Goal: Transaction & Acquisition: Purchase product/service

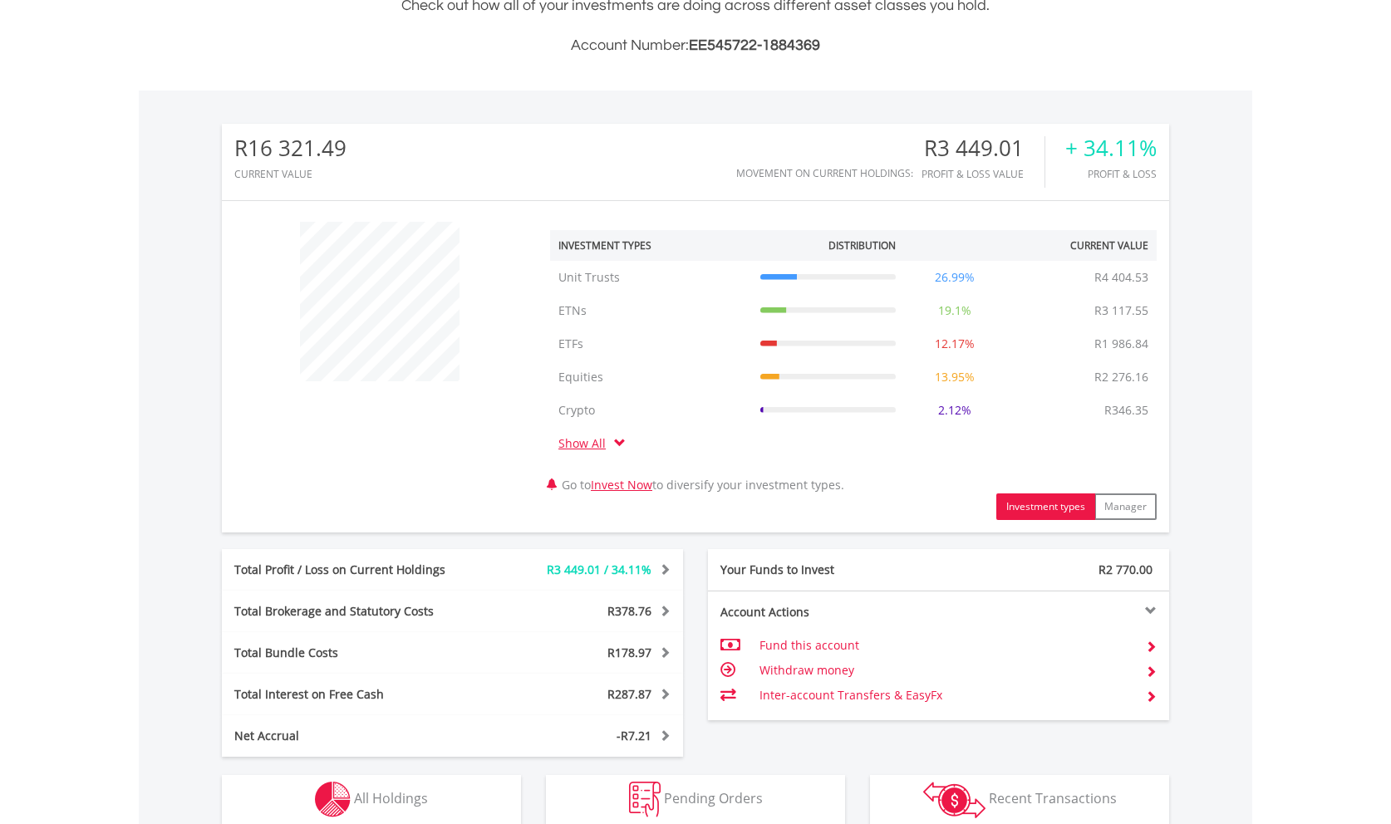
scroll to position [678, 0]
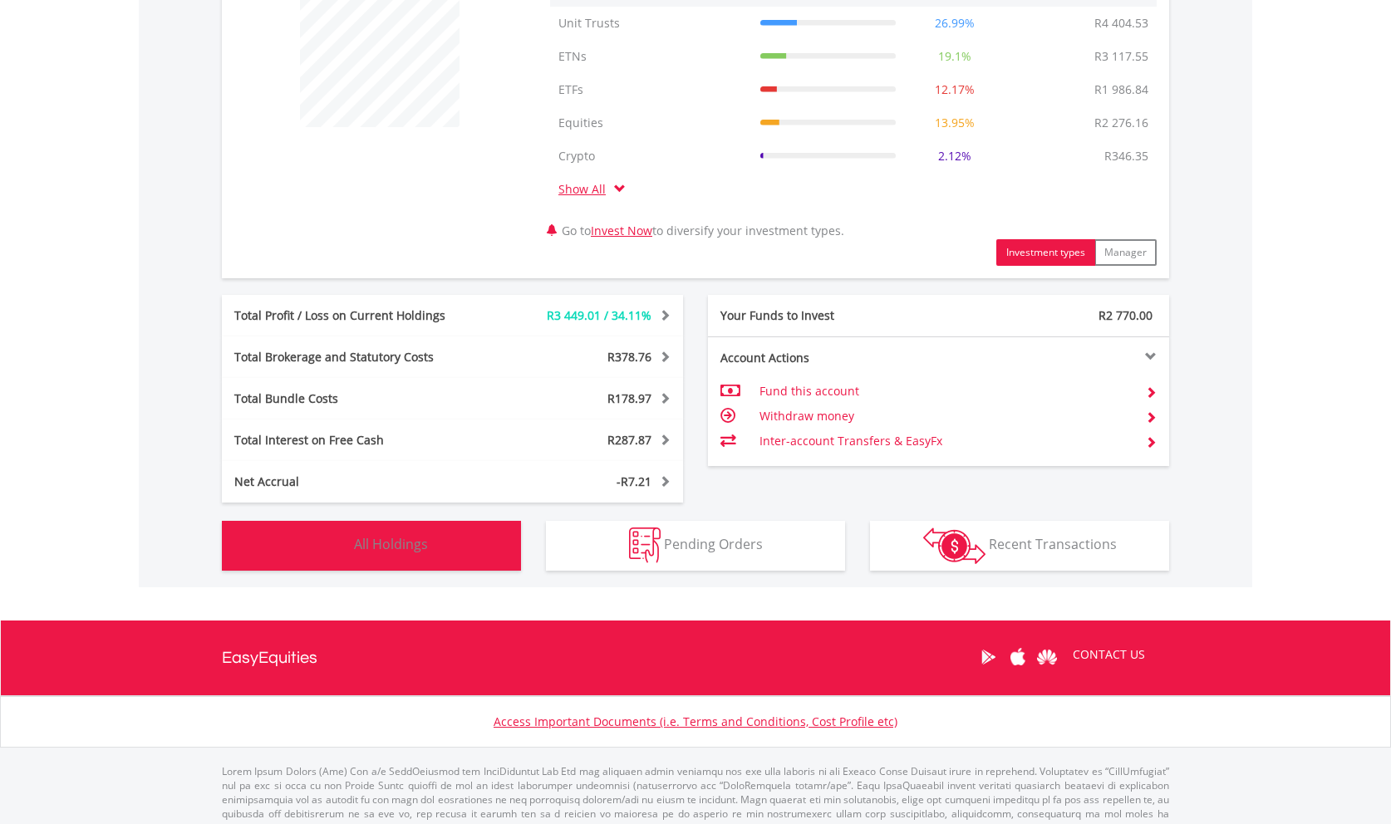
click at [400, 545] on span "All Holdings" at bounding box center [391, 544] width 74 height 18
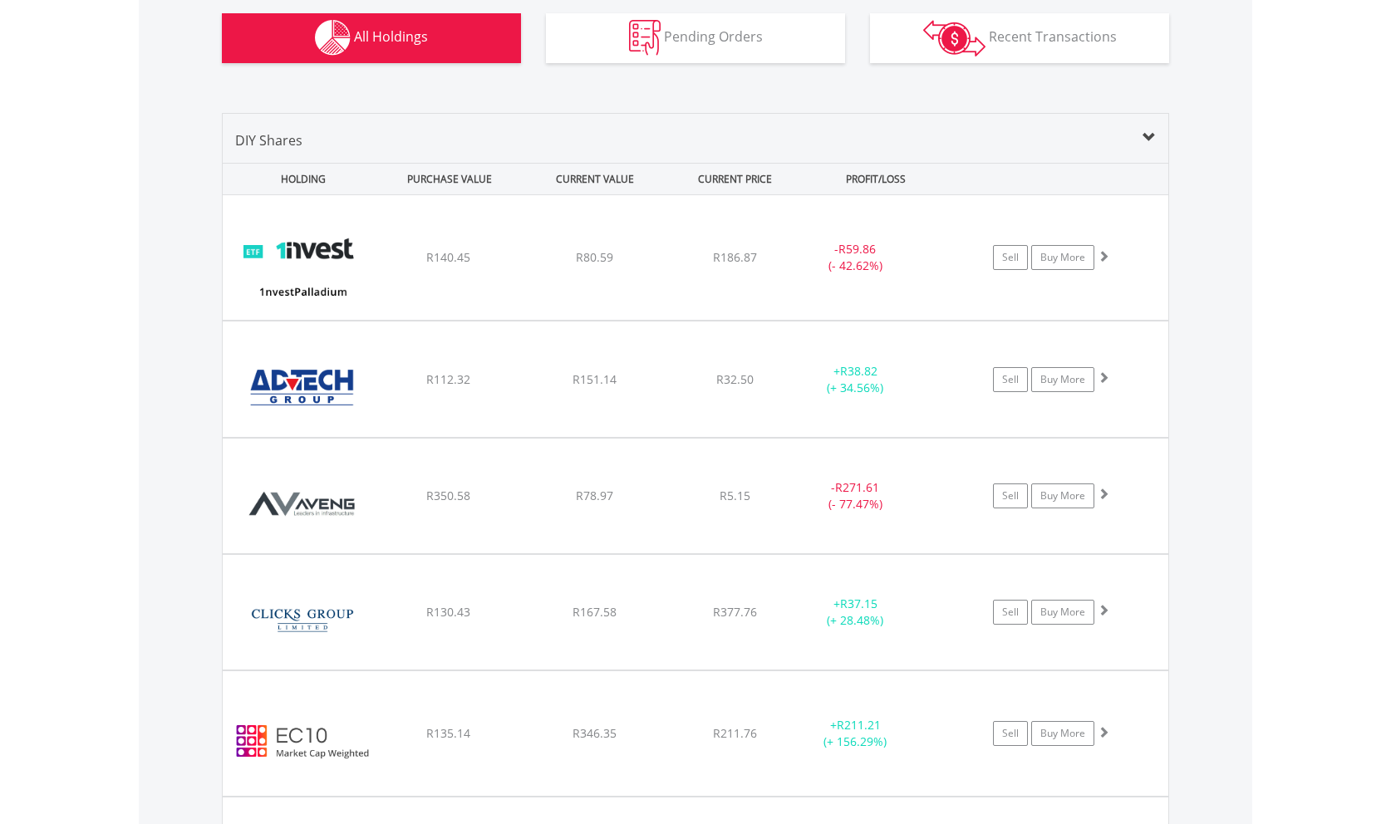
scroll to position [1298, 0]
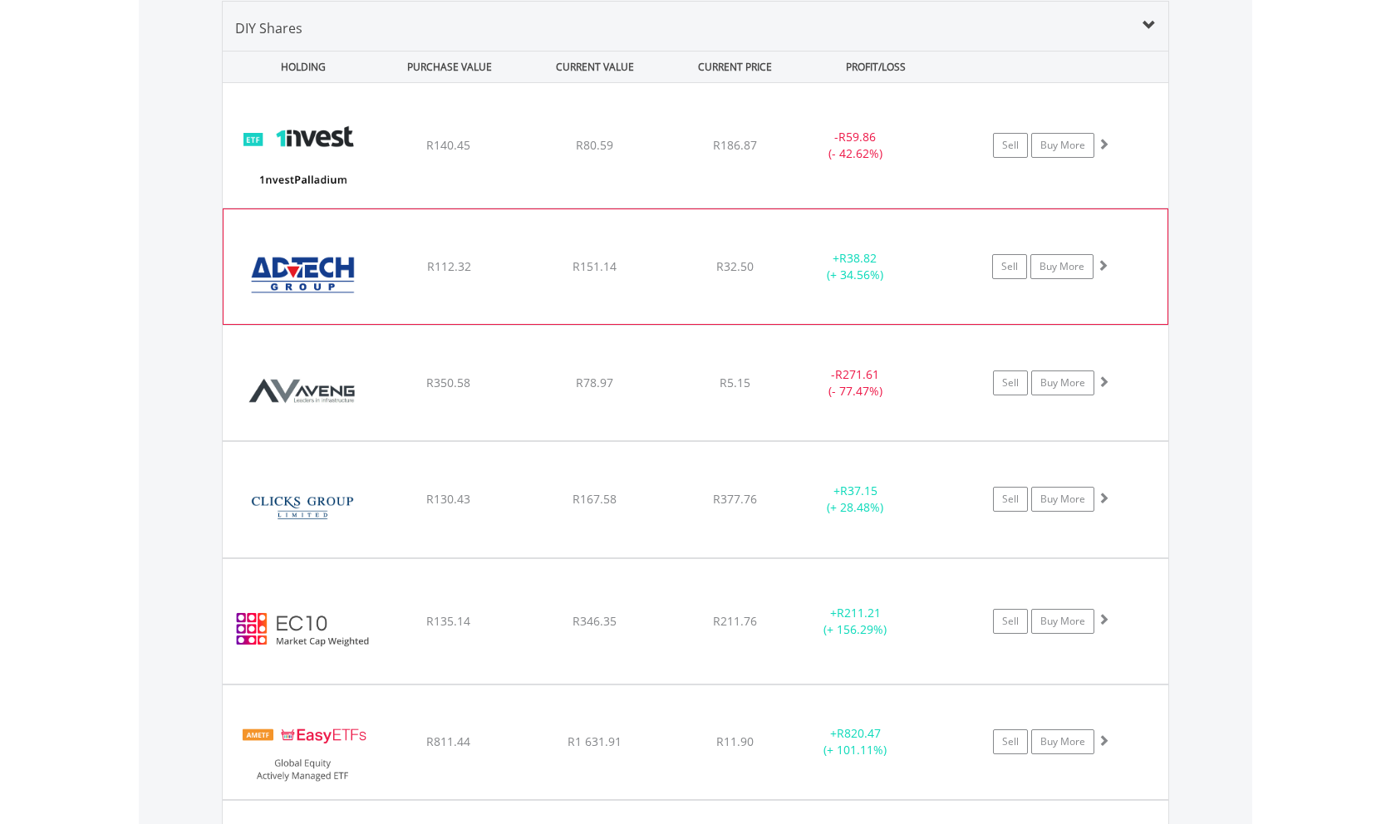
click at [1099, 259] on span at bounding box center [1103, 265] width 12 height 12
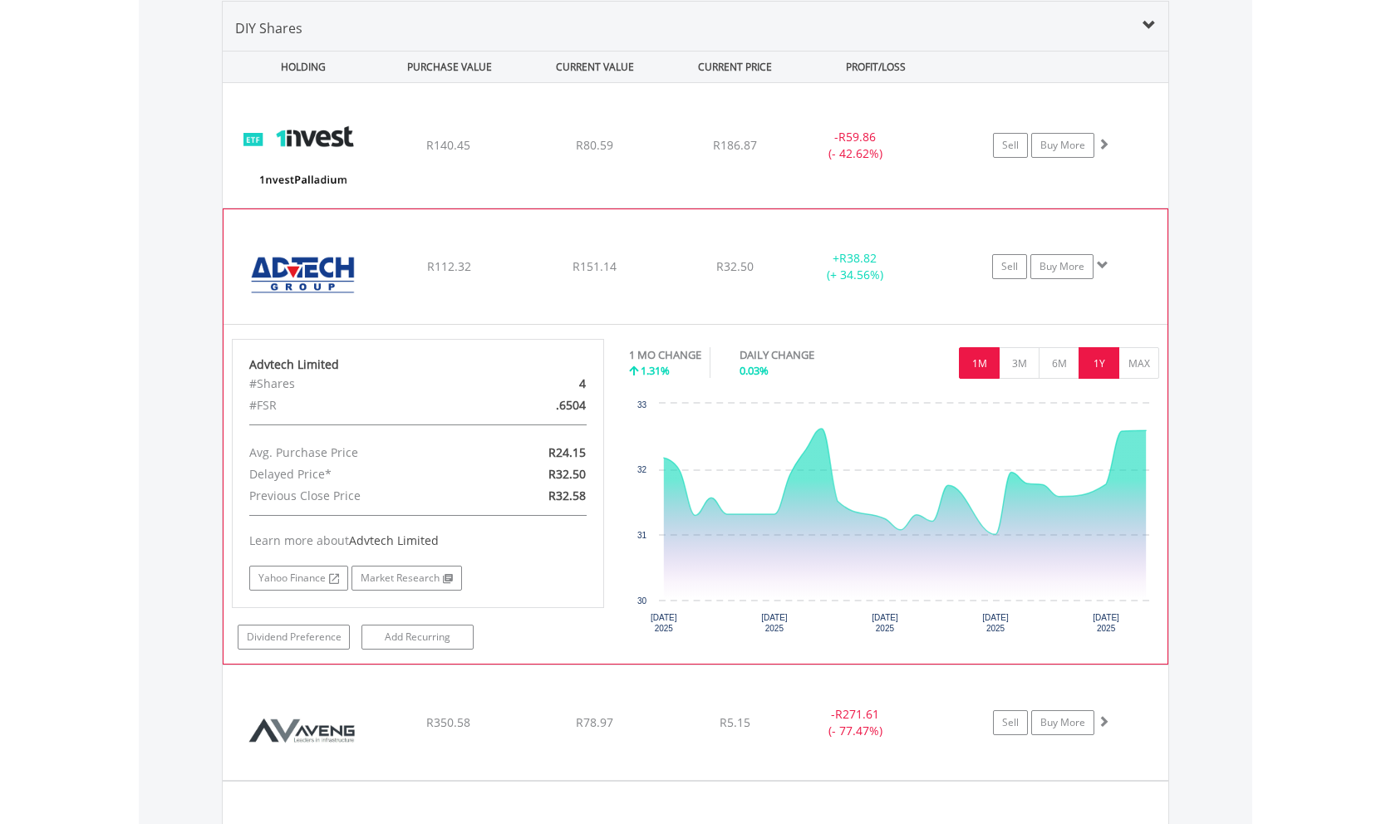
click at [1102, 363] on button "1Y" at bounding box center [1098, 363] width 41 height 32
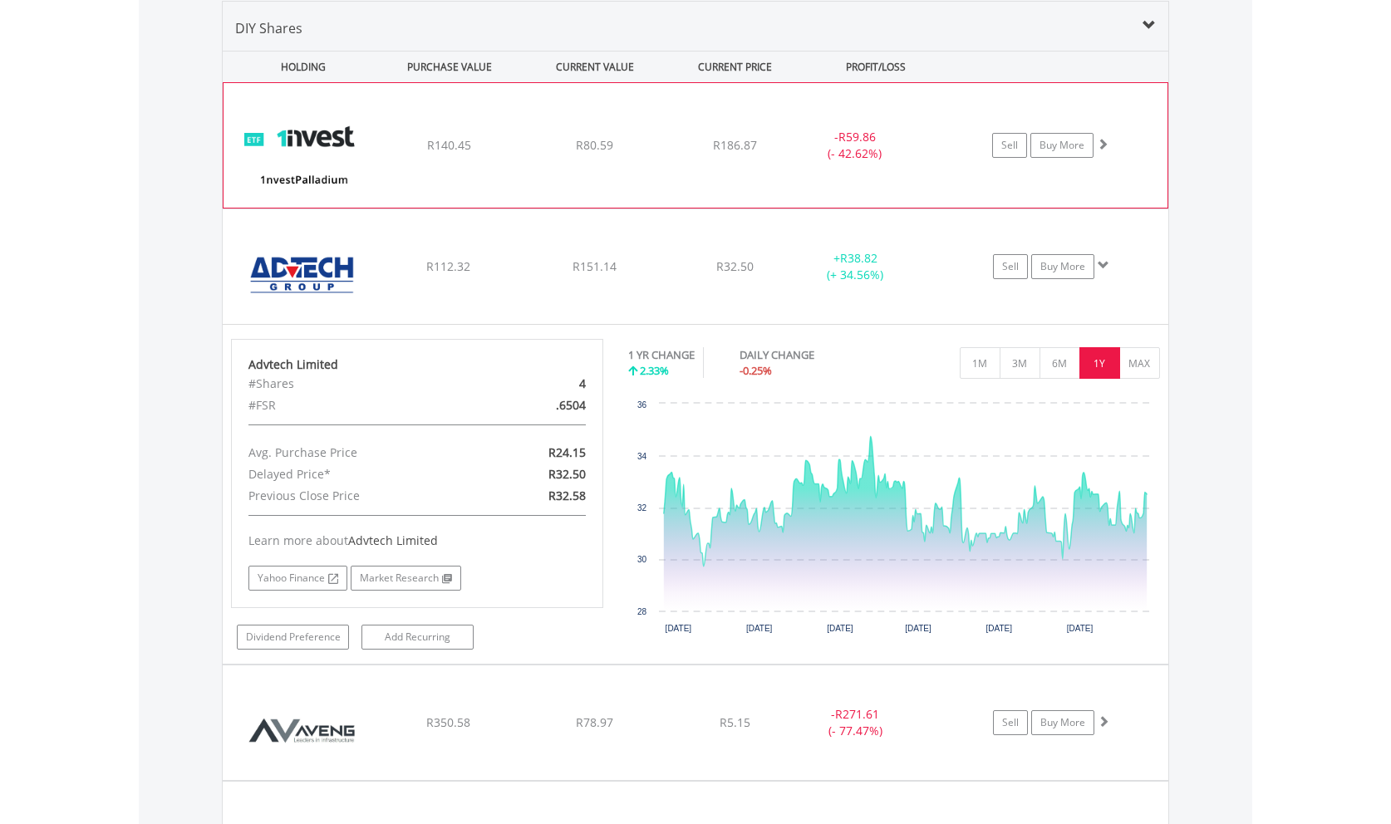
click at [1100, 140] on span at bounding box center [1103, 144] width 12 height 12
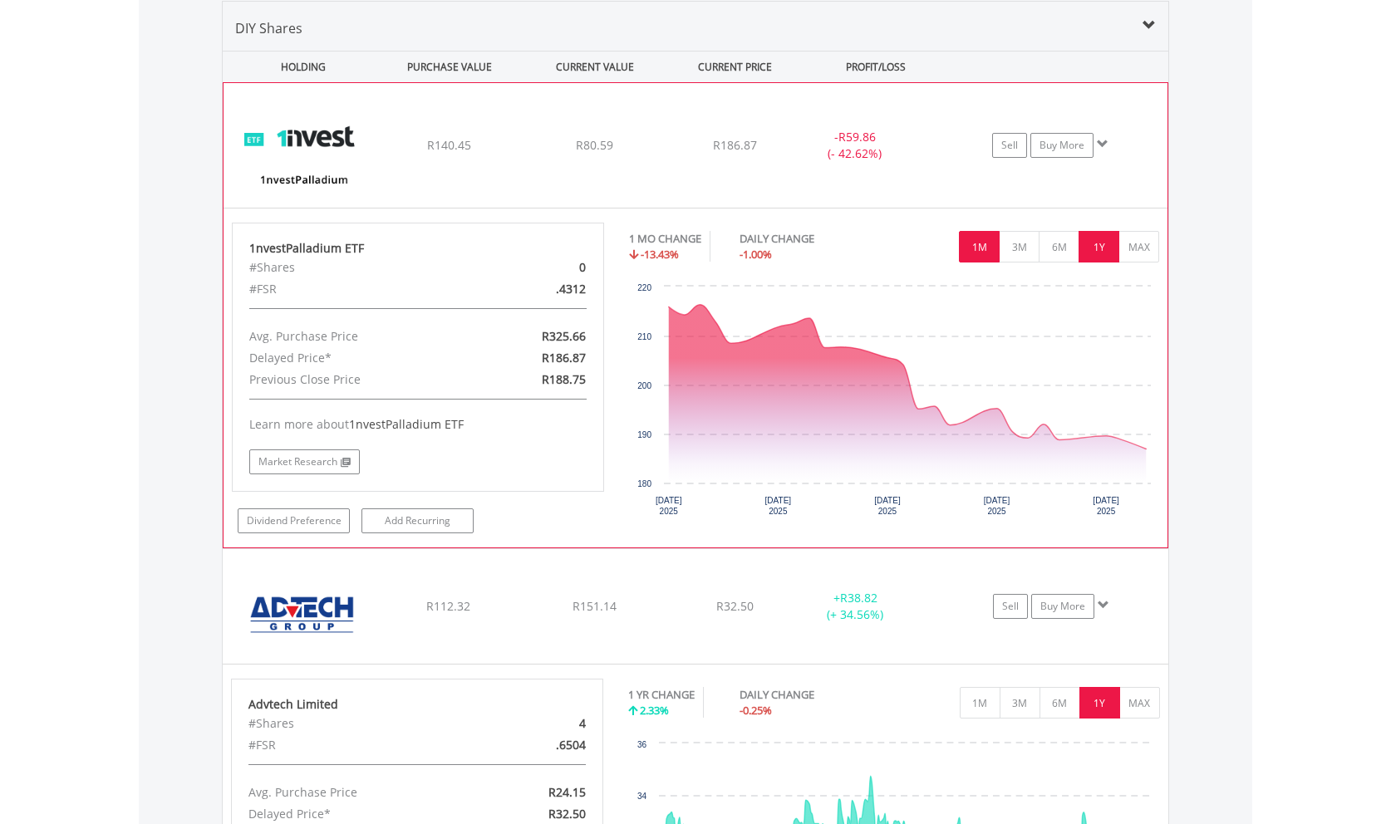
click at [1093, 245] on button "1Y" at bounding box center [1098, 247] width 41 height 32
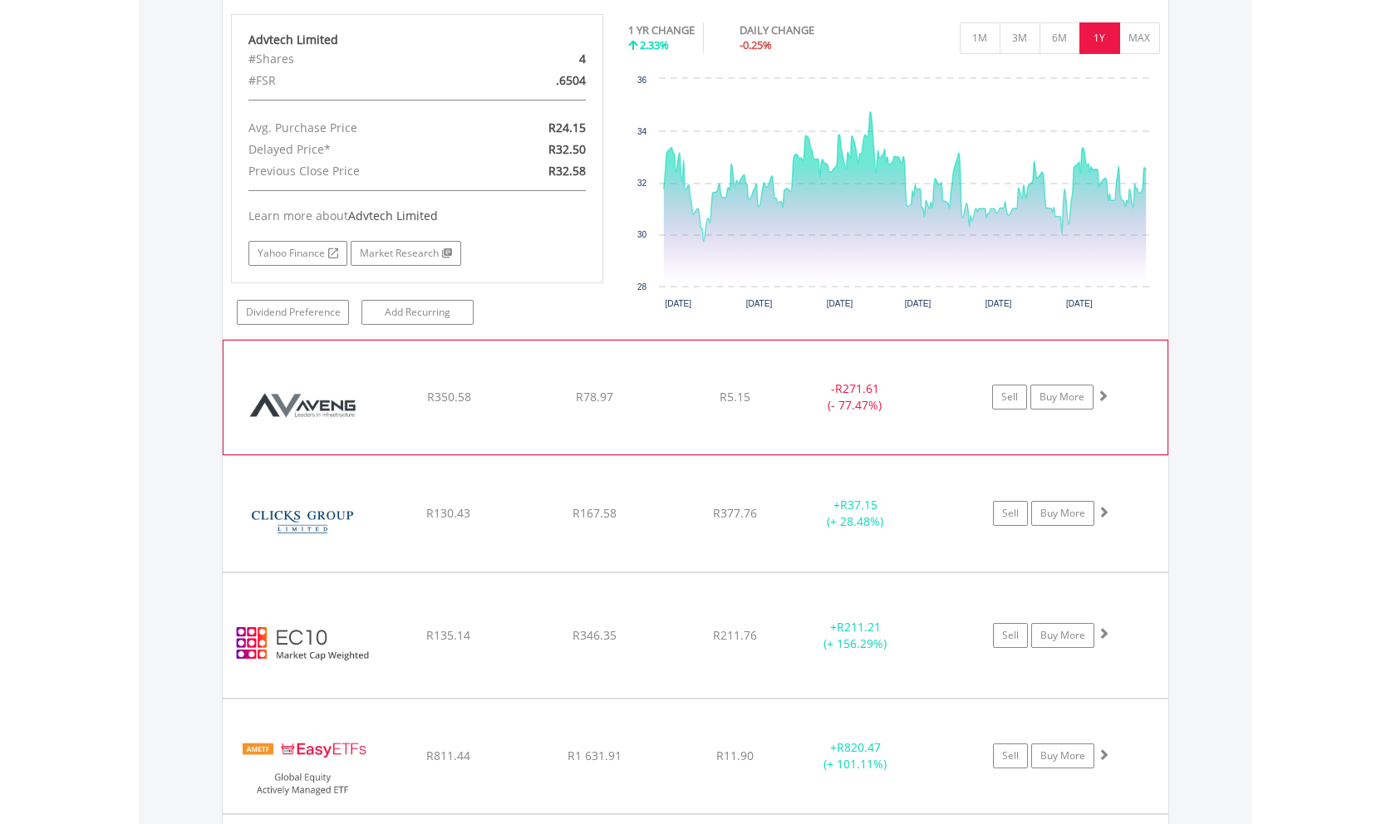
scroll to position [1976, 0]
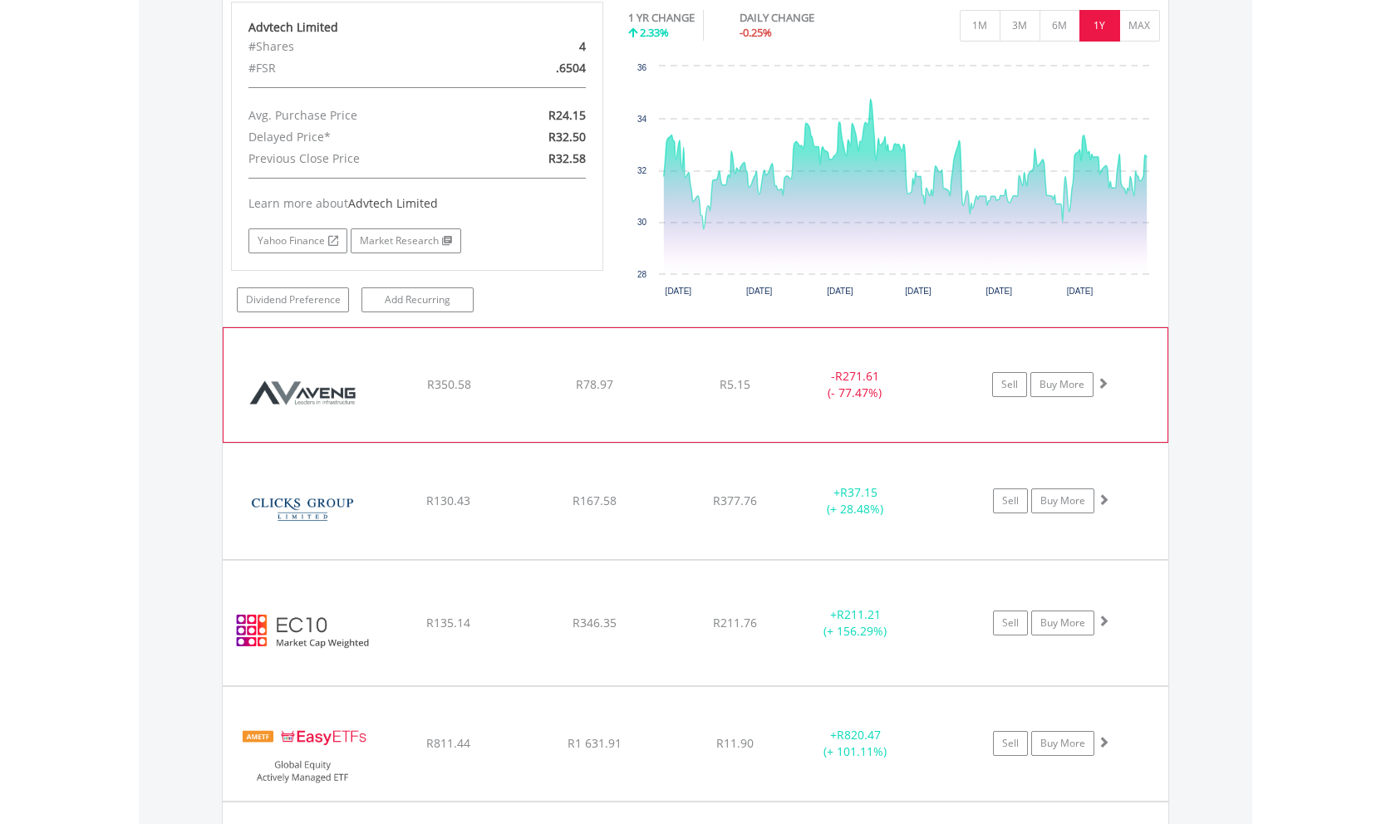
click at [1103, 379] on span at bounding box center [1103, 383] width 12 height 12
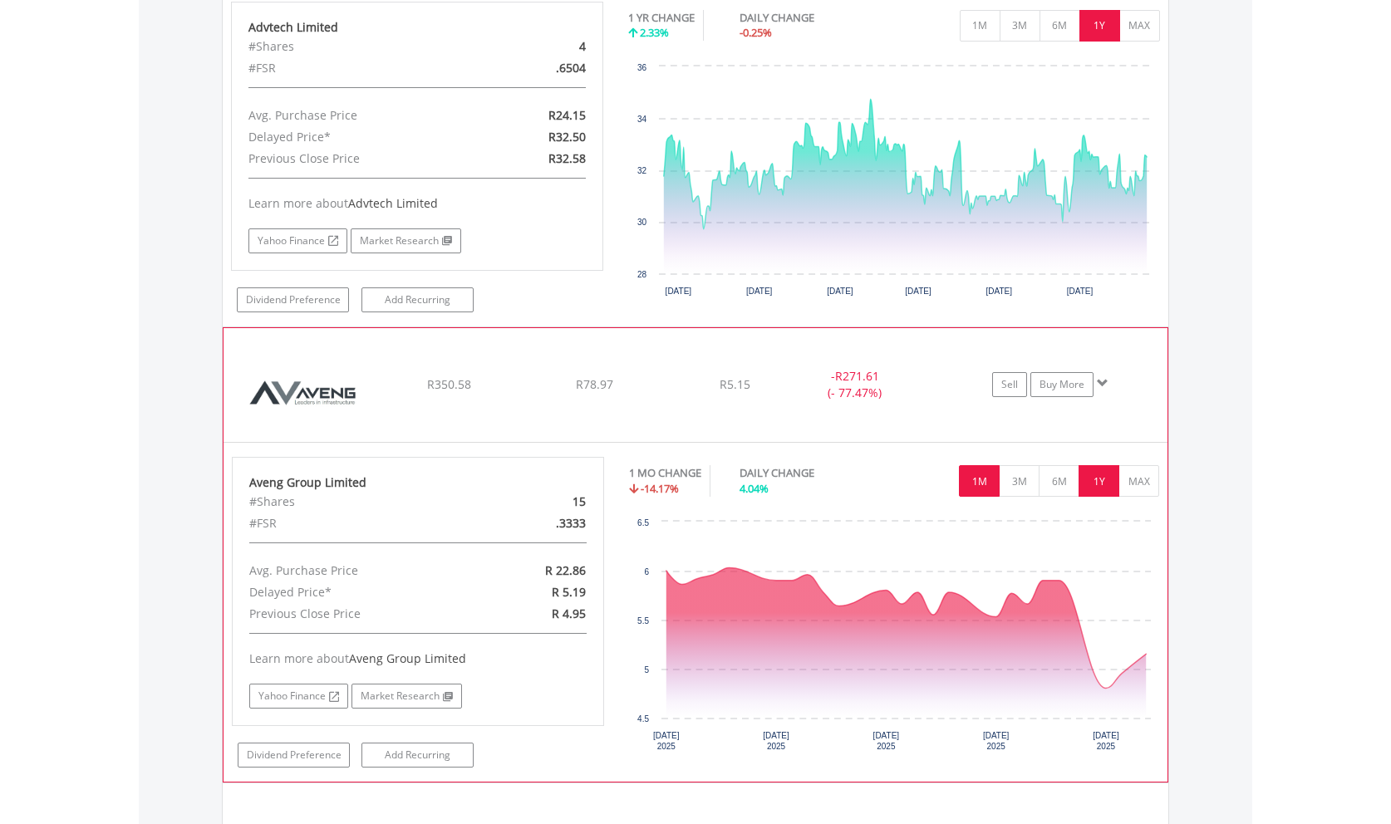
click at [1102, 479] on button "1Y" at bounding box center [1098, 481] width 41 height 32
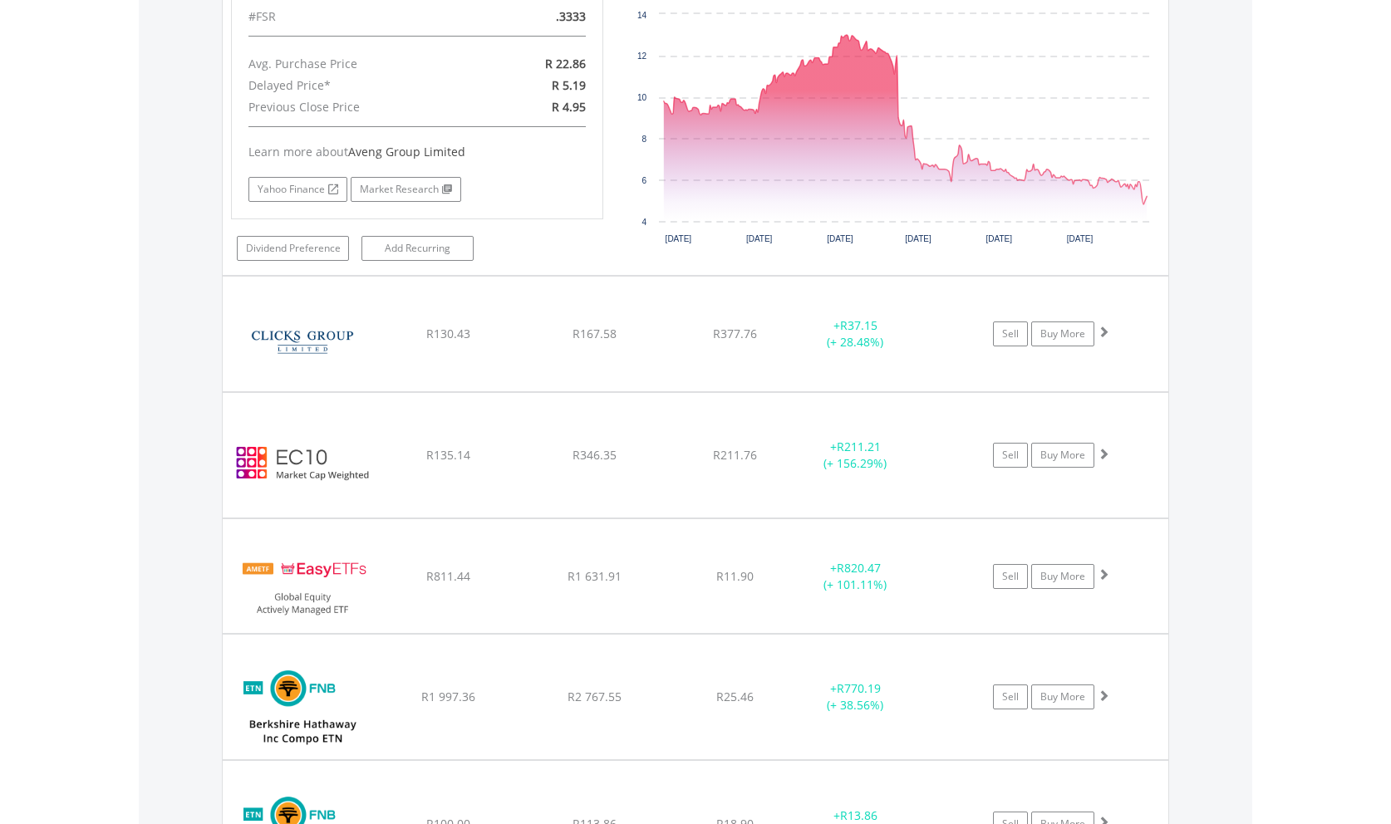
scroll to position [2484, 0]
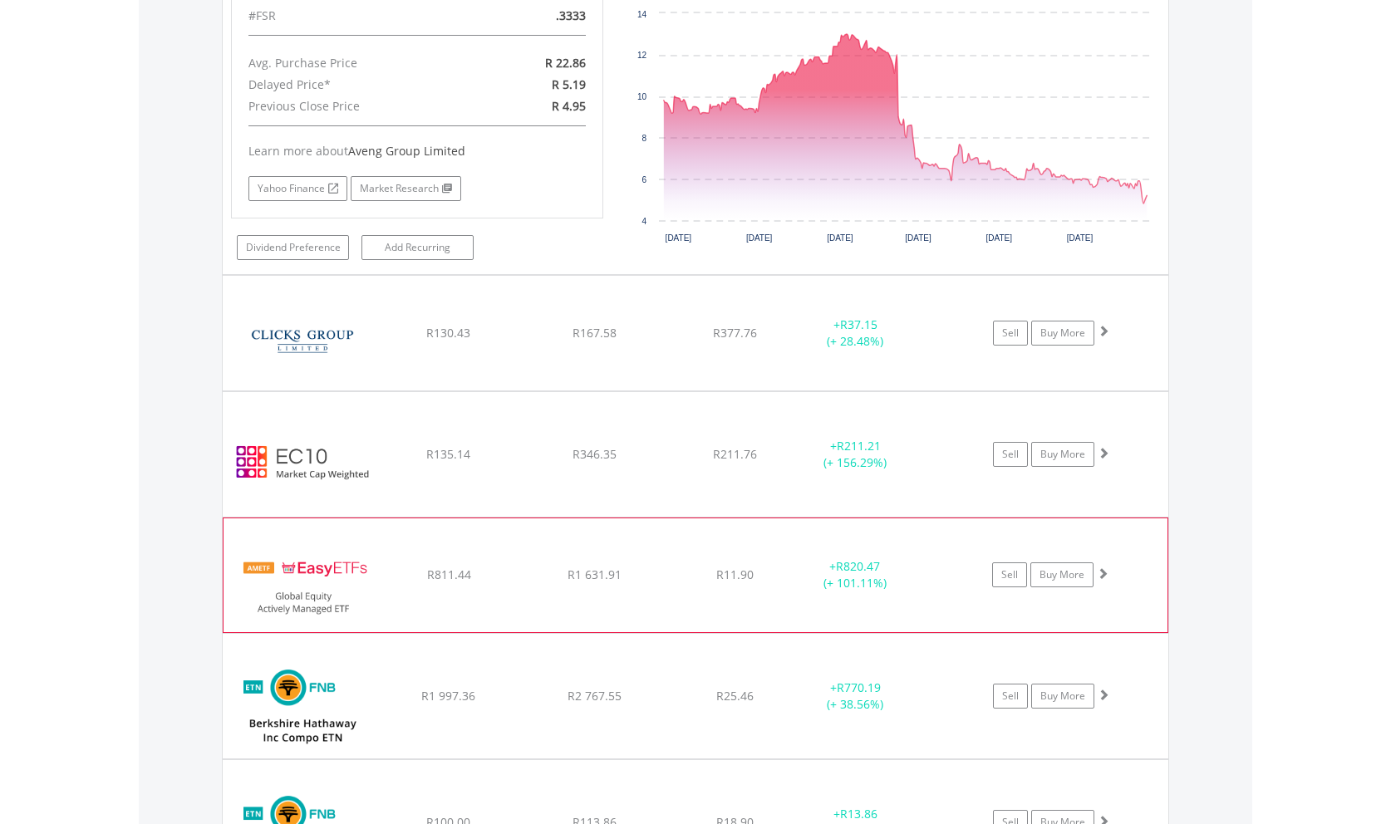
click at [1098, 573] on span at bounding box center [1103, 573] width 12 height 12
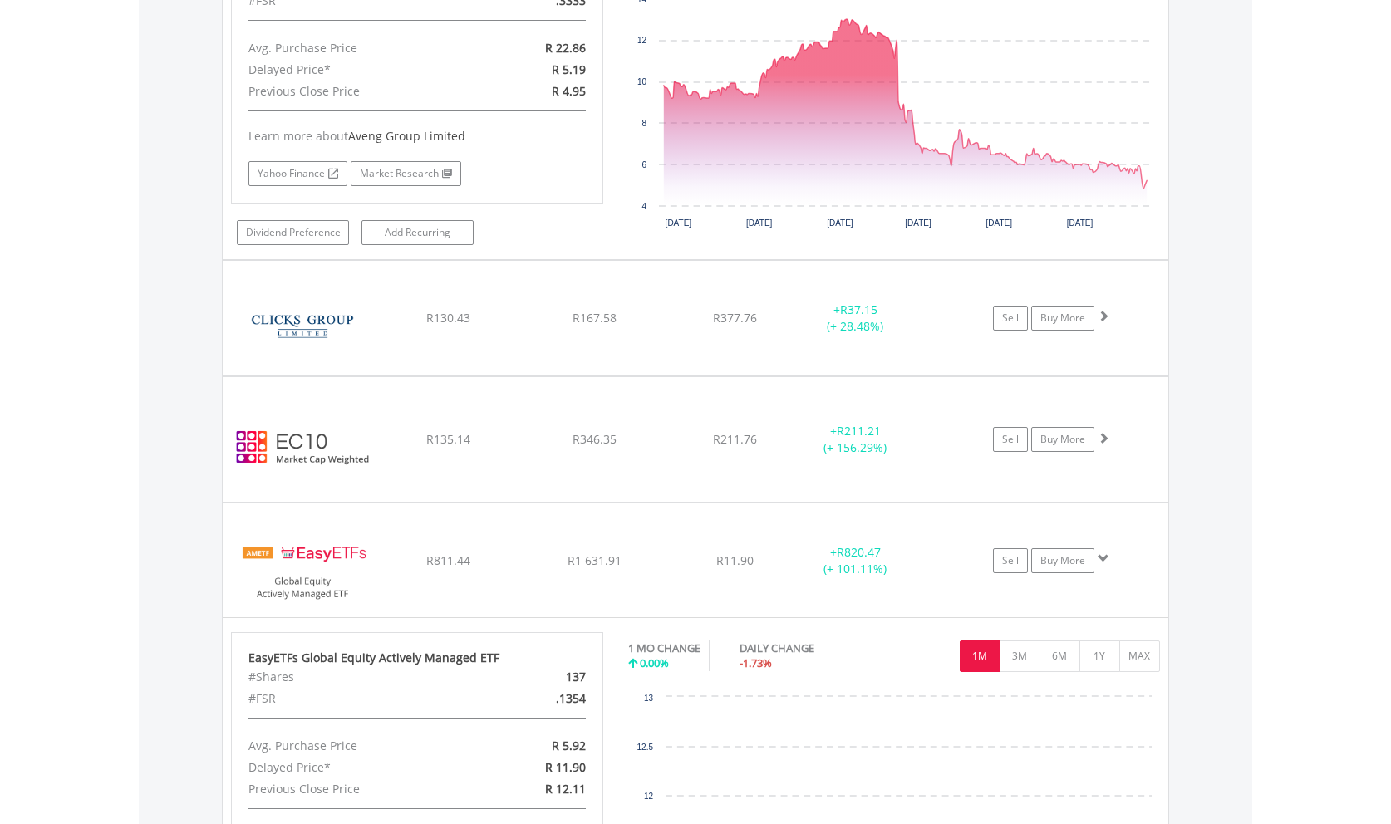
scroll to position [2654, 0]
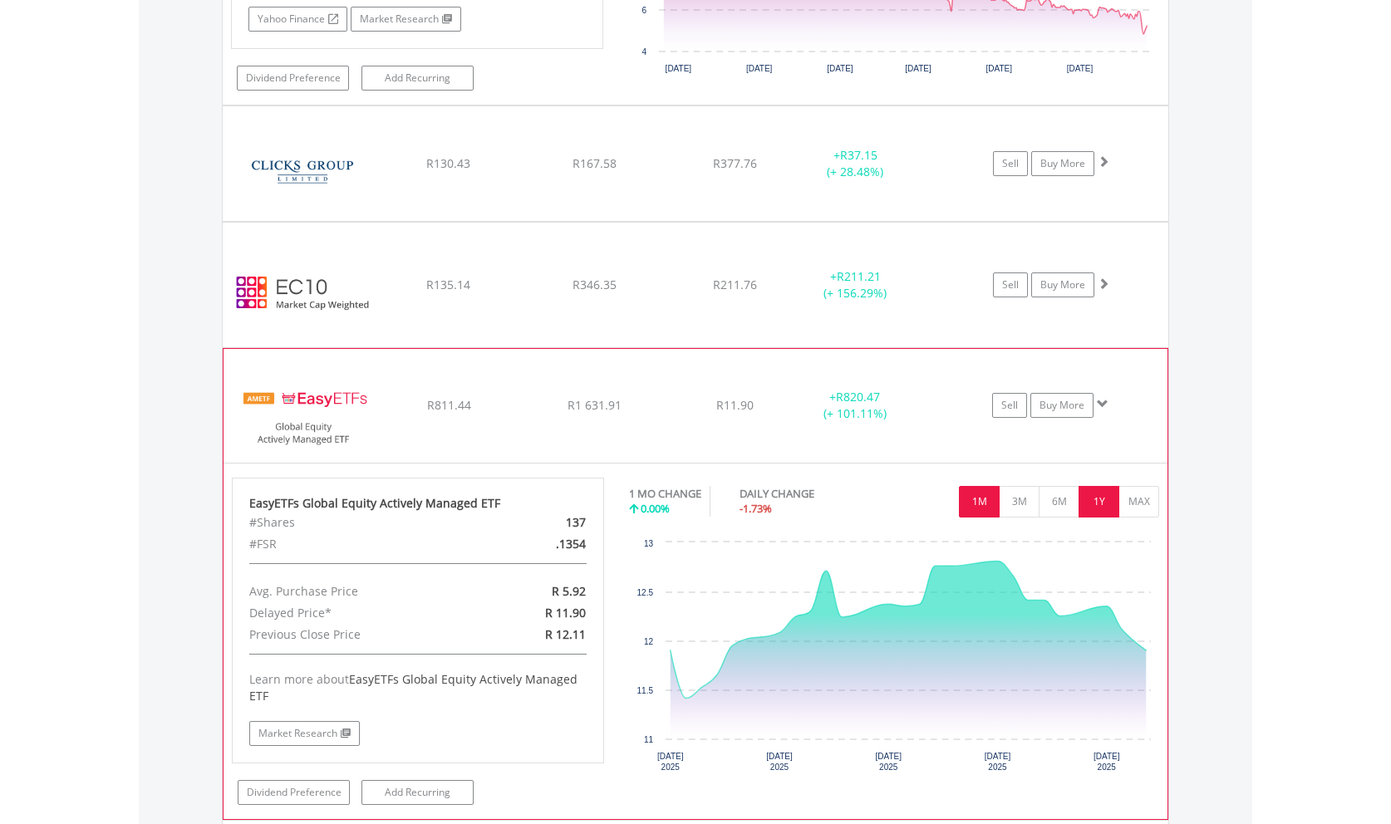
click at [1107, 496] on button "1Y" at bounding box center [1098, 502] width 41 height 32
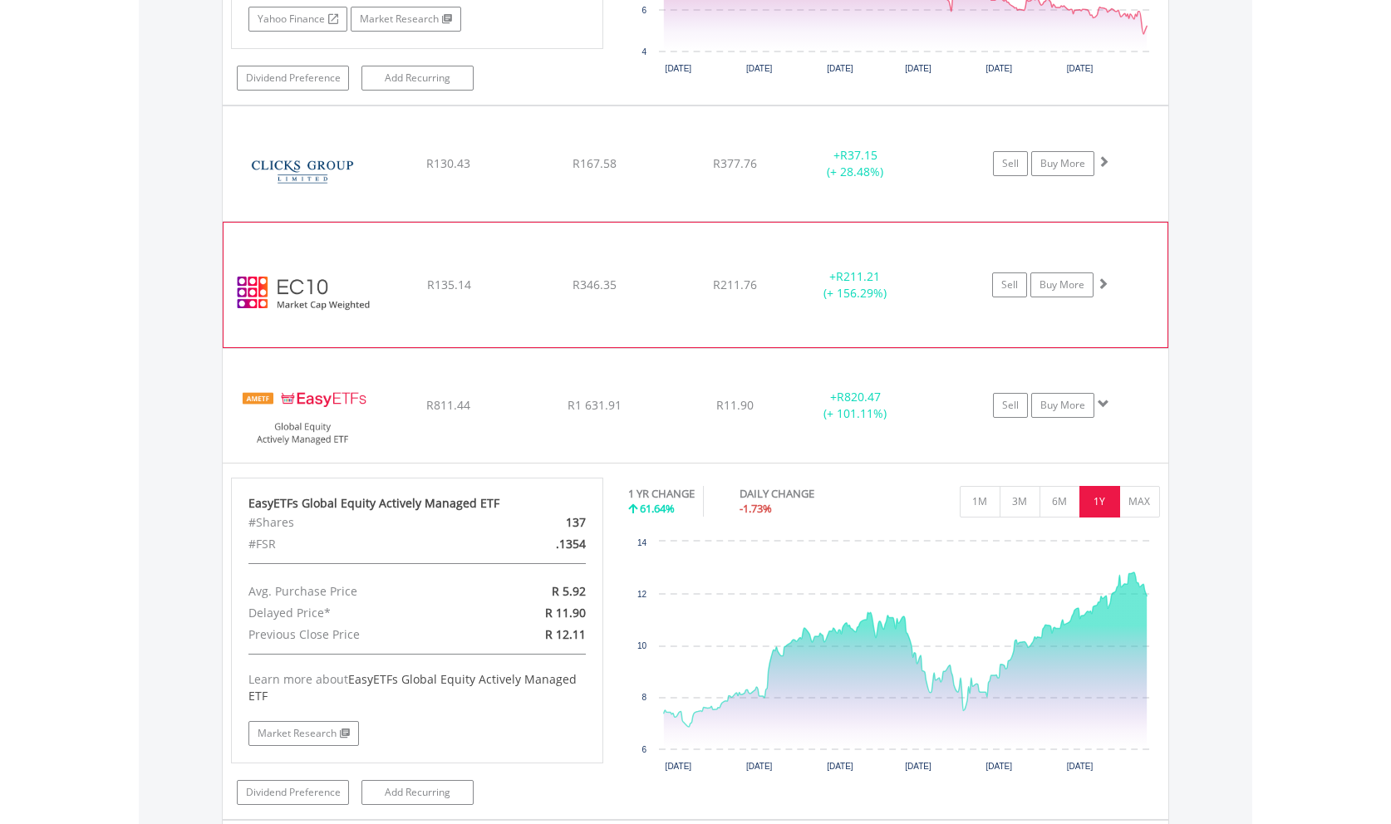
click at [1101, 280] on span at bounding box center [1103, 284] width 12 height 12
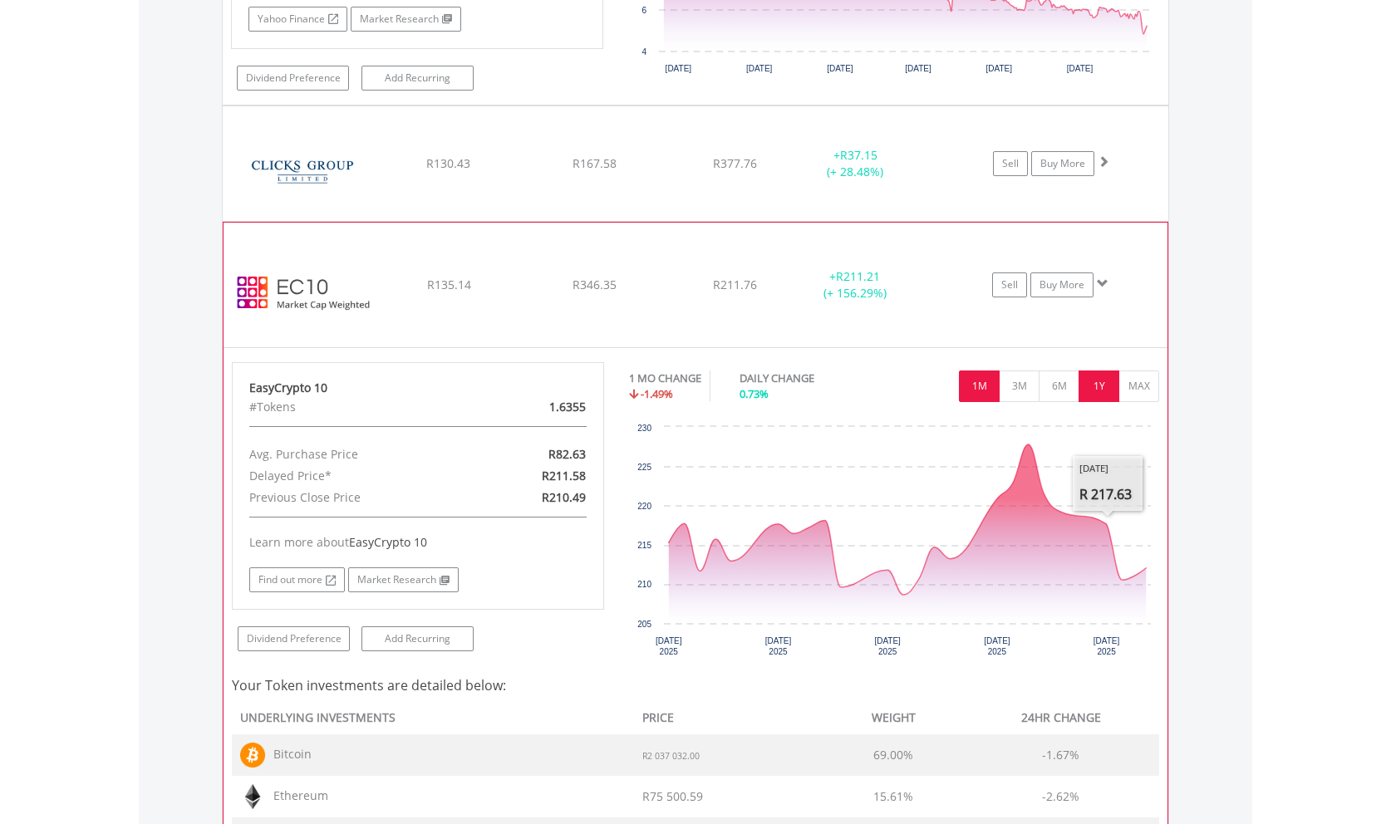
click at [1102, 380] on button "1Y" at bounding box center [1098, 387] width 41 height 32
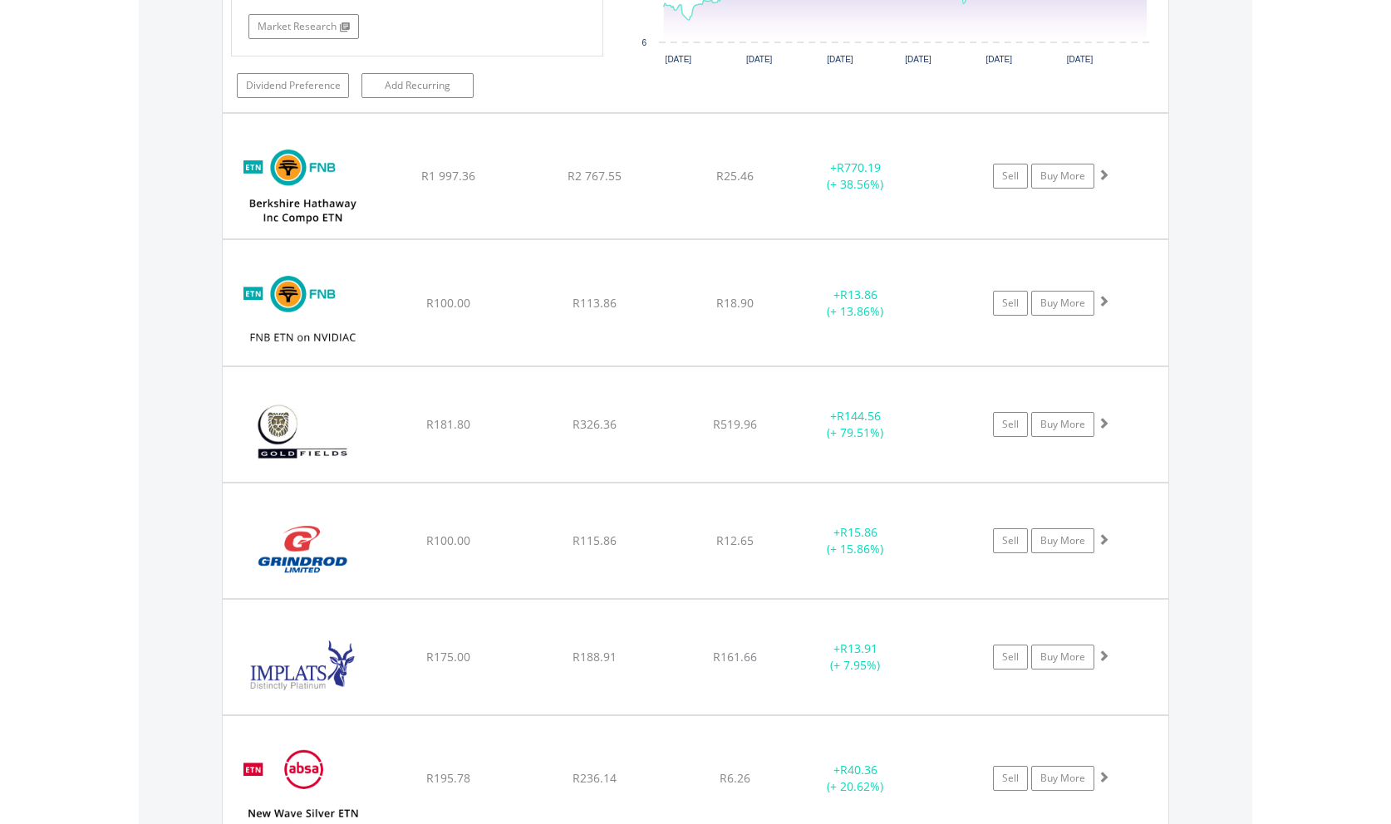
scroll to position [4179, 0]
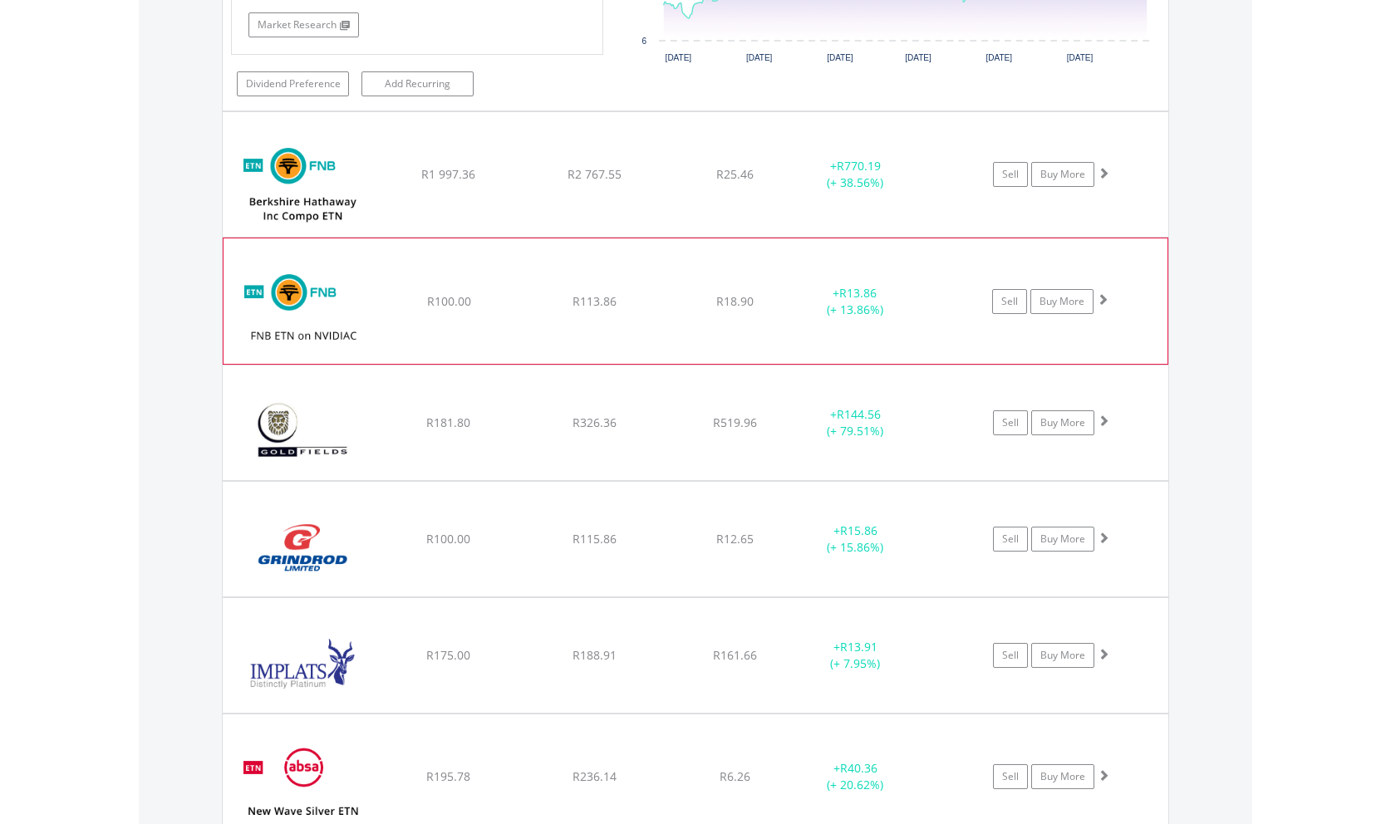
click at [1105, 299] on span at bounding box center [1103, 299] width 12 height 12
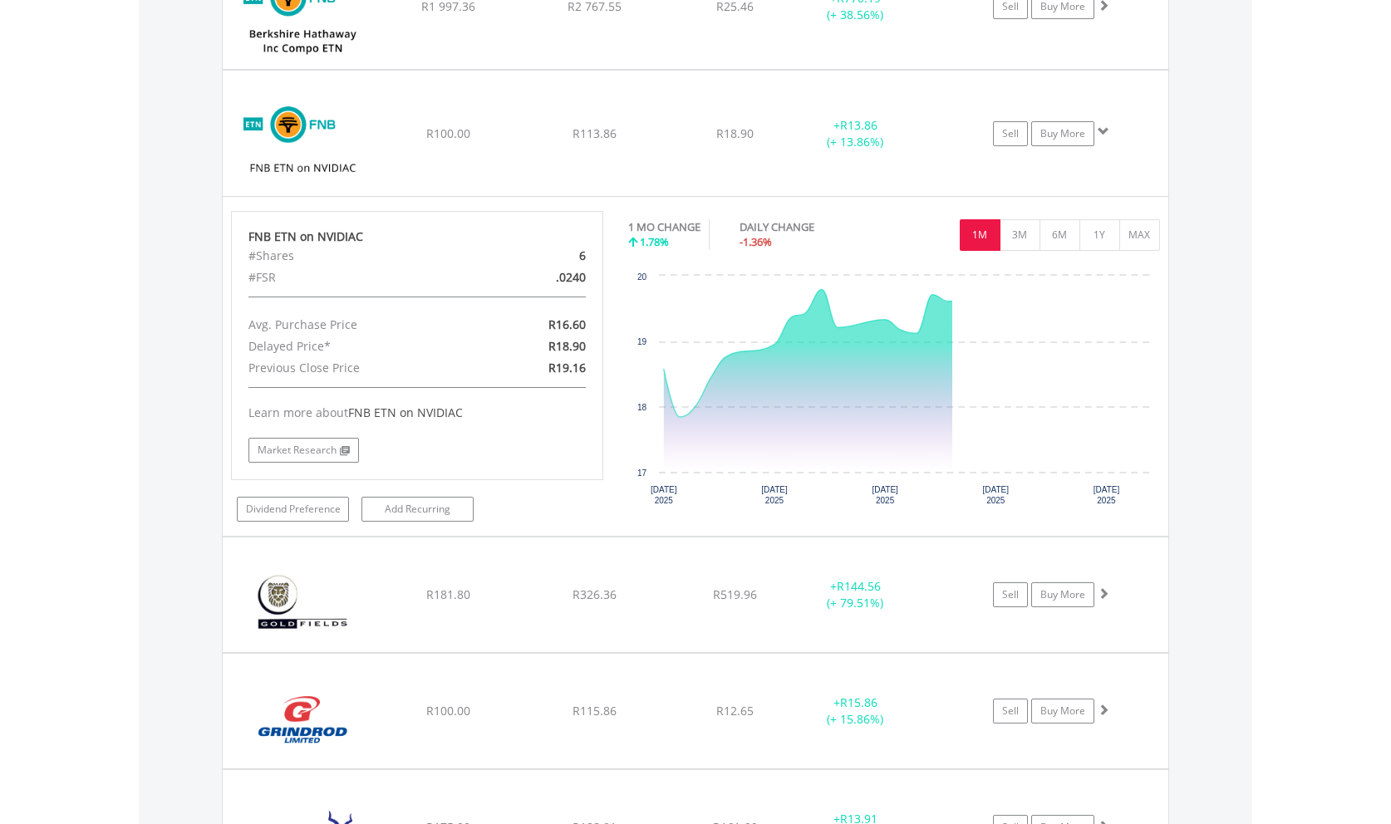
scroll to position [4349, 0]
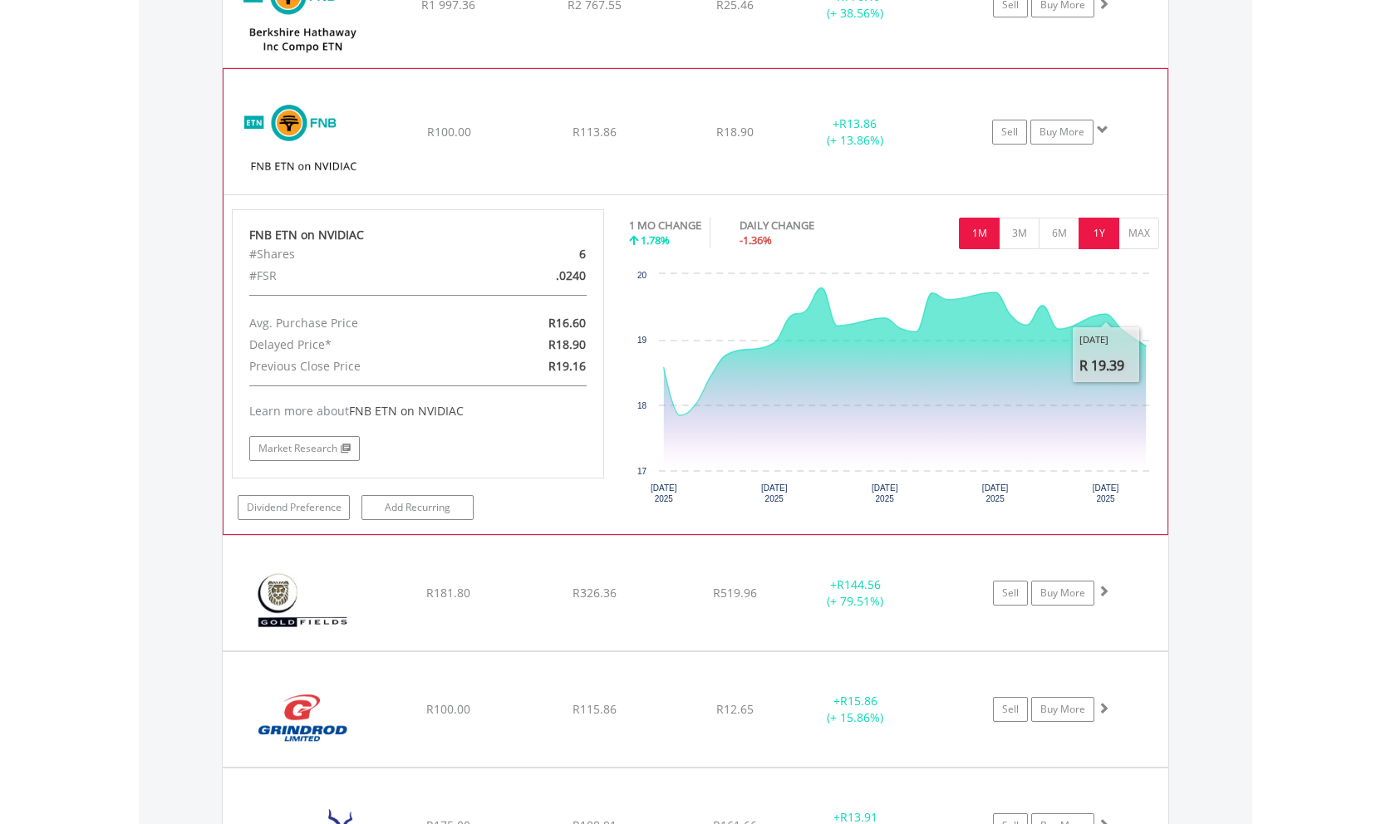
click at [1100, 224] on button "1Y" at bounding box center [1098, 234] width 41 height 32
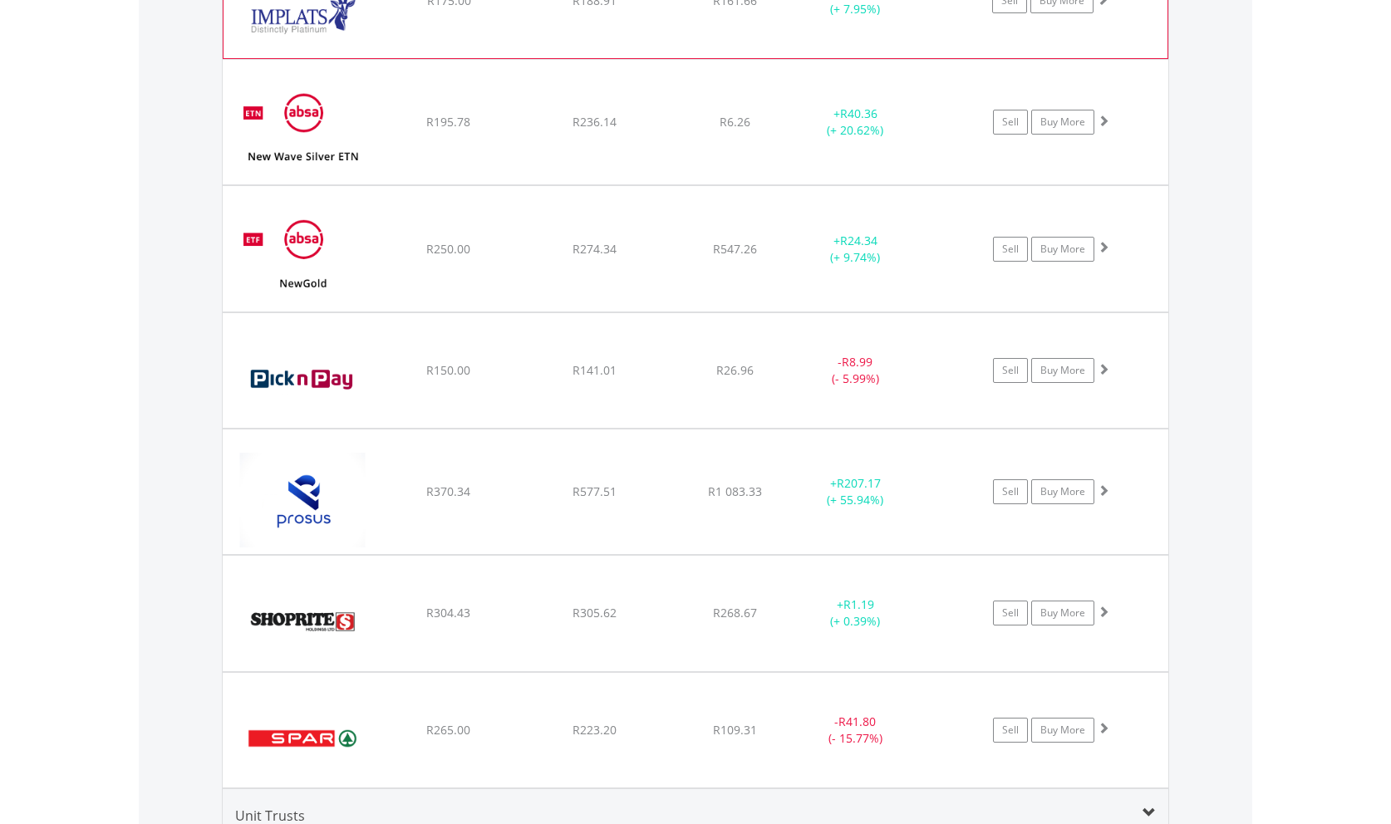
scroll to position [5196, 0]
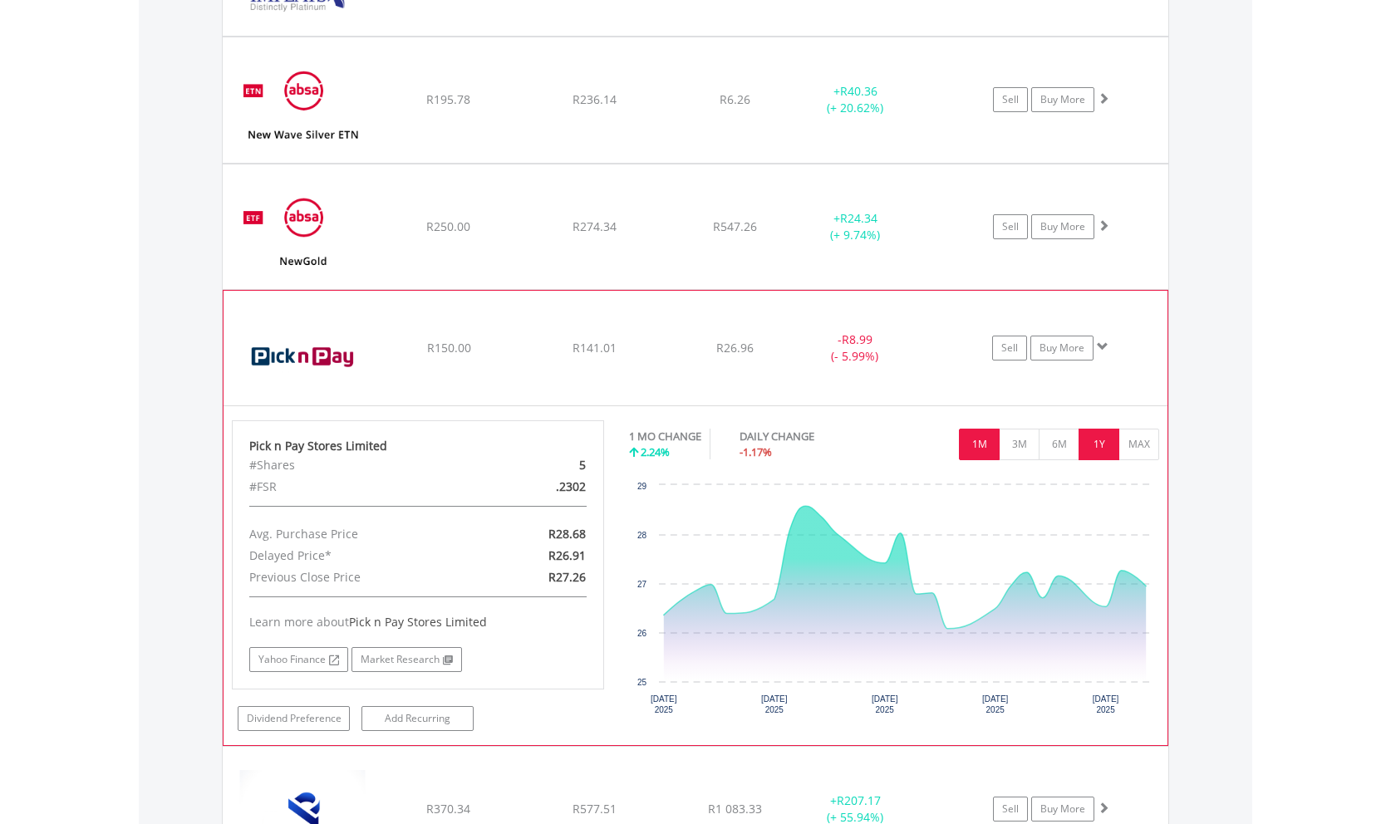
click at [1099, 445] on button "1Y" at bounding box center [1098, 445] width 41 height 32
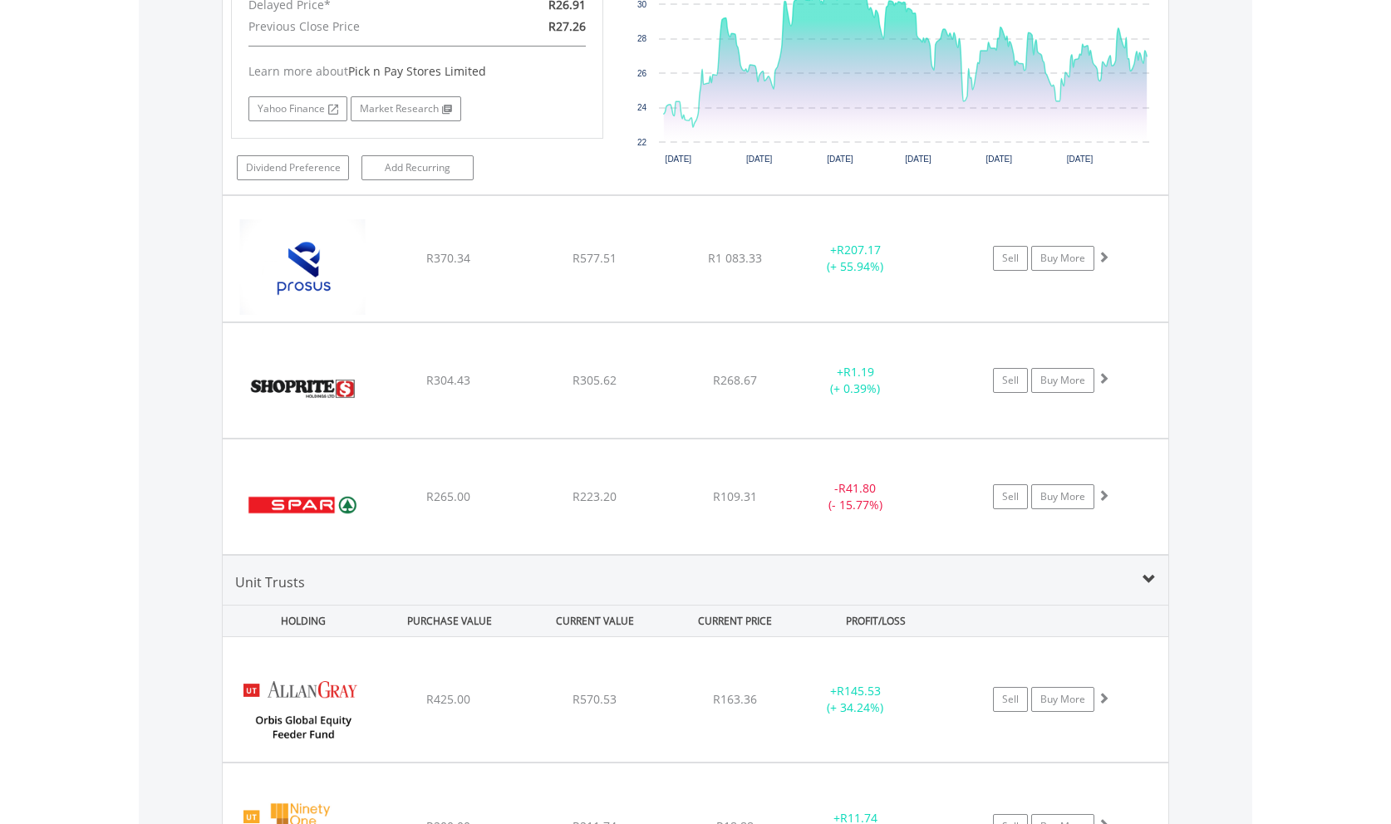
scroll to position [5789, 0]
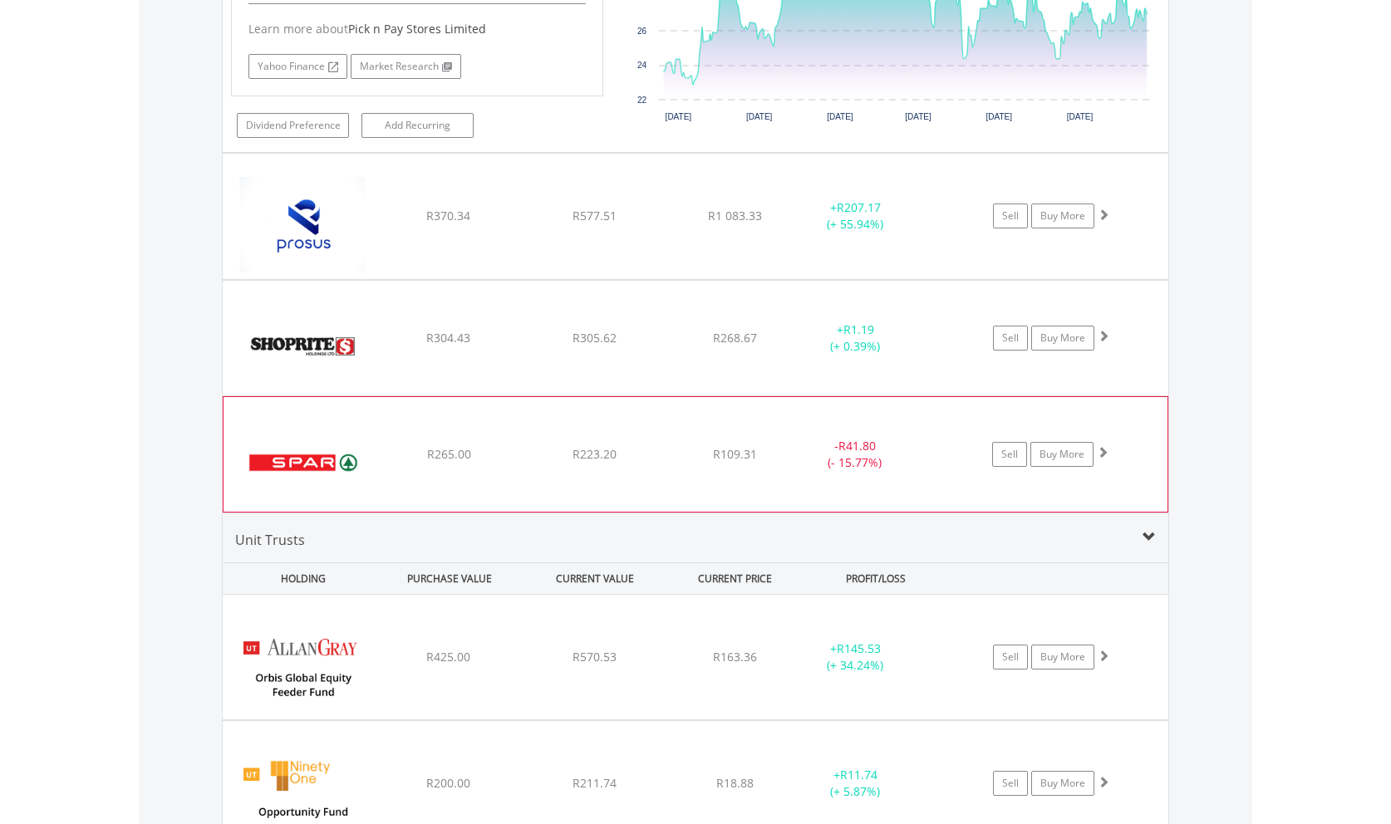
click at [1104, 448] on span at bounding box center [1103, 452] width 12 height 12
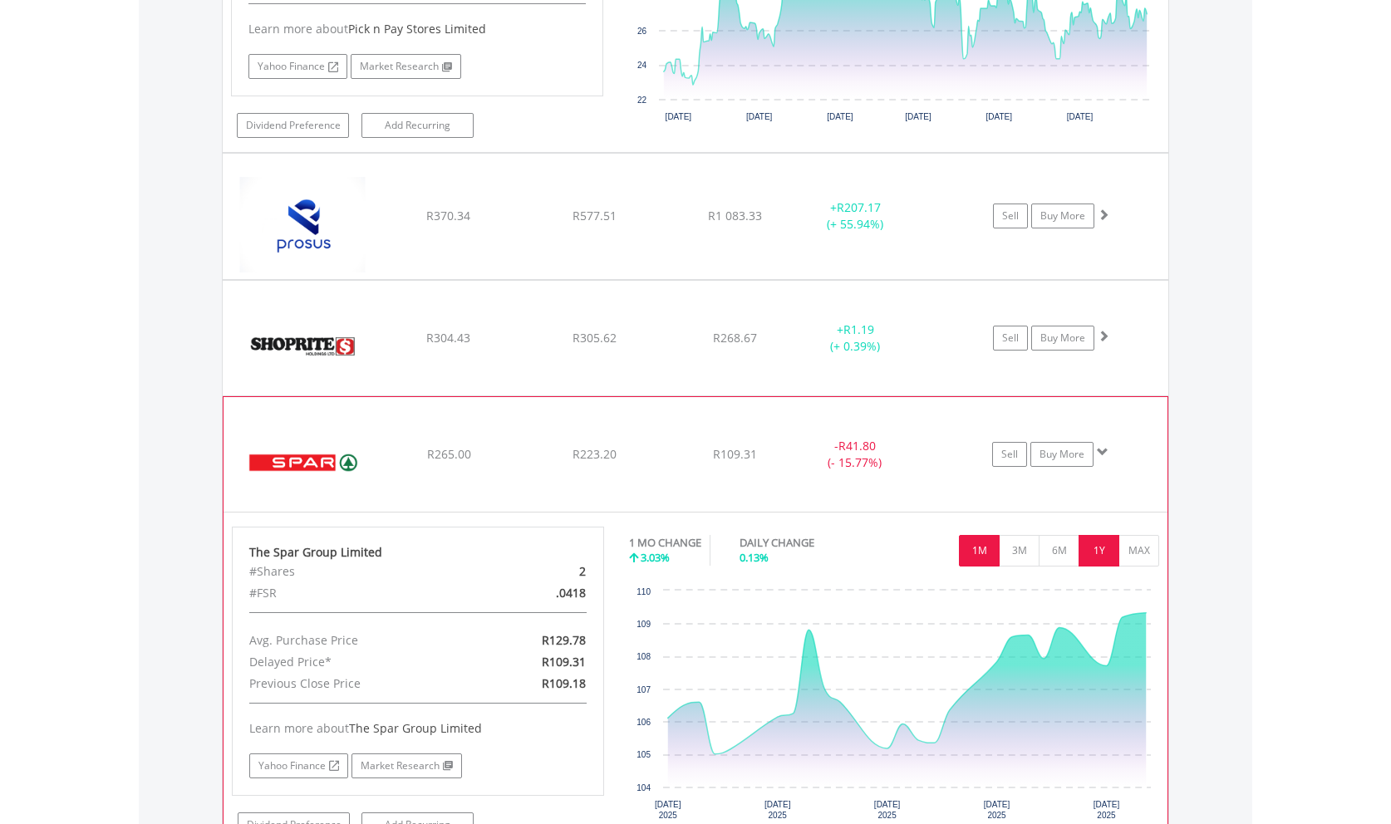
click at [1098, 549] on button "1Y" at bounding box center [1098, 551] width 41 height 32
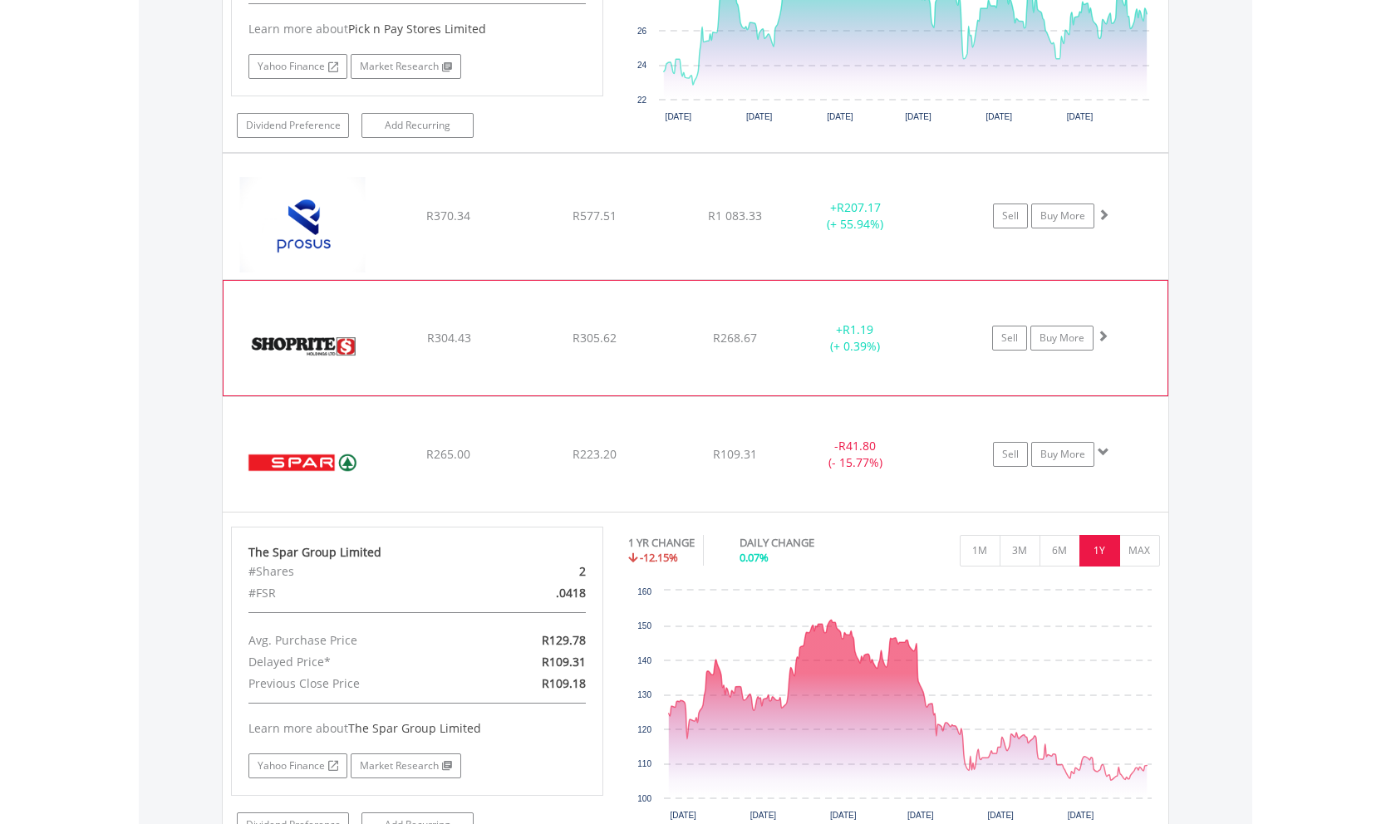
click at [1106, 334] on span at bounding box center [1103, 336] width 12 height 12
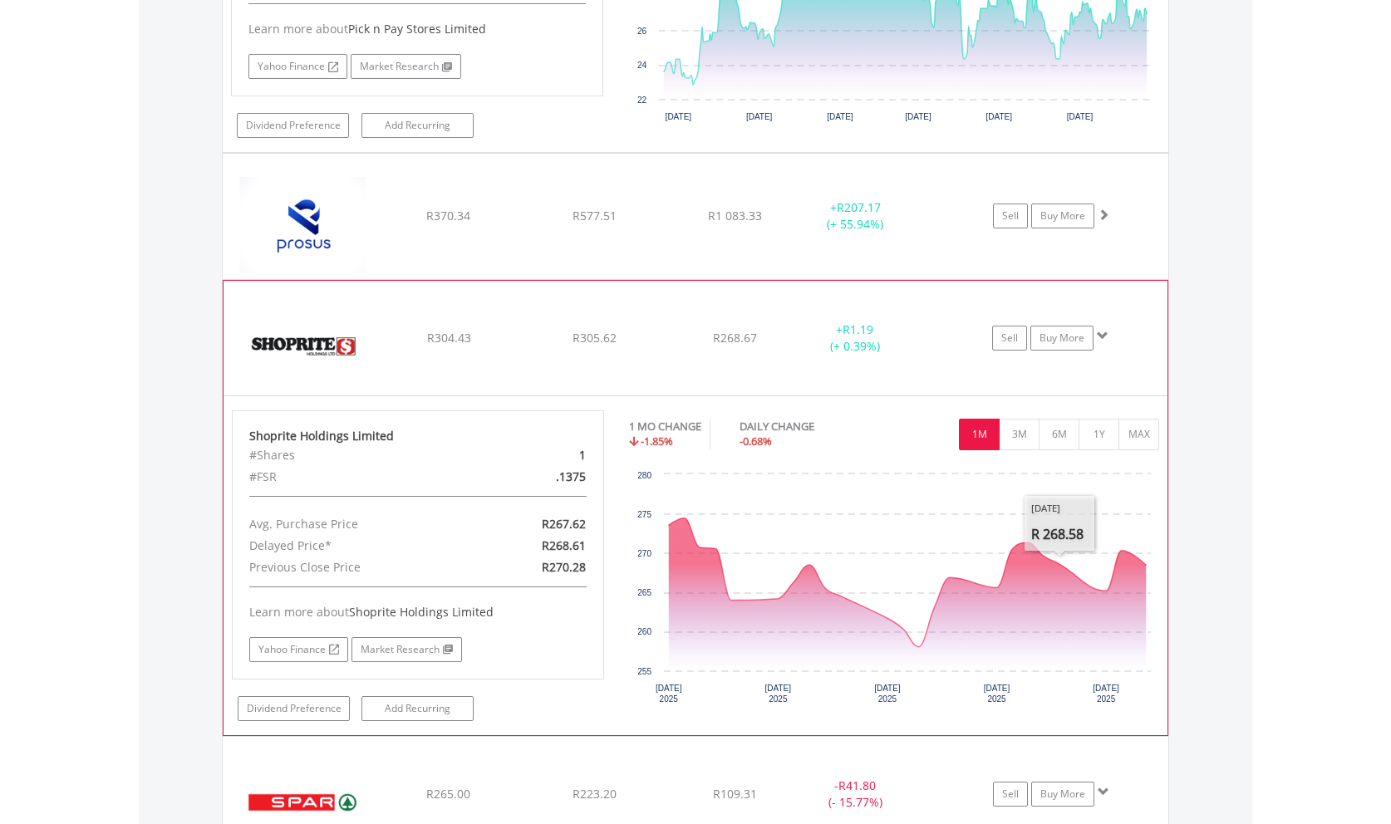
click at [1098, 413] on div "1M 3M 6M 1Y MAX" at bounding box center [894, 414] width 531 height 8
click at [1094, 425] on button "1Y" at bounding box center [1098, 435] width 41 height 32
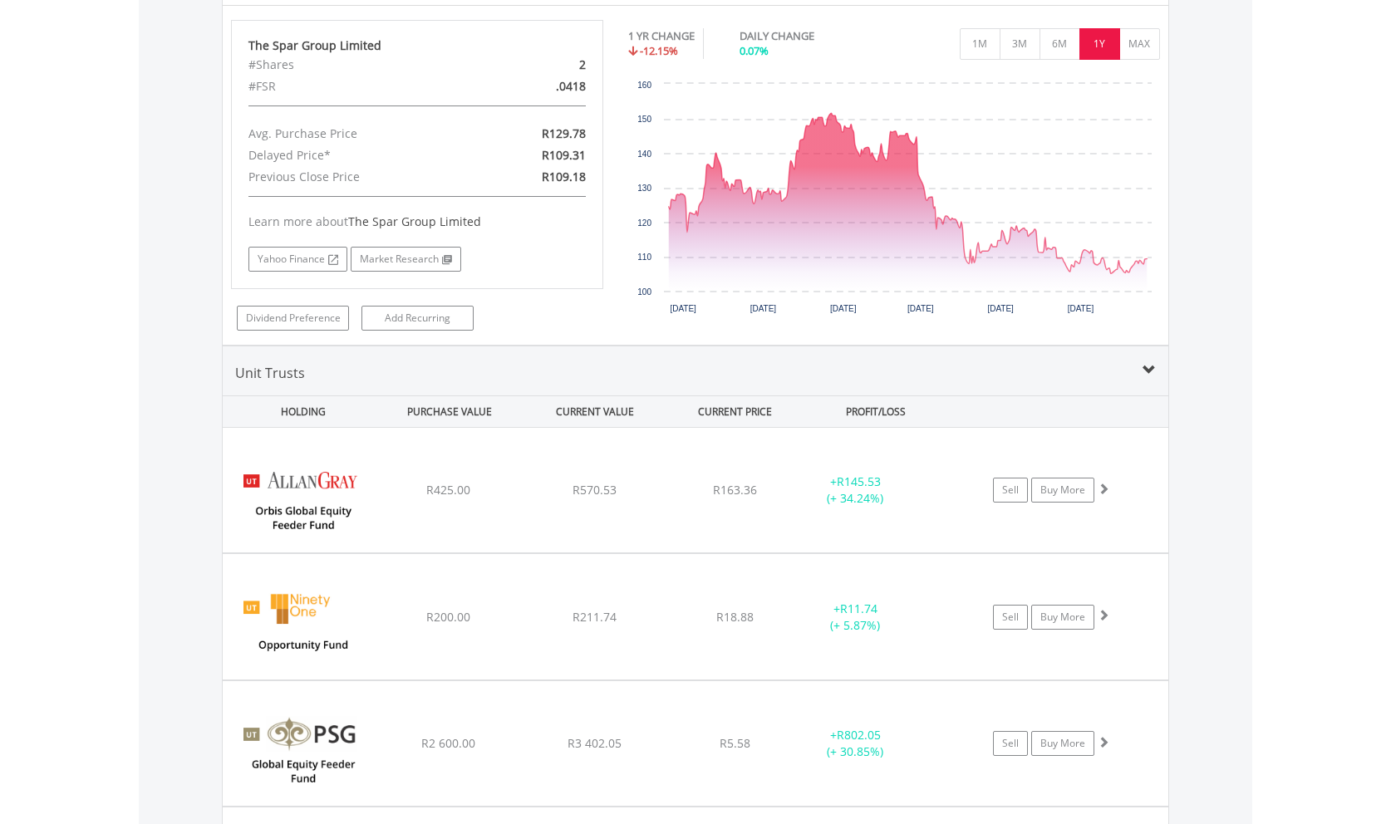
scroll to position [6637, 0]
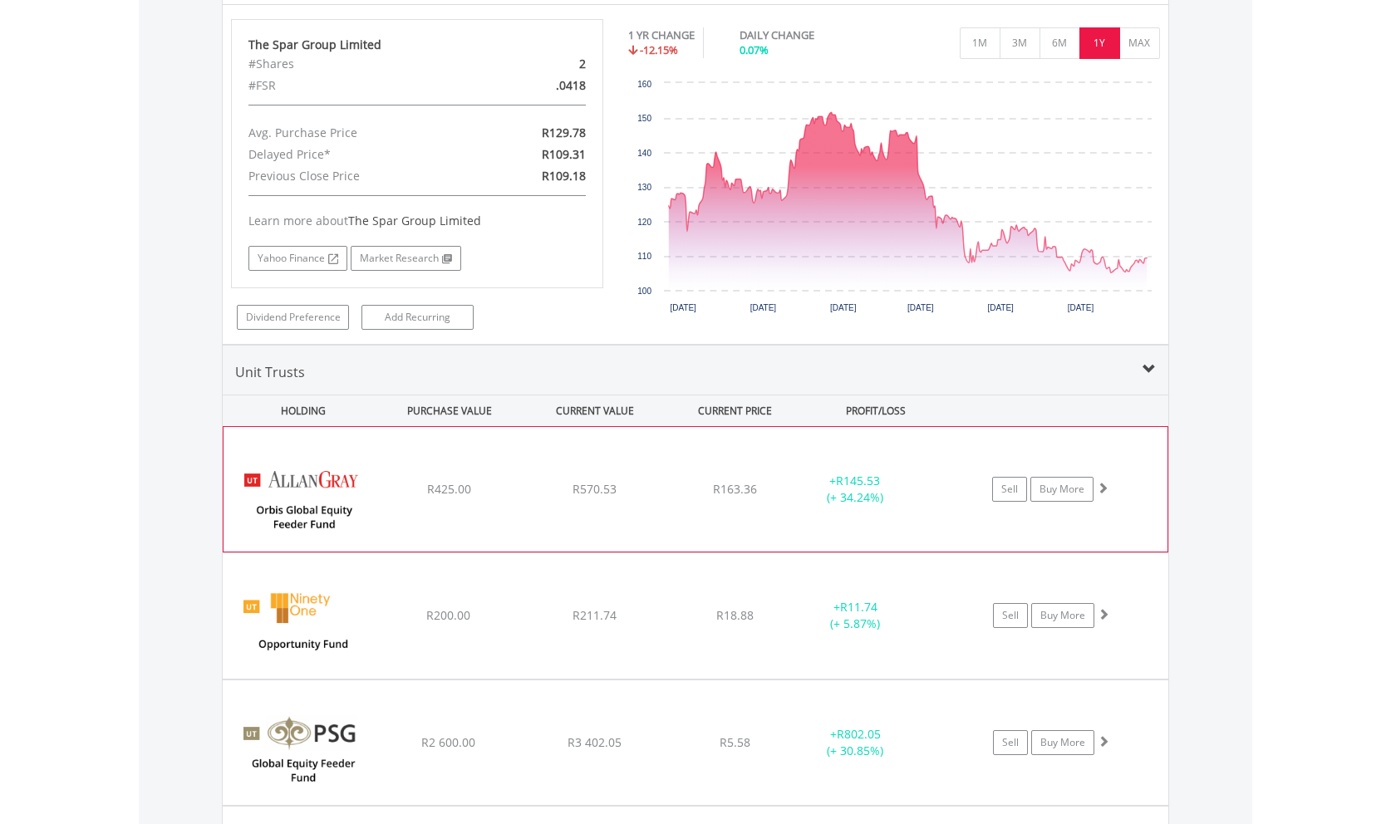
click at [1113, 485] on div "Sell Buy More" at bounding box center [1059, 489] width 217 height 25
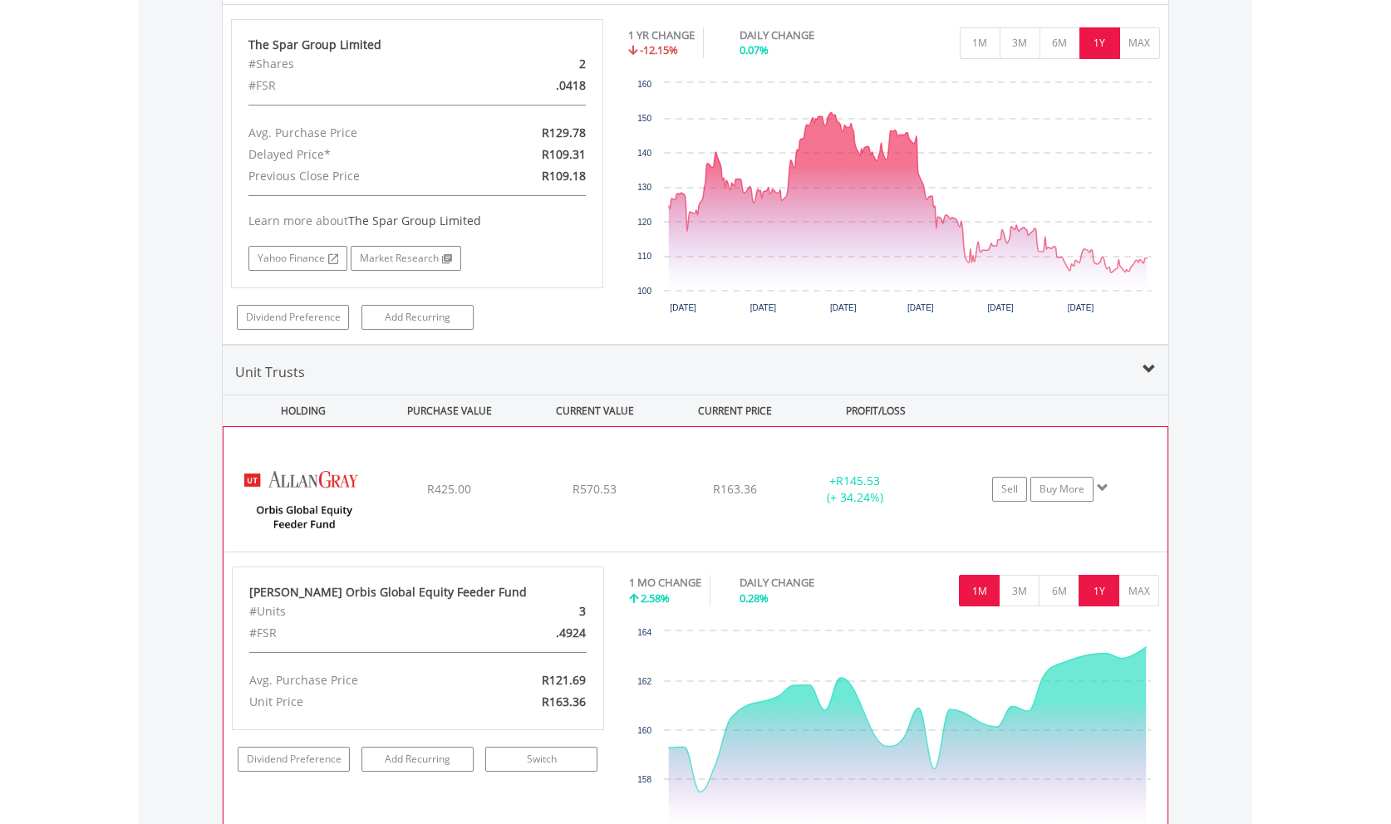
click at [1089, 590] on button "1Y" at bounding box center [1098, 591] width 41 height 32
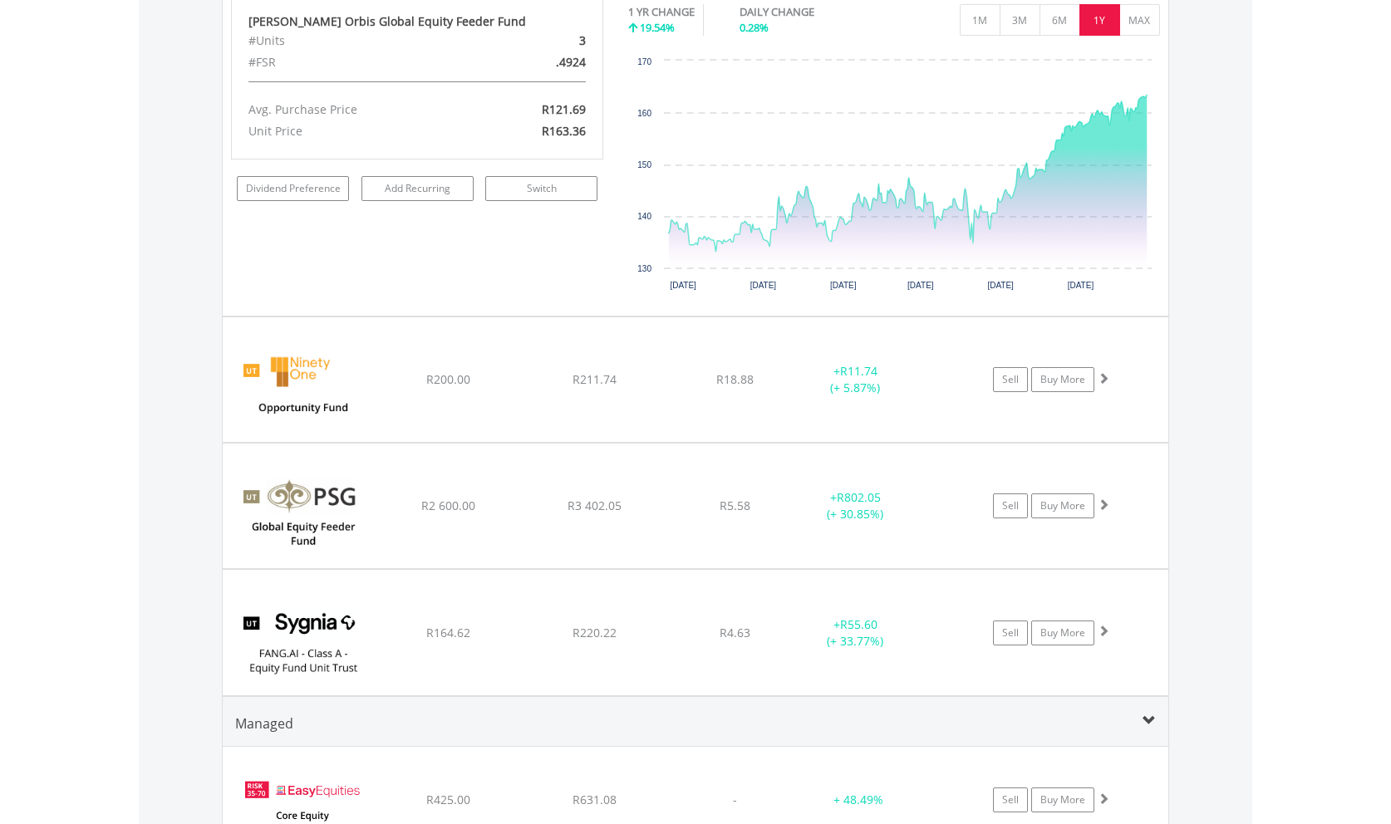
scroll to position [7230, 0]
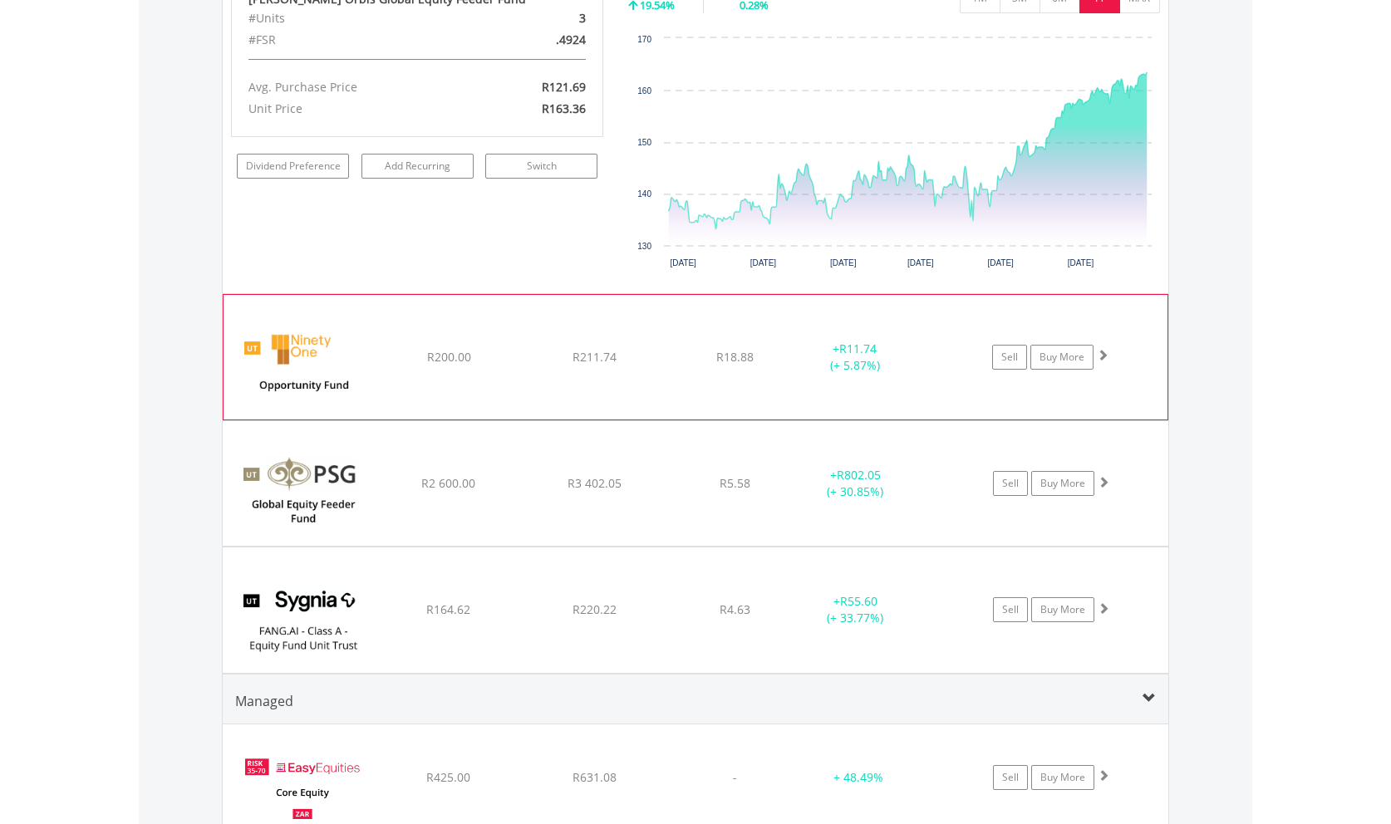
click at [1106, 354] on span at bounding box center [1103, 355] width 12 height 12
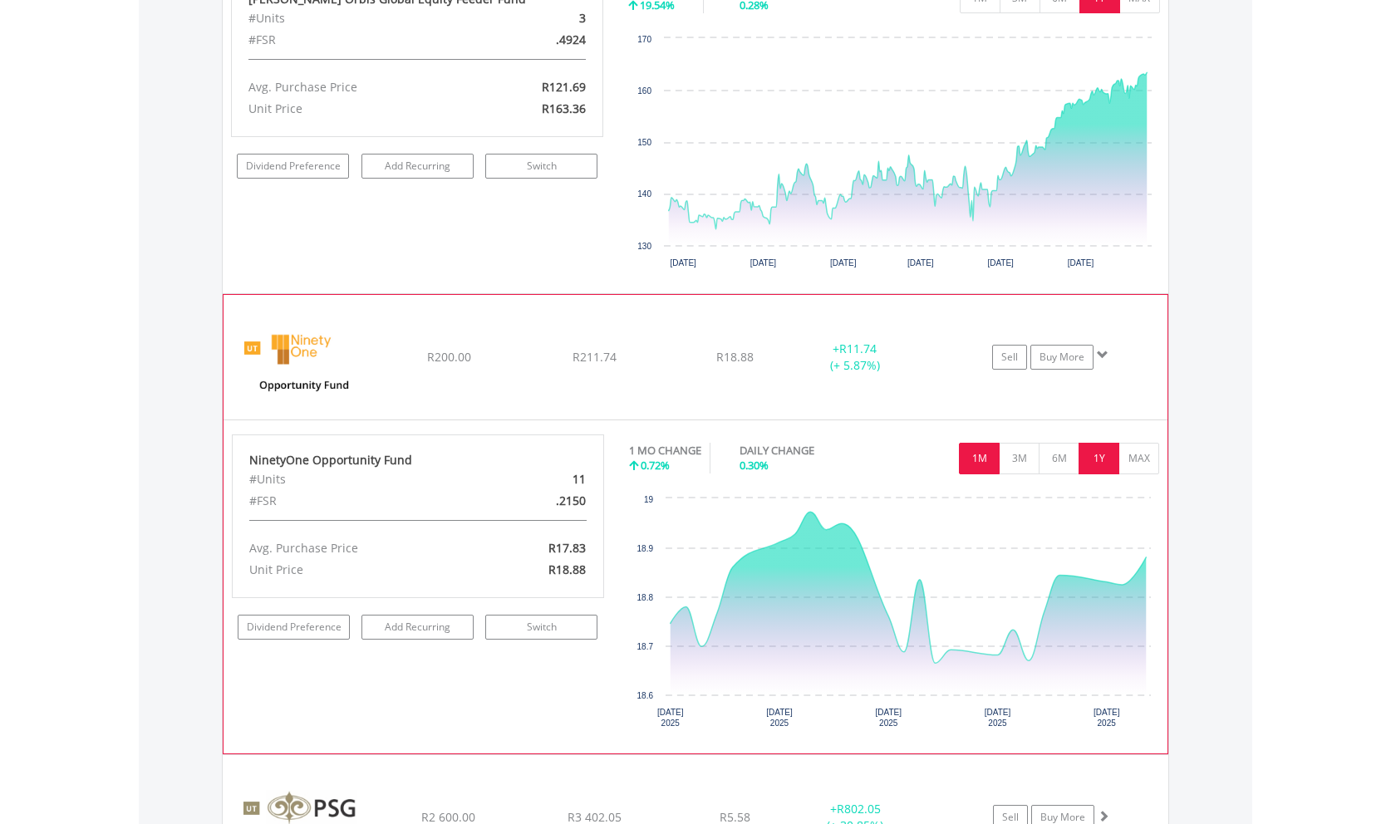
click at [1098, 460] on button "1Y" at bounding box center [1098, 459] width 41 height 32
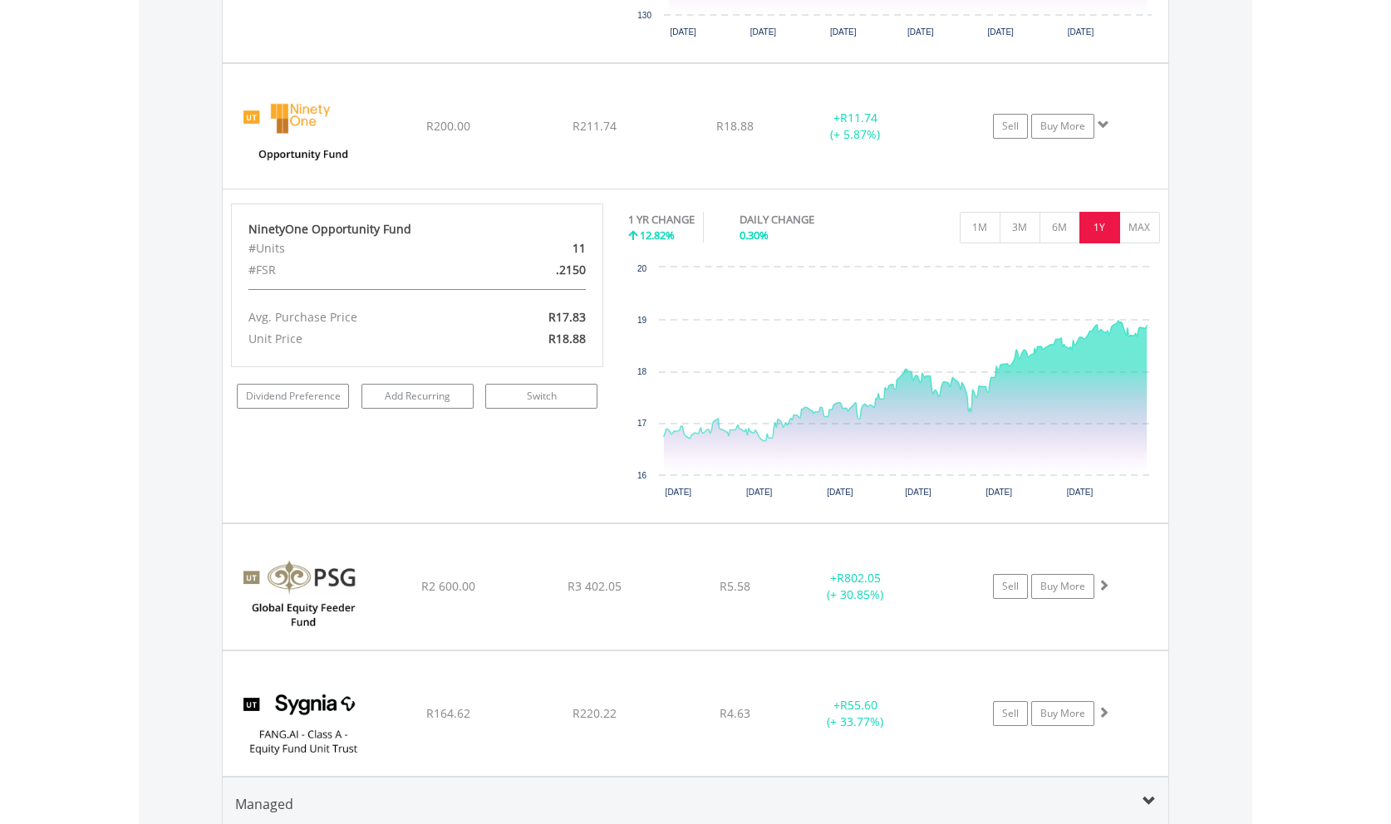
scroll to position [7654, 0]
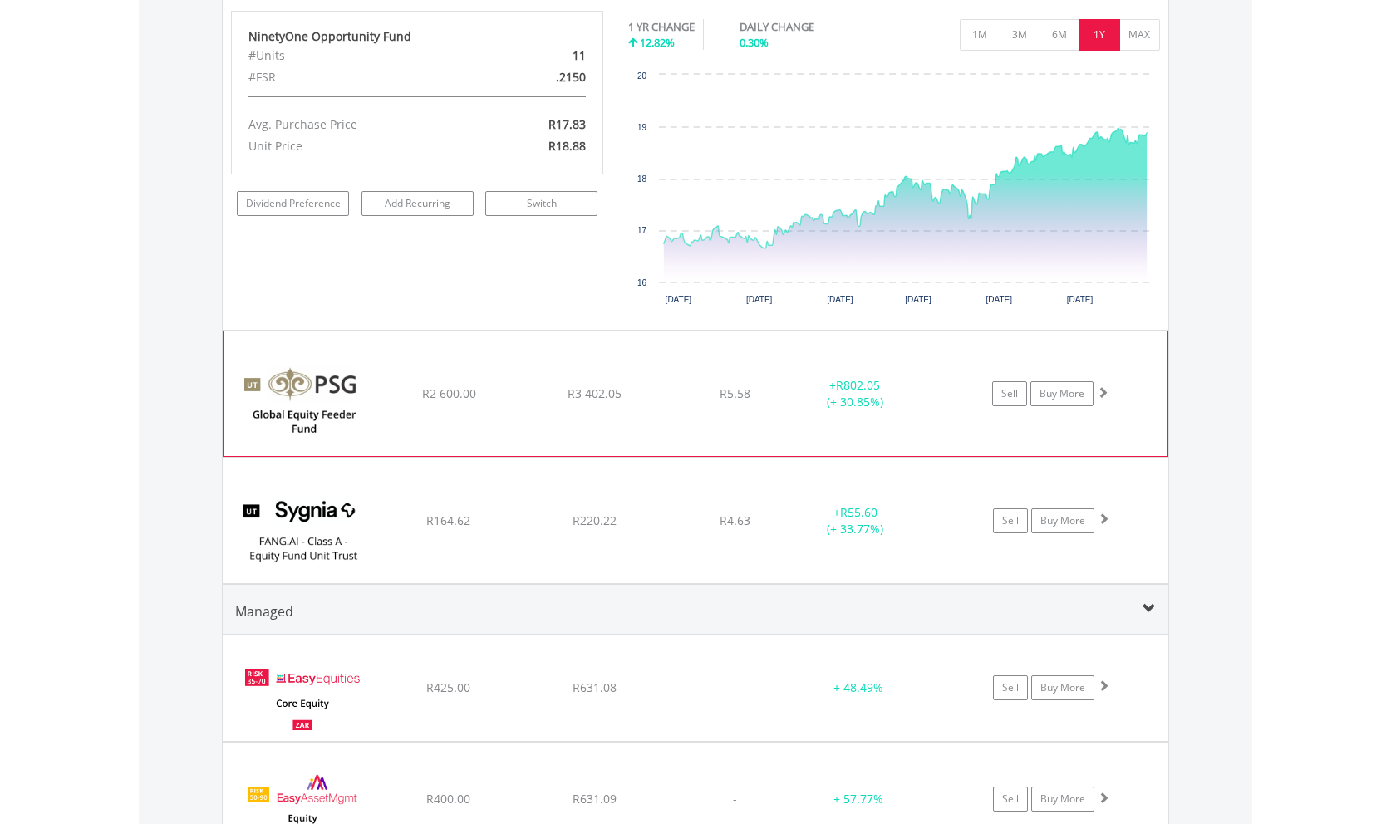
click at [1107, 393] on span at bounding box center [1103, 392] width 12 height 12
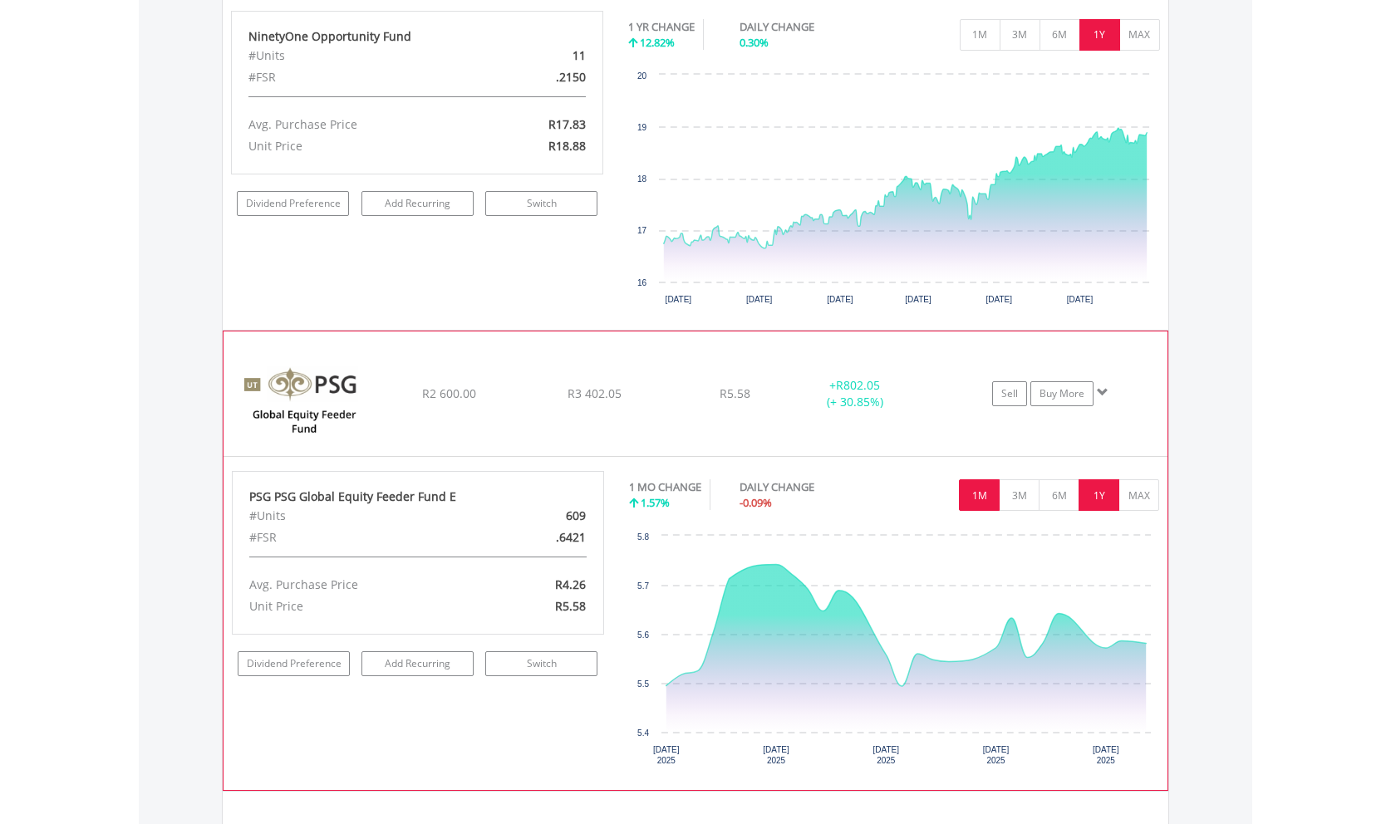
click at [1093, 503] on button "1Y" at bounding box center [1098, 495] width 41 height 32
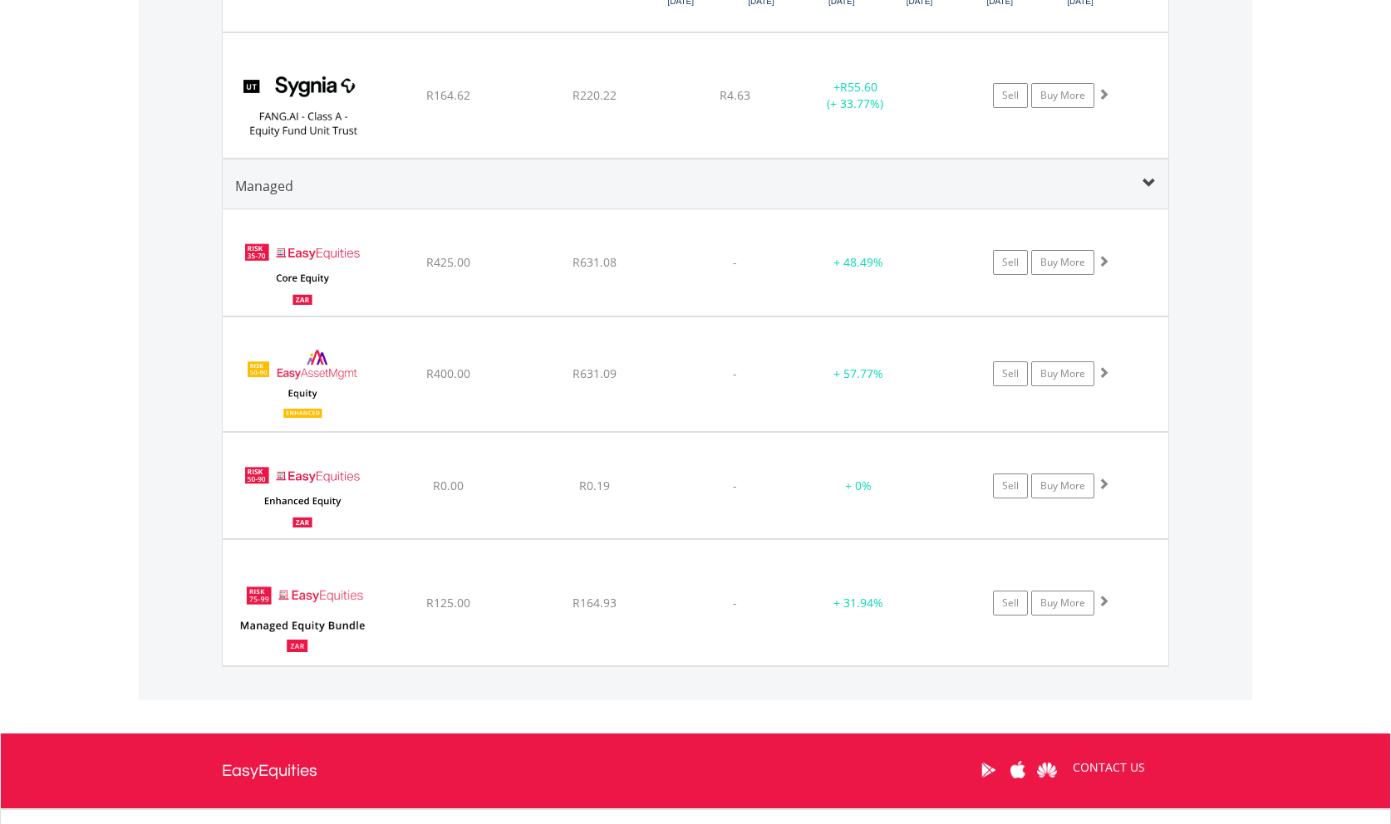
scroll to position [8417, 0]
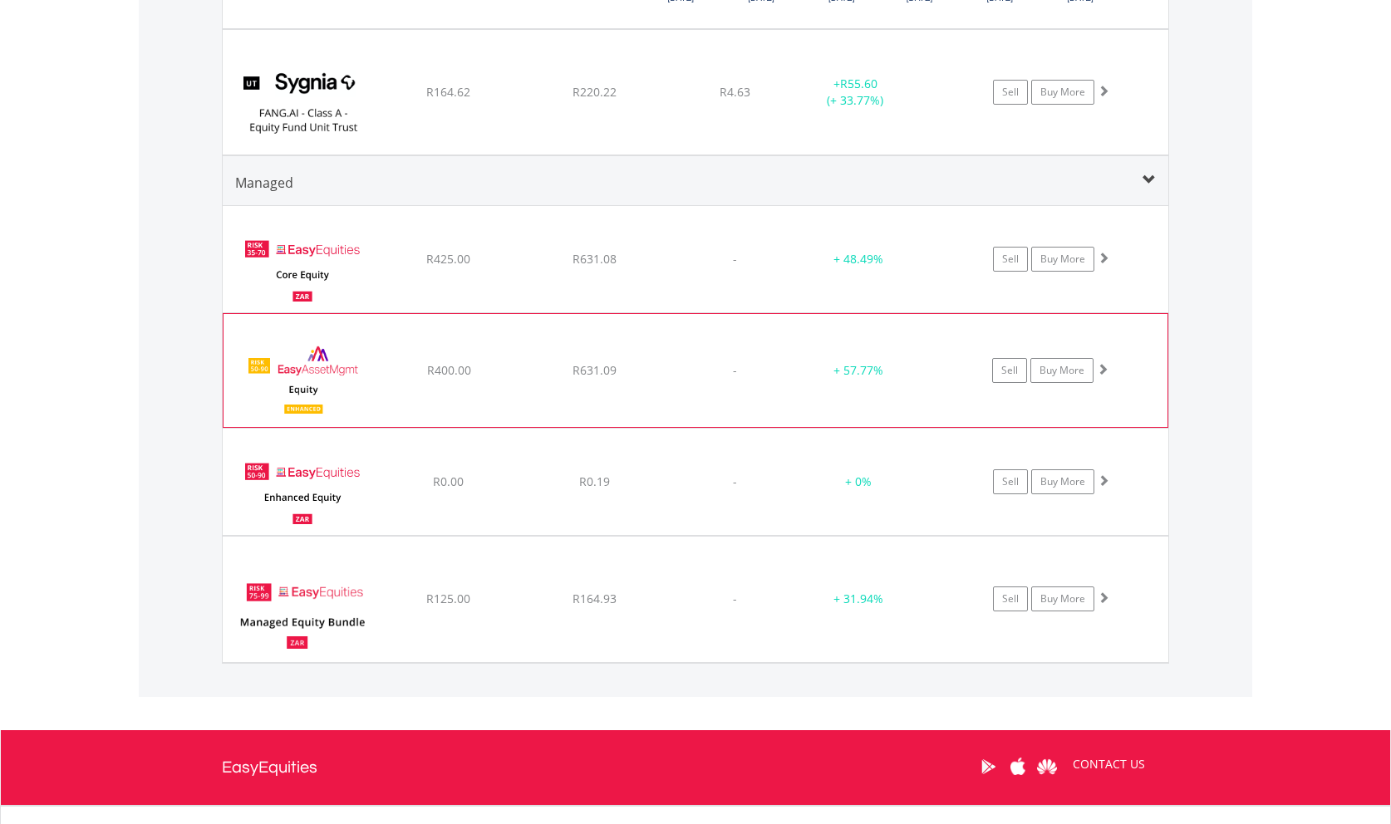
click at [1109, 272] on div "Sell Buy More" at bounding box center [1060, 259] width 218 height 25
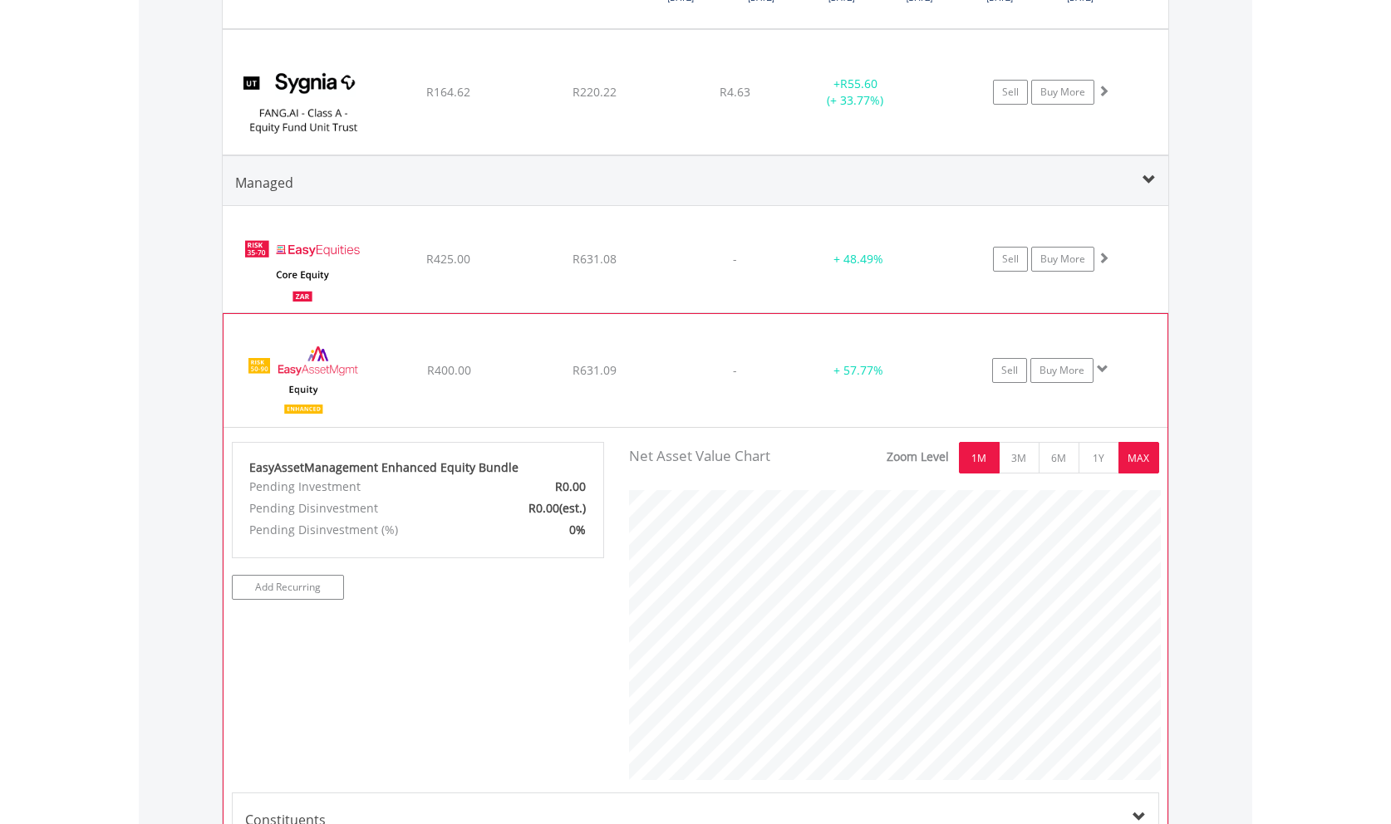
scroll to position [830519, 830302]
click at [1088, 455] on button "1Y" at bounding box center [1098, 458] width 41 height 32
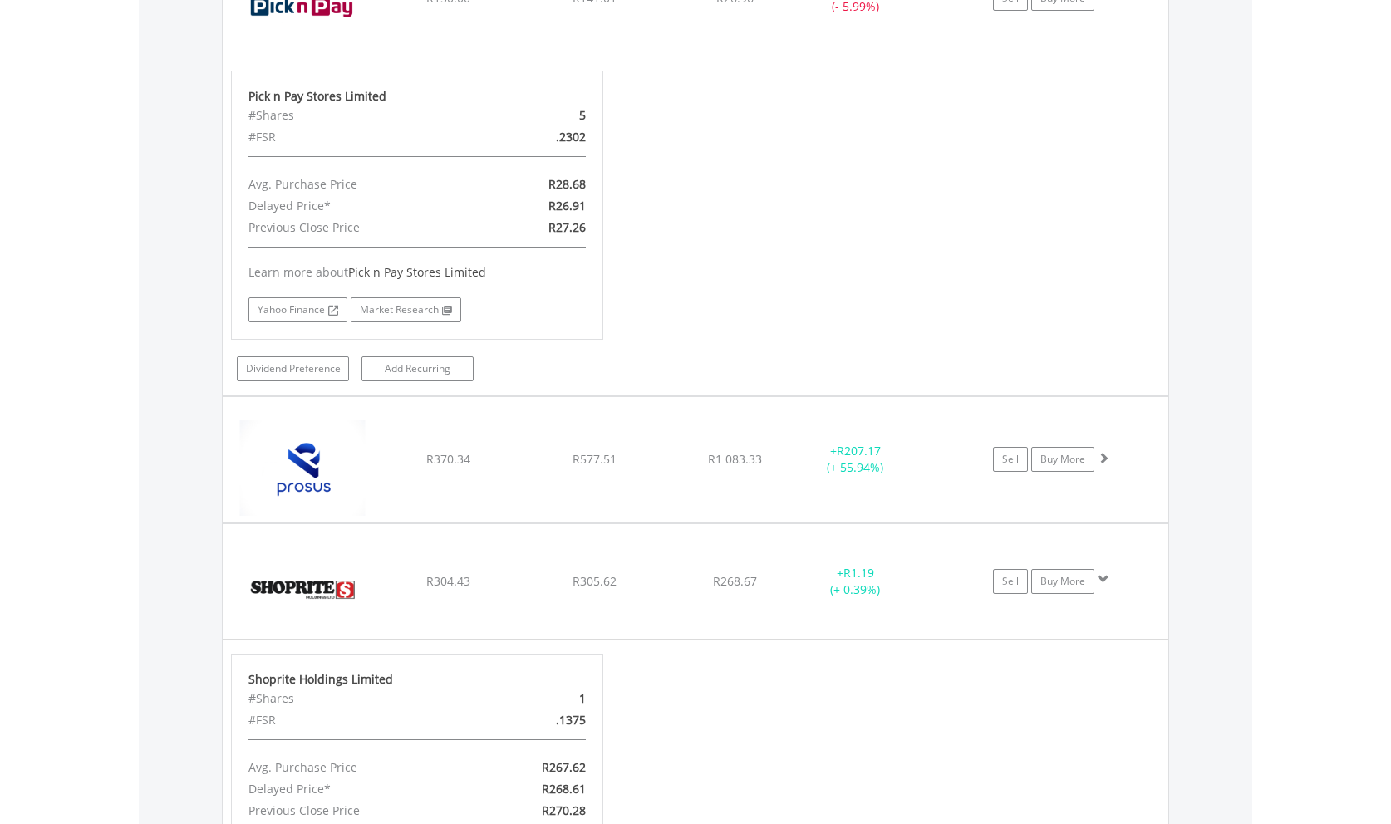
scroll to position [0, 0]
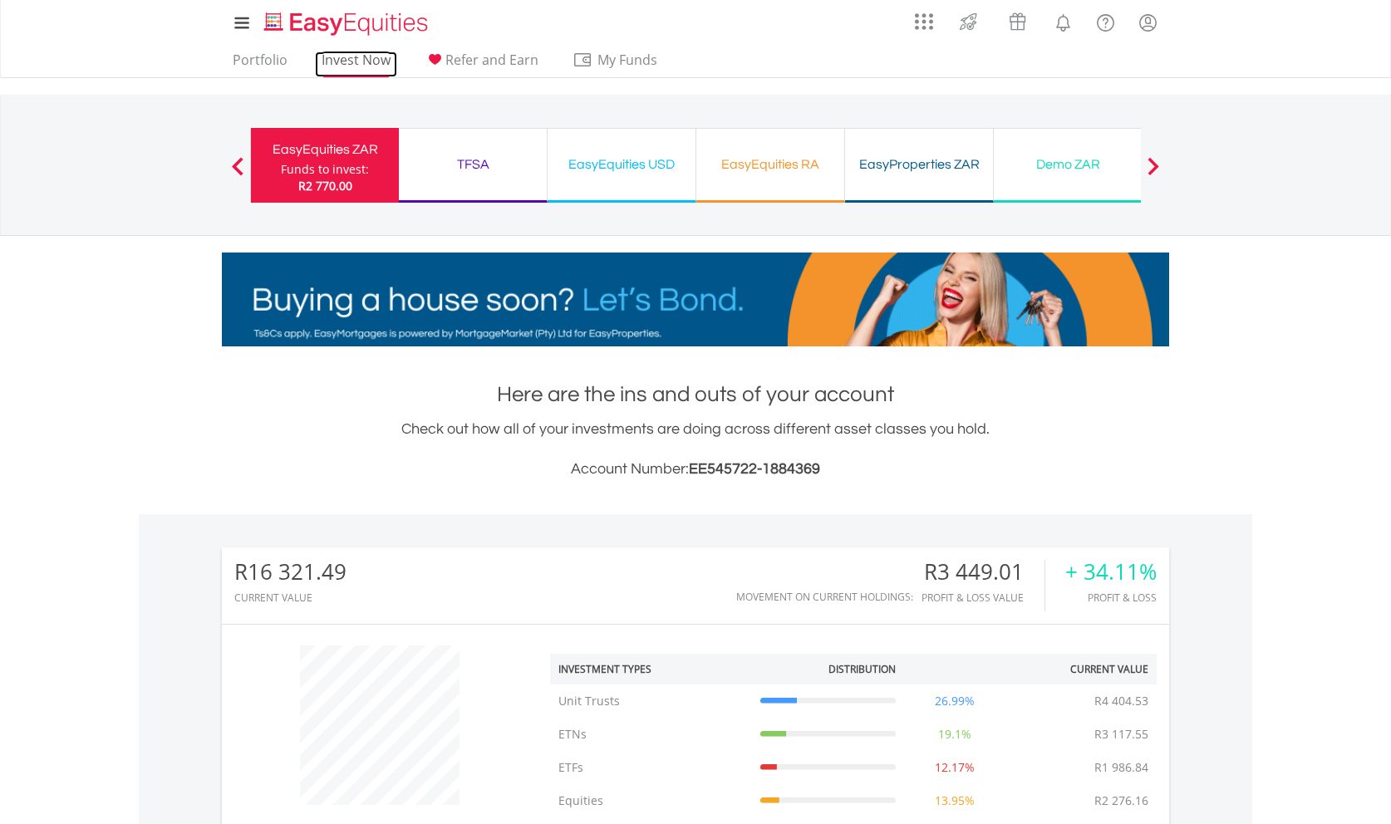
click at [343, 61] on link "Invest Now" at bounding box center [356, 65] width 82 height 26
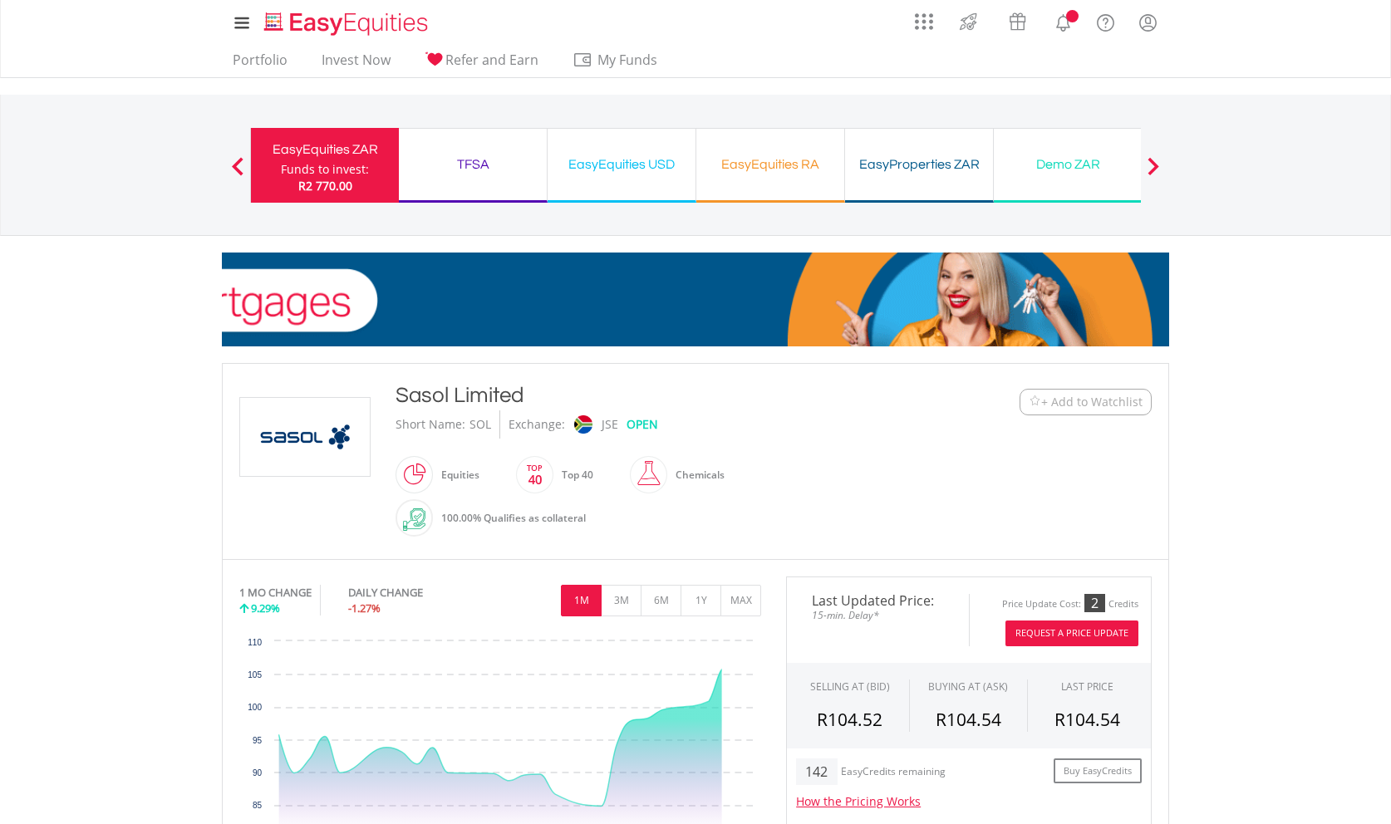
scroll to position [254, 0]
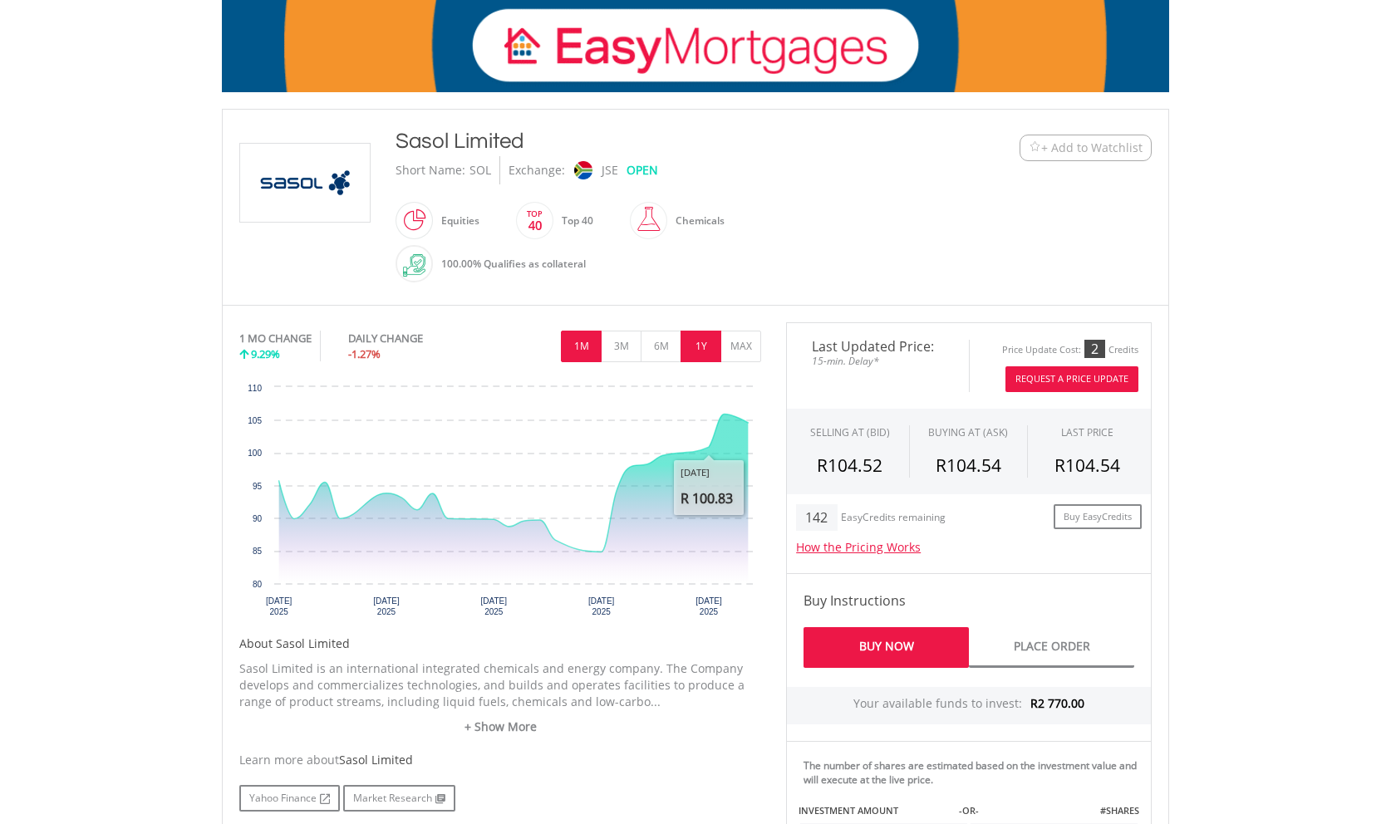
click at [708, 349] on button "1Y" at bounding box center [700, 347] width 41 height 32
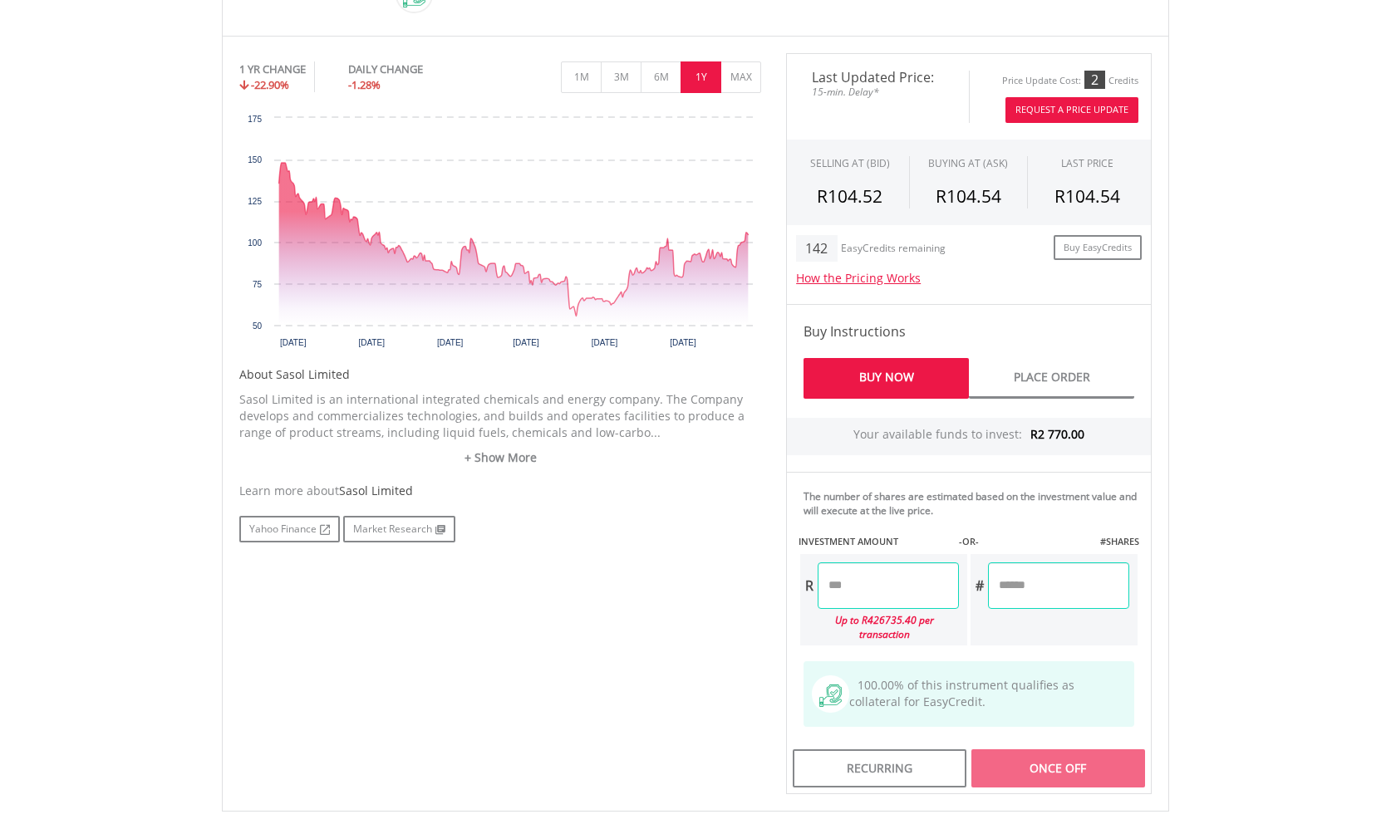
scroll to position [593, 0]
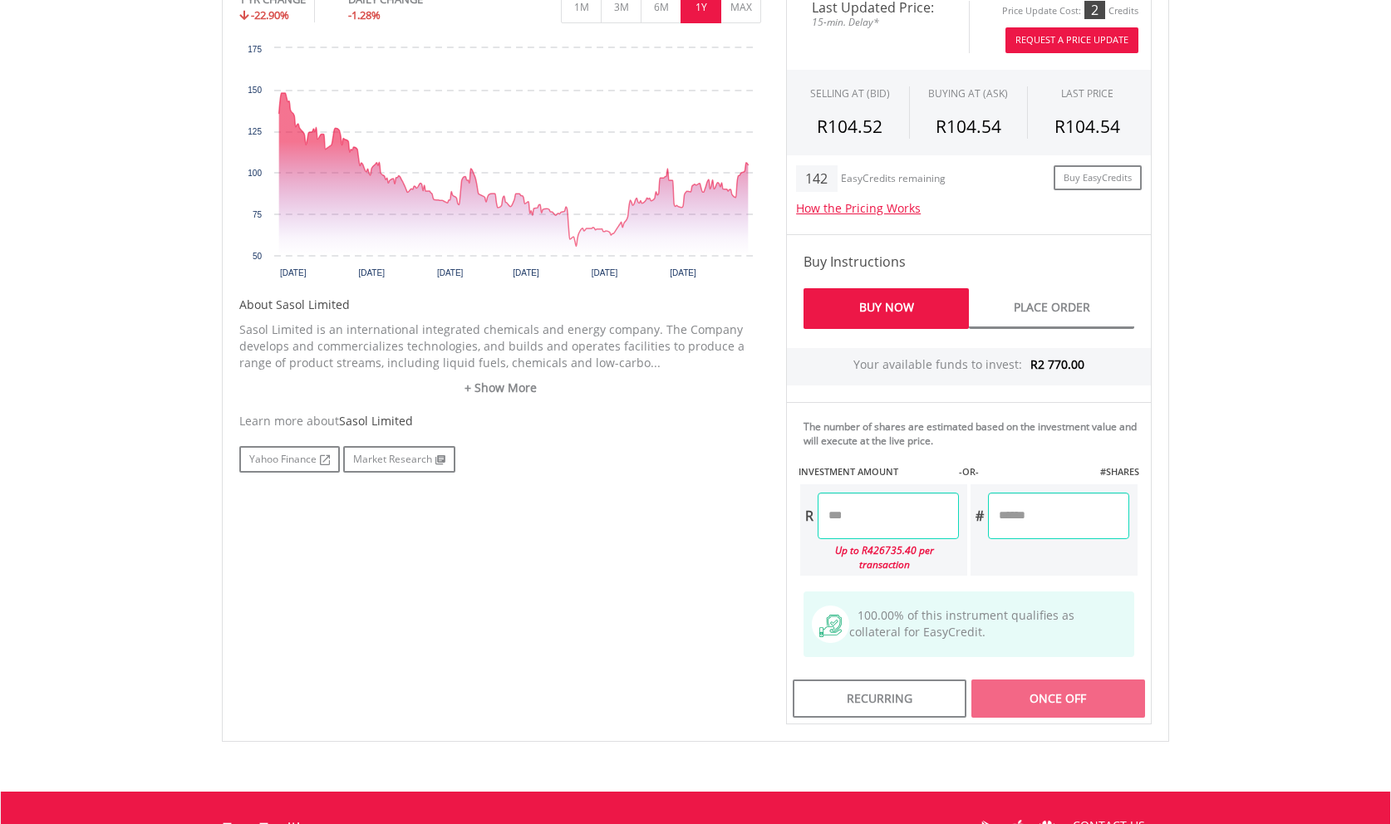
click at [866, 510] on input "number" at bounding box center [888, 516] width 141 height 47
click at [1087, 510] on input "number" at bounding box center [1058, 516] width 141 height 47
type input "******"
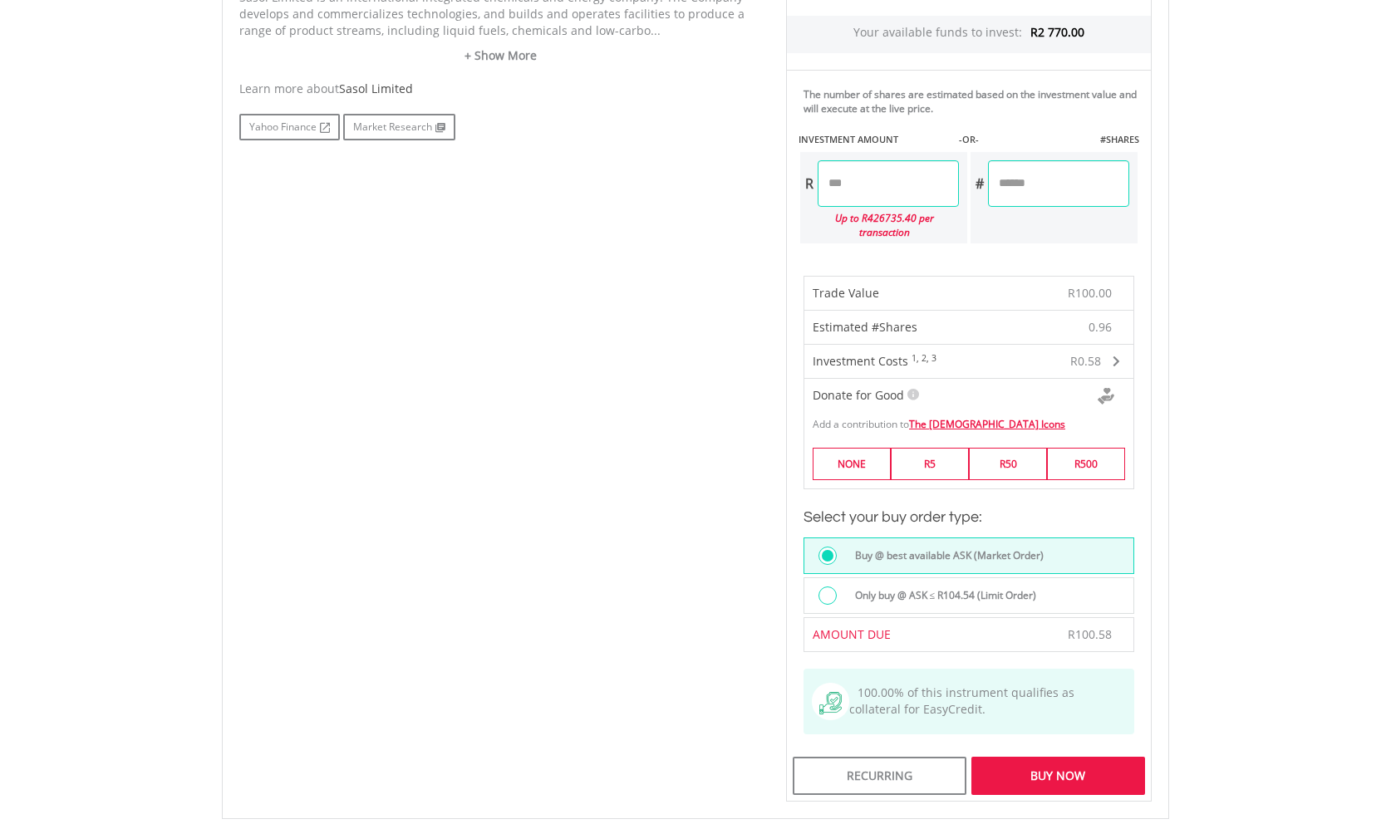
scroll to position [932, 0]
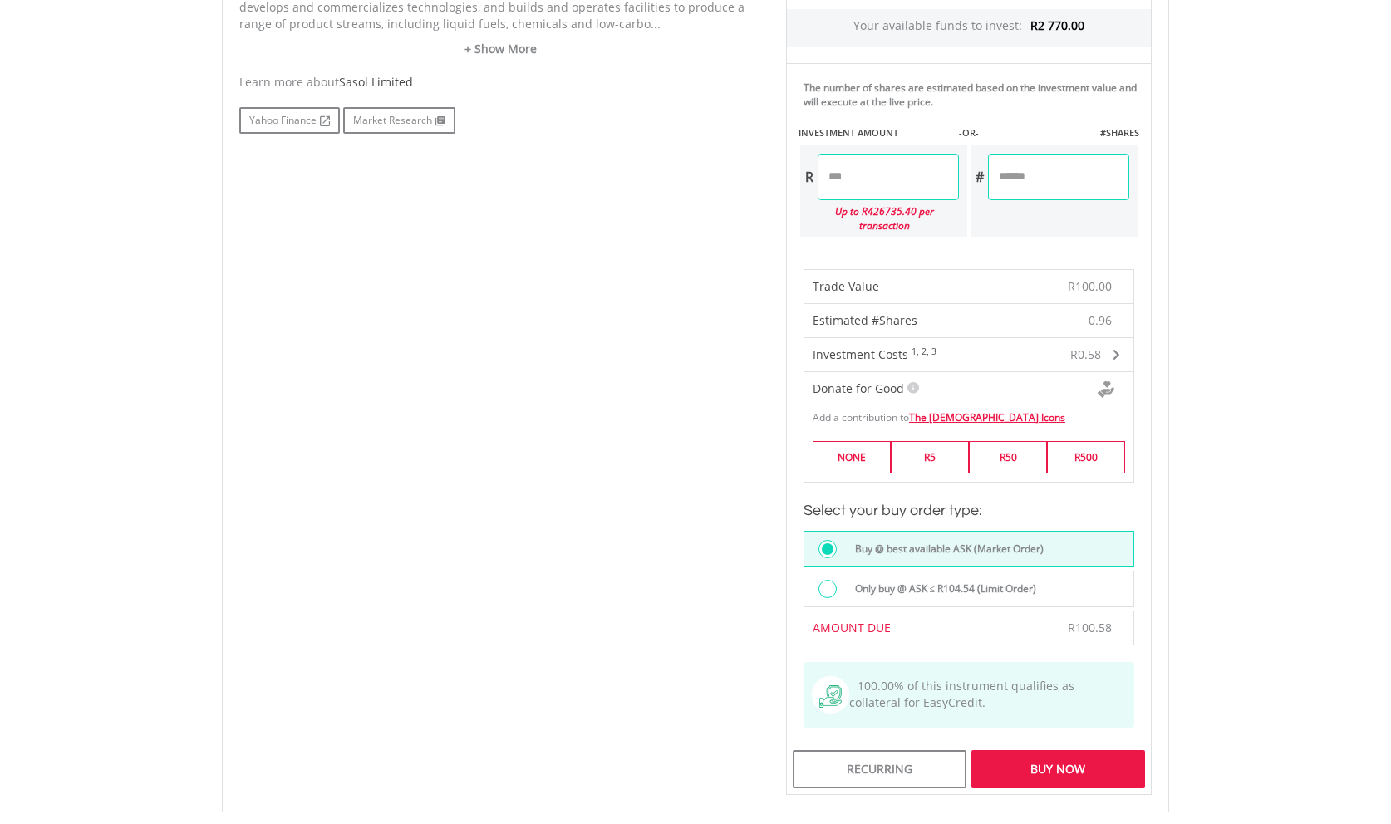
click at [916, 587] on label "Only buy @ ASK ≤ R104.54 (Limit Order)" at bounding box center [941, 589] width 192 height 18
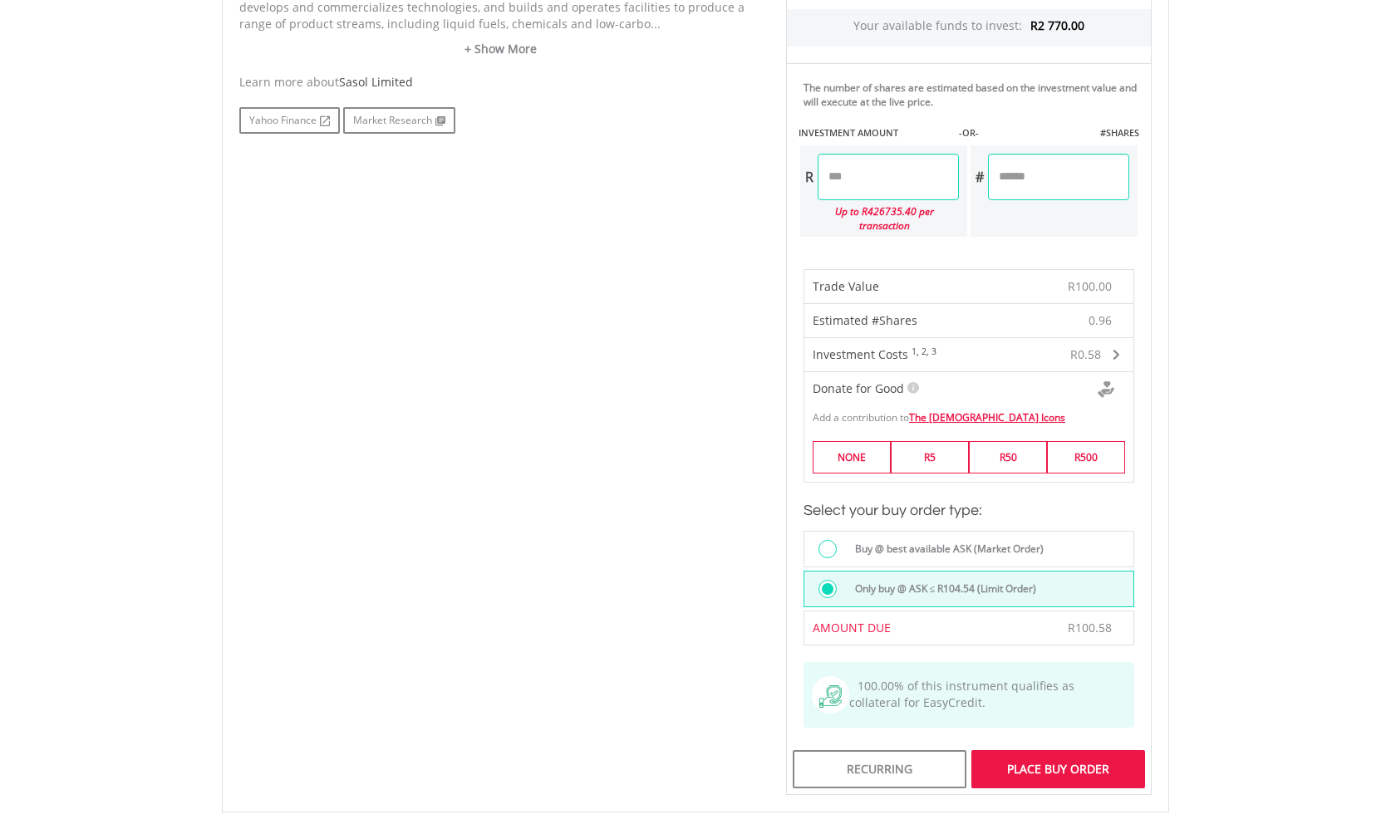
click at [1068, 763] on div "Place Buy Order" at bounding box center [1058, 769] width 174 height 38
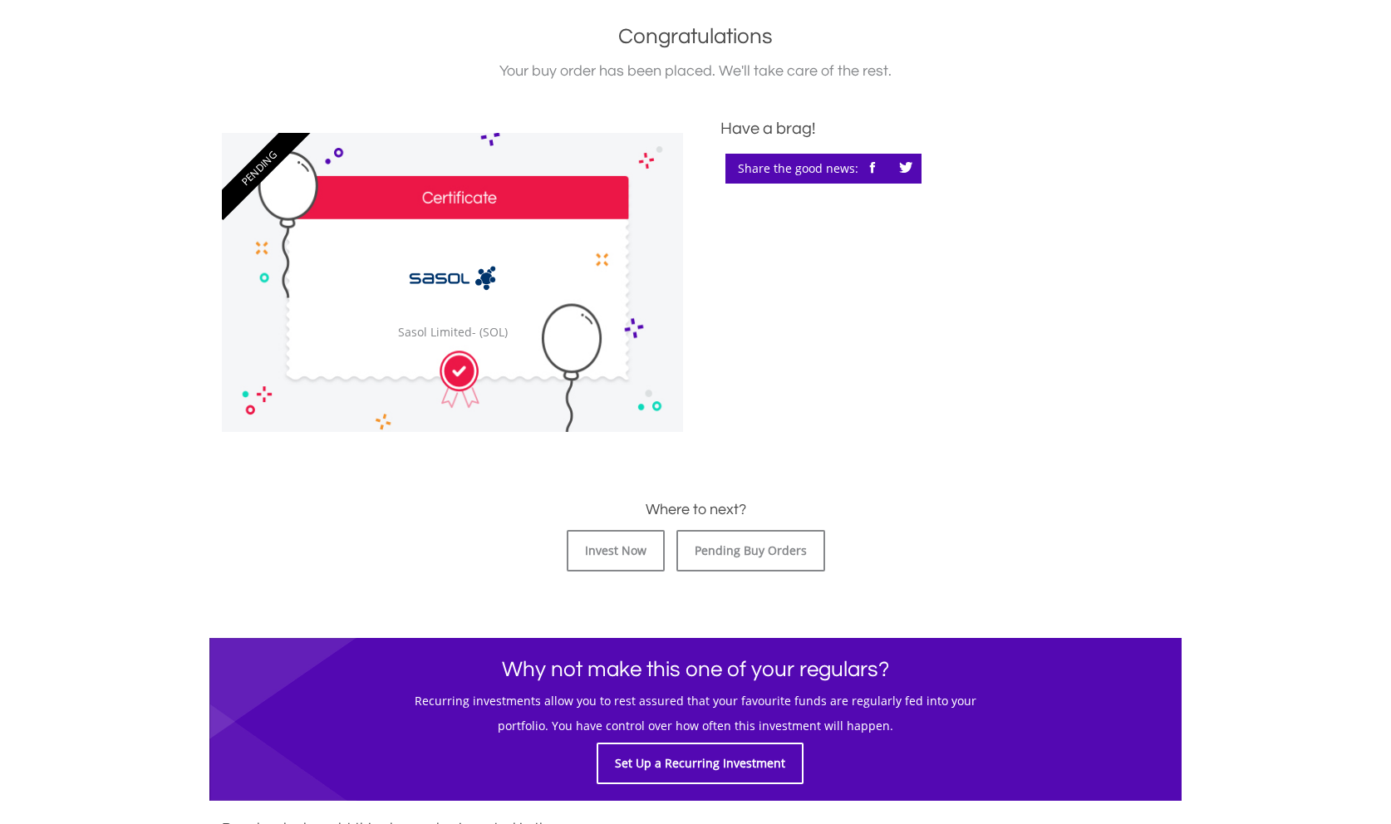
scroll to position [424, 0]
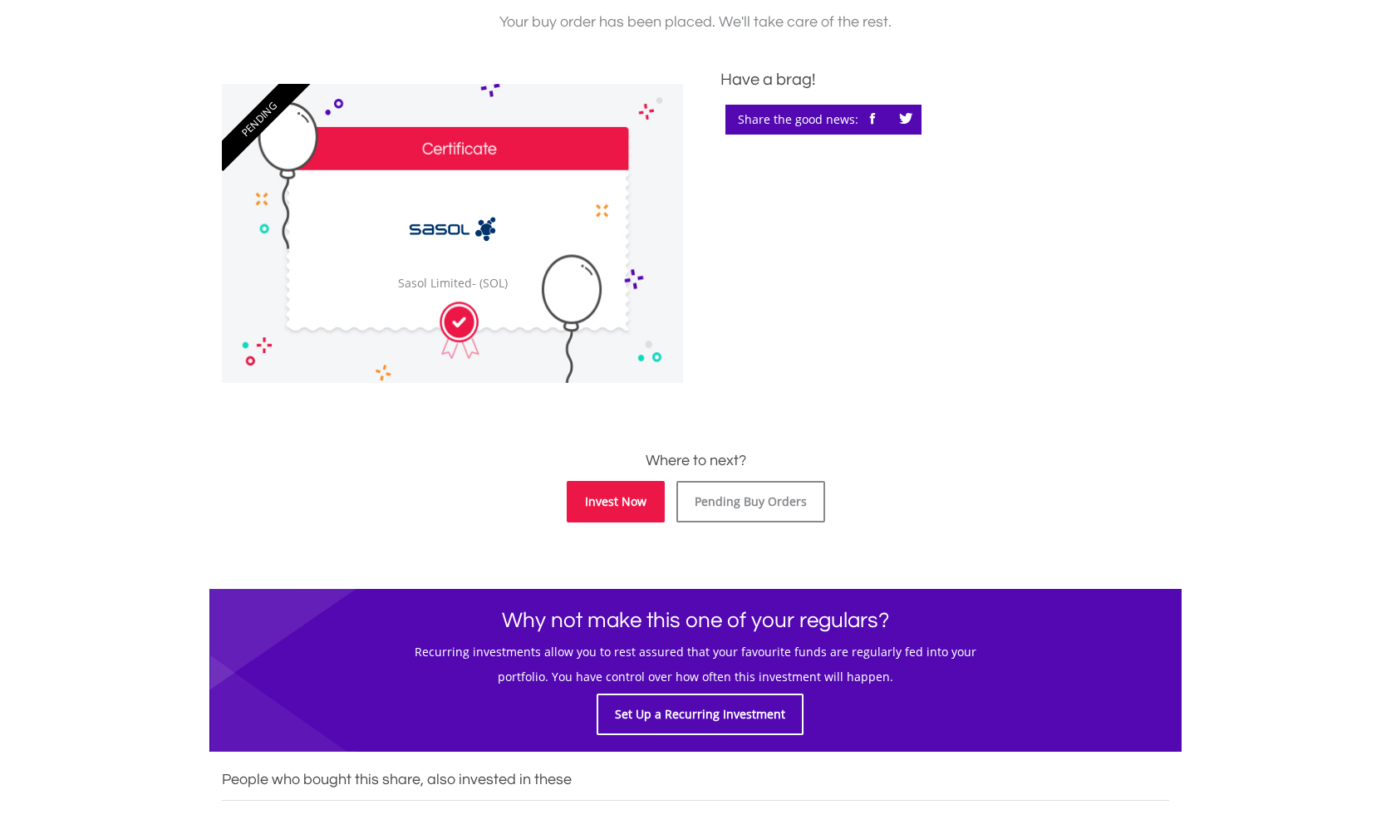
click at [631, 494] on link "Invest Now" at bounding box center [616, 502] width 98 height 42
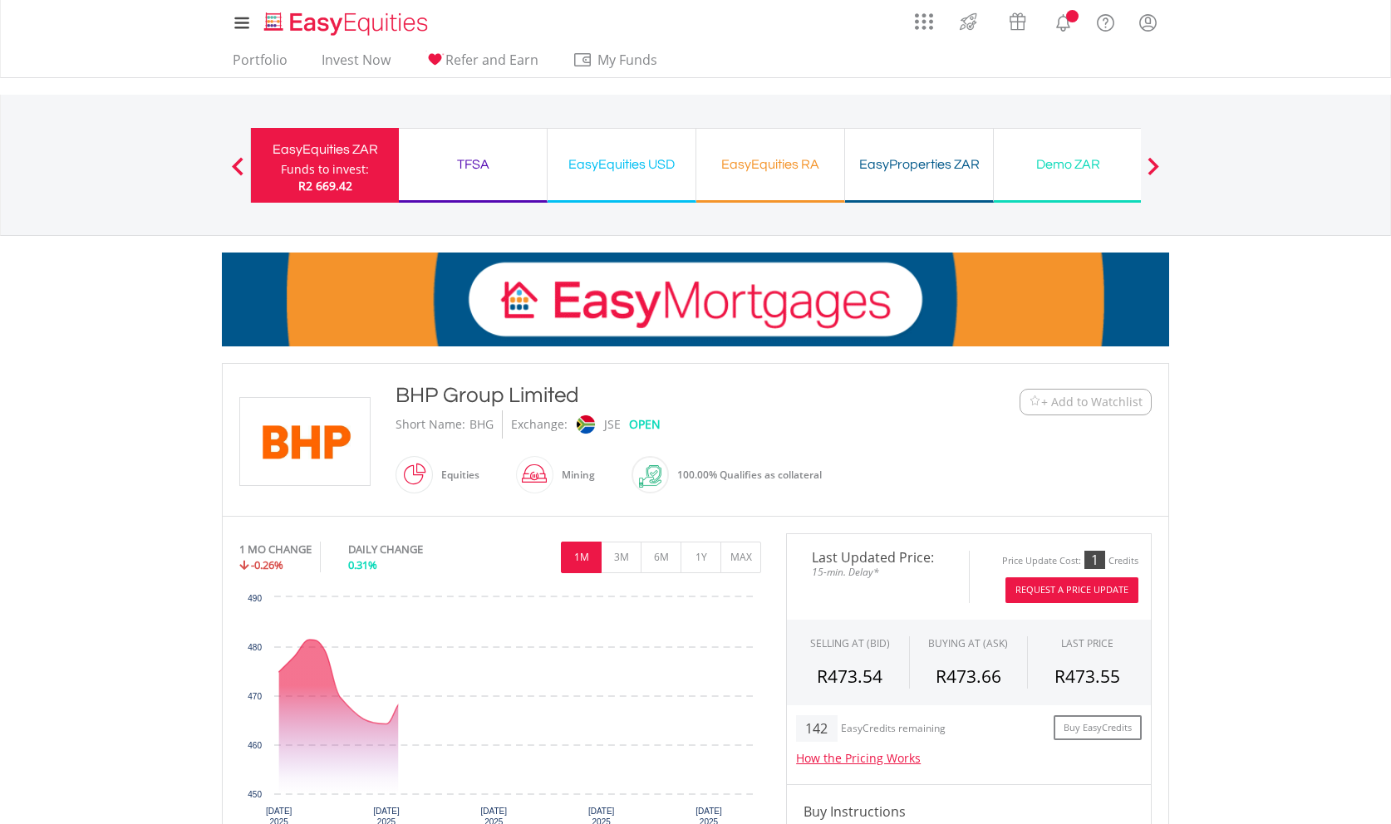
scroll to position [254, 0]
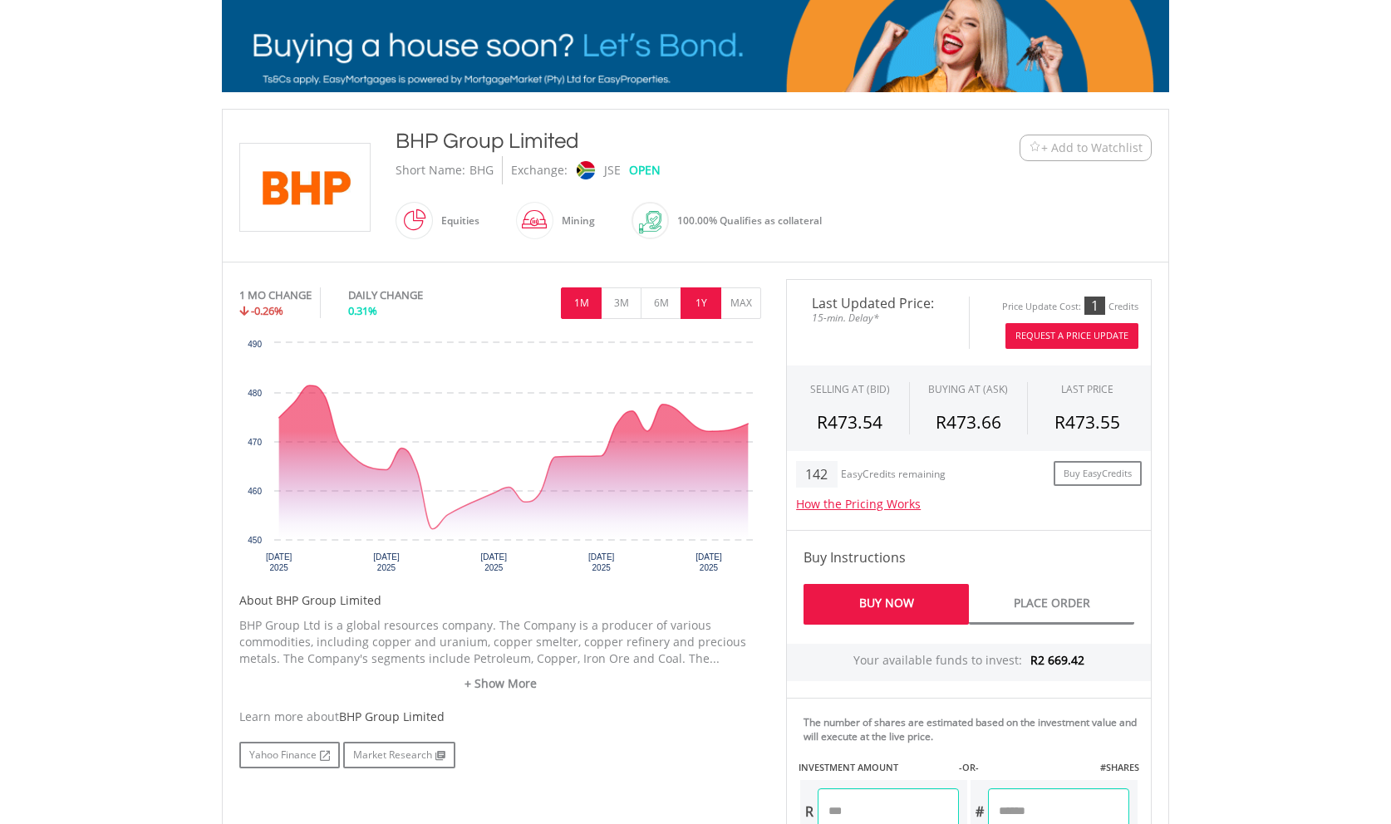
click at [702, 297] on button "1Y" at bounding box center [700, 303] width 41 height 32
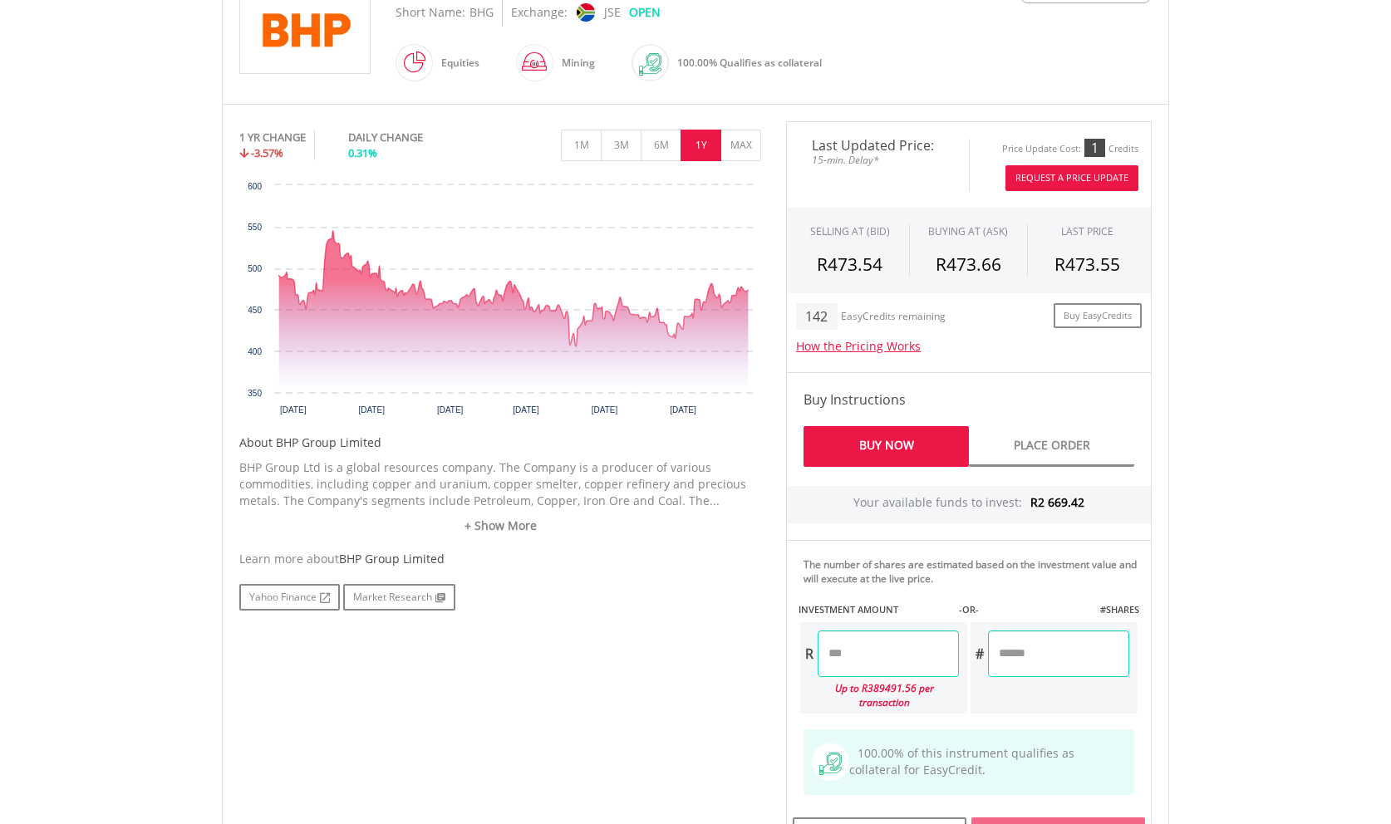
scroll to position [424, 0]
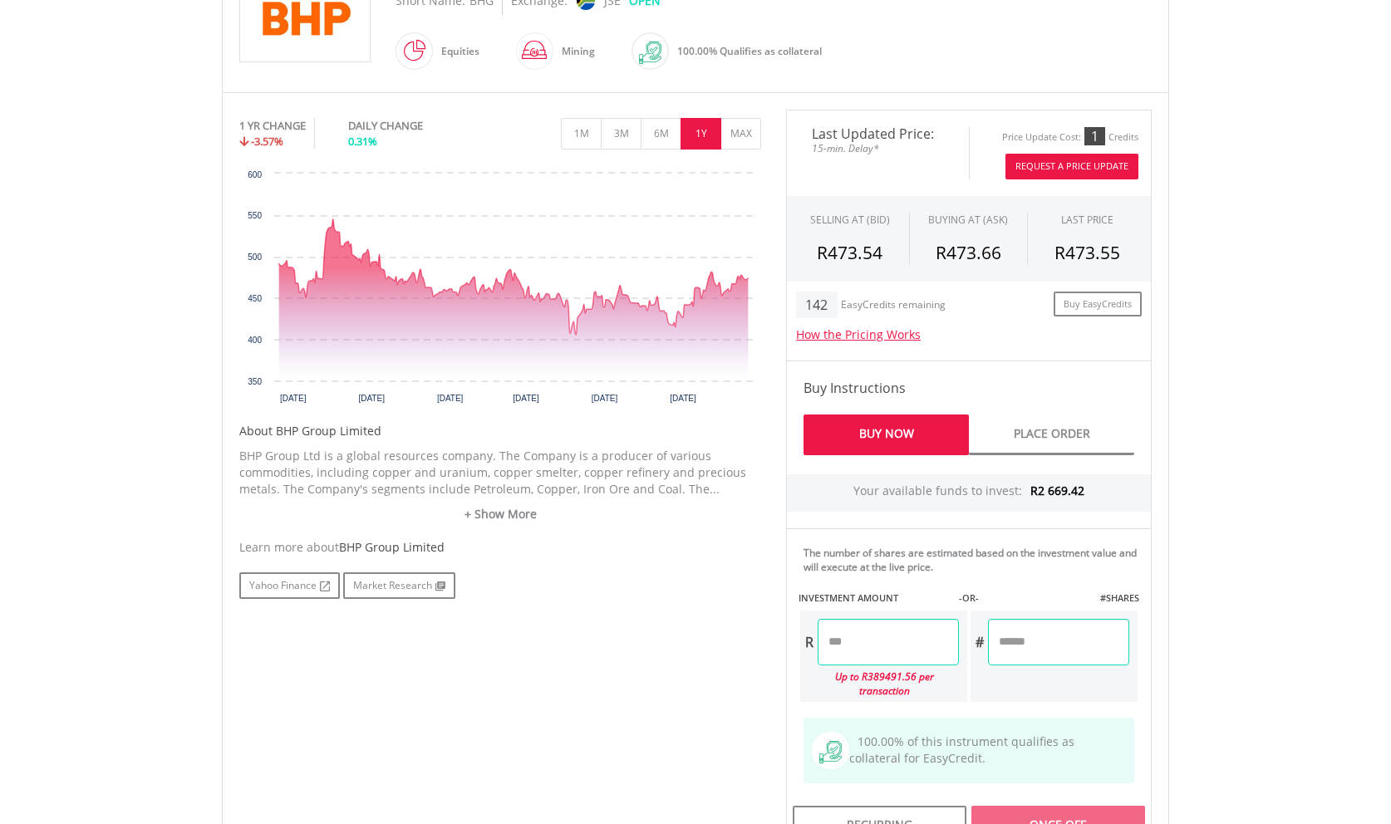
click at [890, 642] on input "number" at bounding box center [888, 642] width 141 height 47
click at [1107, 646] on input "number" at bounding box center [1058, 642] width 141 height 47
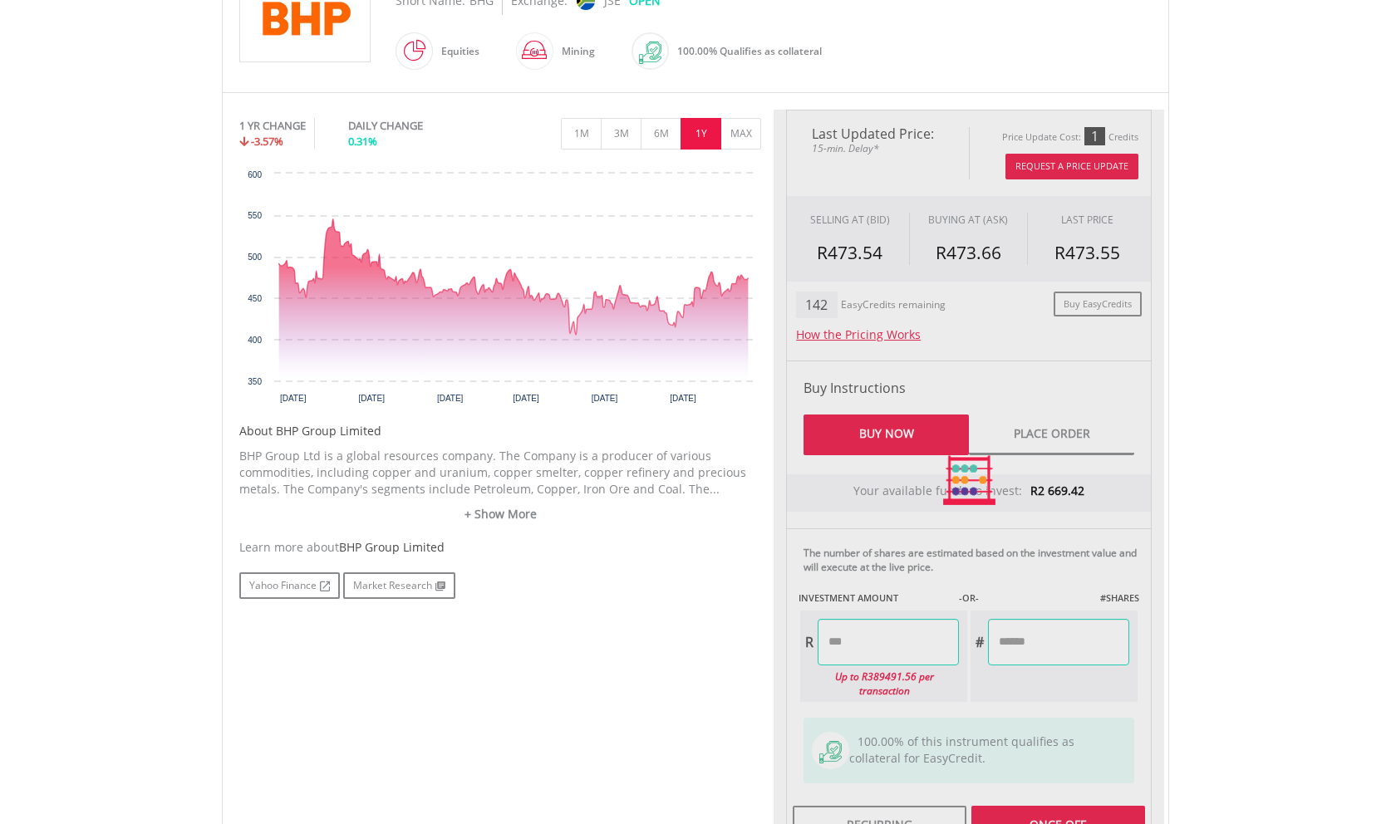
type input "******"
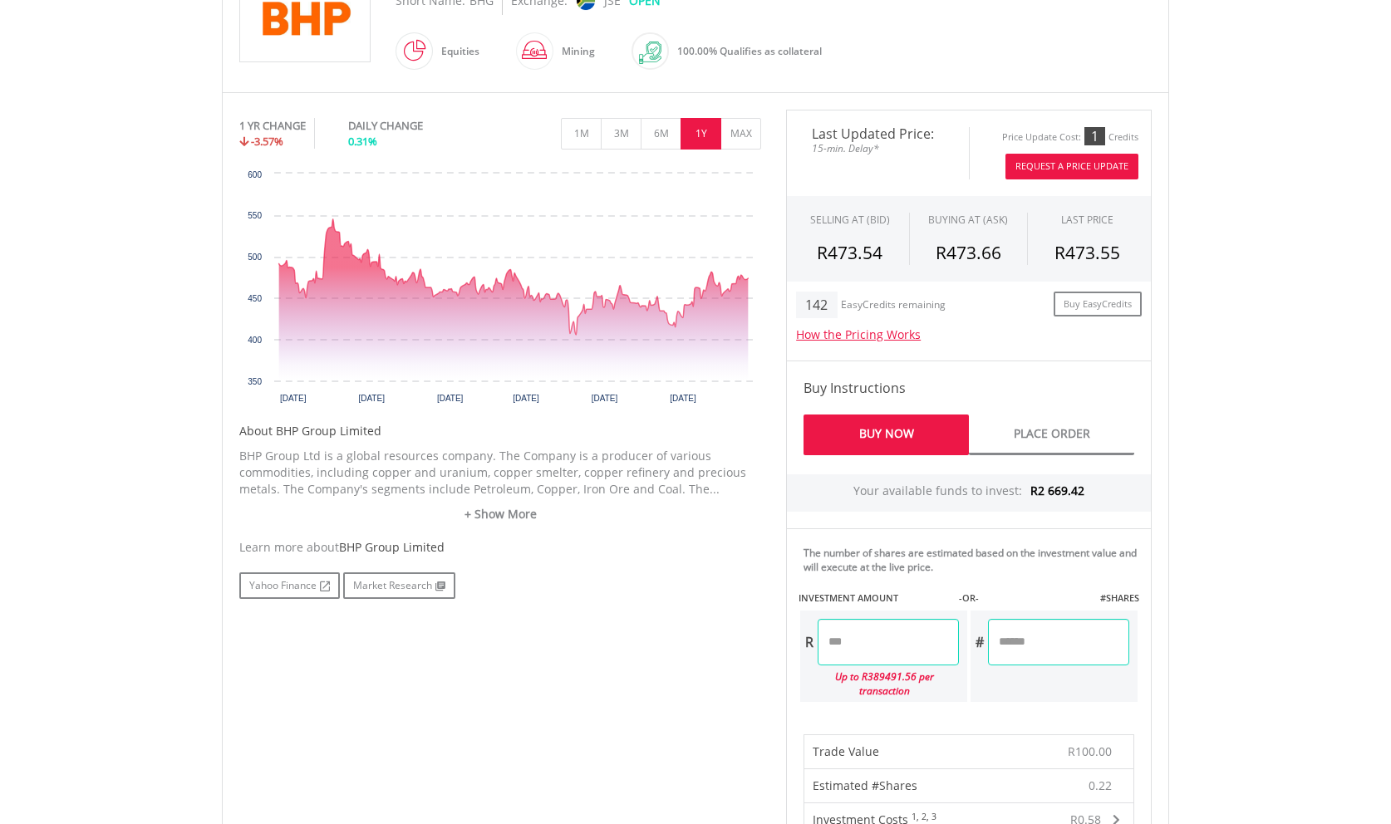
scroll to position [763, 0]
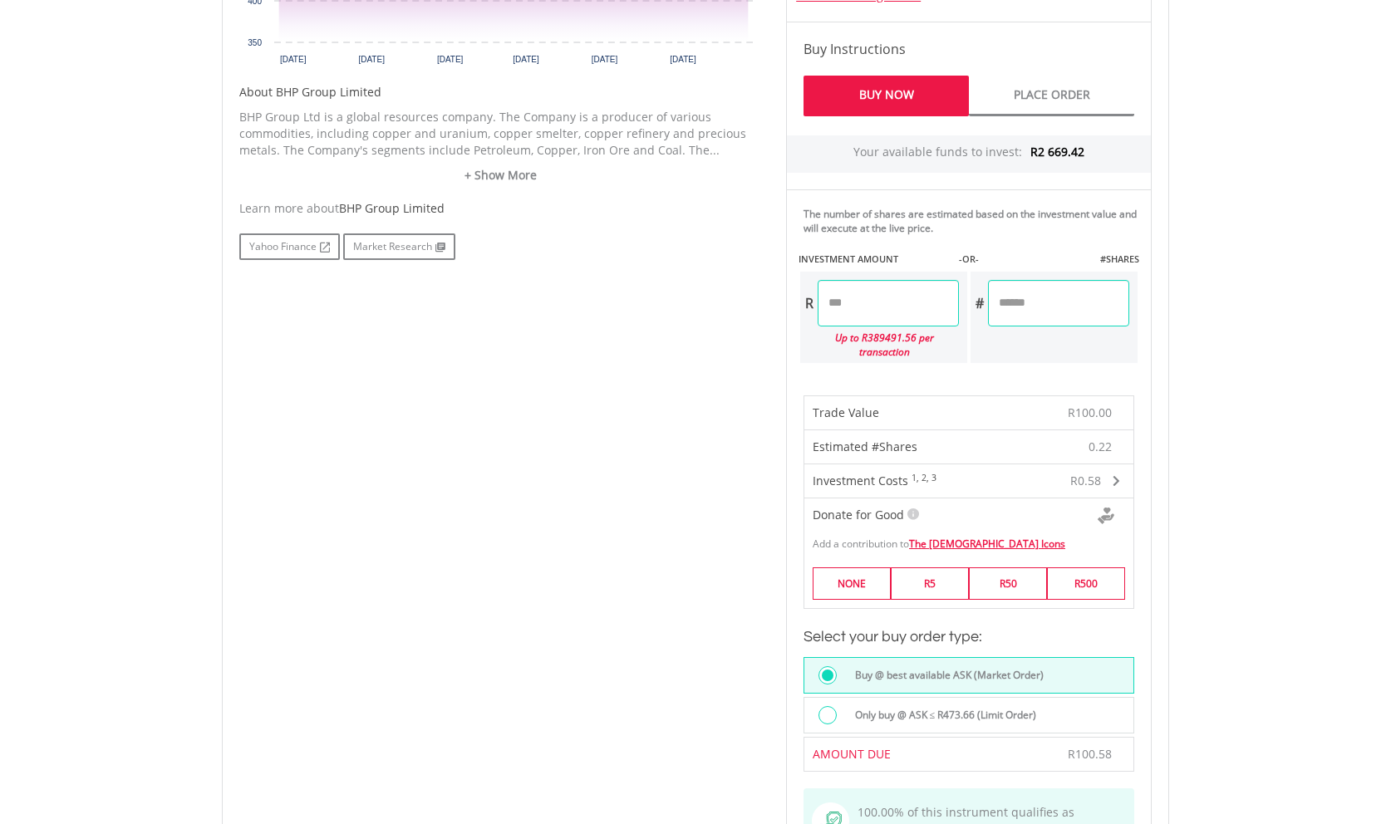
click at [925, 714] on label "Only buy @ ASK ≤ R473.66 (Limit Order)" at bounding box center [941, 715] width 192 height 18
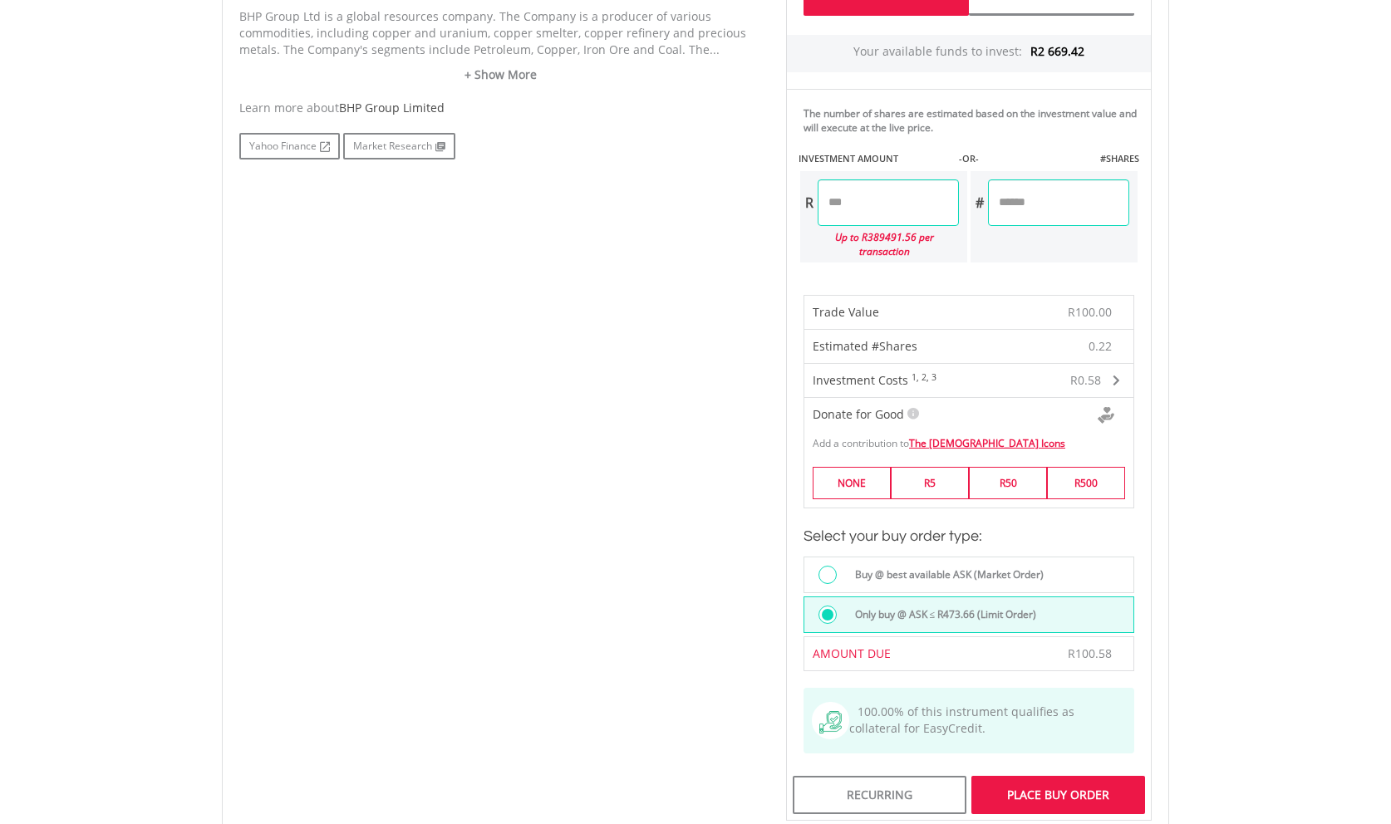
scroll to position [1017, 0]
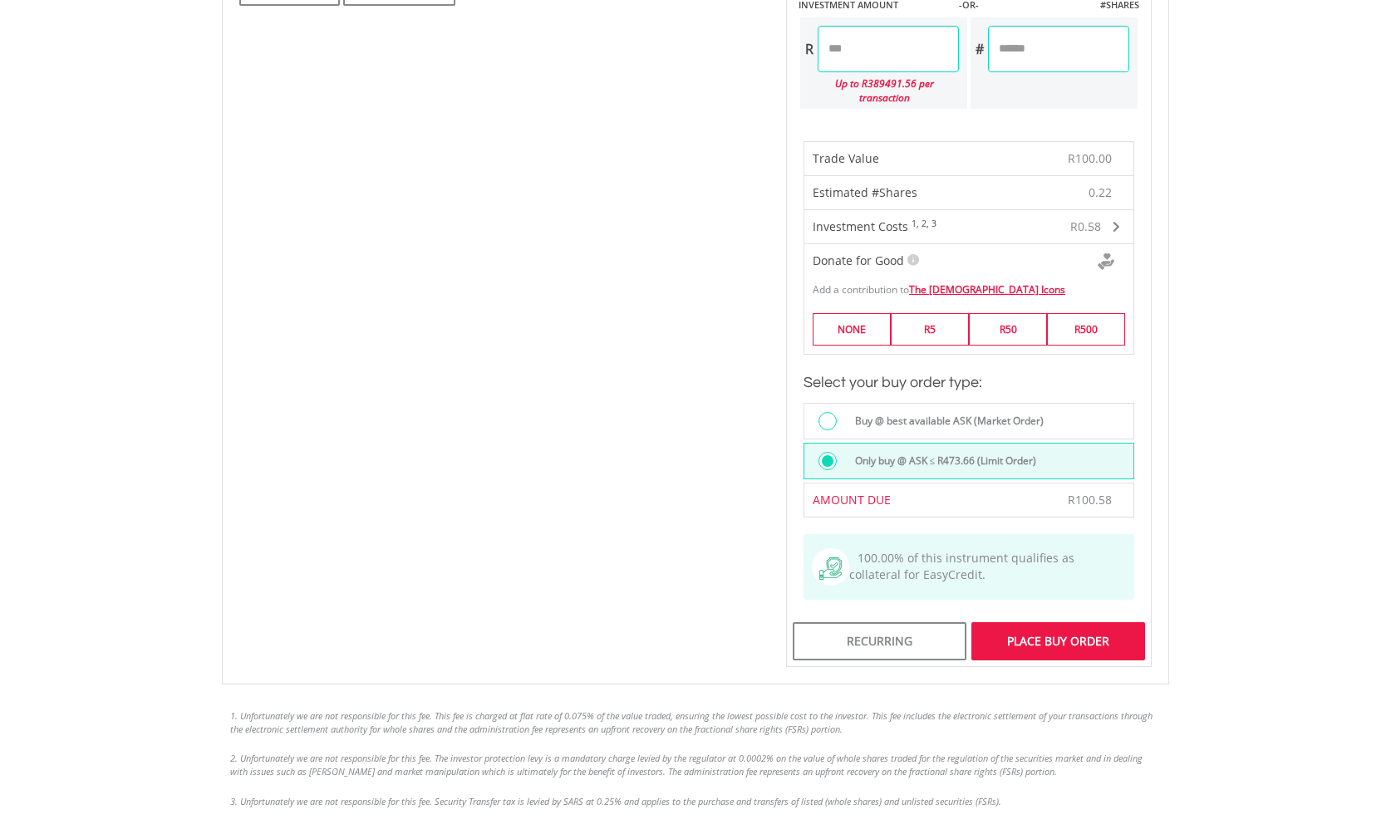
click at [1073, 640] on div "Place Buy Order" at bounding box center [1058, 641] width 174 height 38
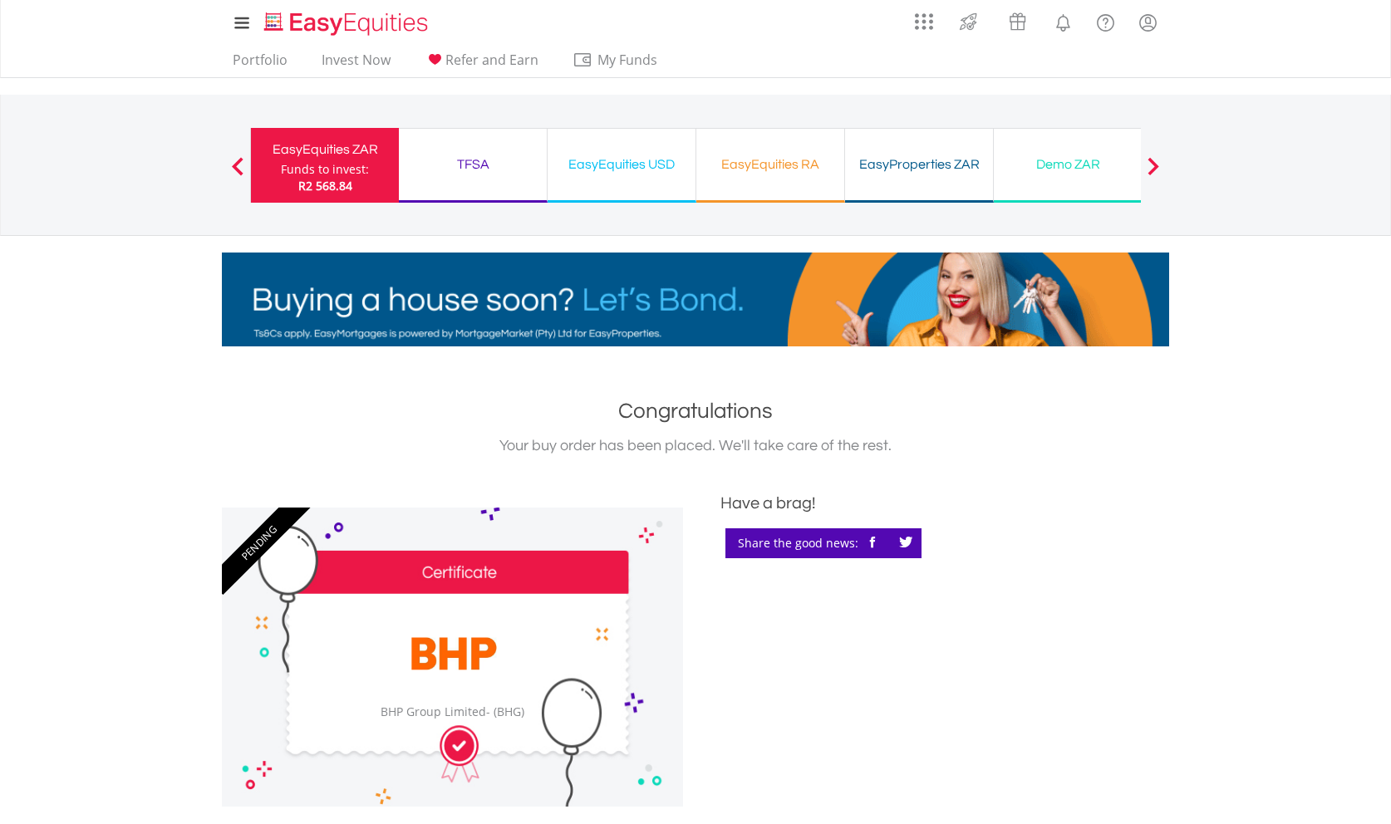
click at [774, 164] on div "EasyEquities RA" at bounding box center [770, 164] width 128 height 23
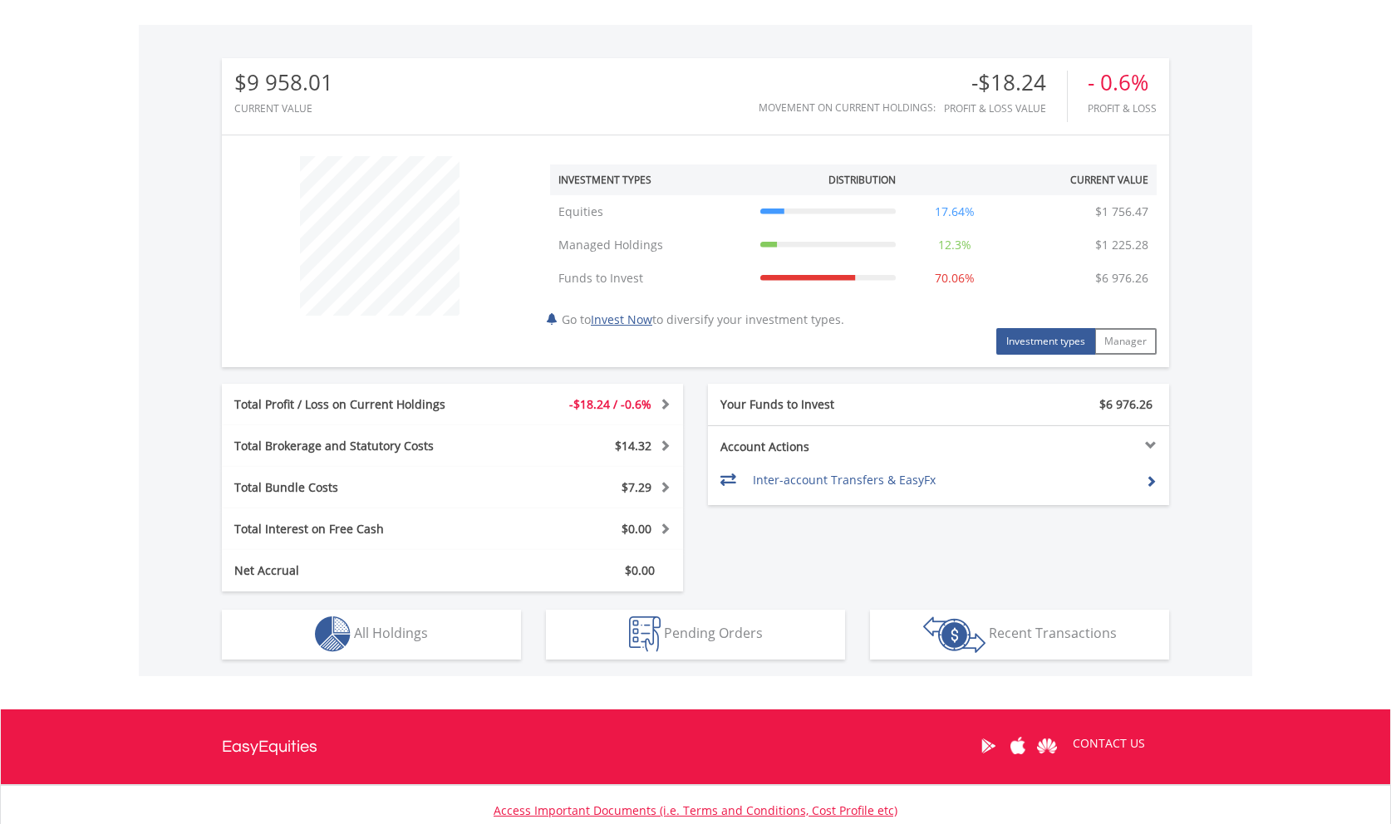
scroll to position [614, 0]
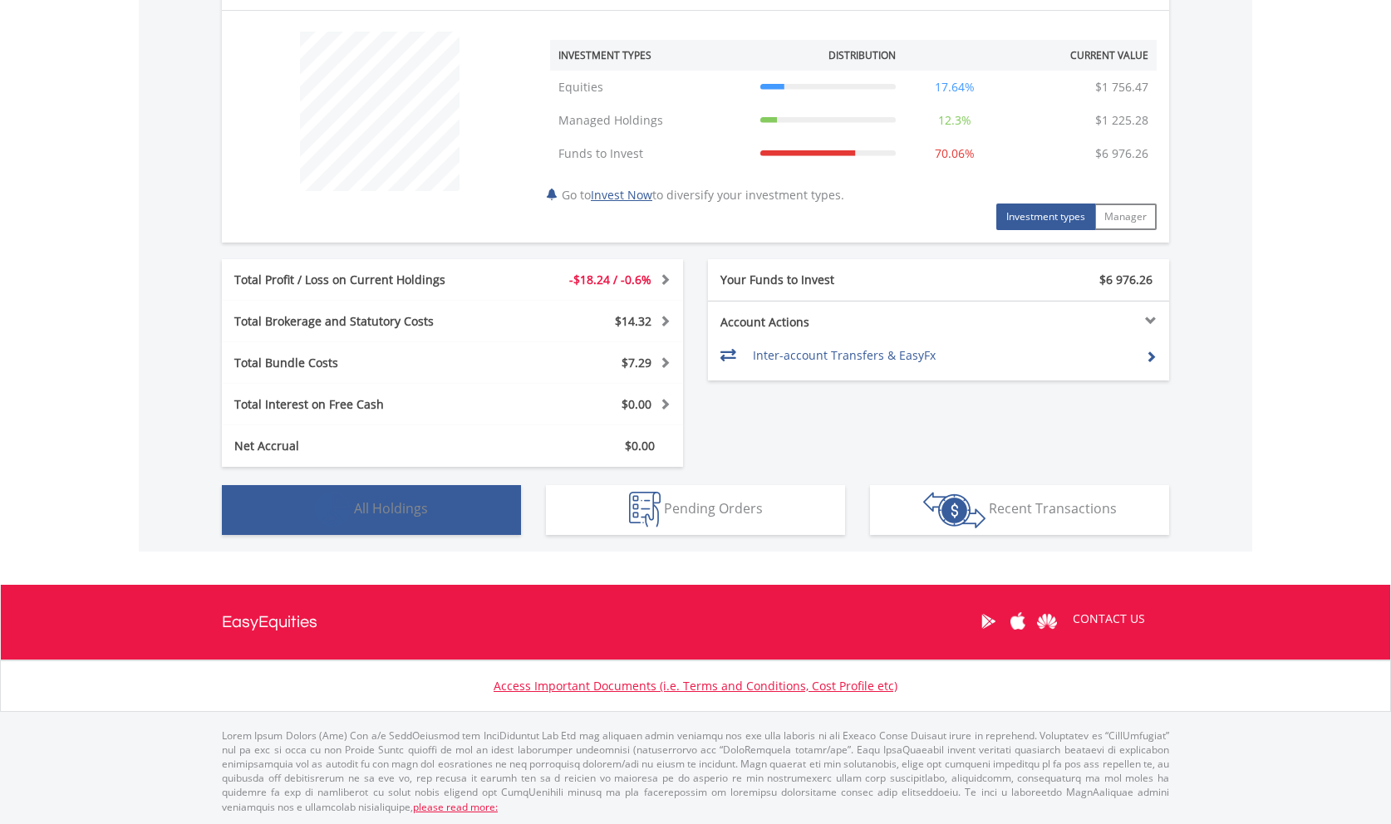
click at [371, 517] on span "All Holdings" at bounding box center [391, 508] width 74 height 18
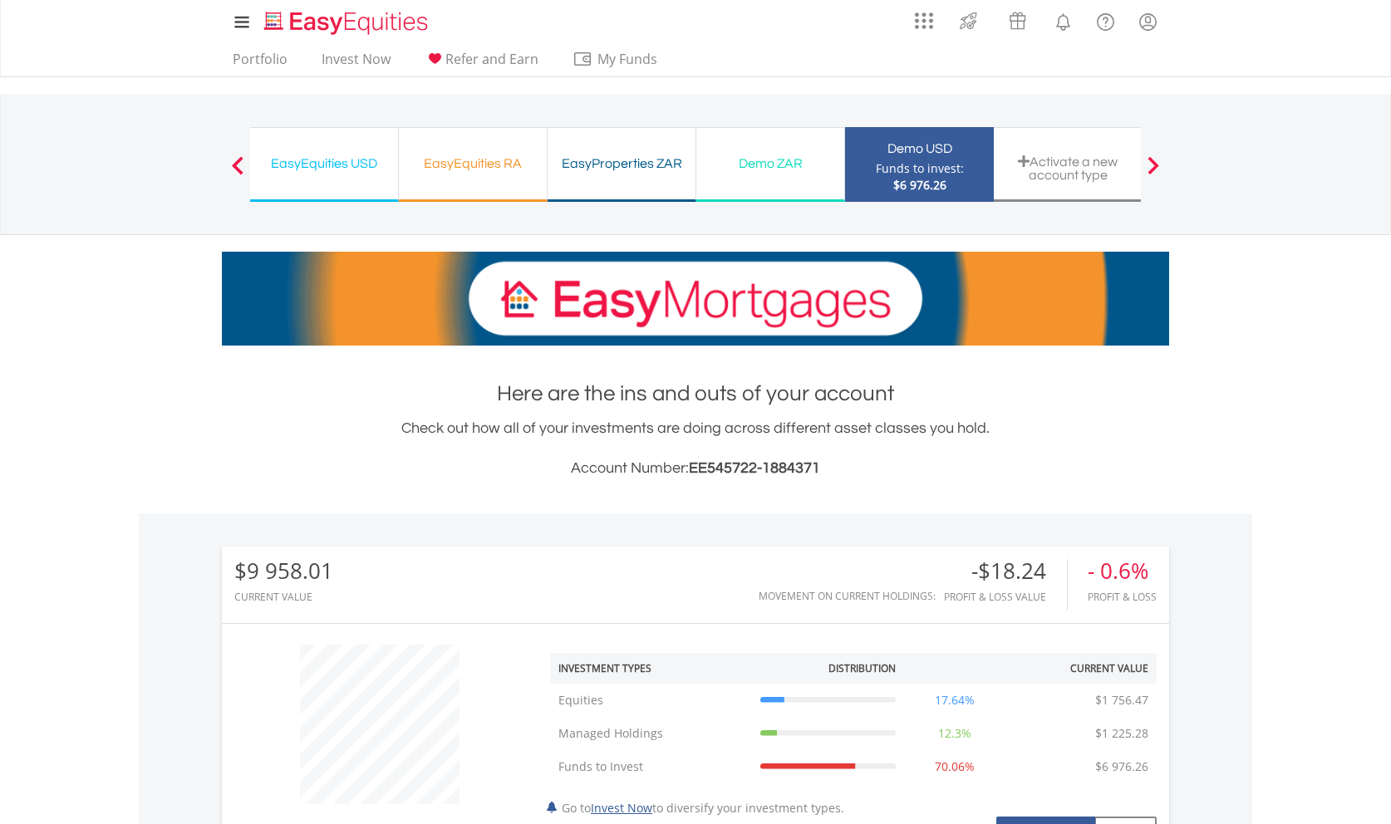
scroll to position [0, 0]
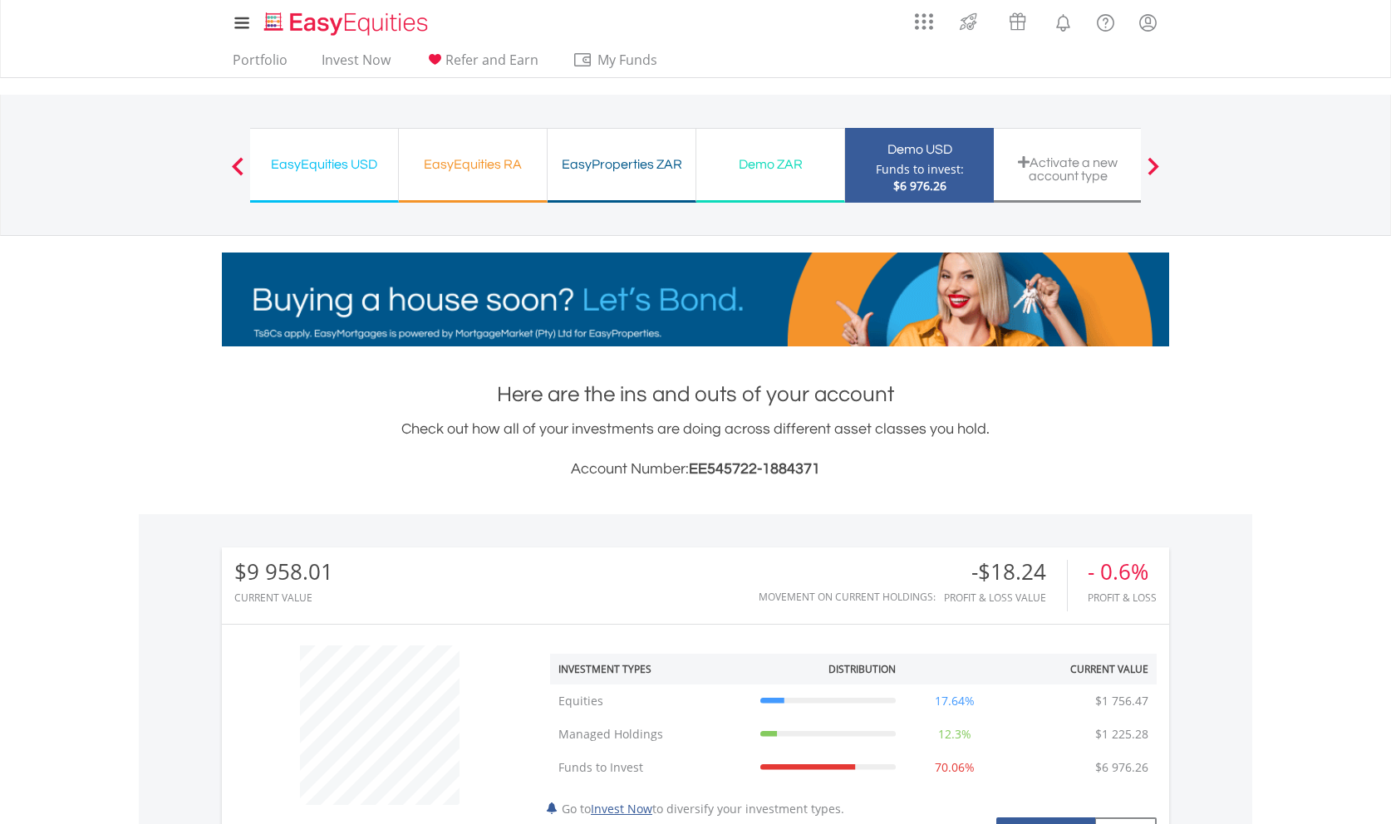
click at [238, 163] on span at bounding box center [238, 166] width 12 height 18
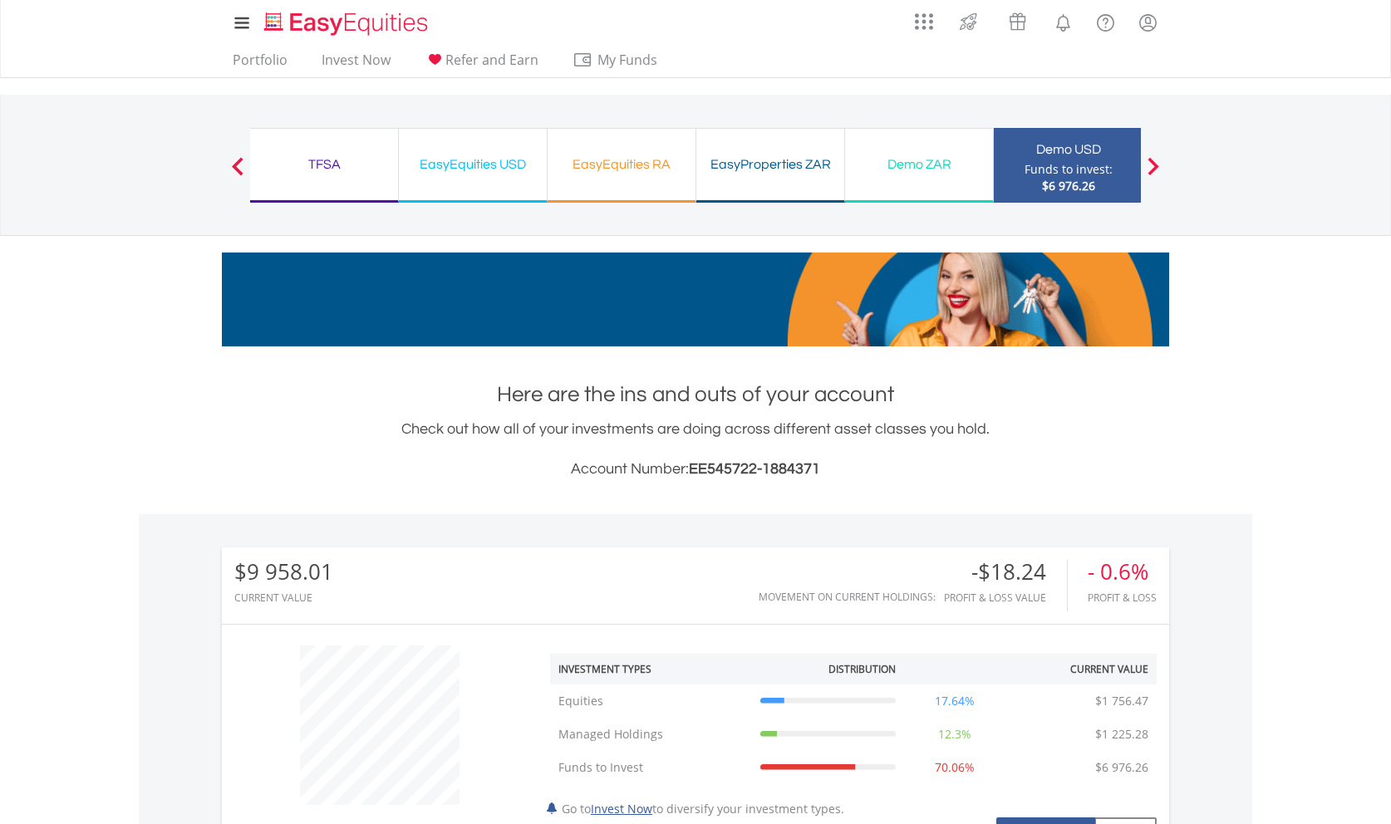
click at [317, 163] on div "TFSA" at bounding box center [324, 164] width 128 height 23
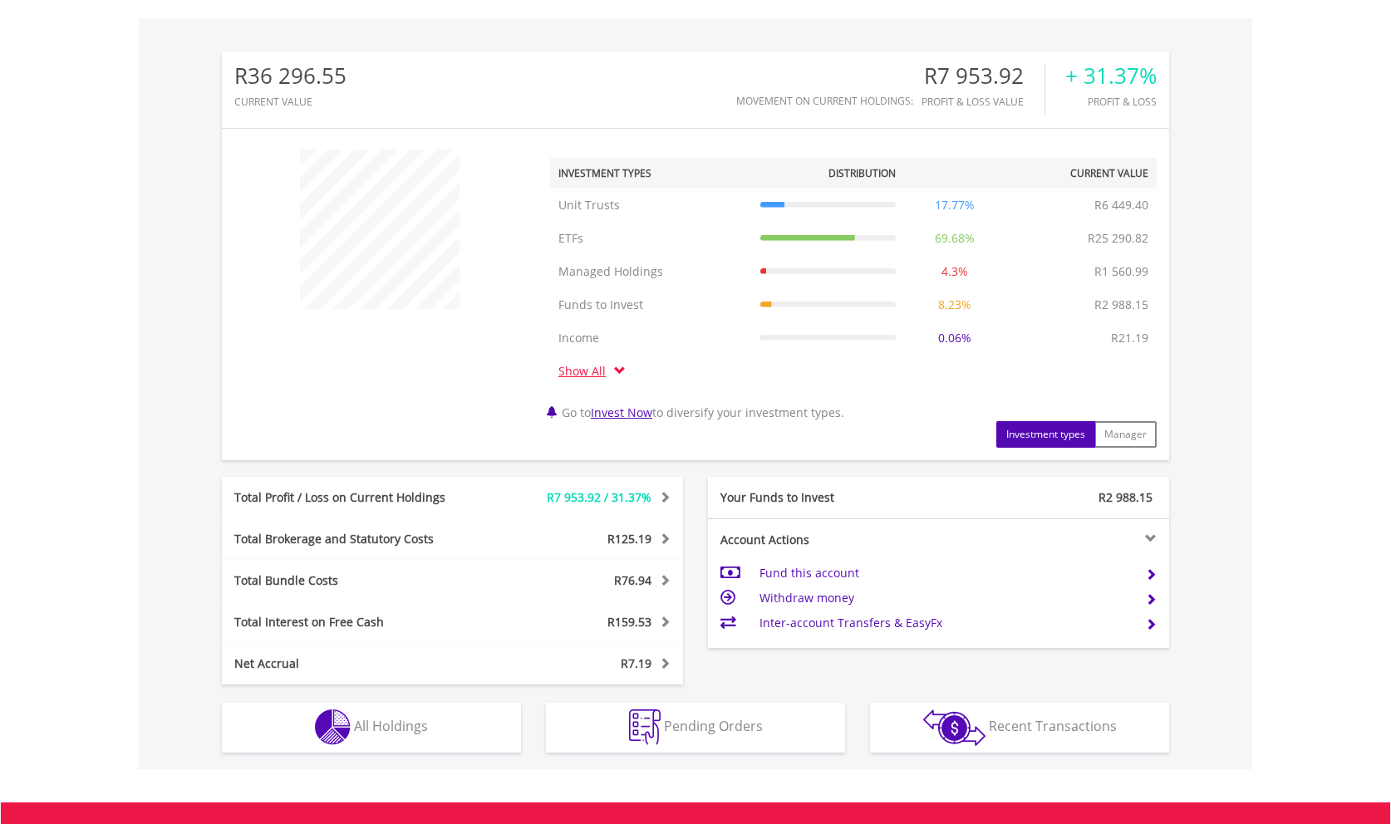
scroll to position [678, 0]
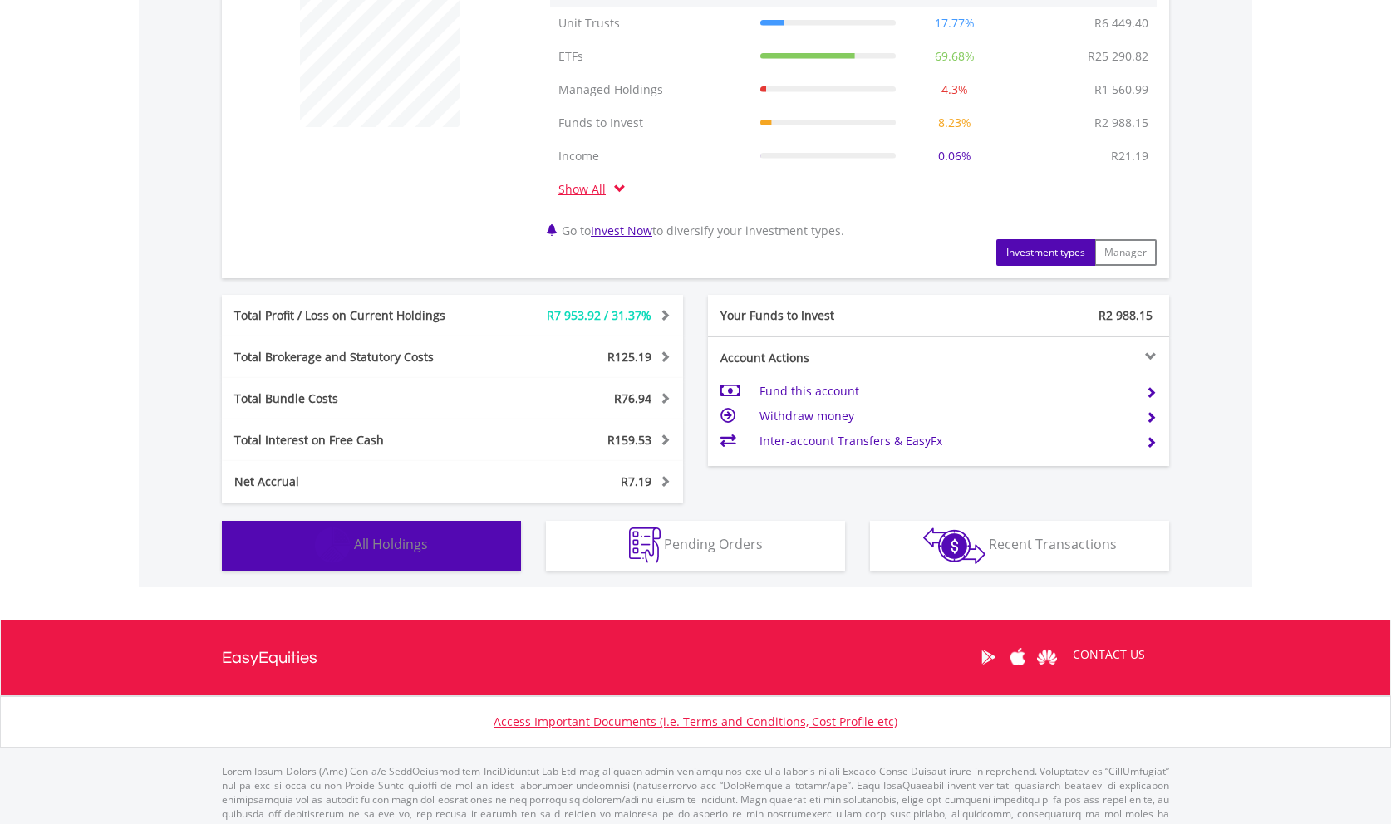
click at [331, 532] on img "button" at bounding box center [333, 546] width 36 height 36
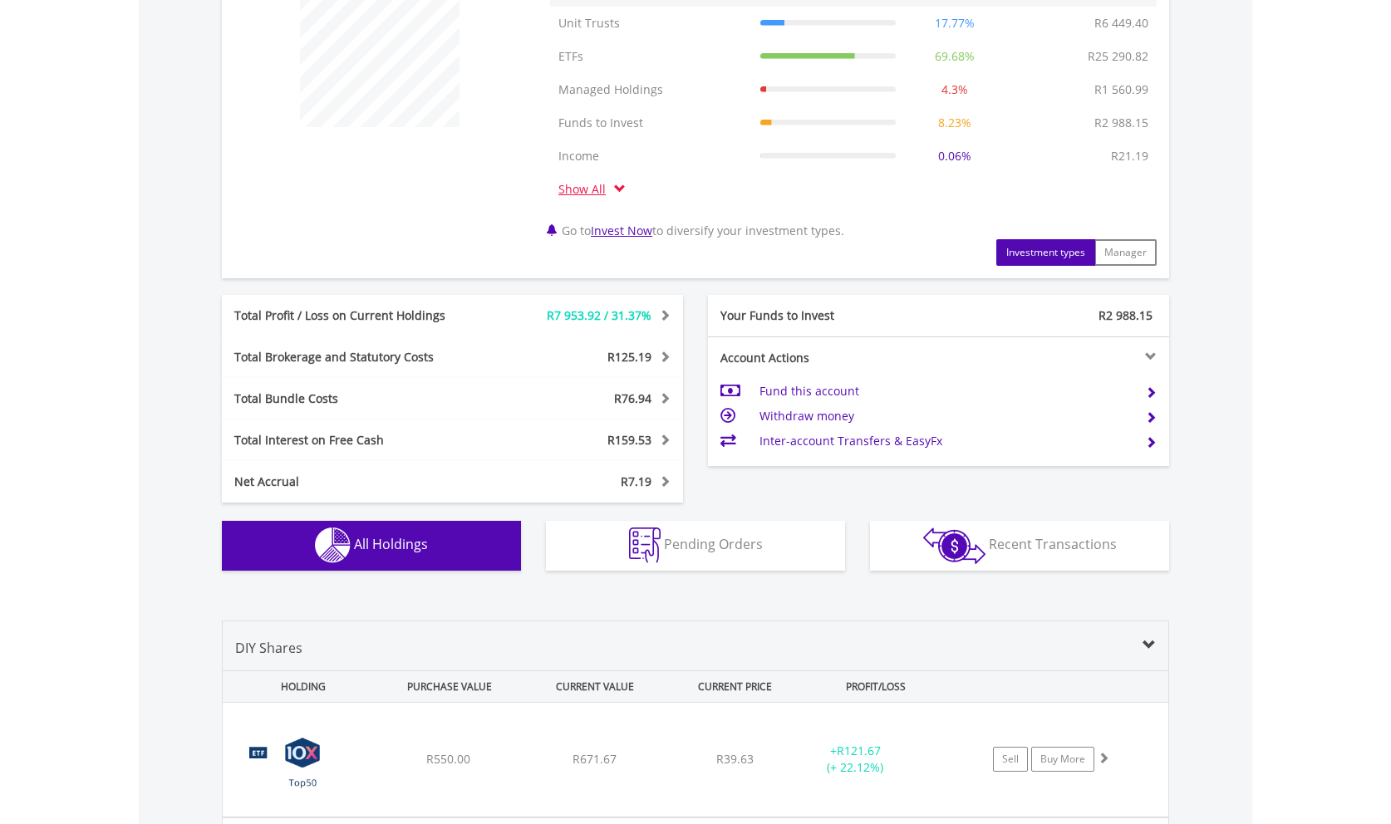
scroll to position [1298, 0]
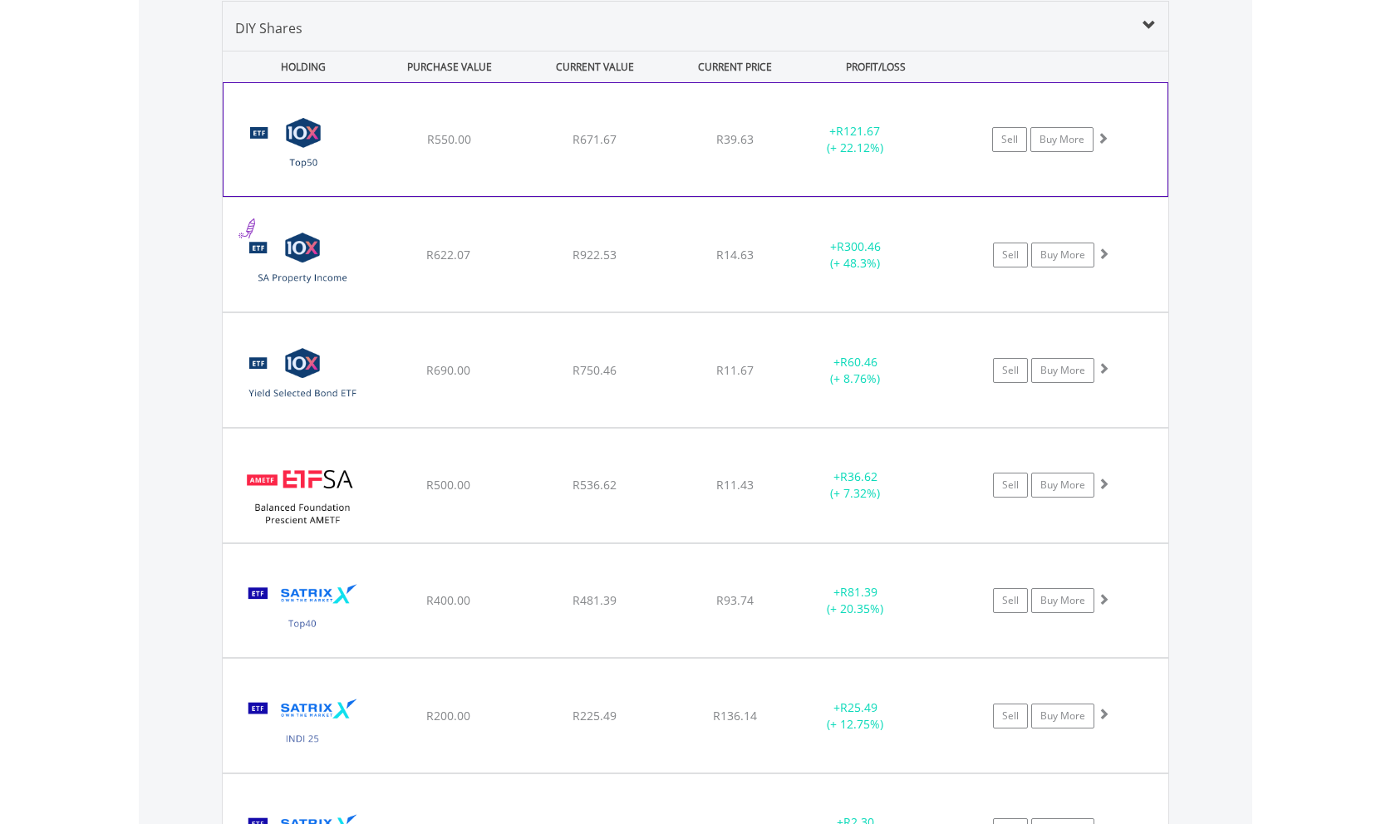
click at [1103, 132] on span at bounding box center [1103, 138] width 12 height 12
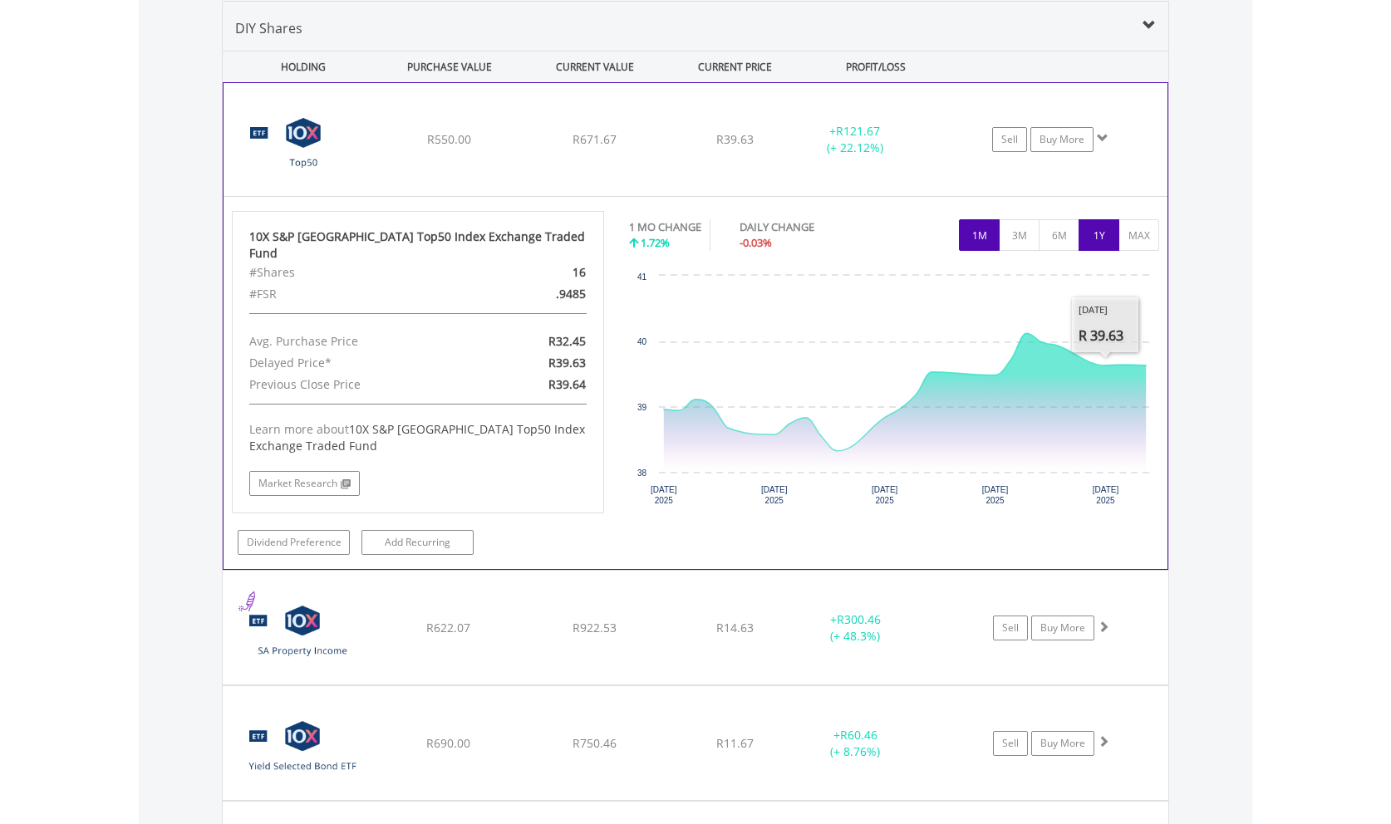
click at [1101, 228] on button "1Y" at bounding box center [1098, 235] width 41 height 32
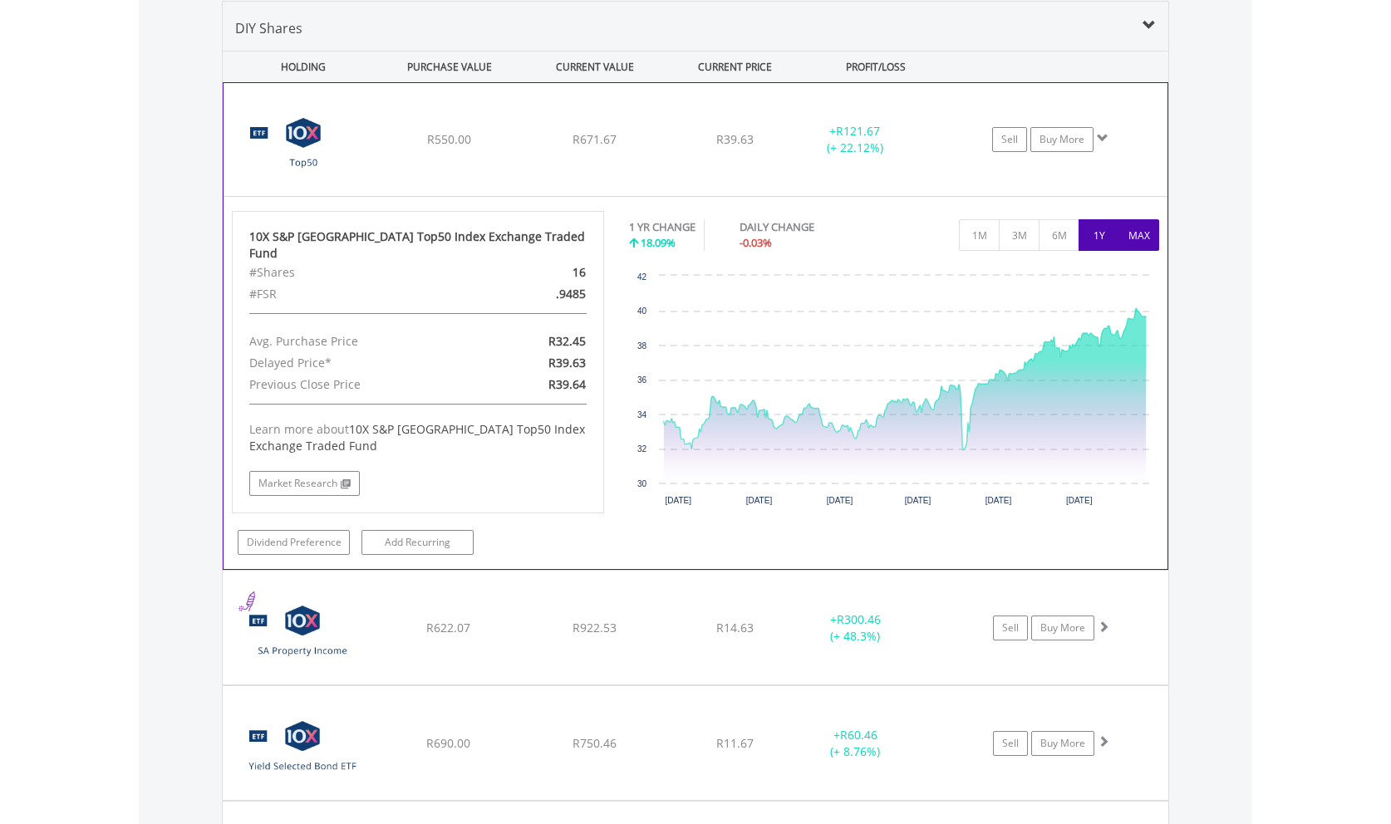
click at [1133, 232] on button "MAX" at bounding box center [1138, 235] width 41 height 32
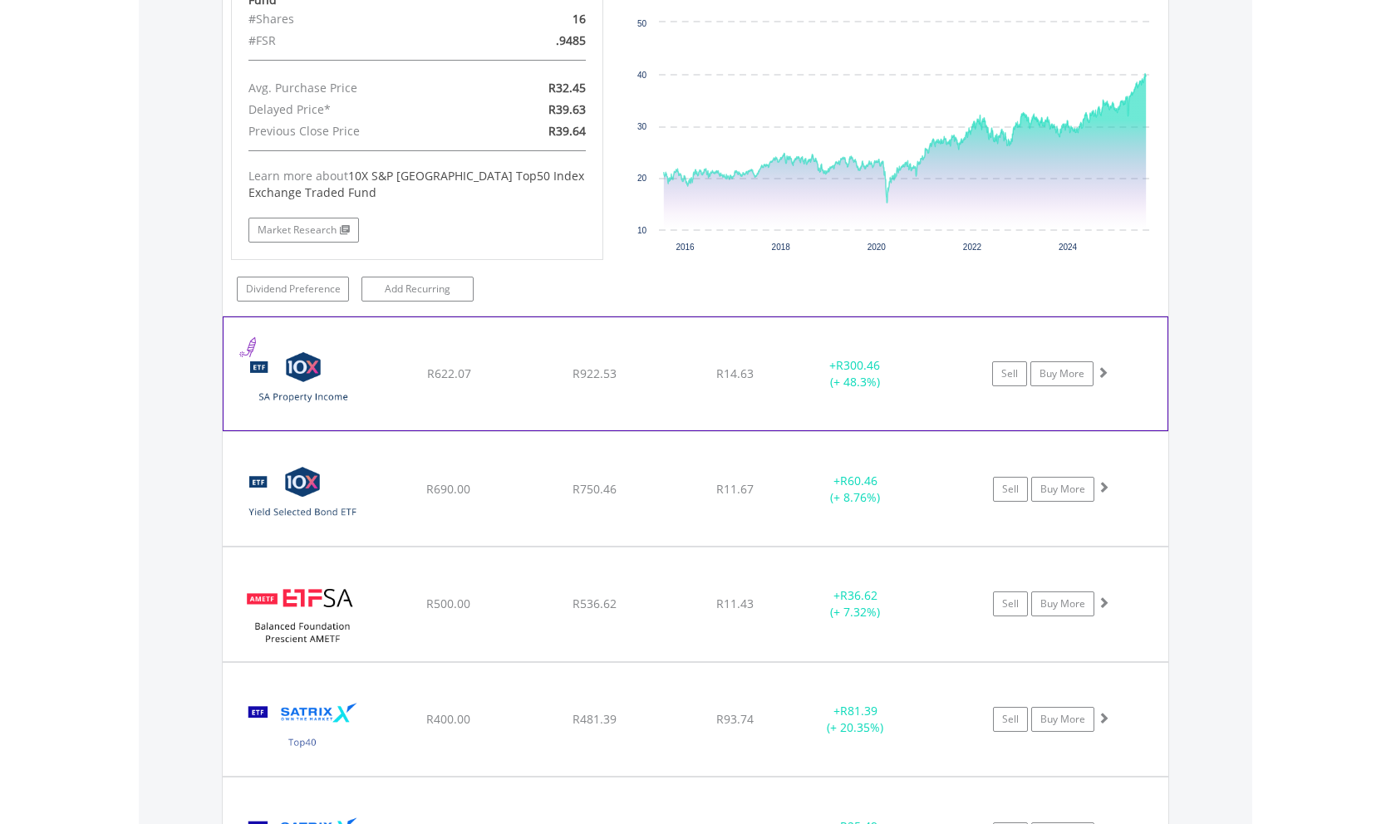
scroll to position [1552, 0]
click at [1102, 366] on span at bounding box center [1103, 372] width 12 height 12
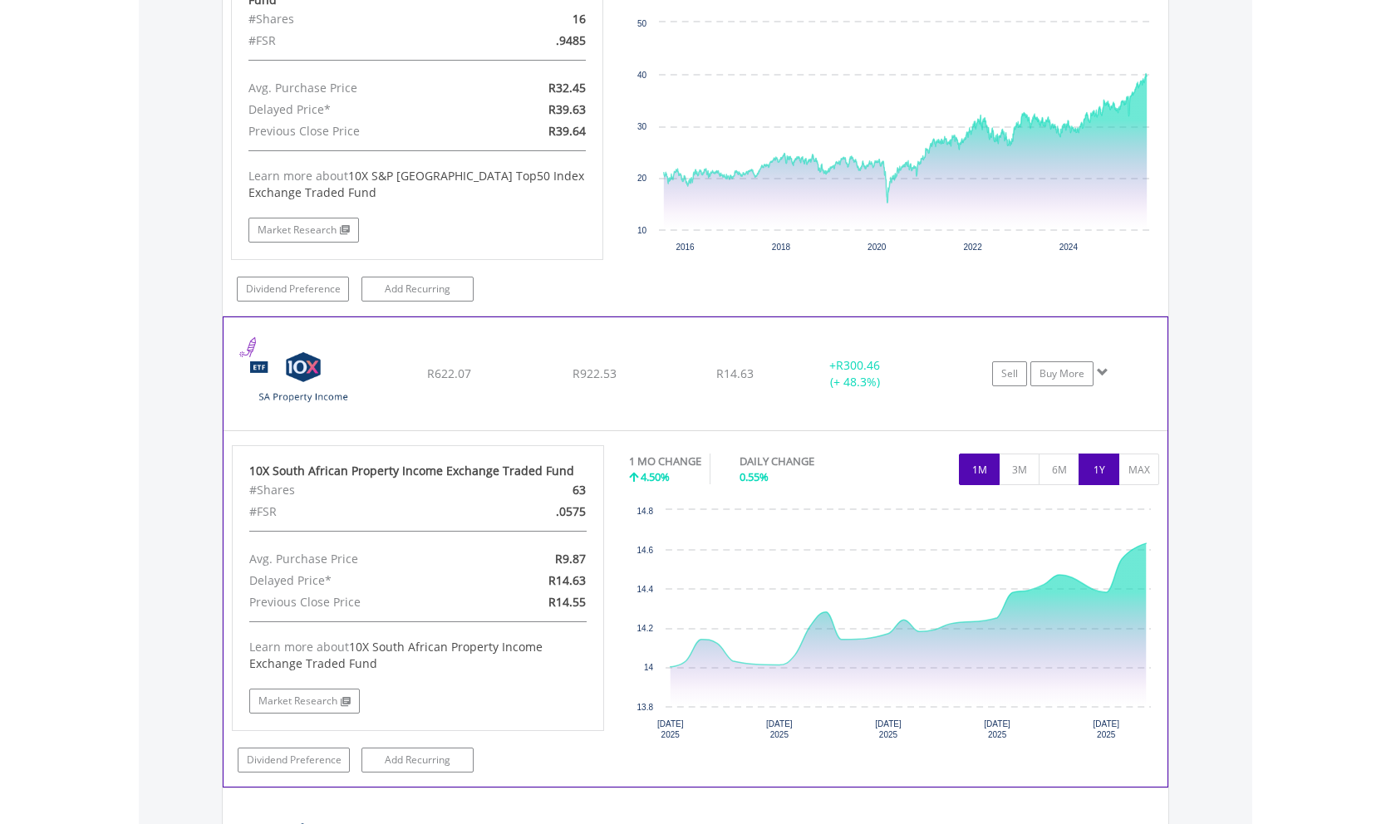
click at [1098, 464] on button "1Y" at bounding box center [1098, 470] width 41 height 32
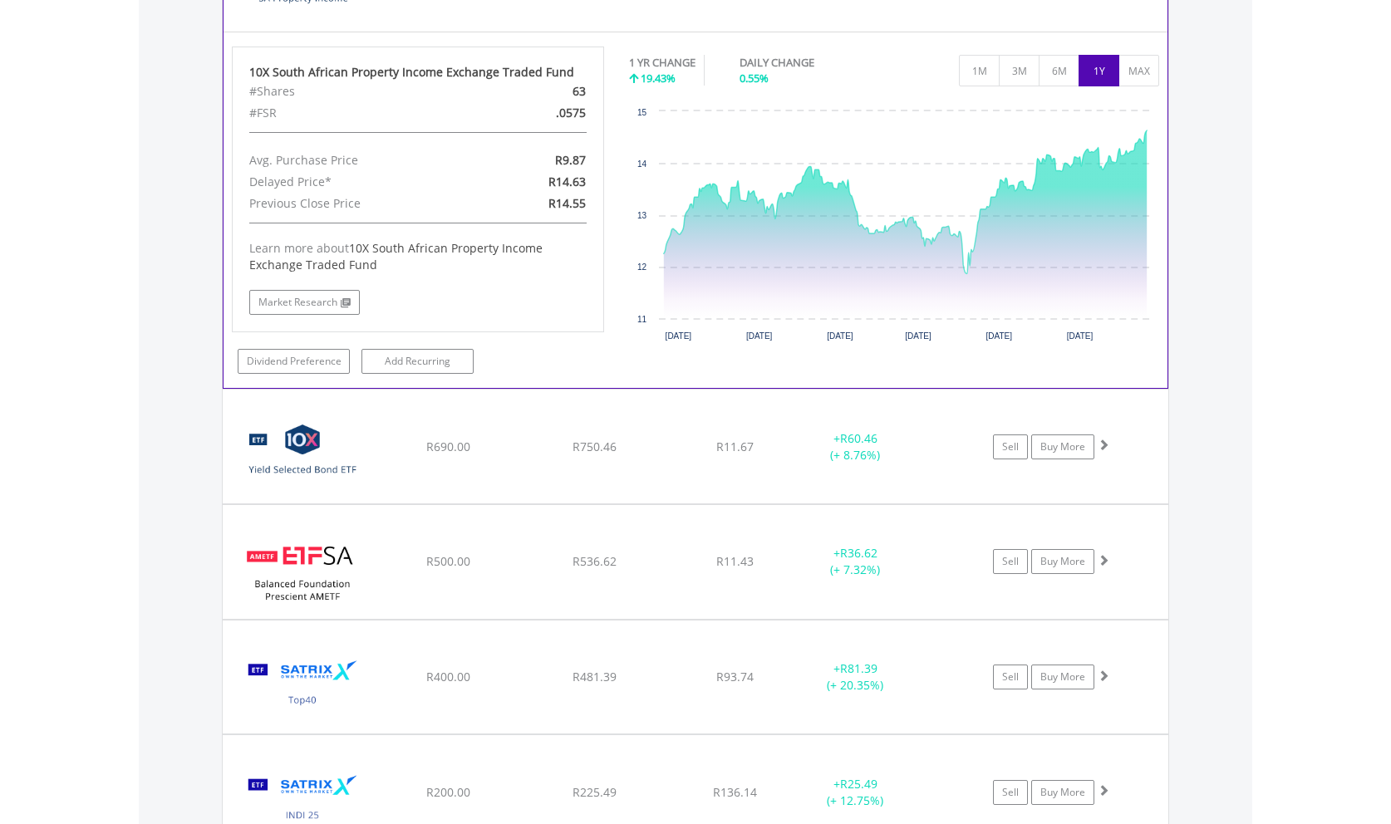
scroll to position [1976, 0]
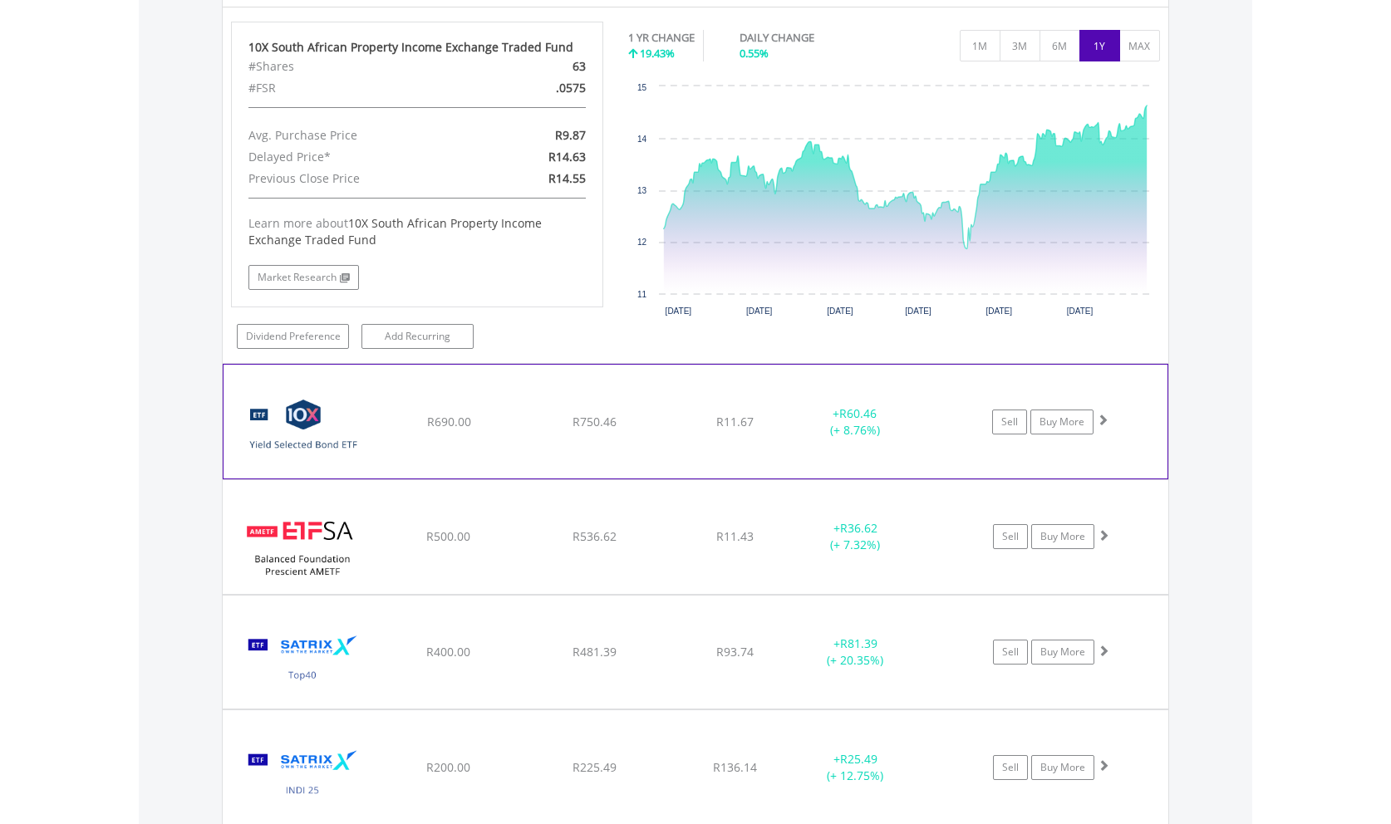
click at [1098, 414] on span at bounding box center [1103, 420] width 12 height 12
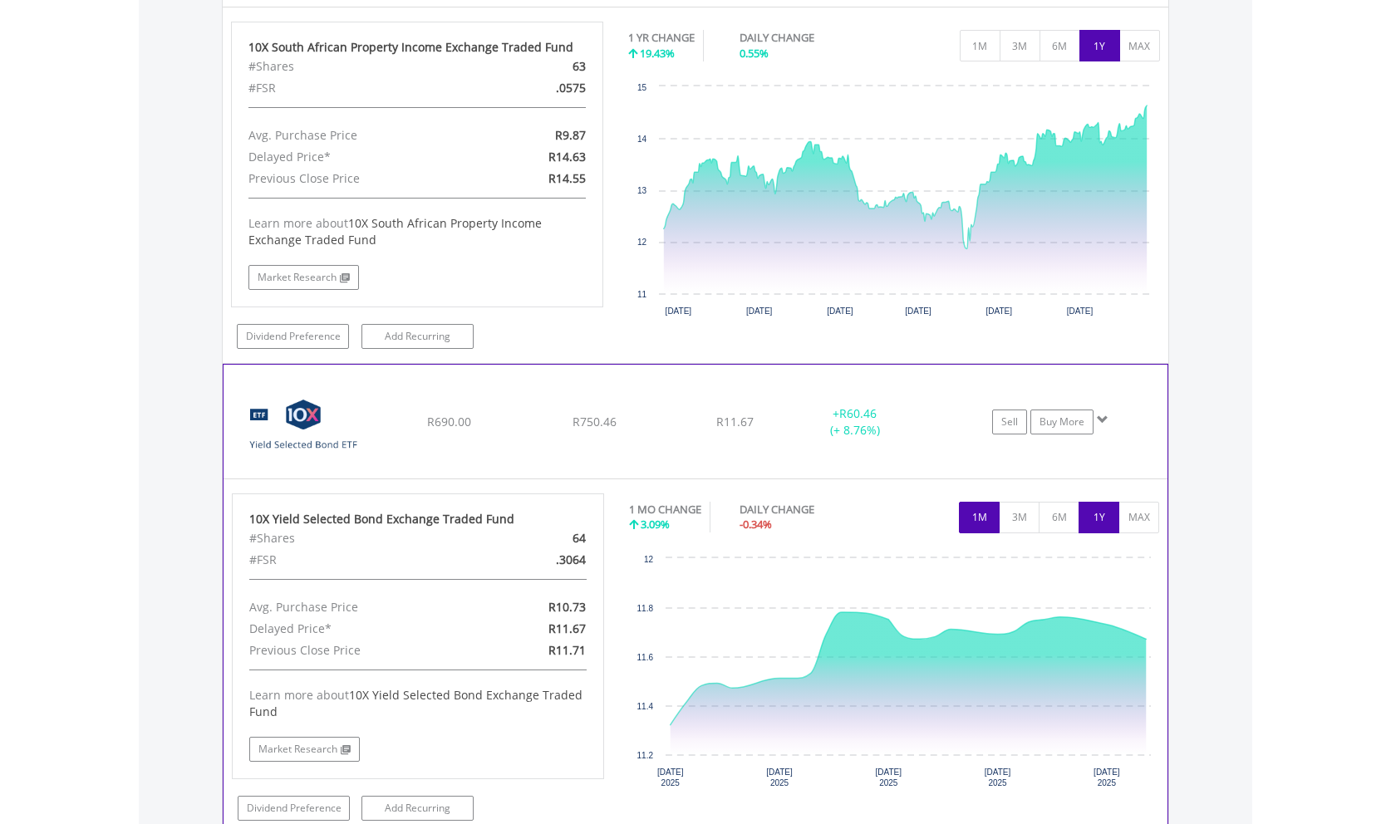
click at [1105, 502] on button "1Y" at bounding box center [1098, 518] width 41 height 32
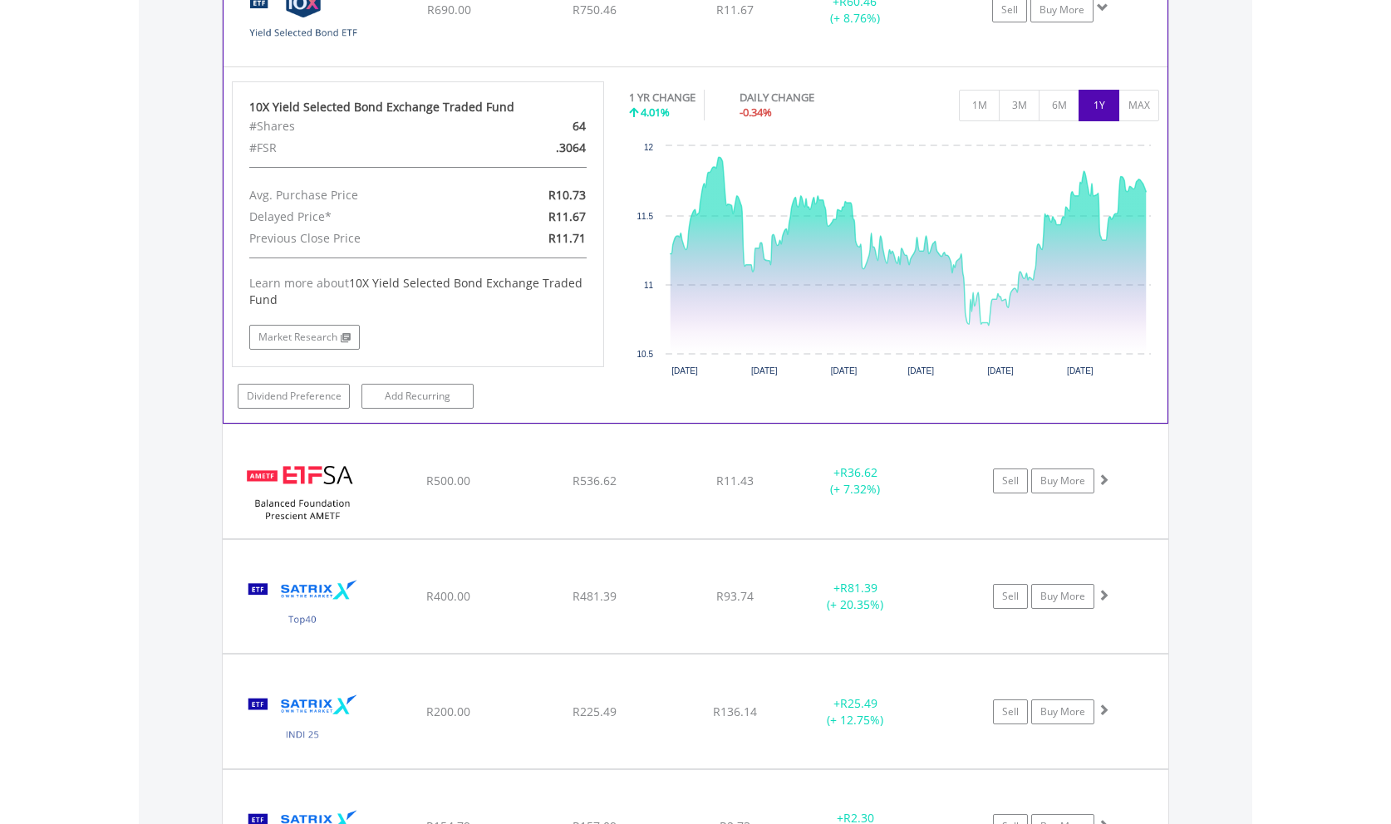
scroll to position [2400, 0]
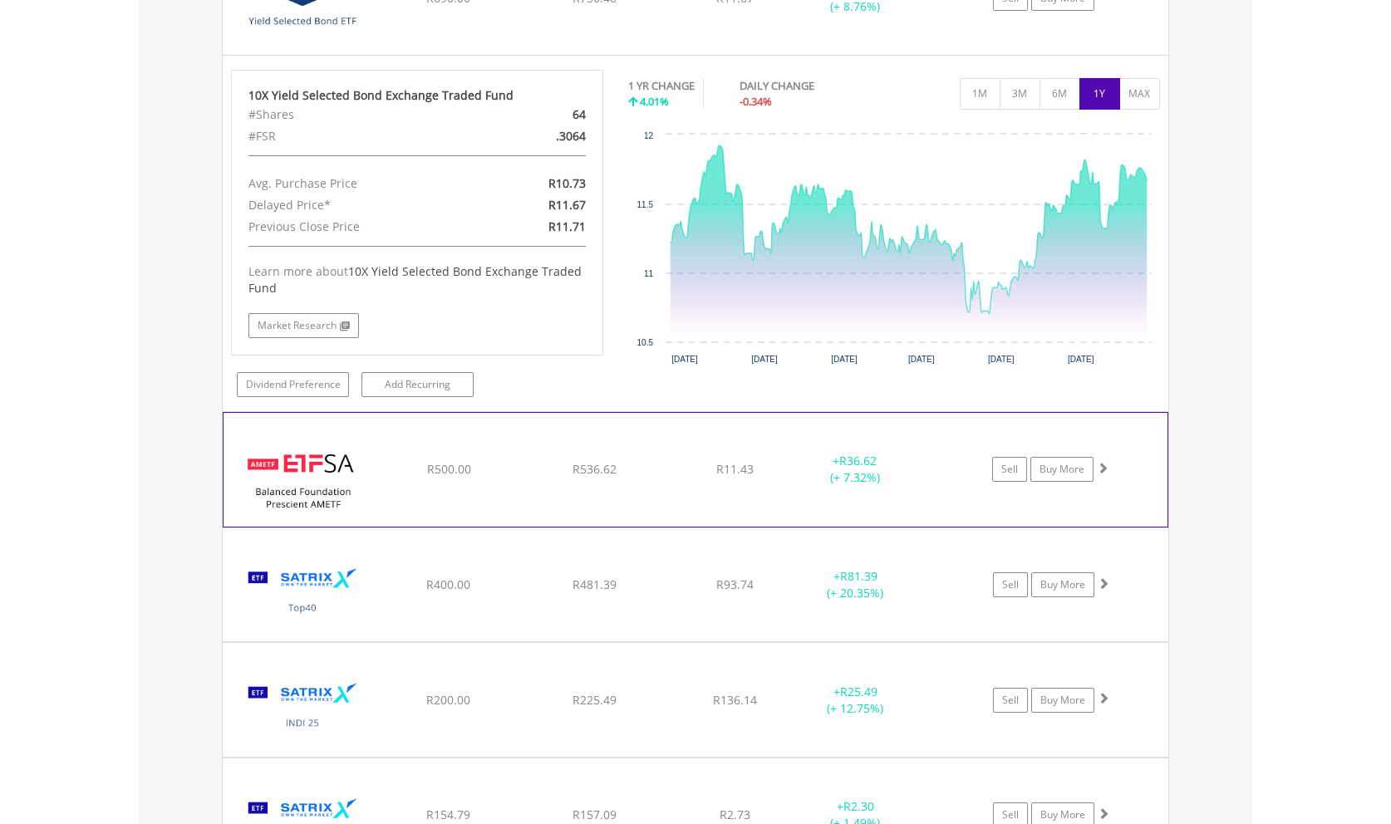
click at [1105, 462] on span at bounding box center [1103, 468] width 12 height 12
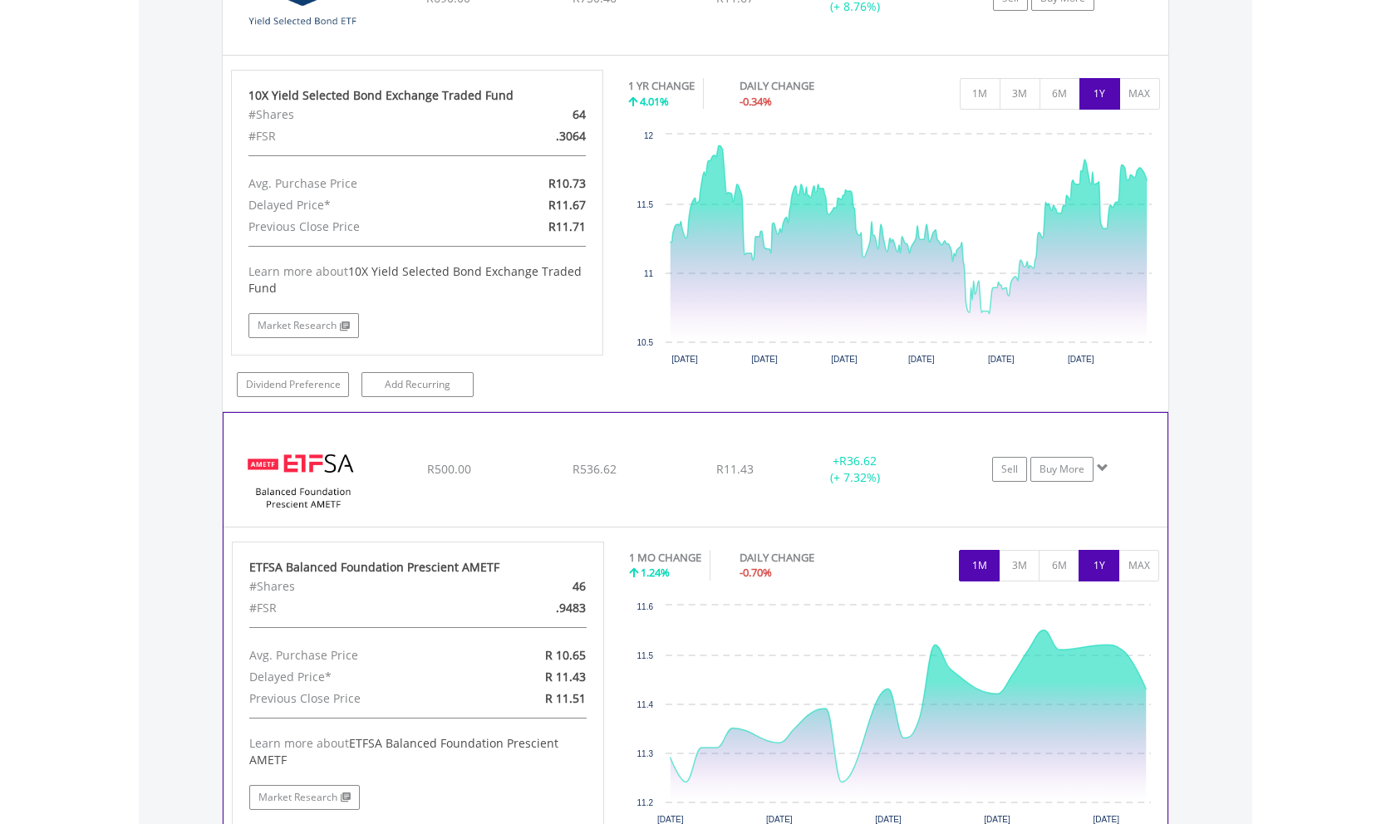
click at [1102, 550] on button "1Y" at bounding box center [1098, 566] width 41 height 32
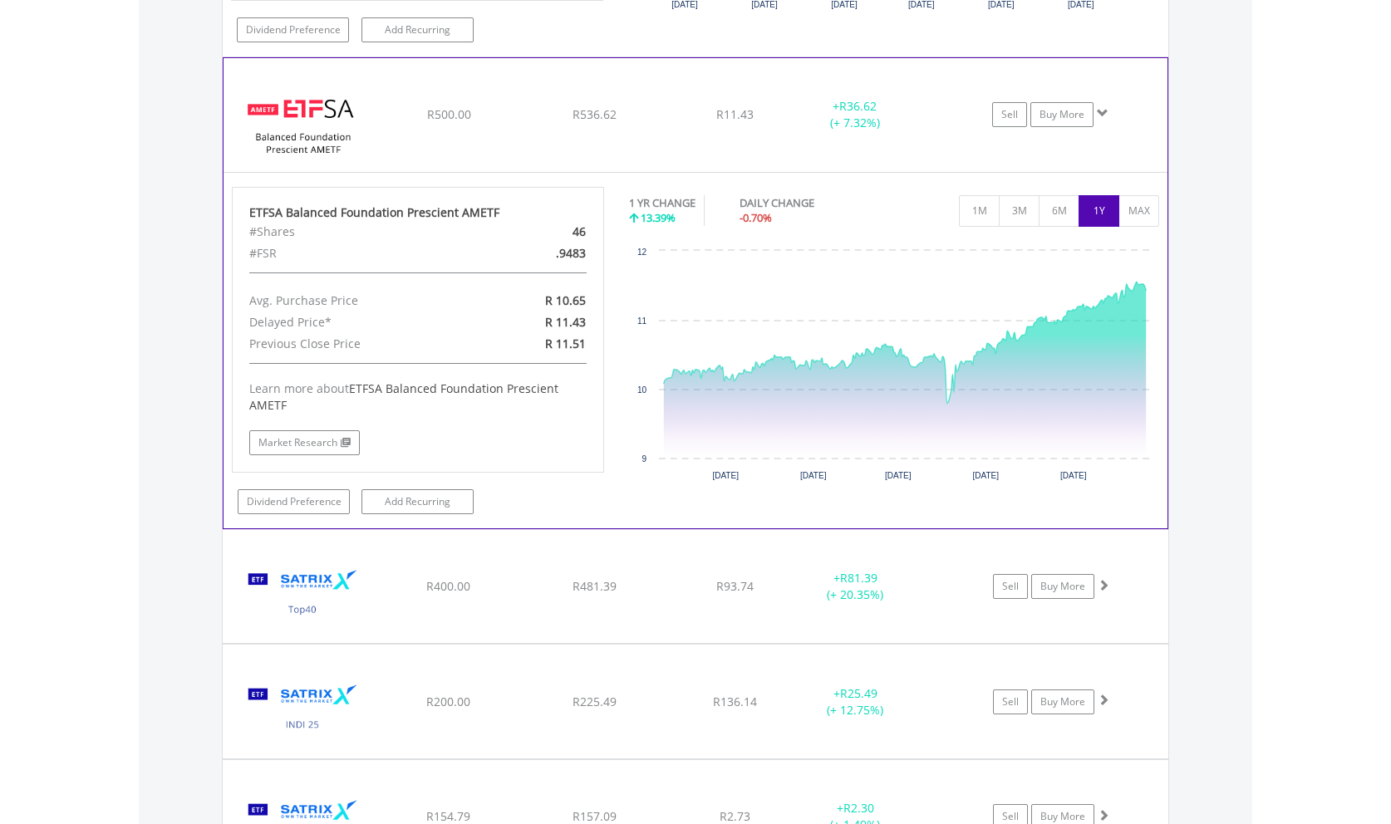
scroll to position [2823, 0]
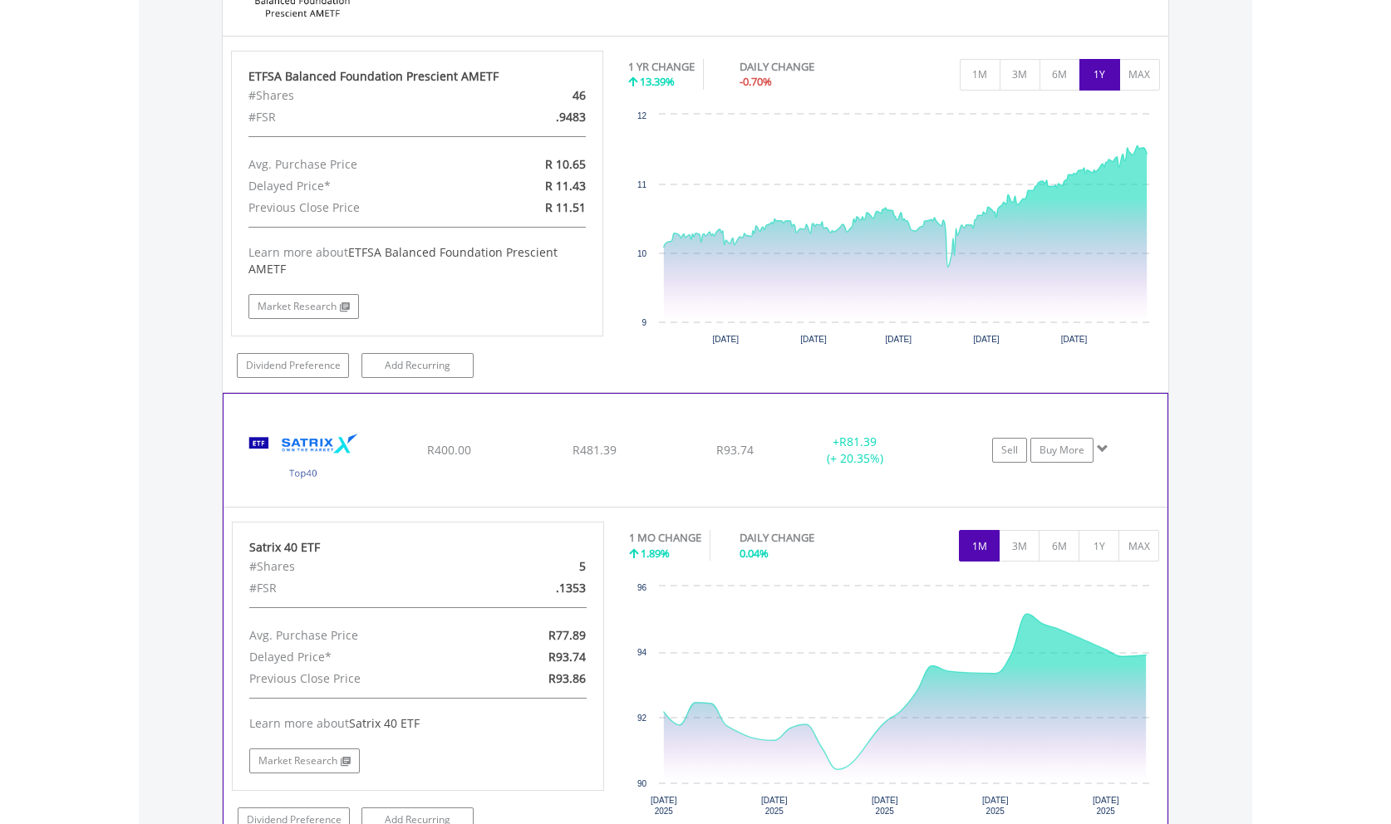
scroll to position [2993, 0]
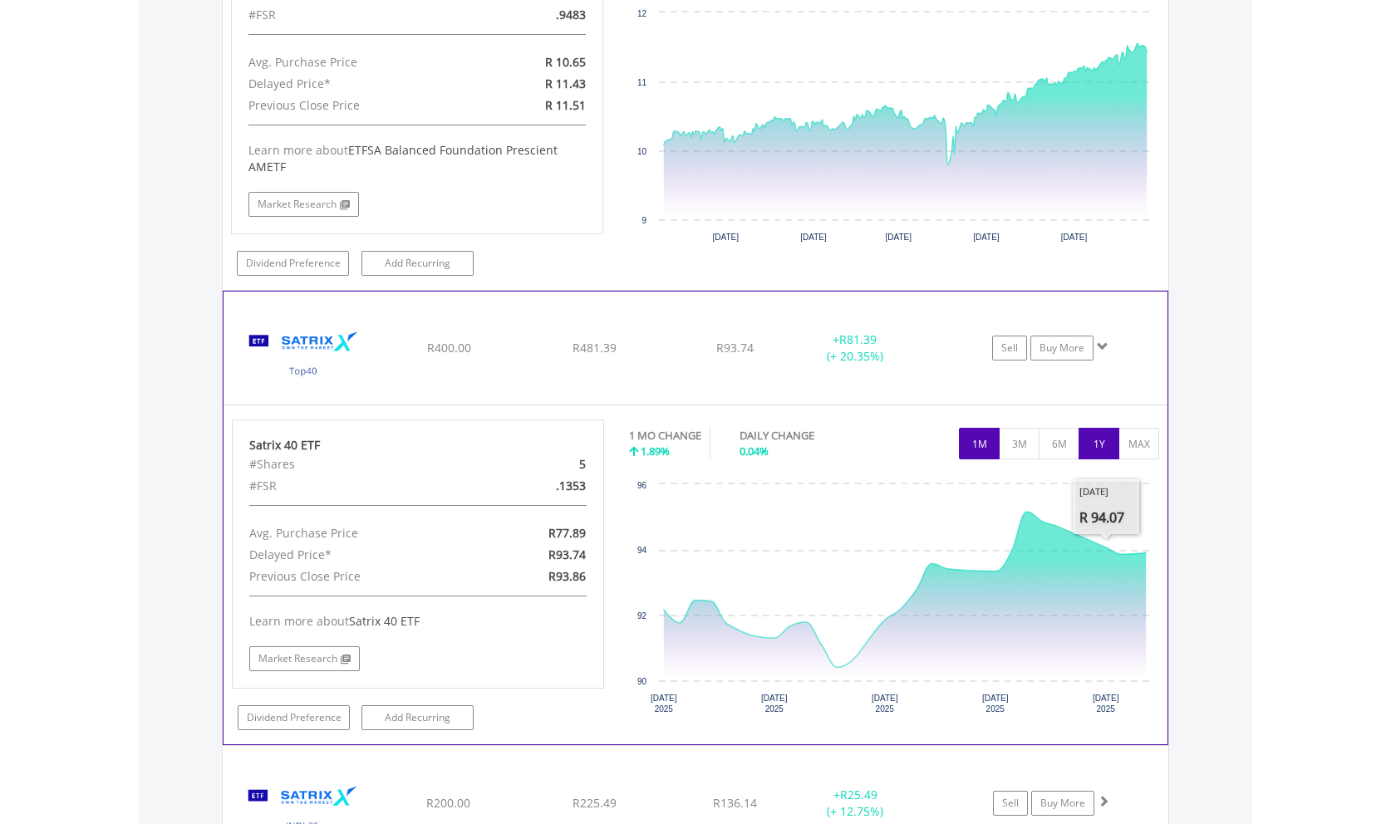
click at [1103, 428] on button "1Y" at bounding box center [1098, 444] width 41 height 32
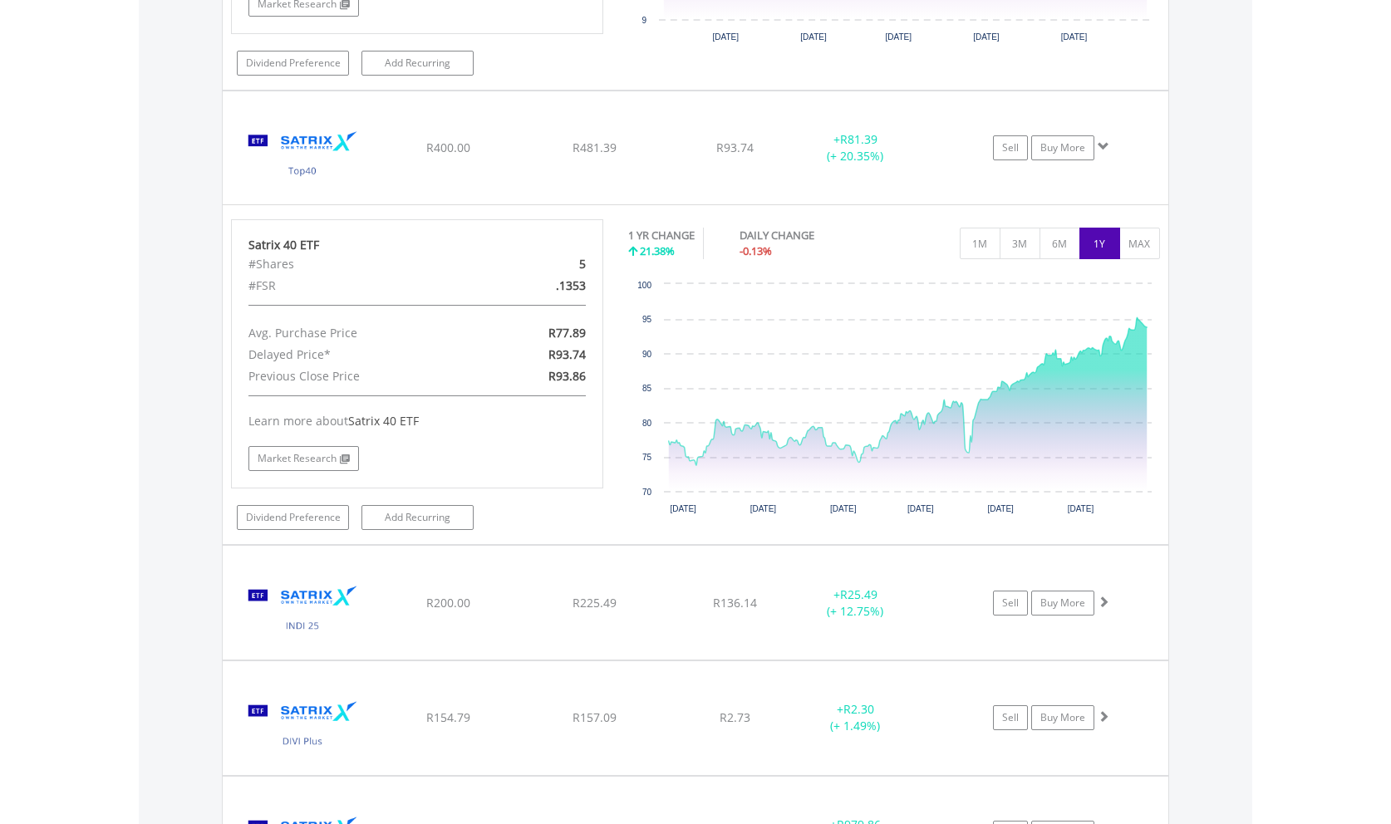
scroll to position [3332, 0]
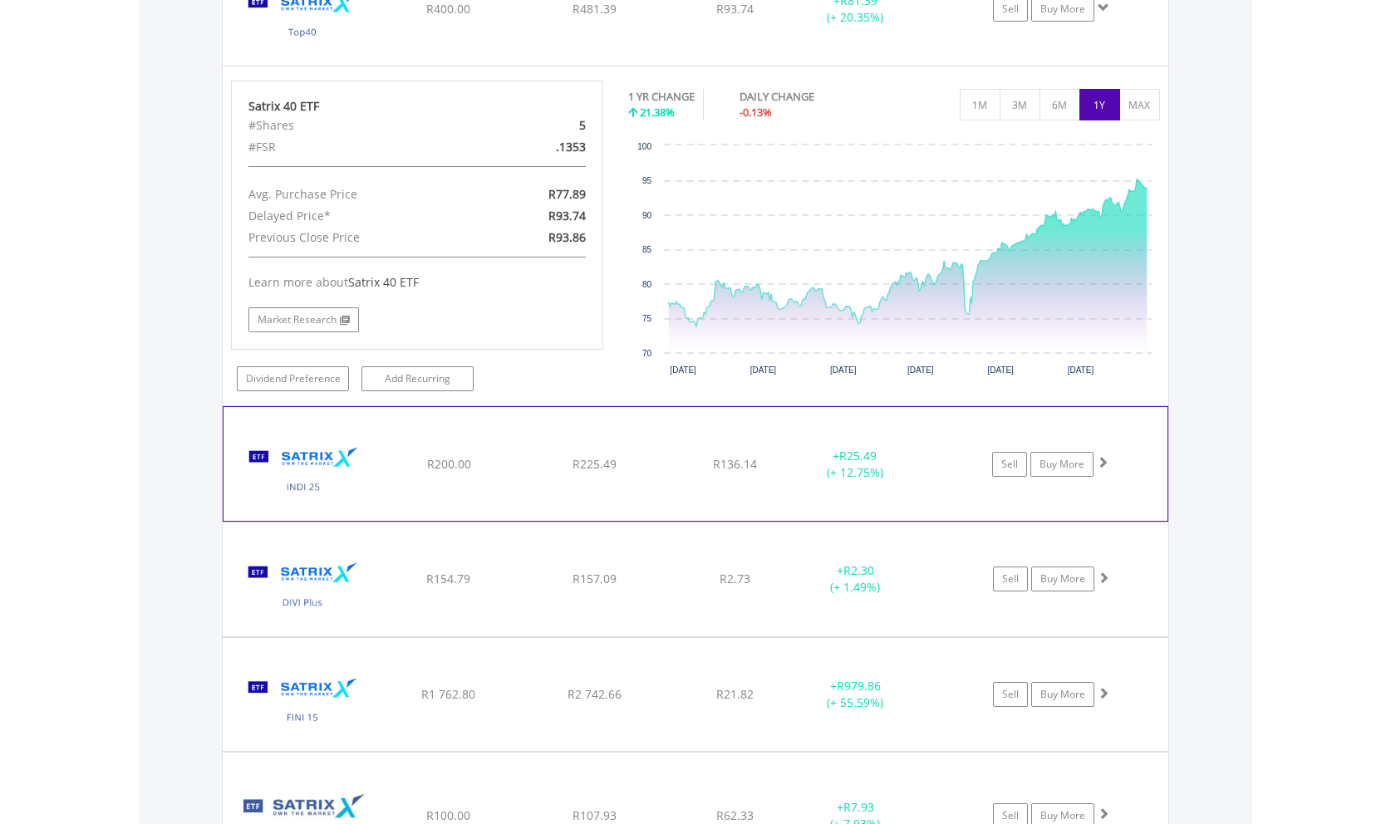
click at [1102, 456] on span at bounding box center [1103, 462] width 12 height 12
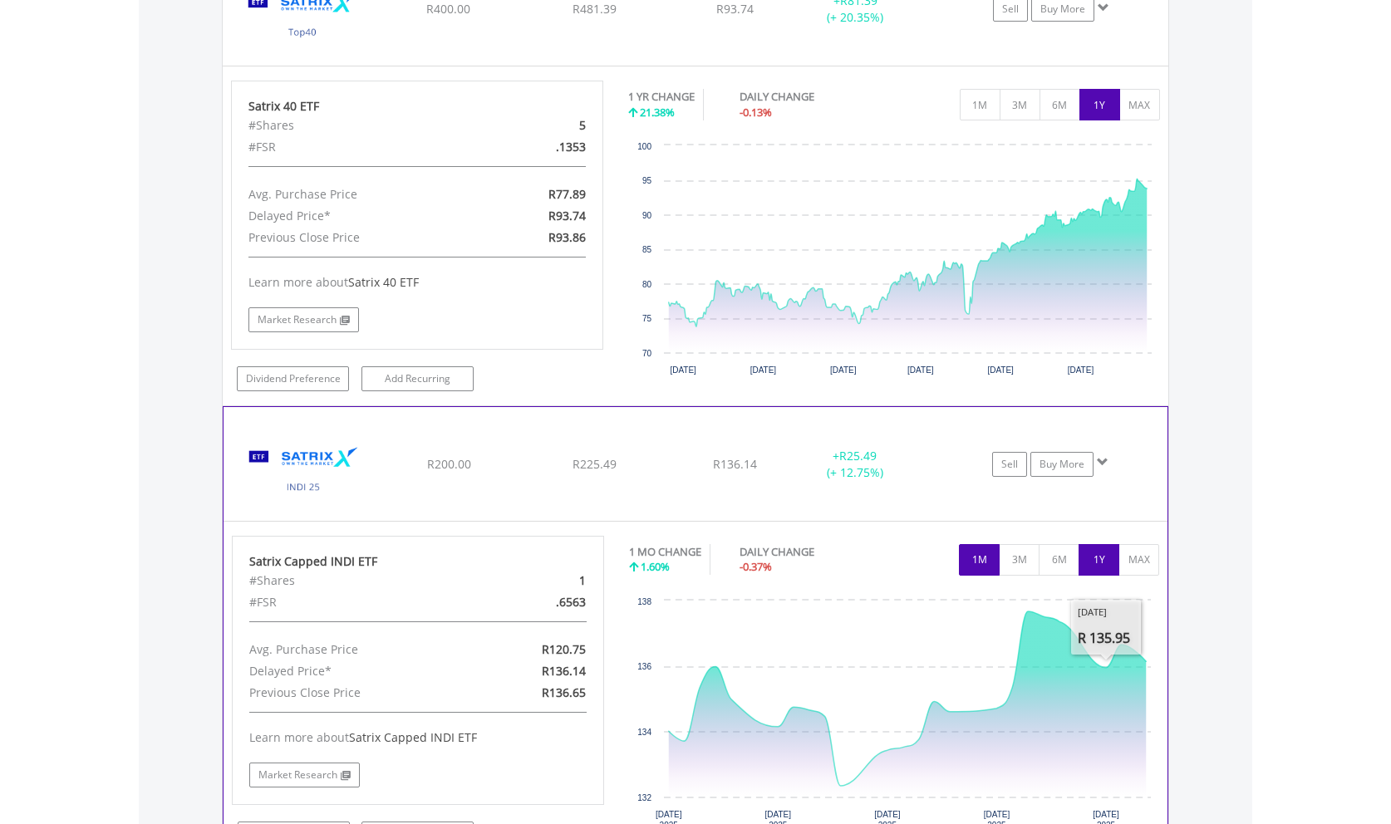
click at [1098, 555] on button "1Y" at bounding box center [1098, 560] width 41 height 32
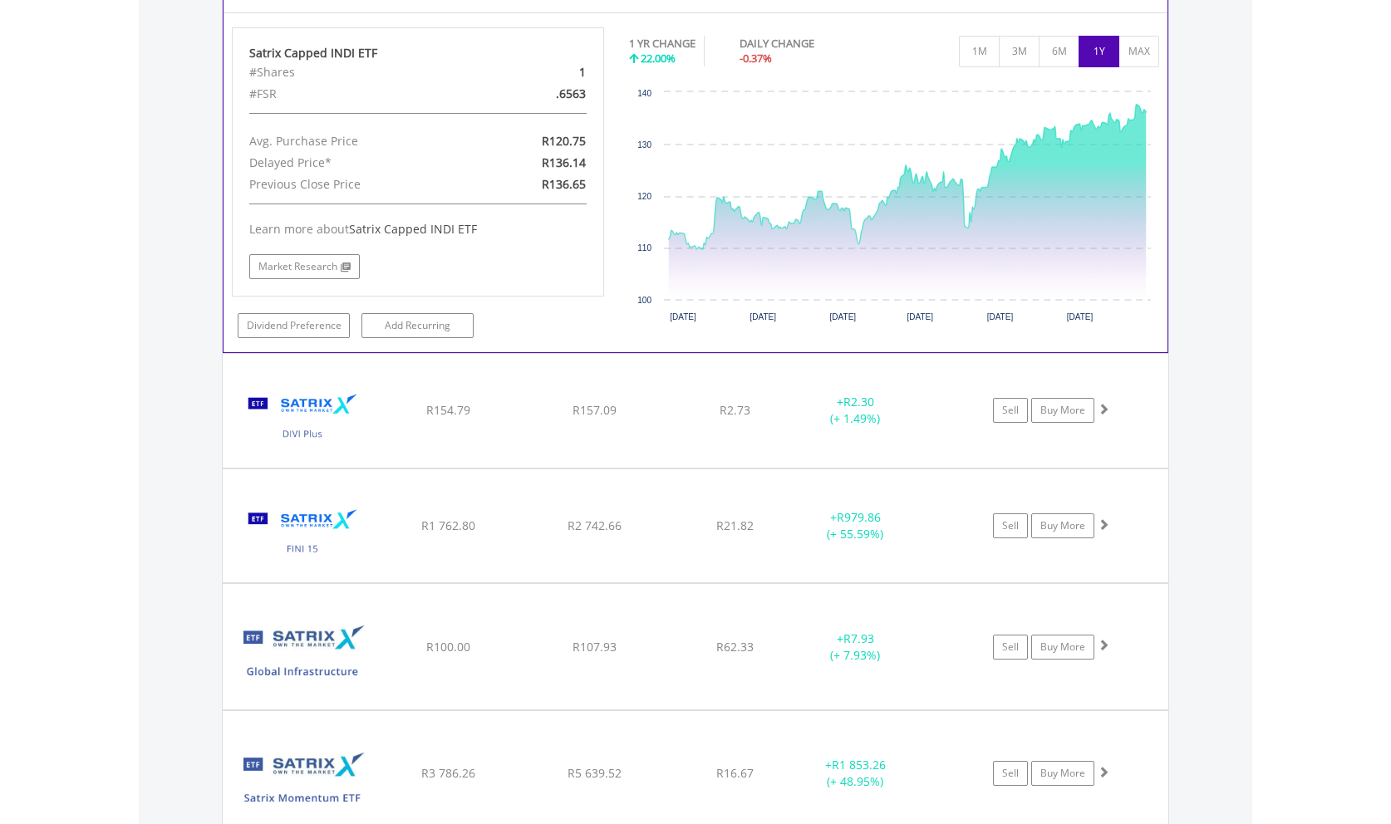
scroll to position [3840, 0]
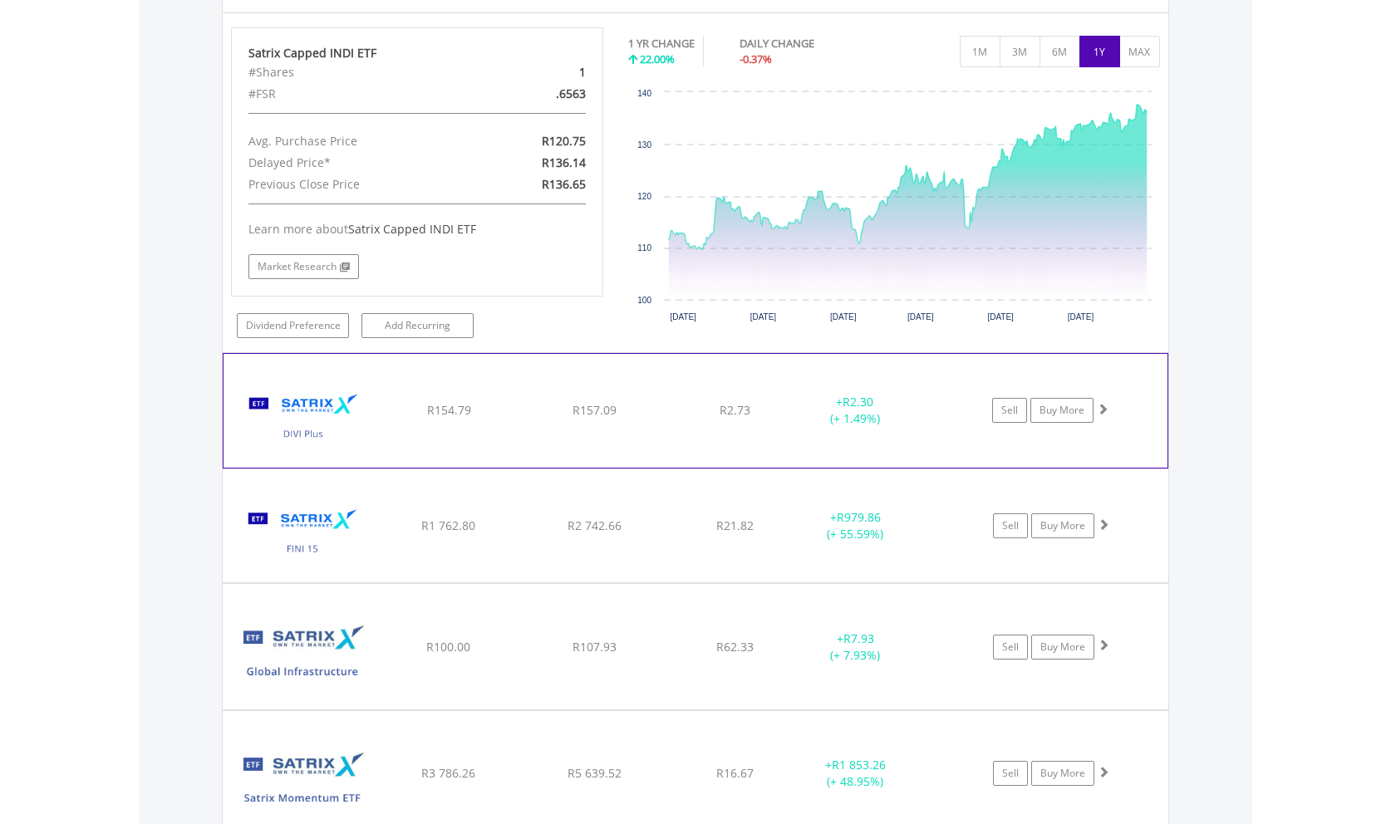
click at [1100, 403] on span at bounding box center [1103, 409] width 12 height 12
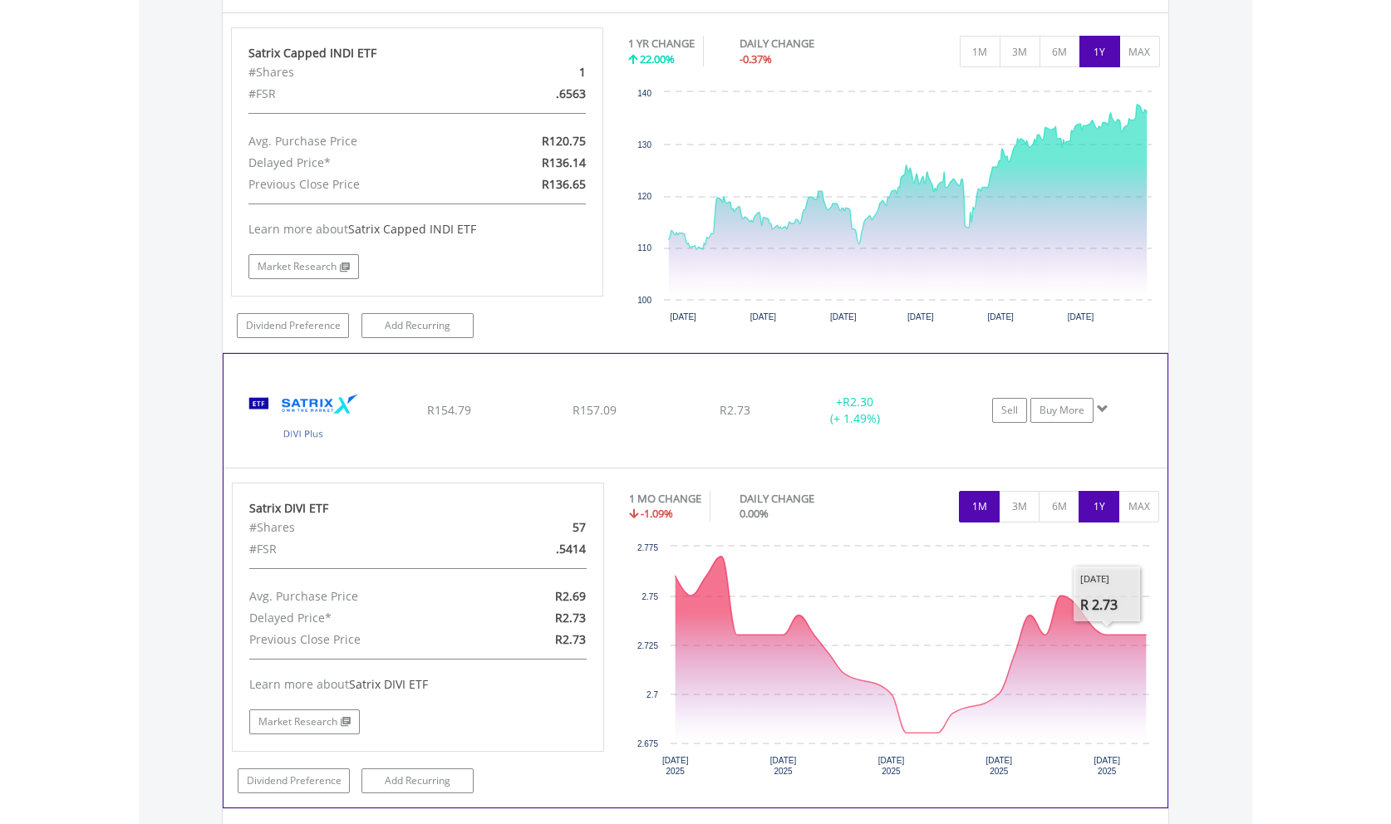
click at [1100, 491] on button "1Y" at bounding box center [1098, 507] width 41 height 32
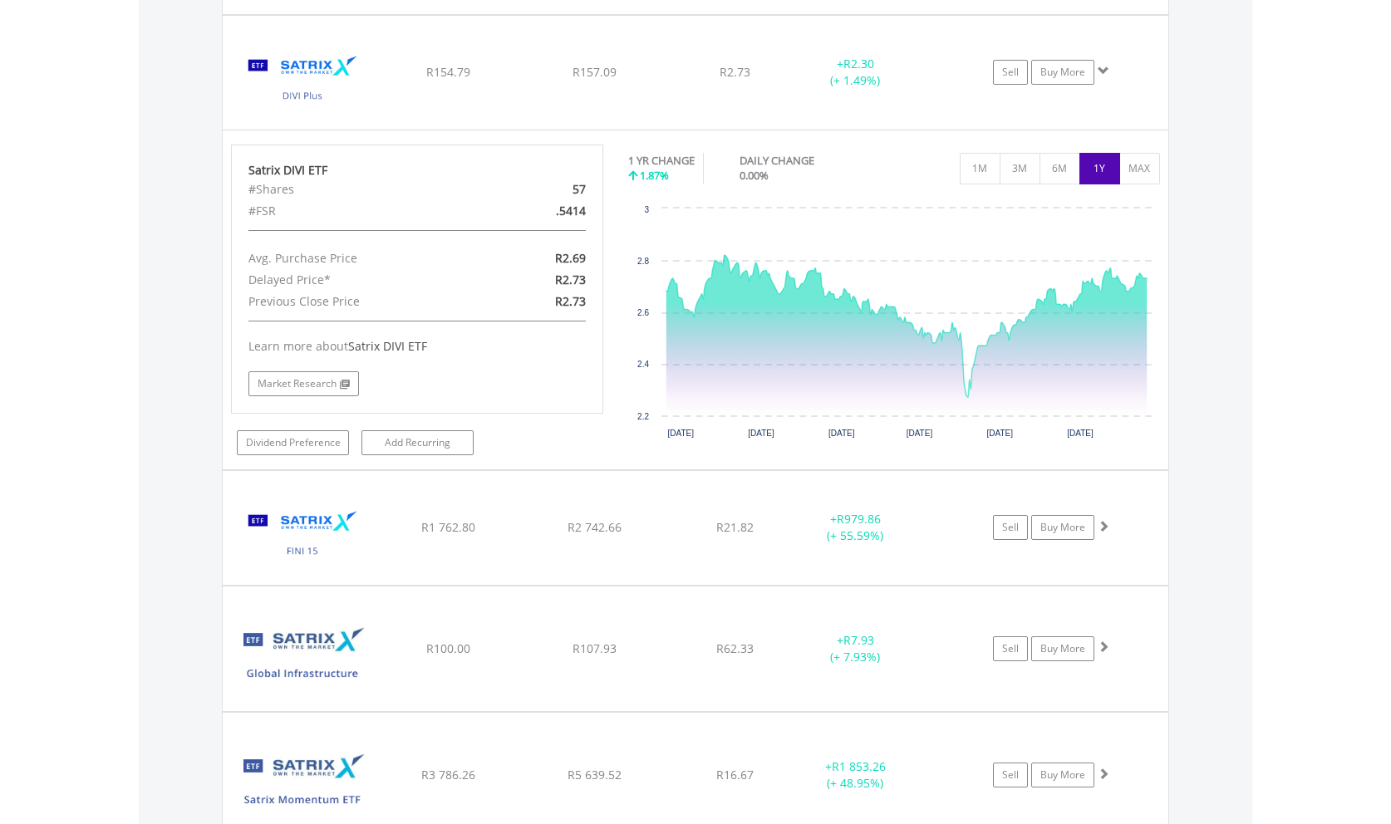
scroll to position [4179, 0]
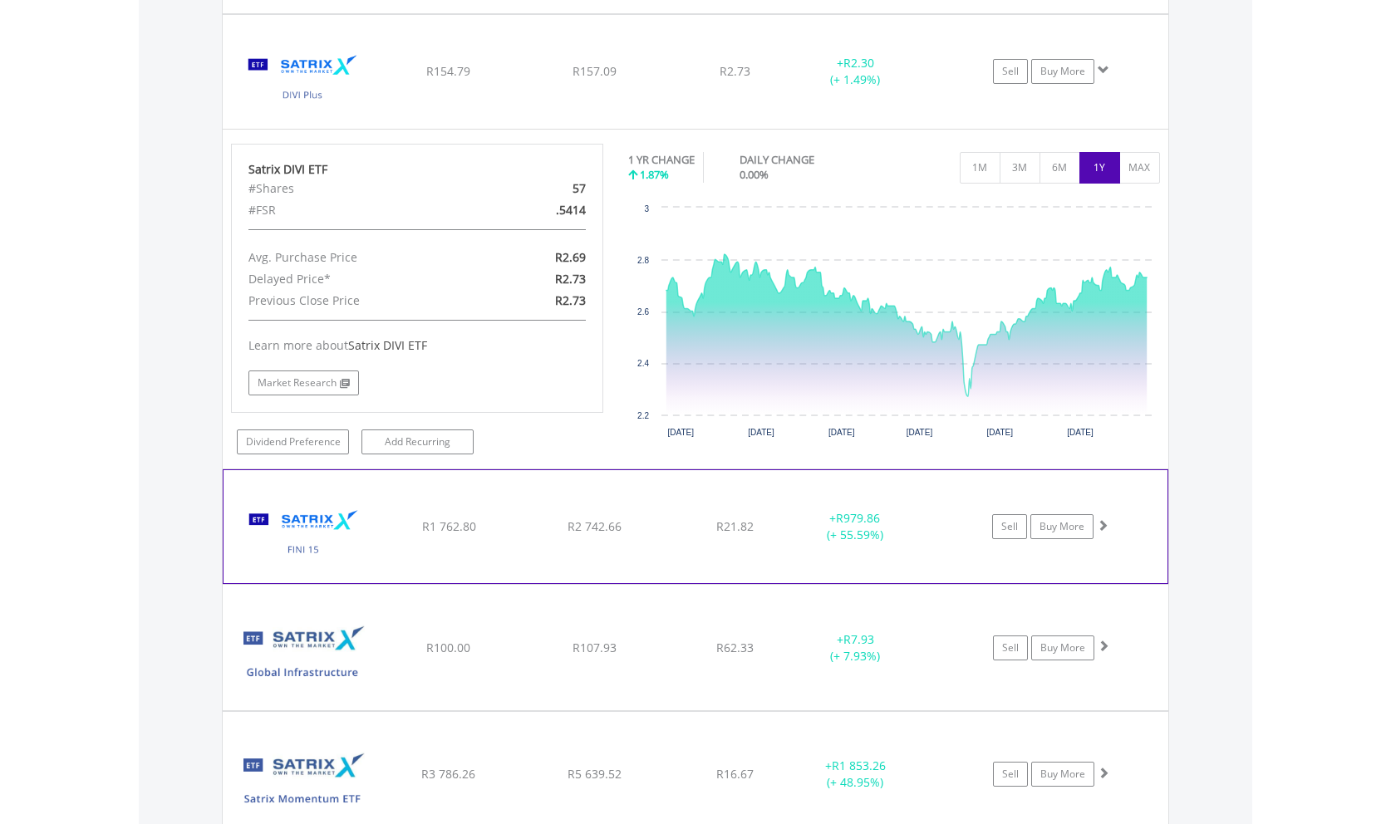
click at [1107, 519] on span at bounding box center [1103, 525] width 12 height 12
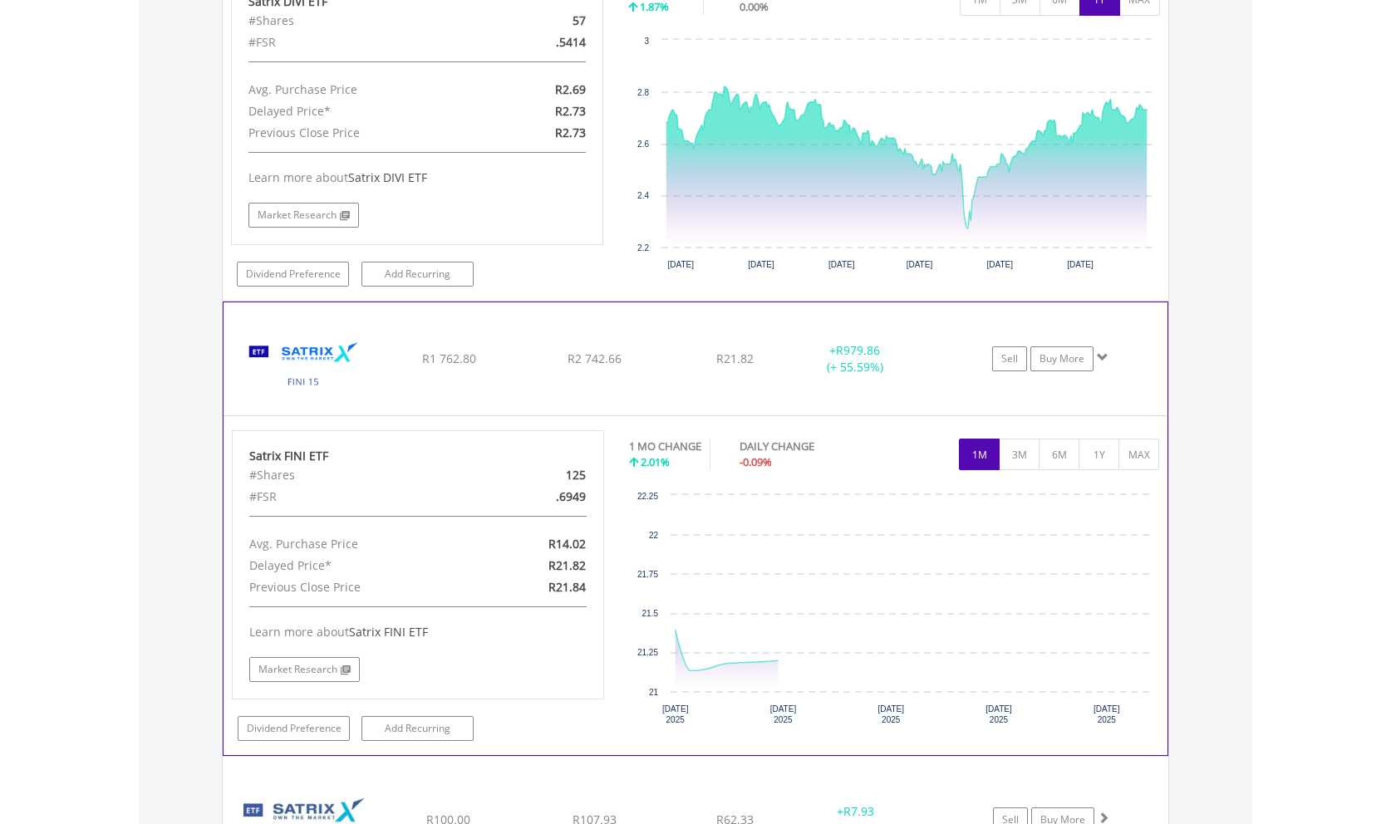
scroll to position [4349, 0]
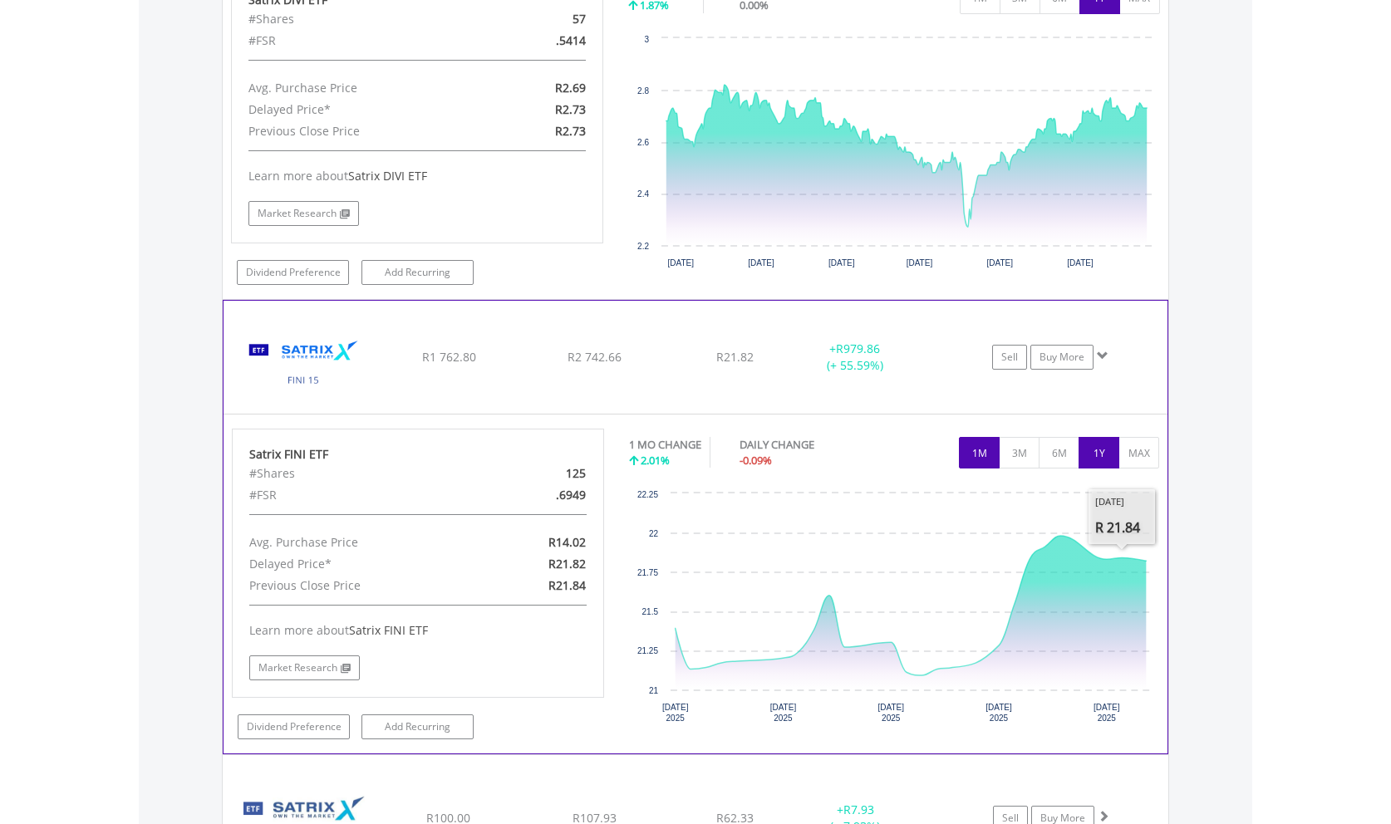
click at [1095, 437] on button "1Y" at bounding box center [1098, 453] width 41 height 32
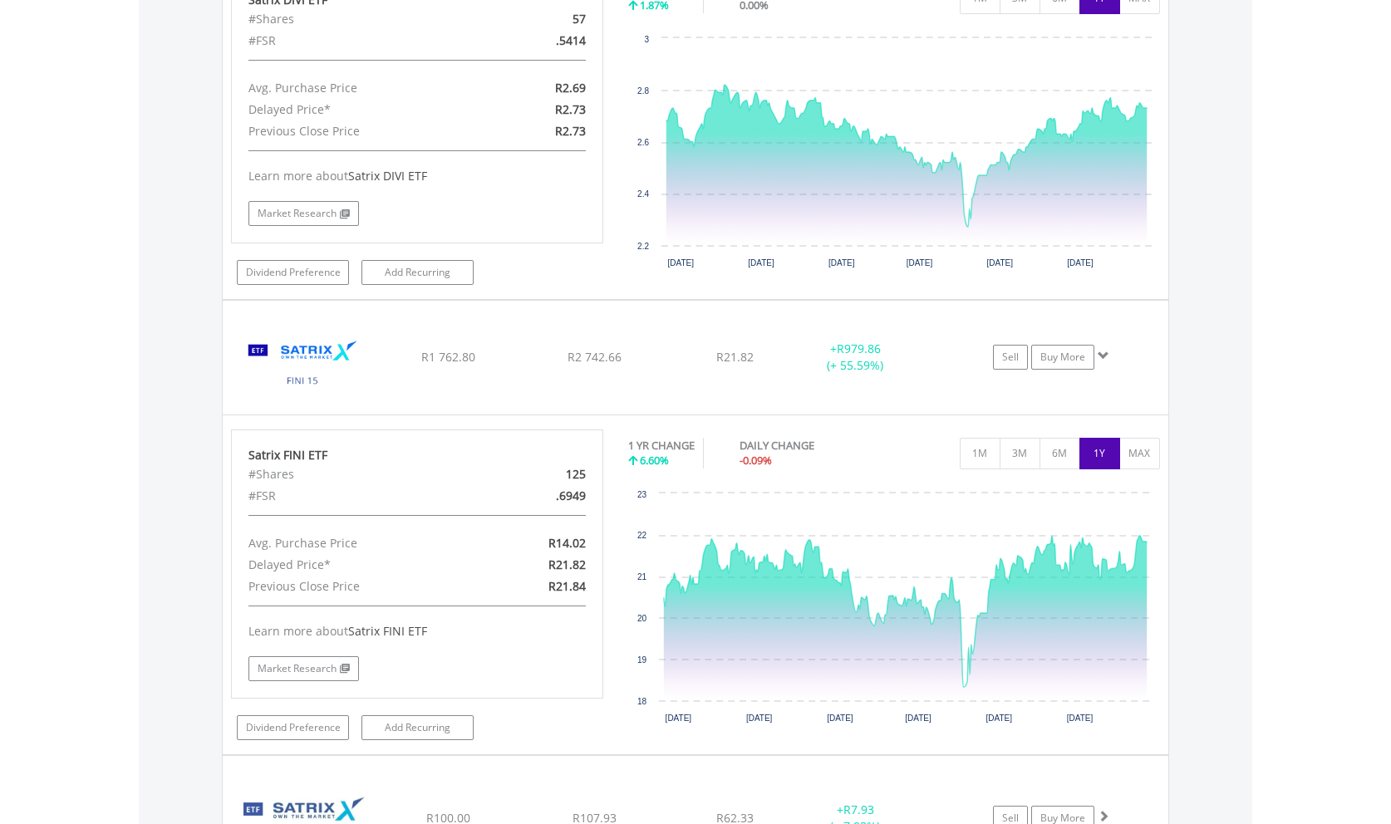
scroll to position [4688, 0]
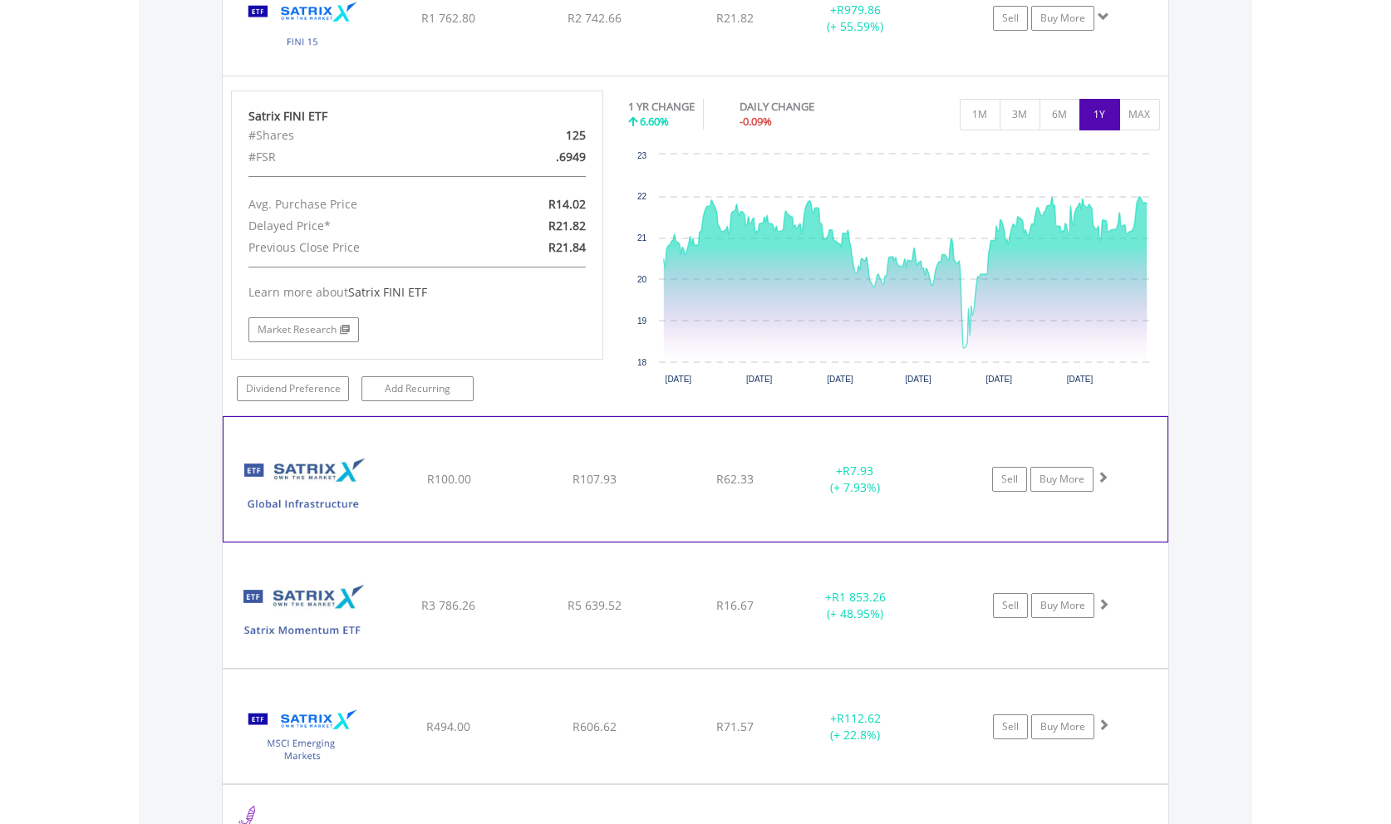
click at [1100, 471] on span at bounding box center [1103, 477] width 12 height 12
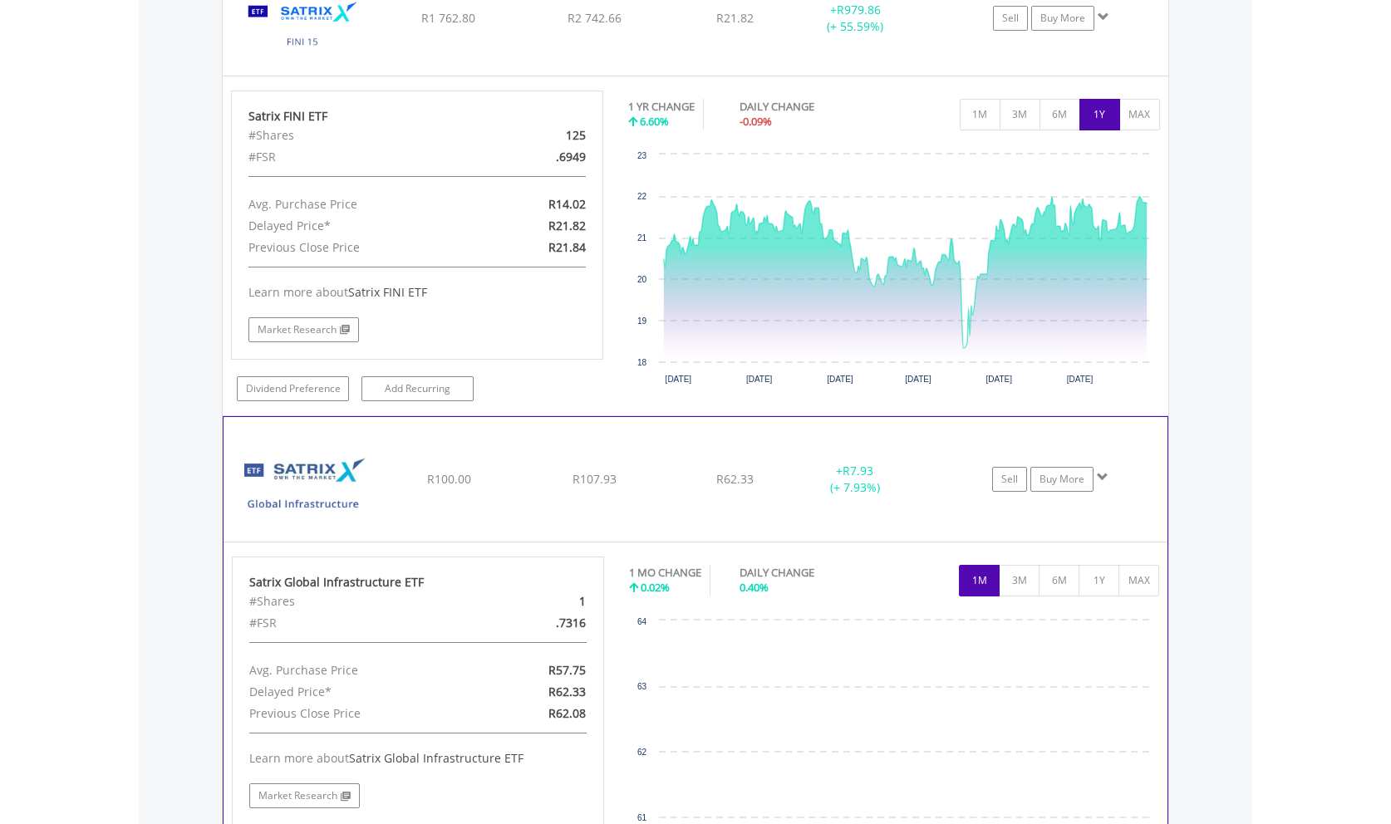
scroll to position [4857, 0]
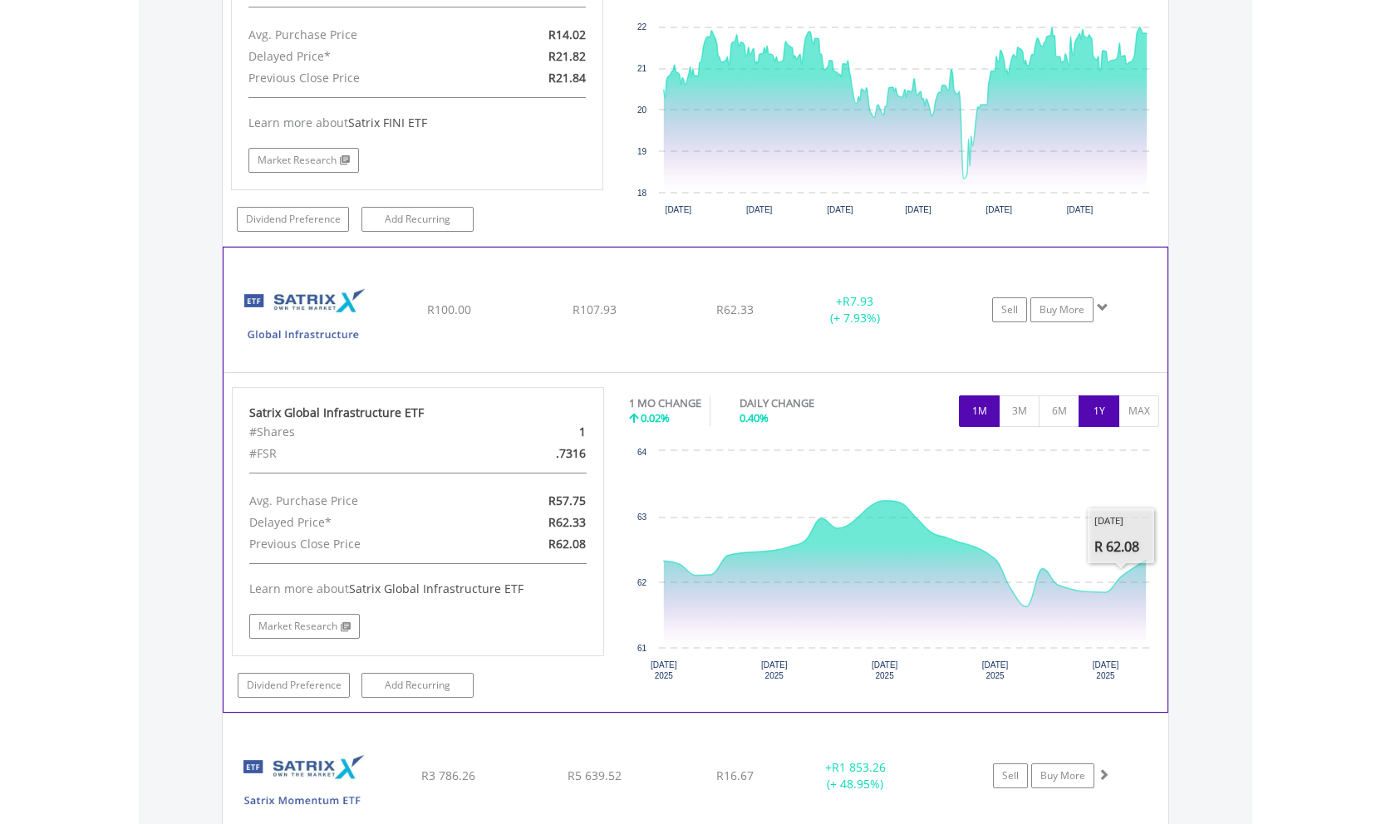
click at [1112, 395] on button "1Y" at bounding box center [1098, 411] width 41 height 32
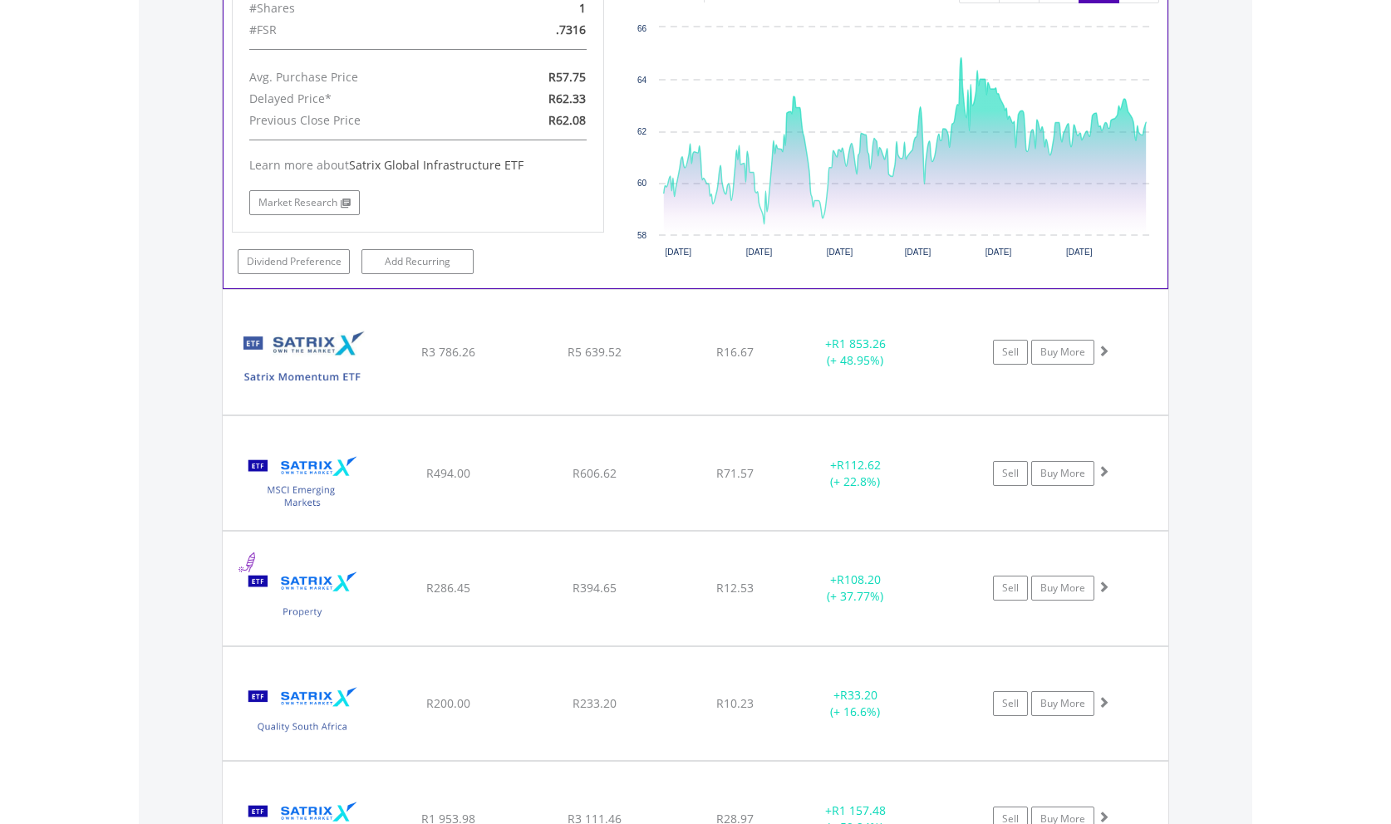
scroll to position [5281, 0]
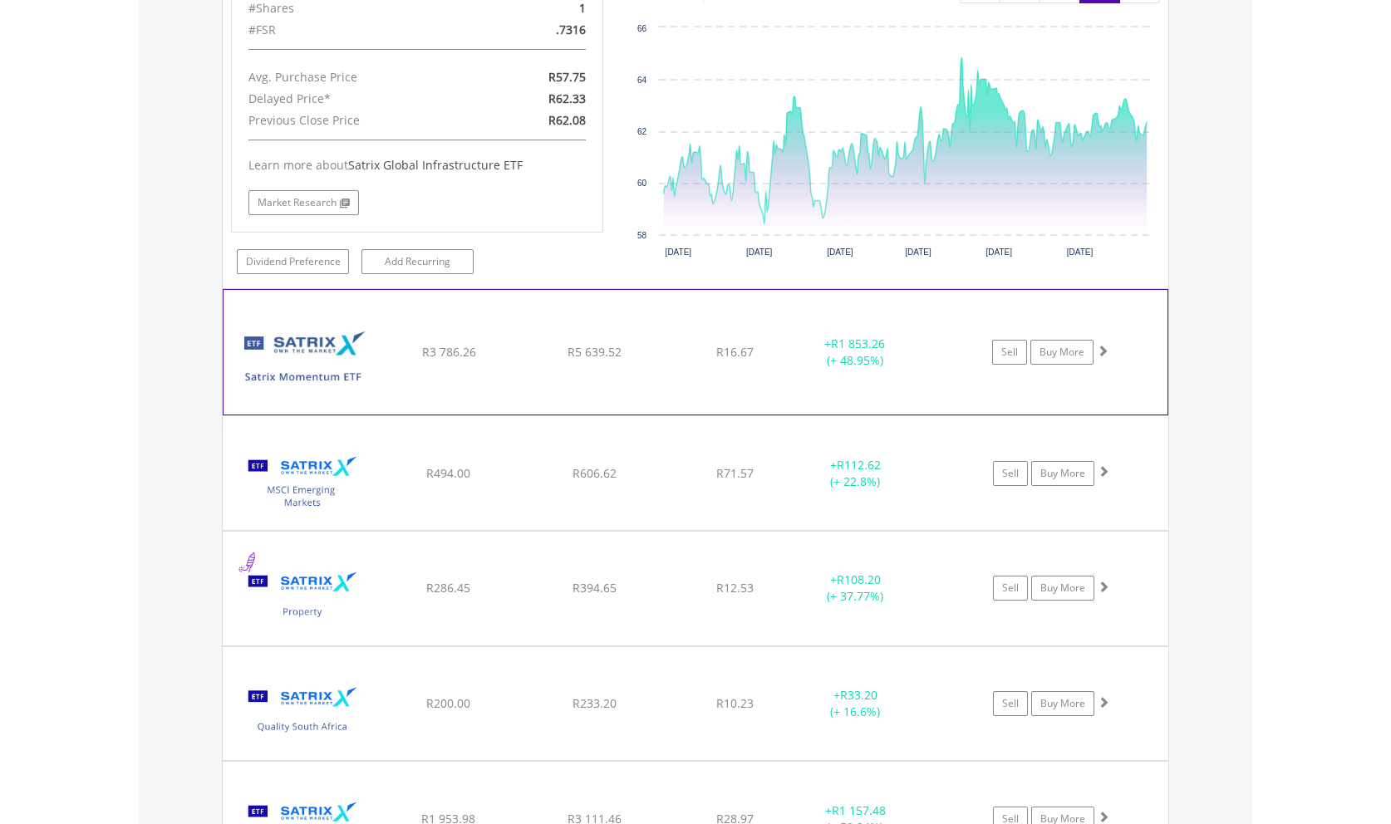
click at [1103, 345] on span at bounding box center [1103, 351] width 12 height 12
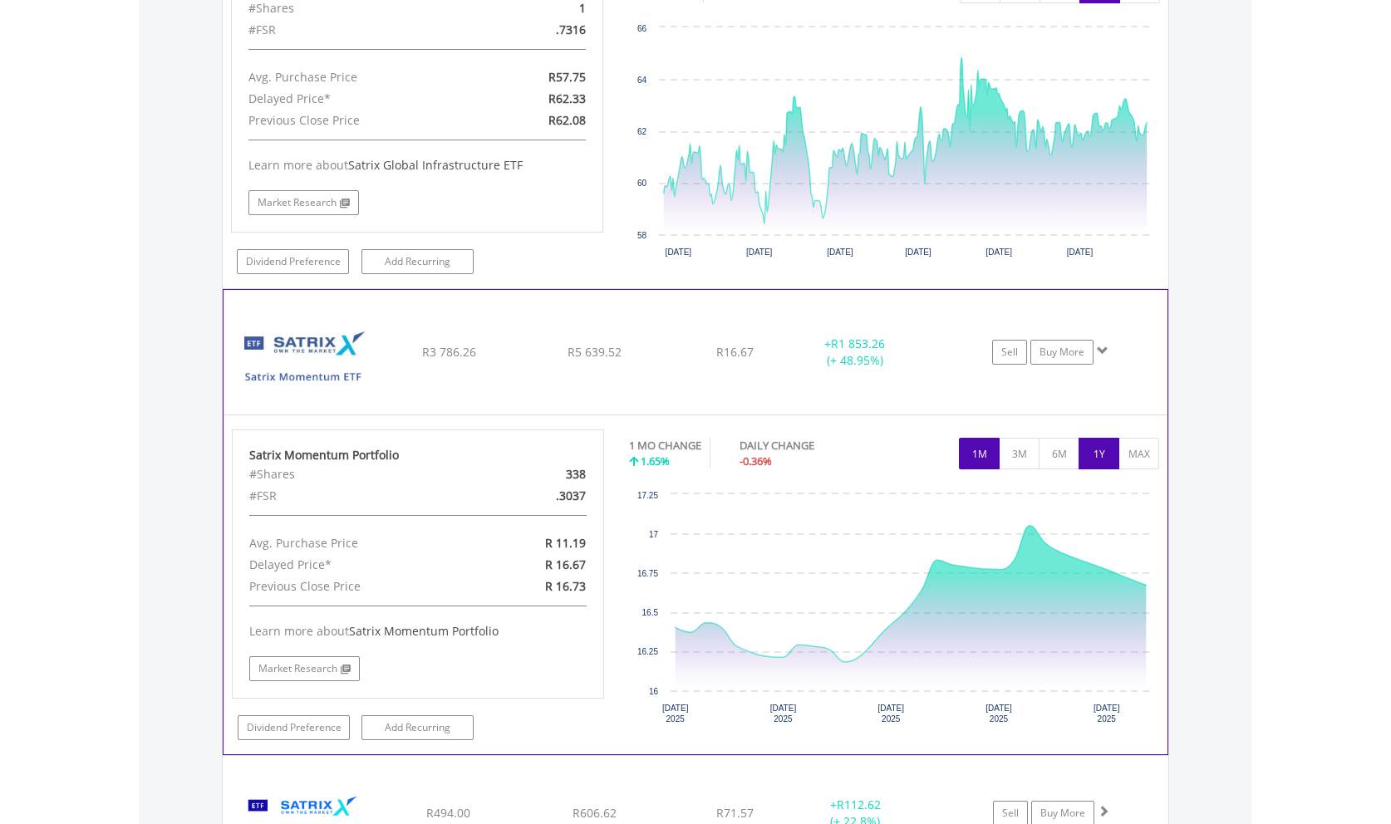
click at [1103, 438] on button "1Y" at bounding box center [1098, 454] width 41 height 32
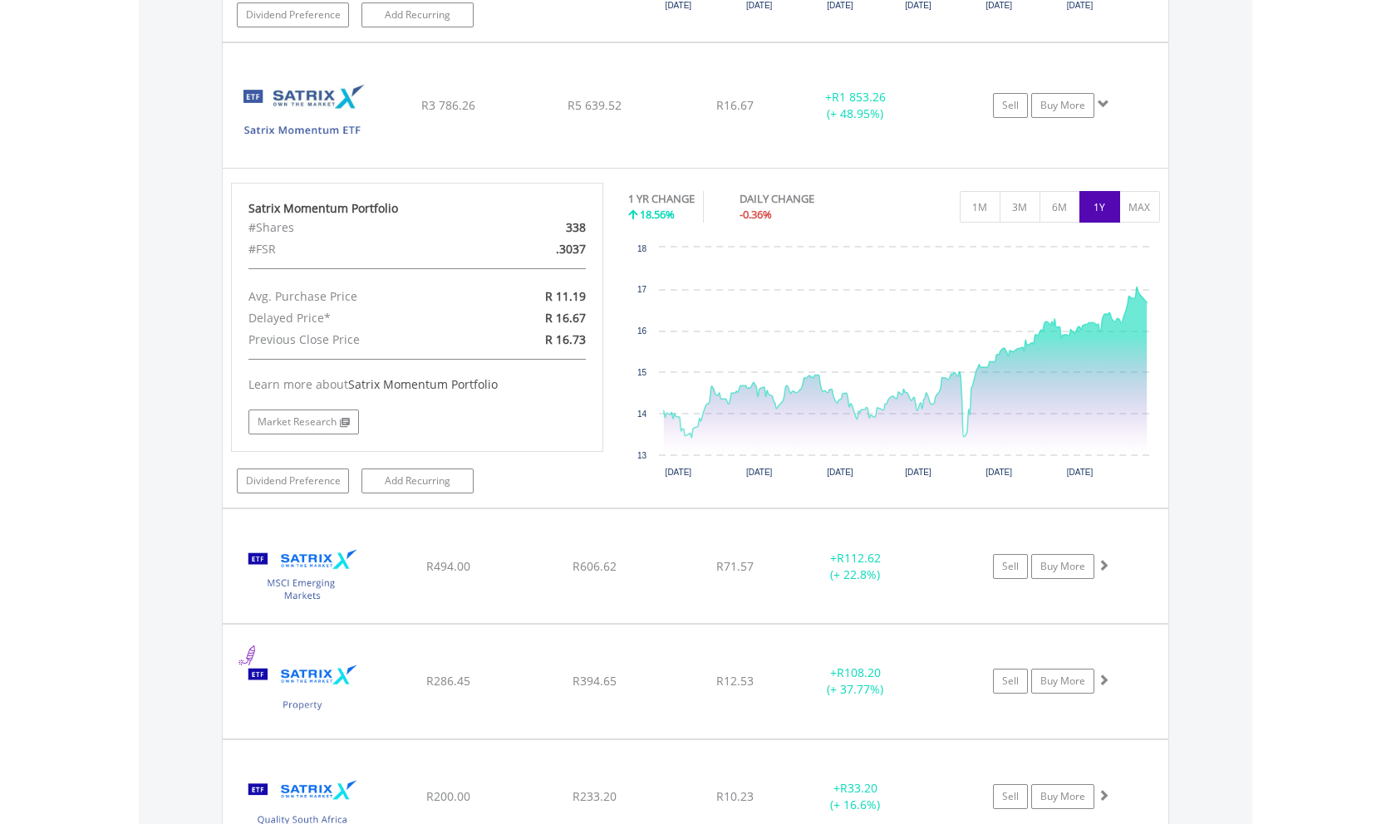
scroll to position [5535, 0]
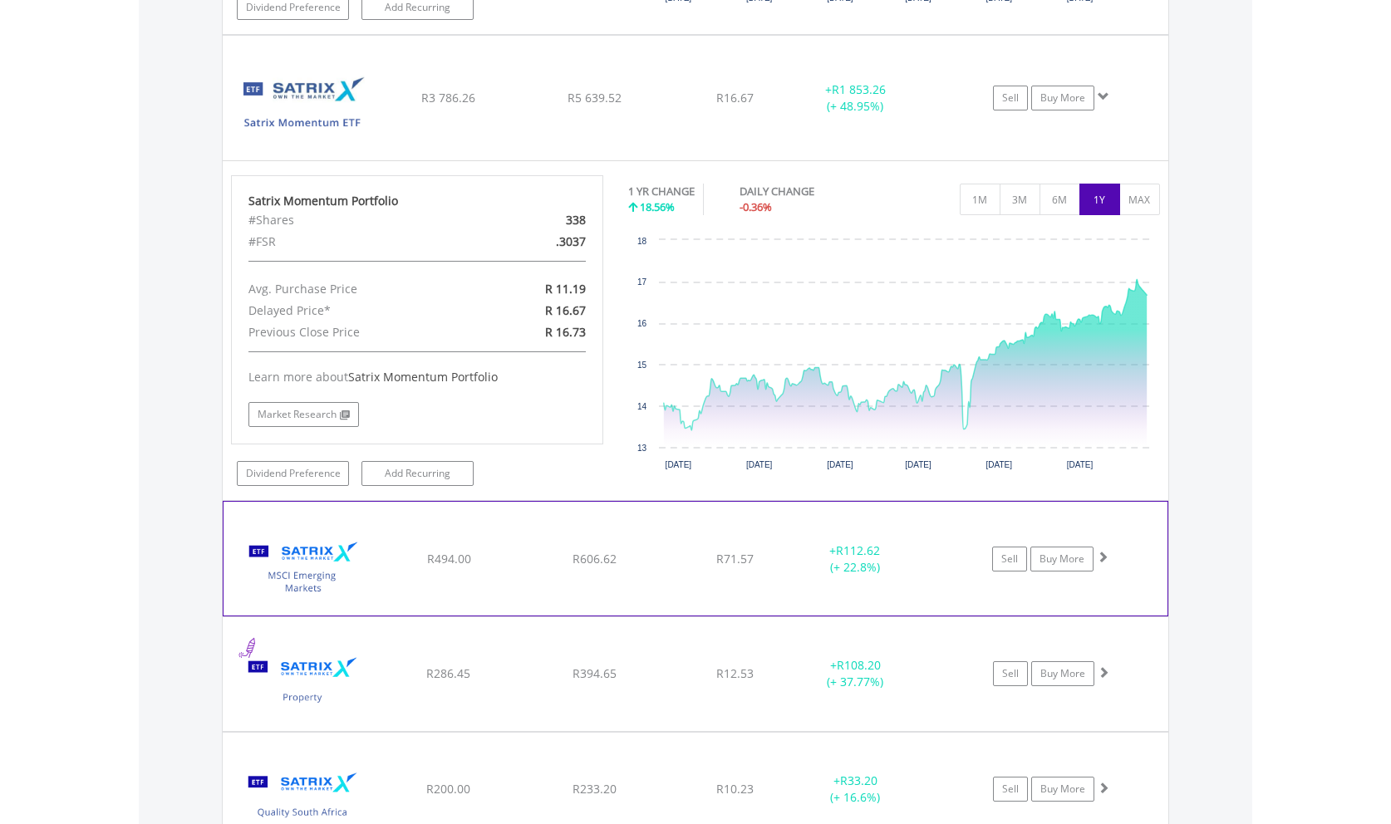
click at [1104, 551] on span at bounding box center [1103, 557] width 12 height 12
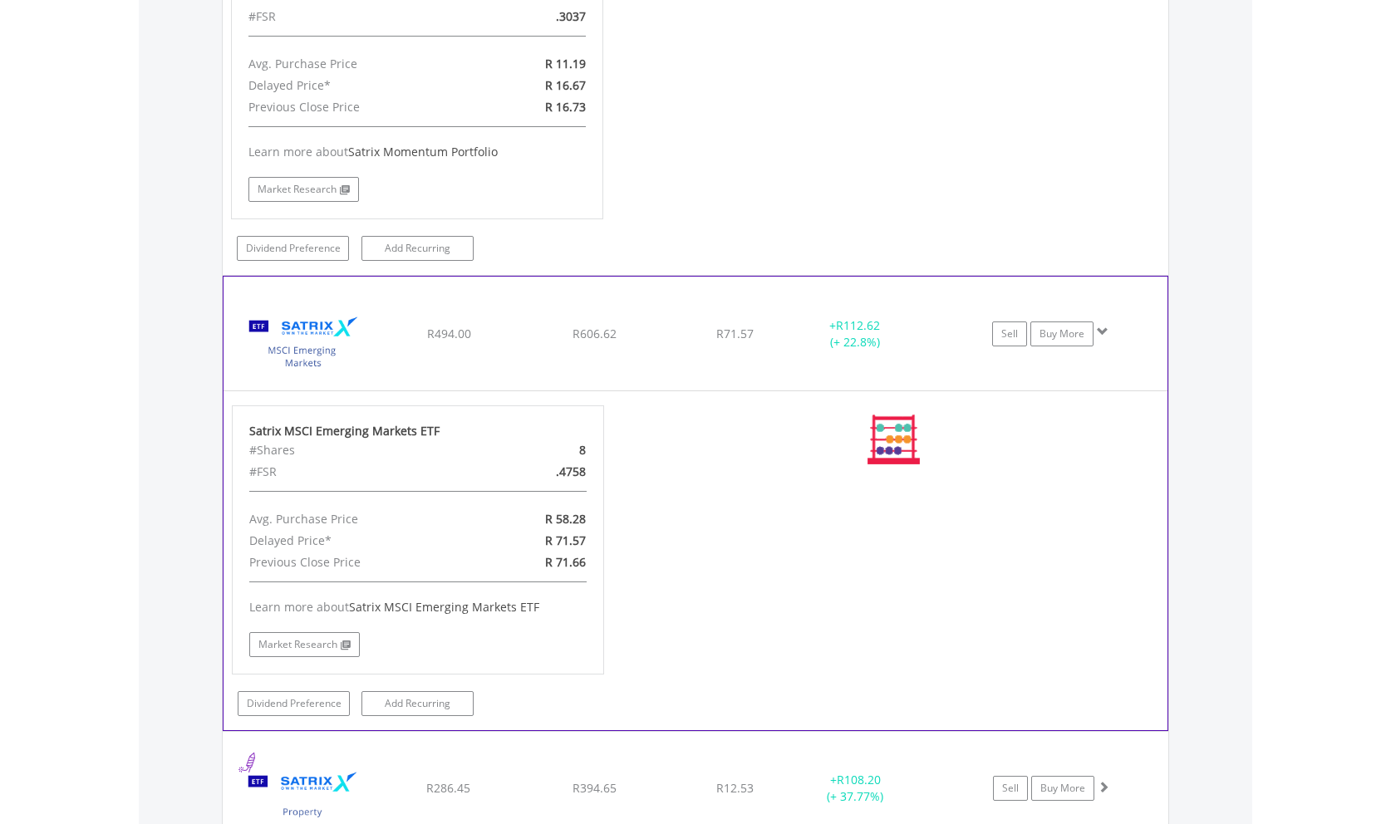
scroll to position [5789, 0]
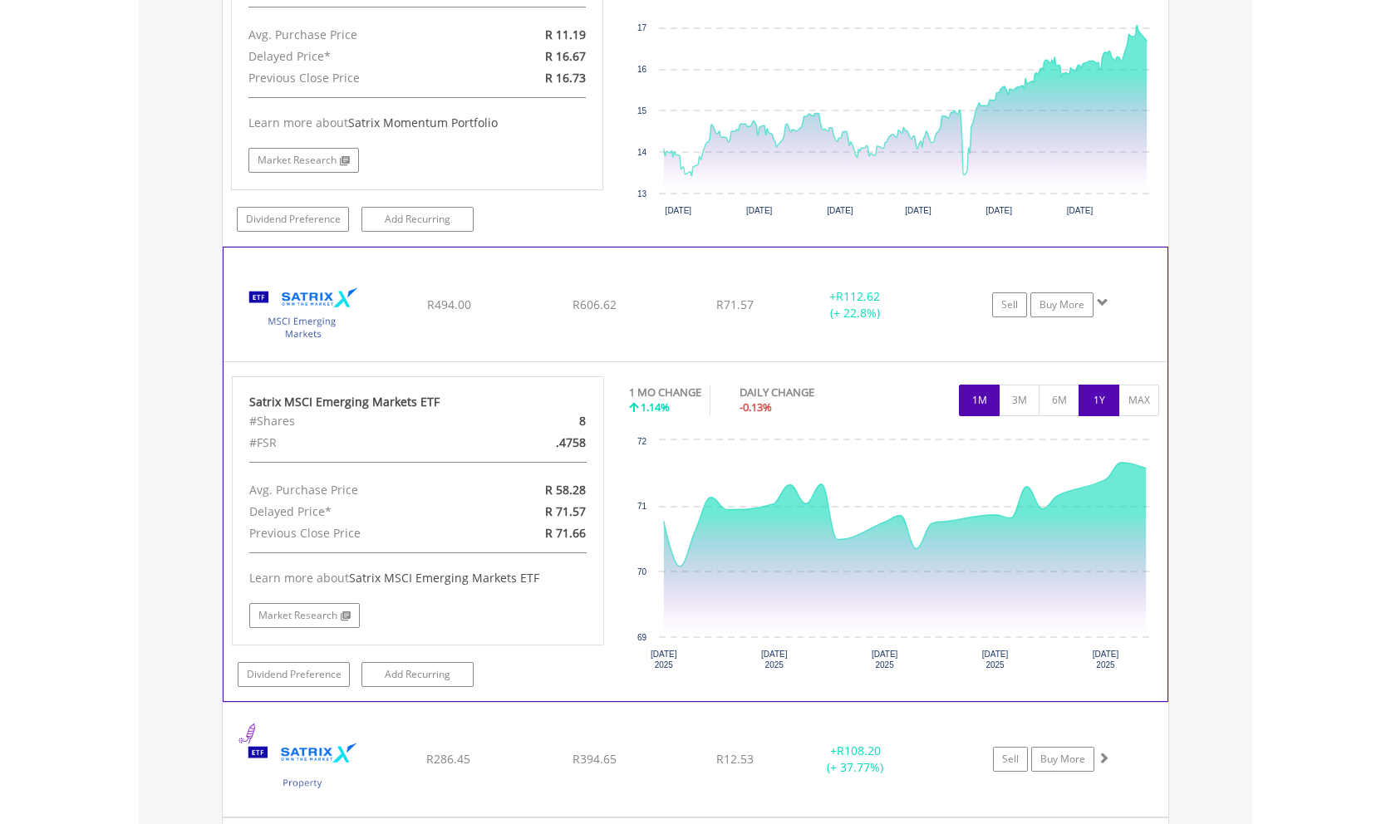
click at [1098, 385] on button "1Y" at bounding box center [1098, 401] width 41 height 32
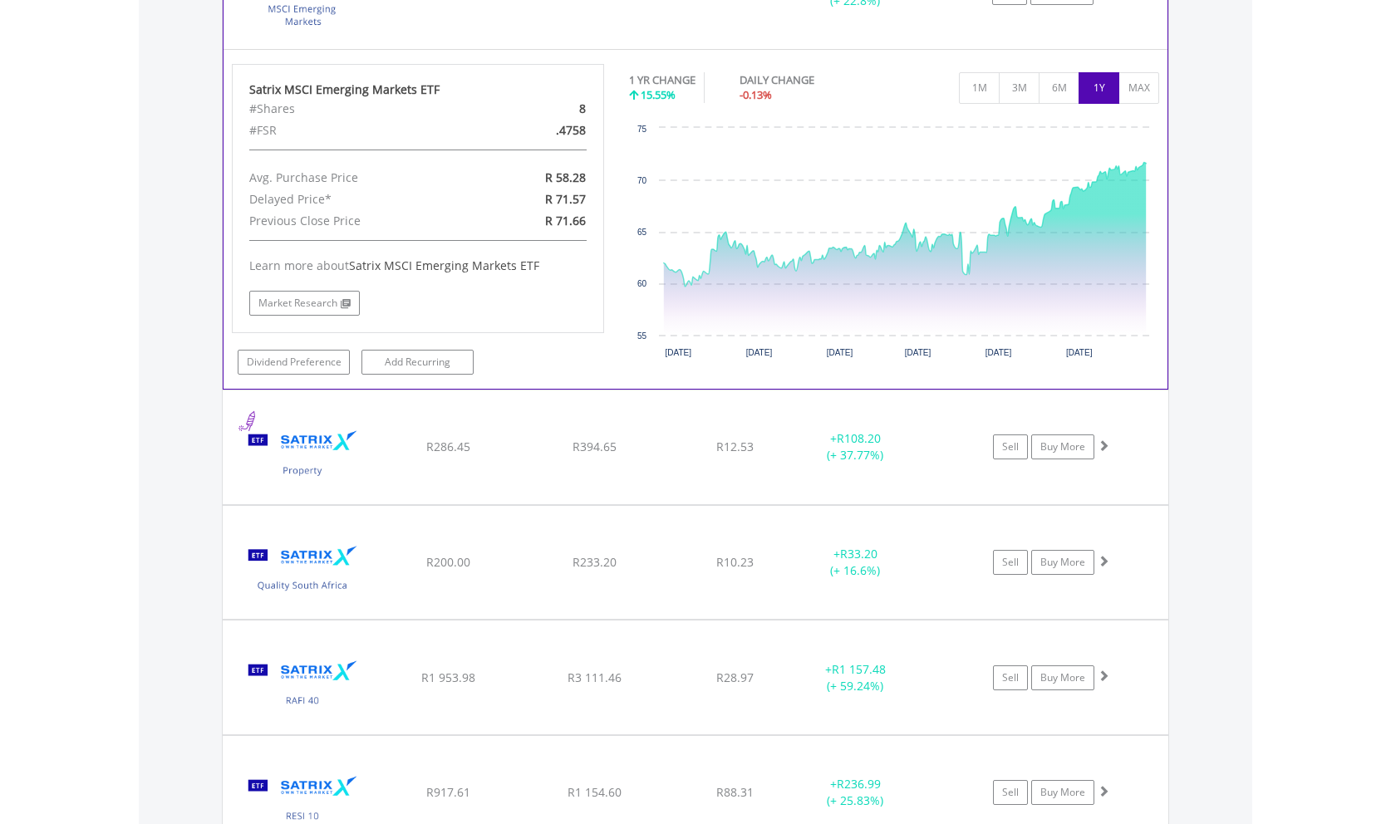
scroll to position [6128, 0]
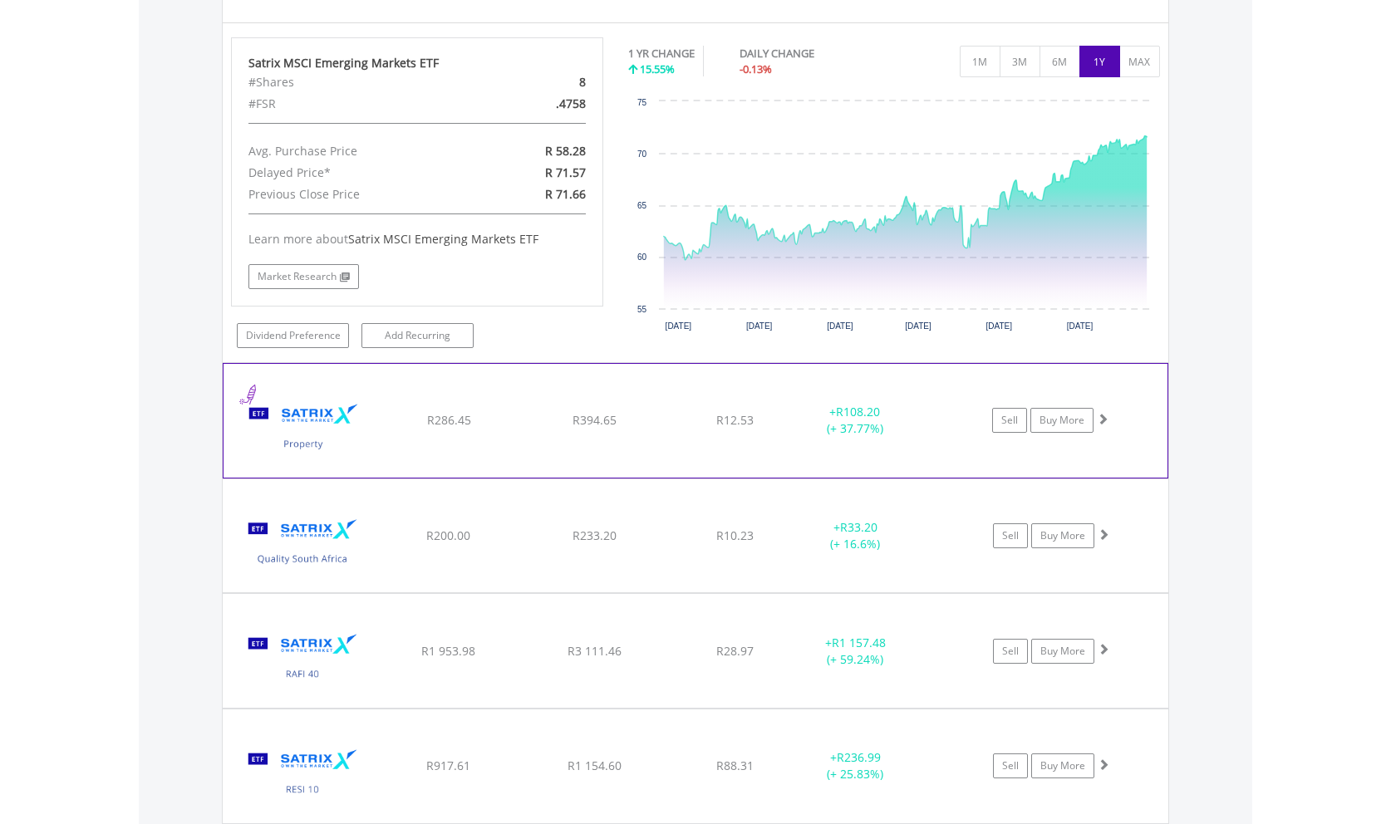
click at [1100, 413] on span at bounding box center [1103, 419] width 12 height 12
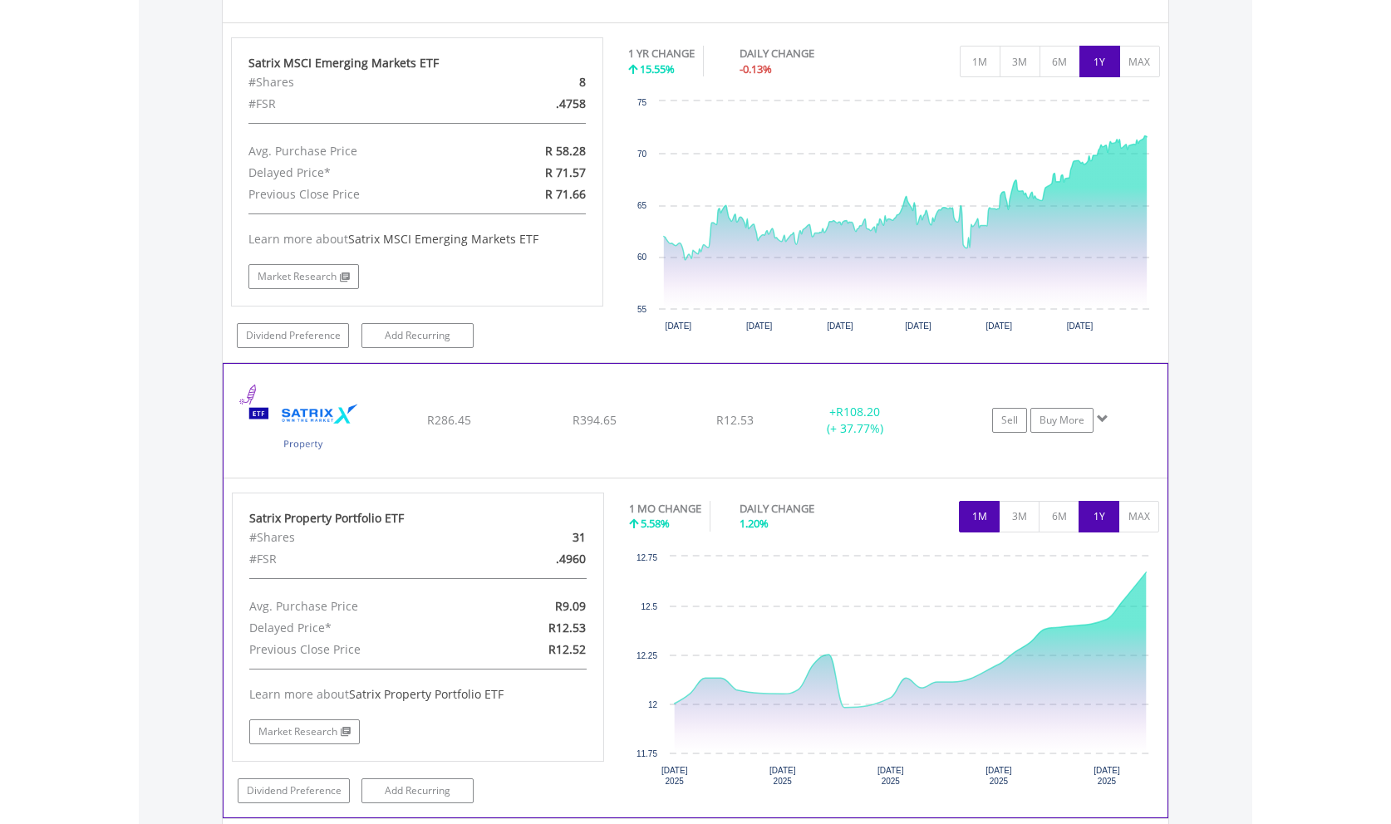
click at [1098, 501] on button "1Y" at bounding box center [1098, 517] width 41 height 32
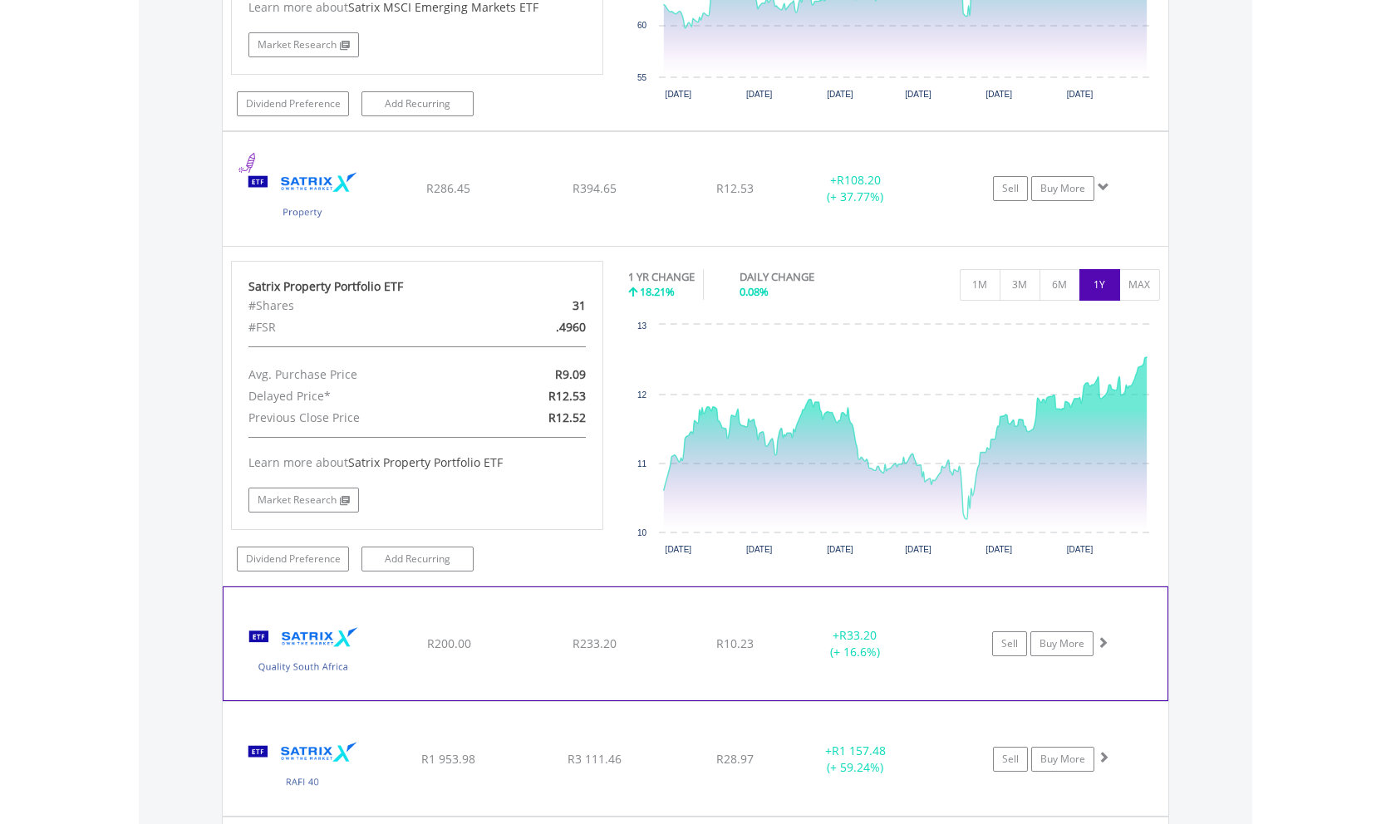
scroll to position [6552, 0]
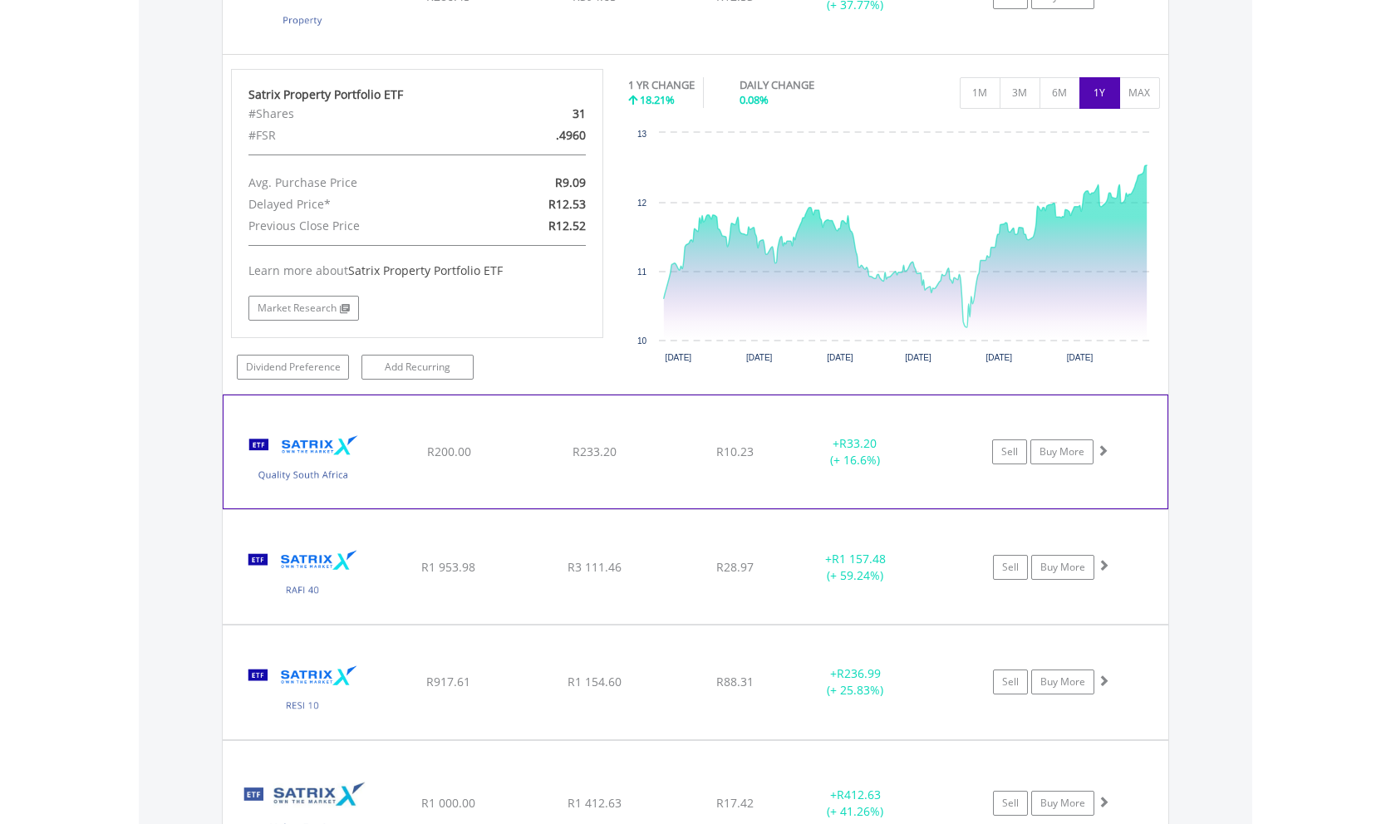
click at [1107, 445] on span at bounding box center [1103, 451] width 12 height 12
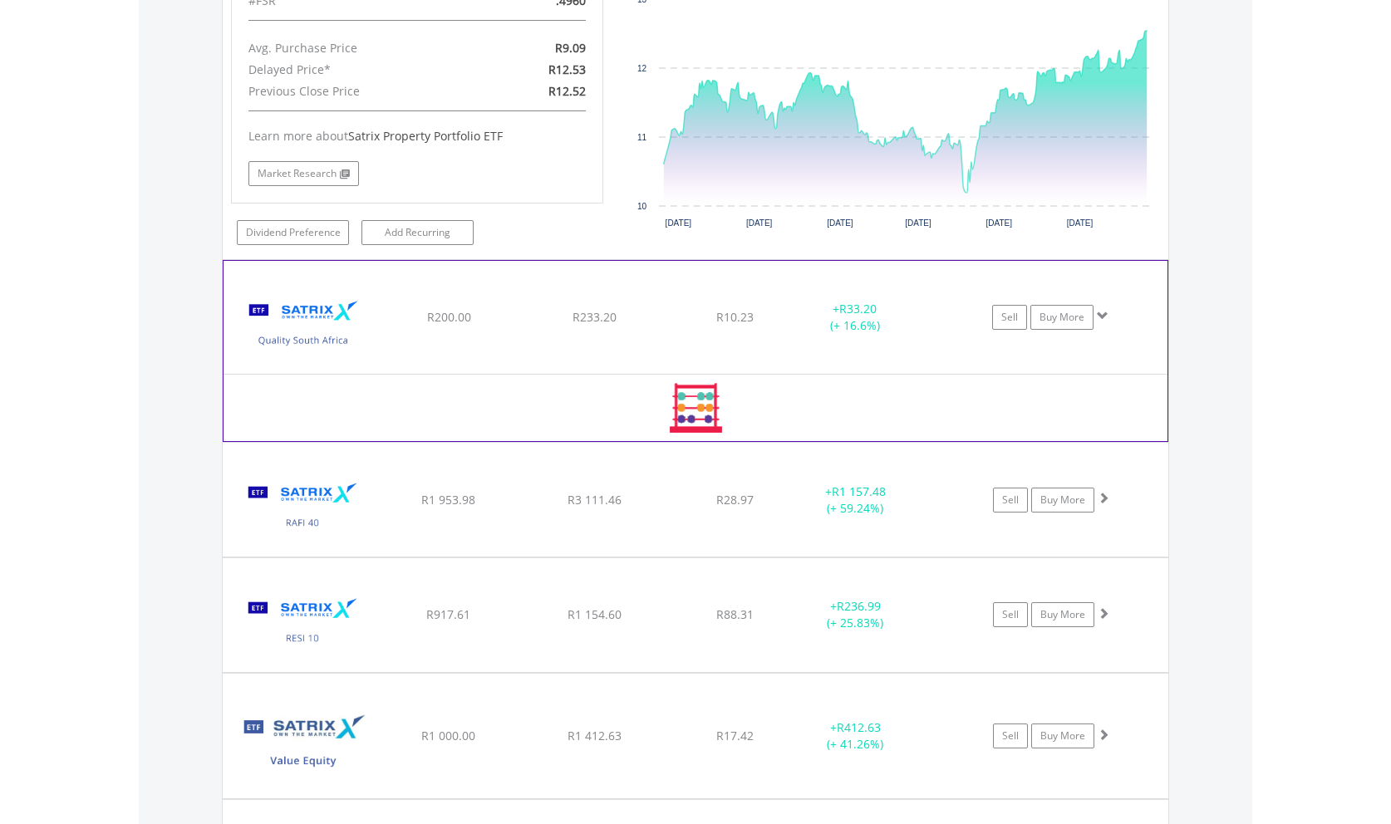
scroll to position [6722, 0]
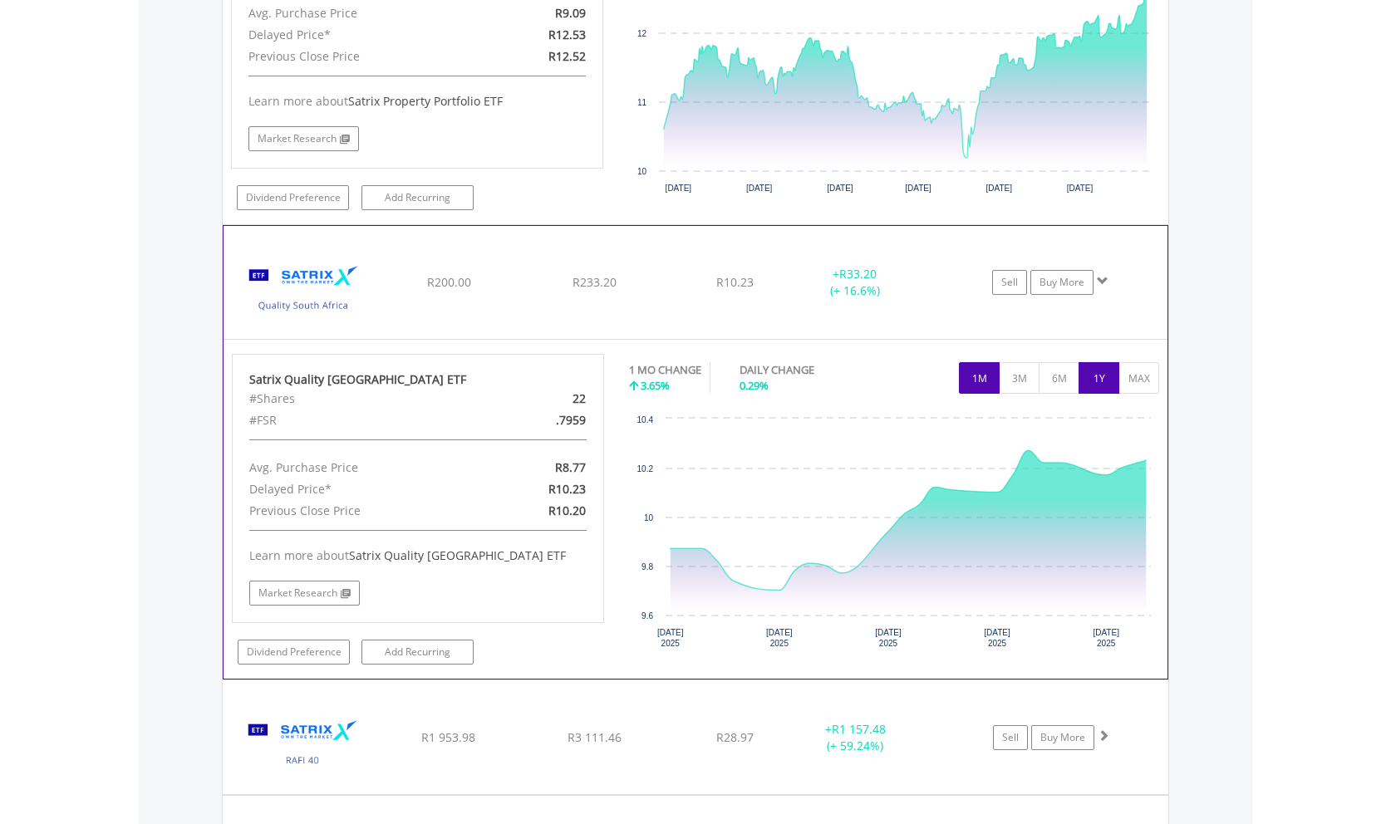
click at [1095, 362] on button "1Y" at bounding box center [1098, 378] width 41 height 32
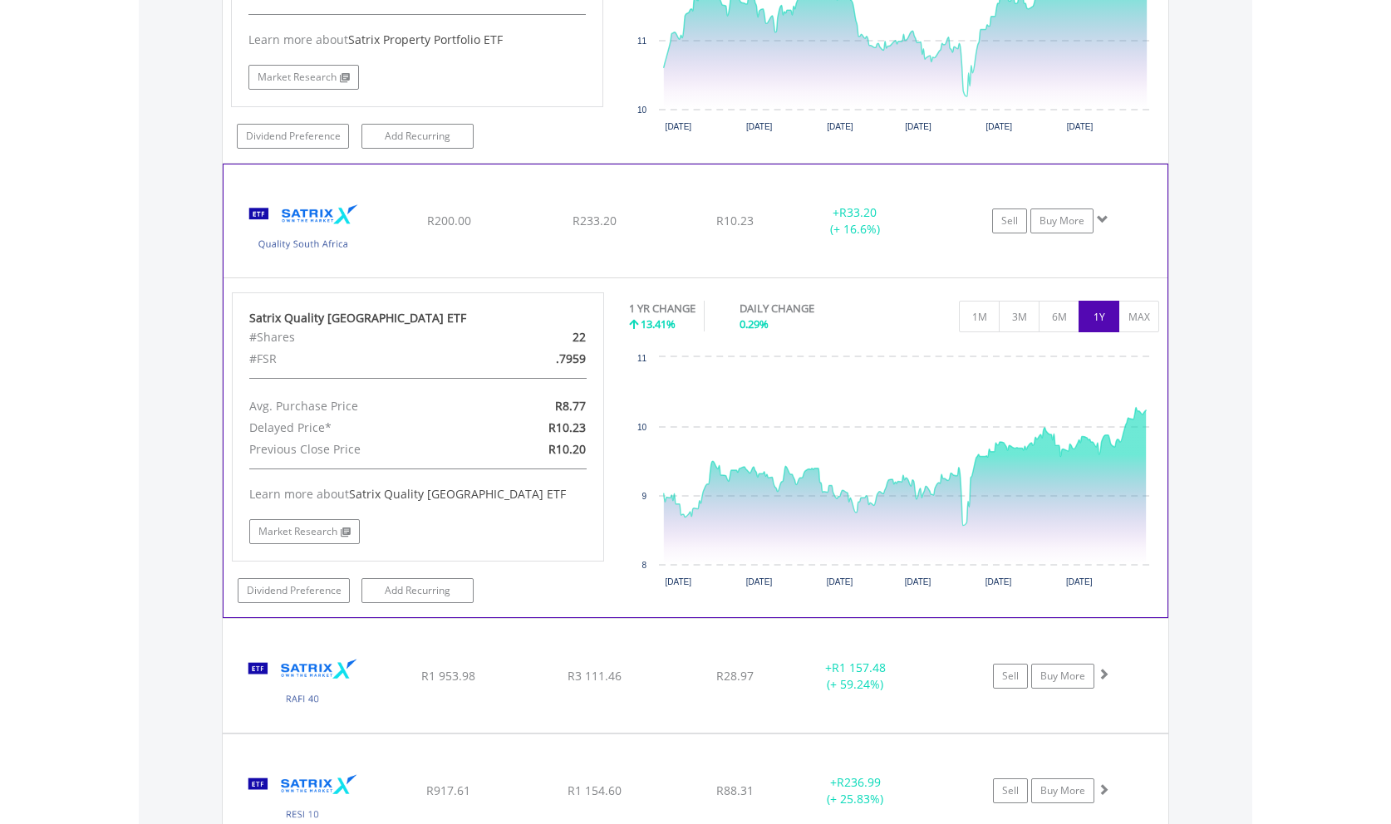
scroll to position [6976, 0]
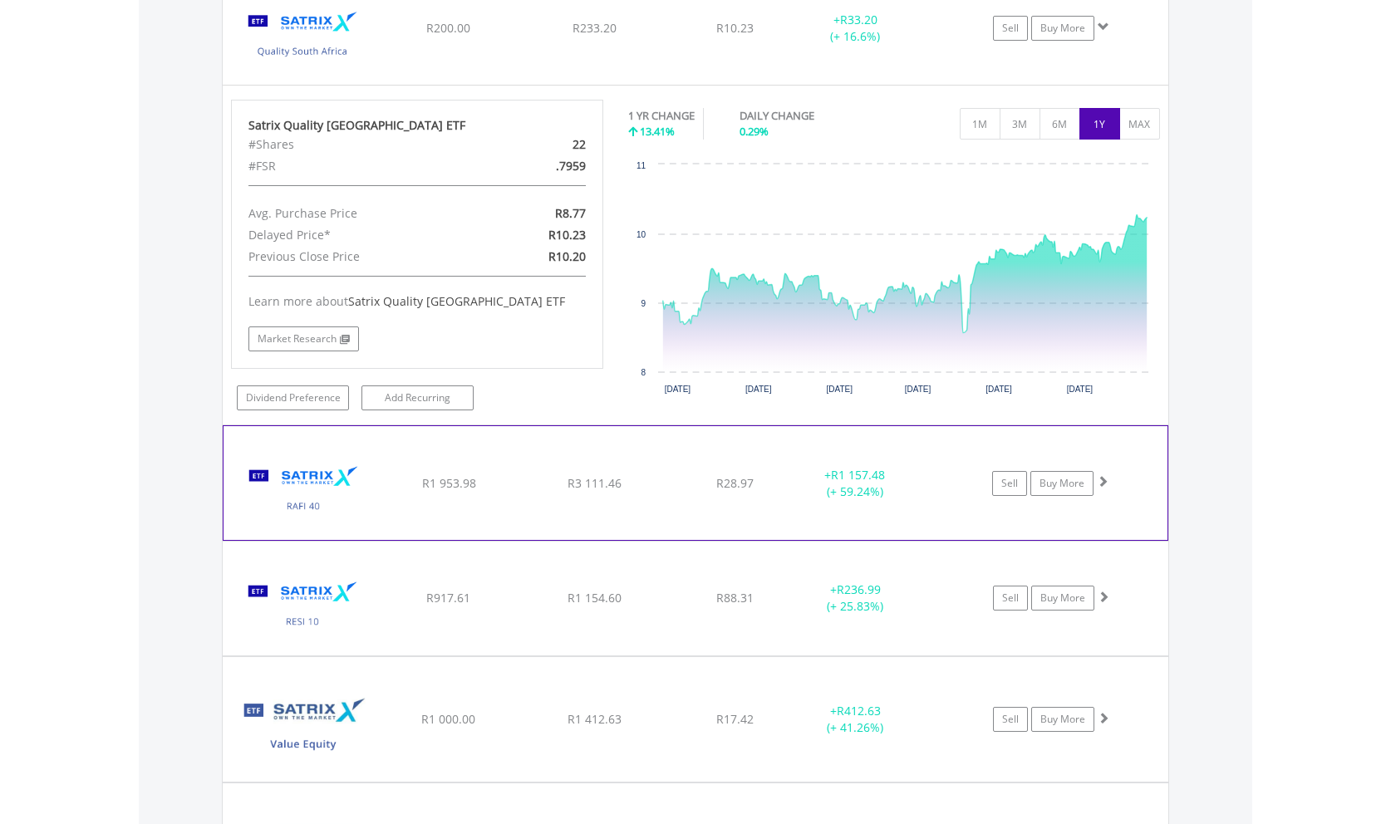
click at [1106, 475] on span at bounding box center [1103, 481] width 12 height 12
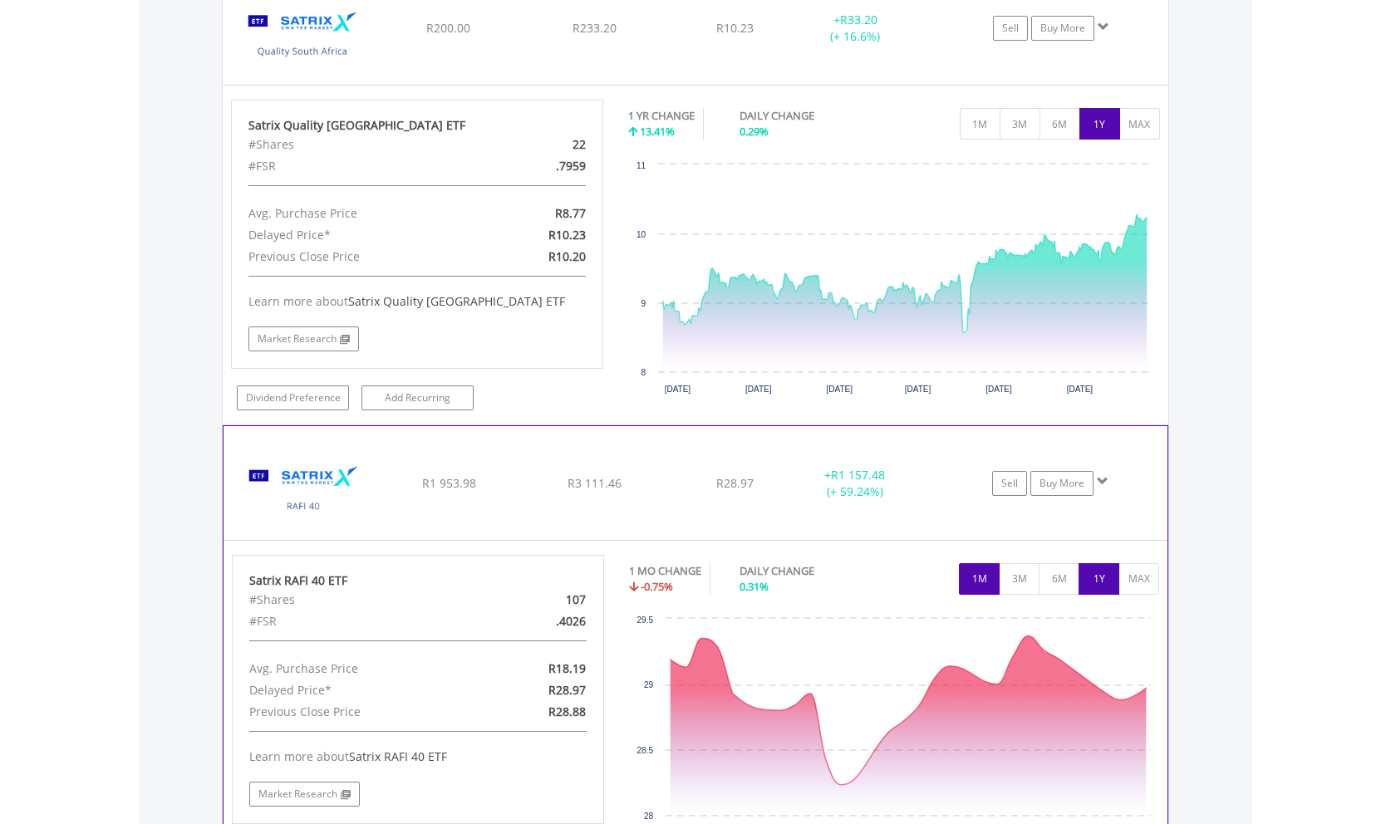
click at [1093, 573] on button "1Y" at bounding box center [1098, 579] width 41 height 32
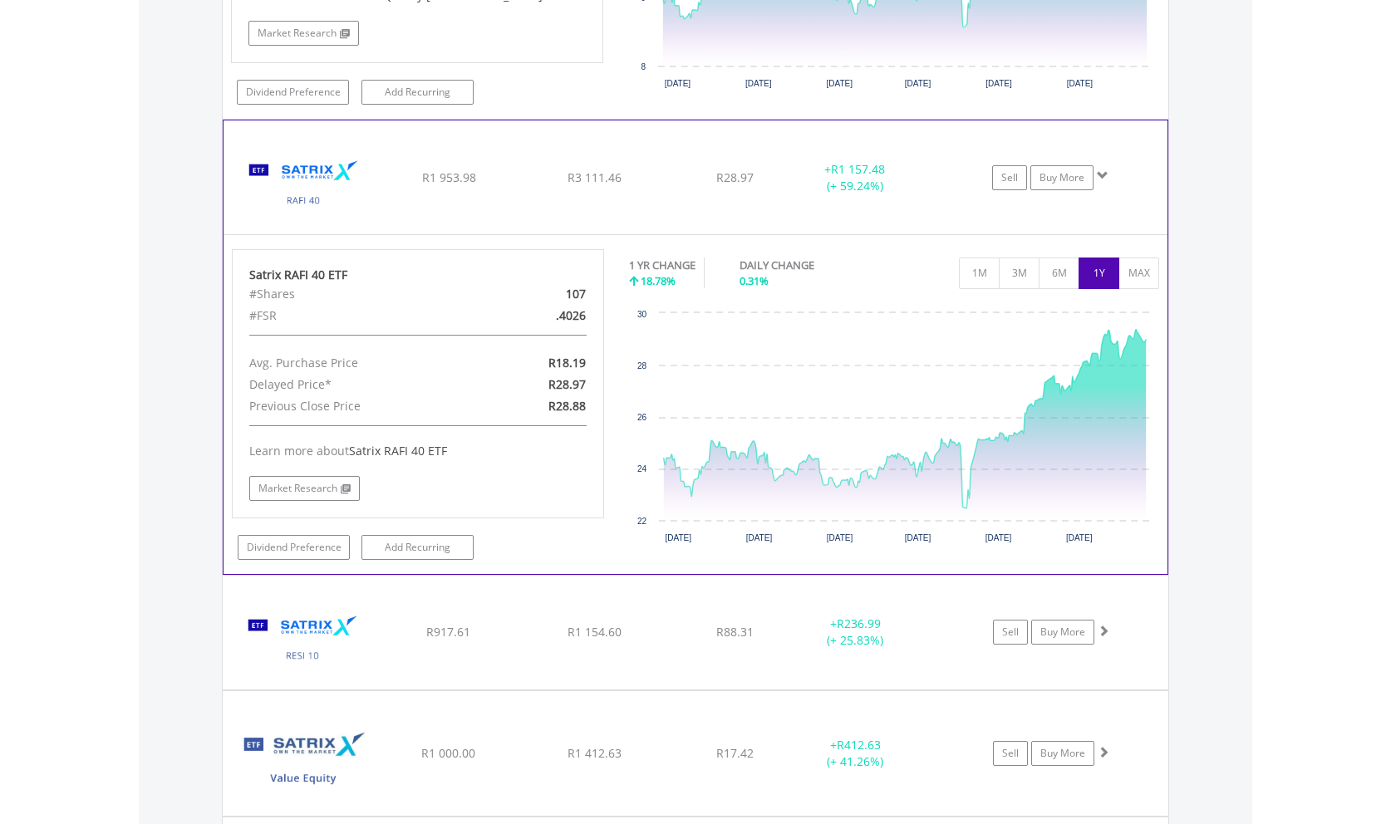
scroll to position [7315, 0]
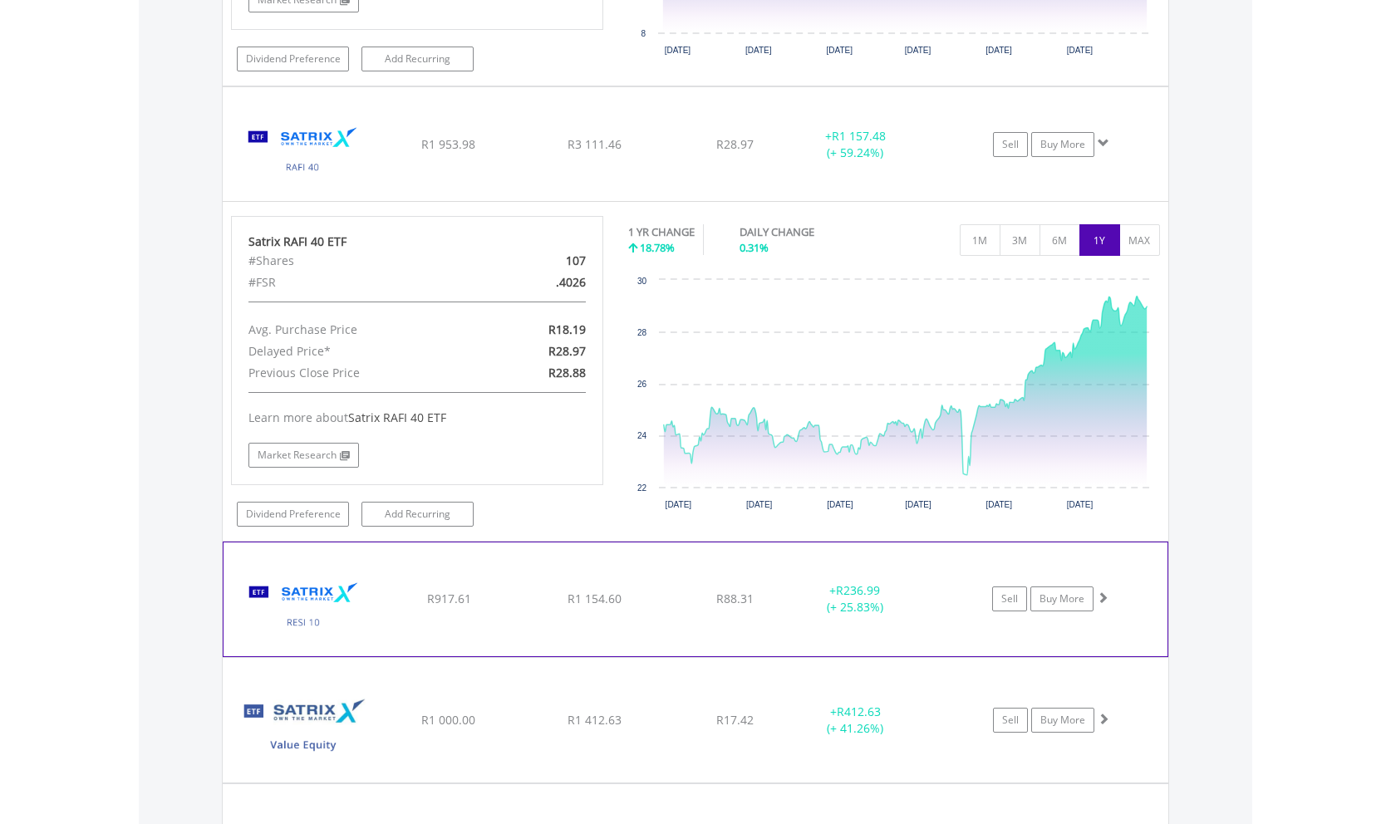
click at [1102, 592] on span at bounding box center [1103, 598] width 12 height 12
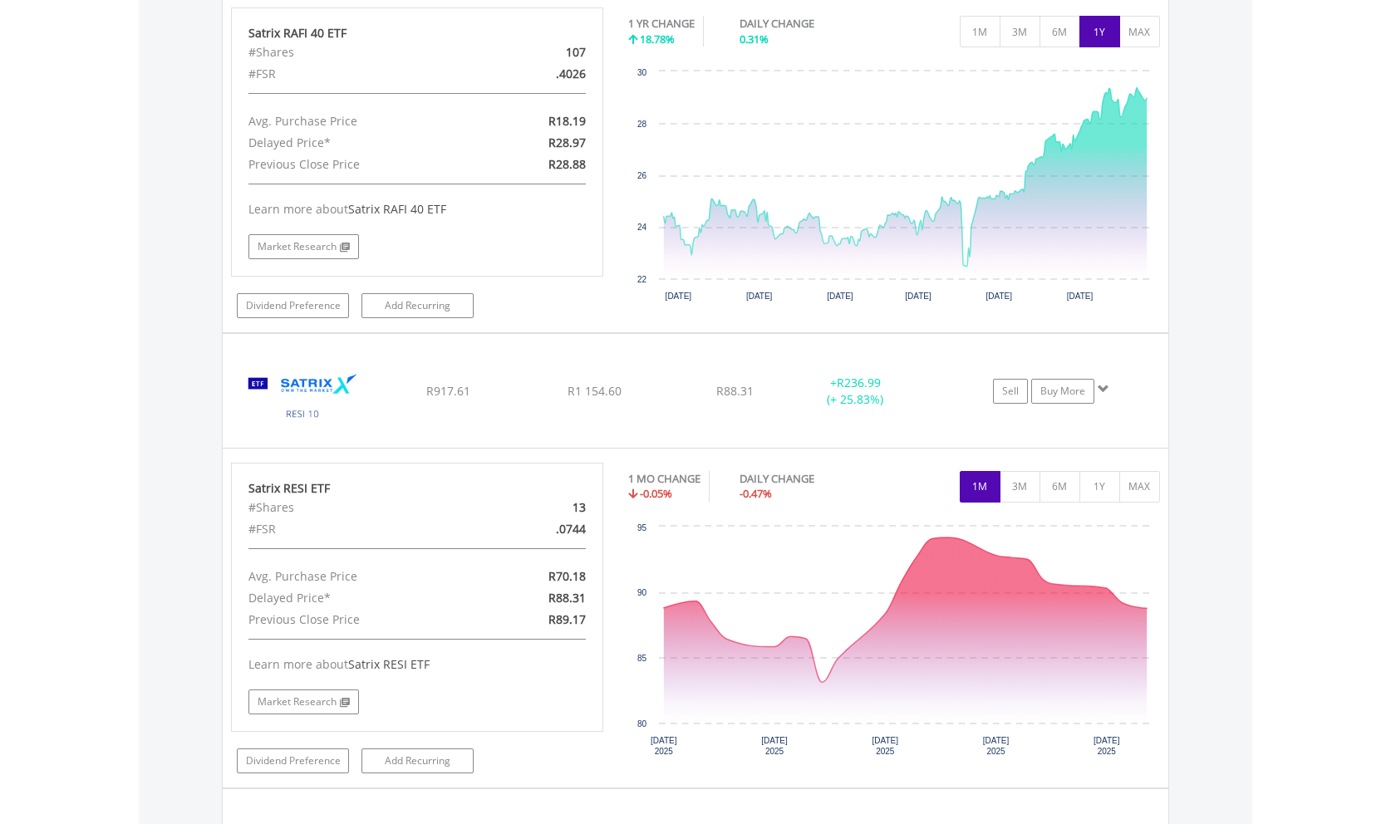
scroll to position [7654, 0]
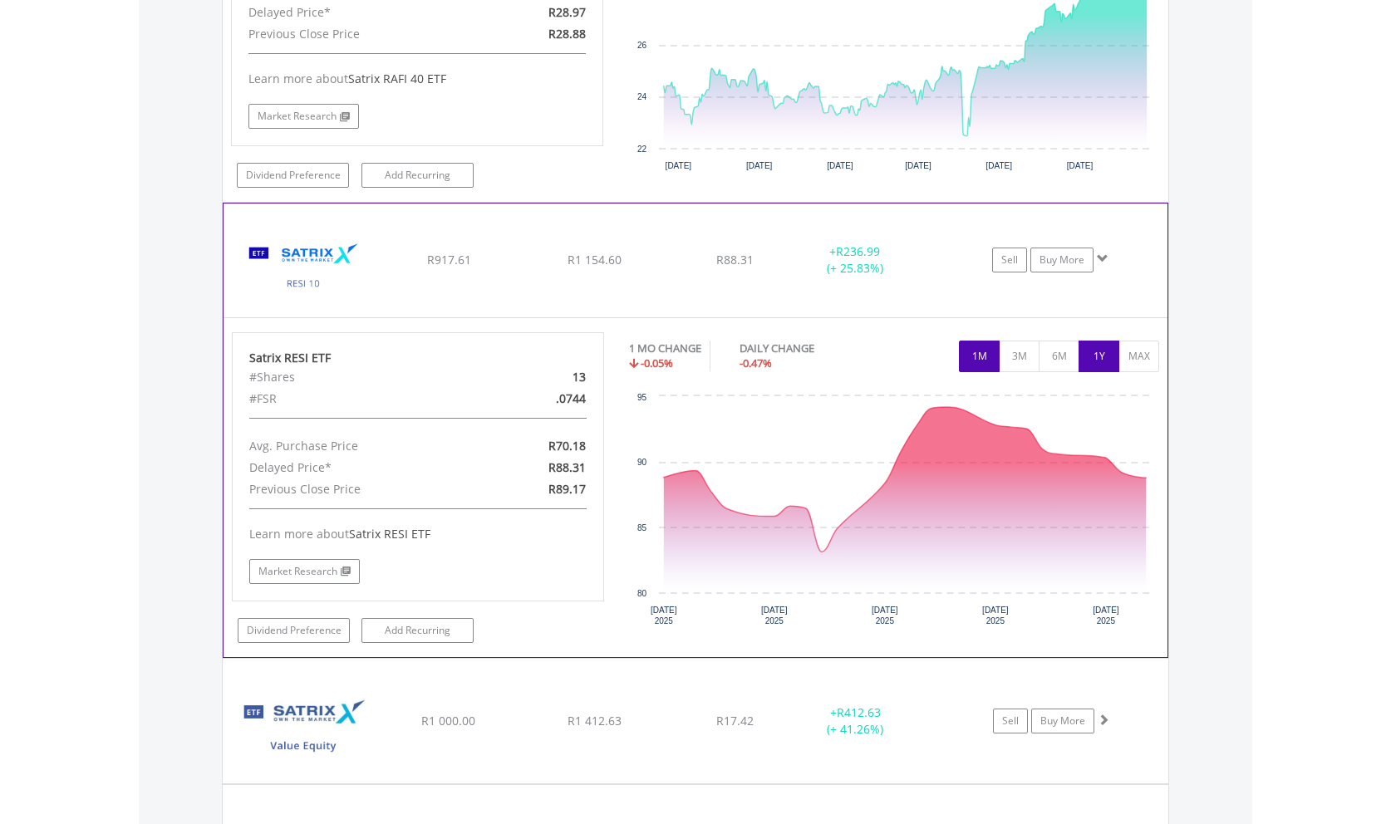
click at [1100, 341] on button "1Y" at bounding box center [1098, 357] width 41 height 32
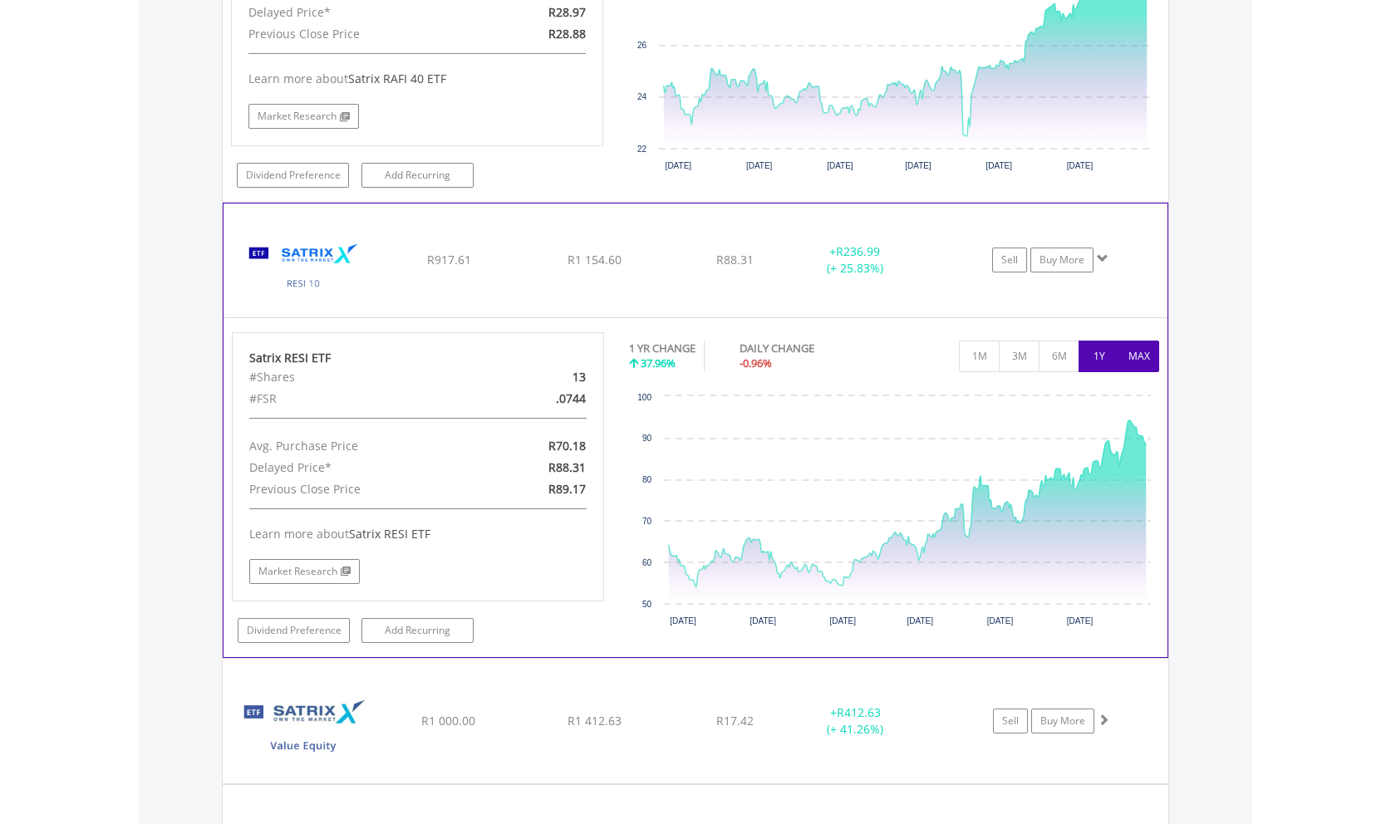
click at [1153, 341] on button "MAX" at bounding box center [1138, 357] width 41 height 32
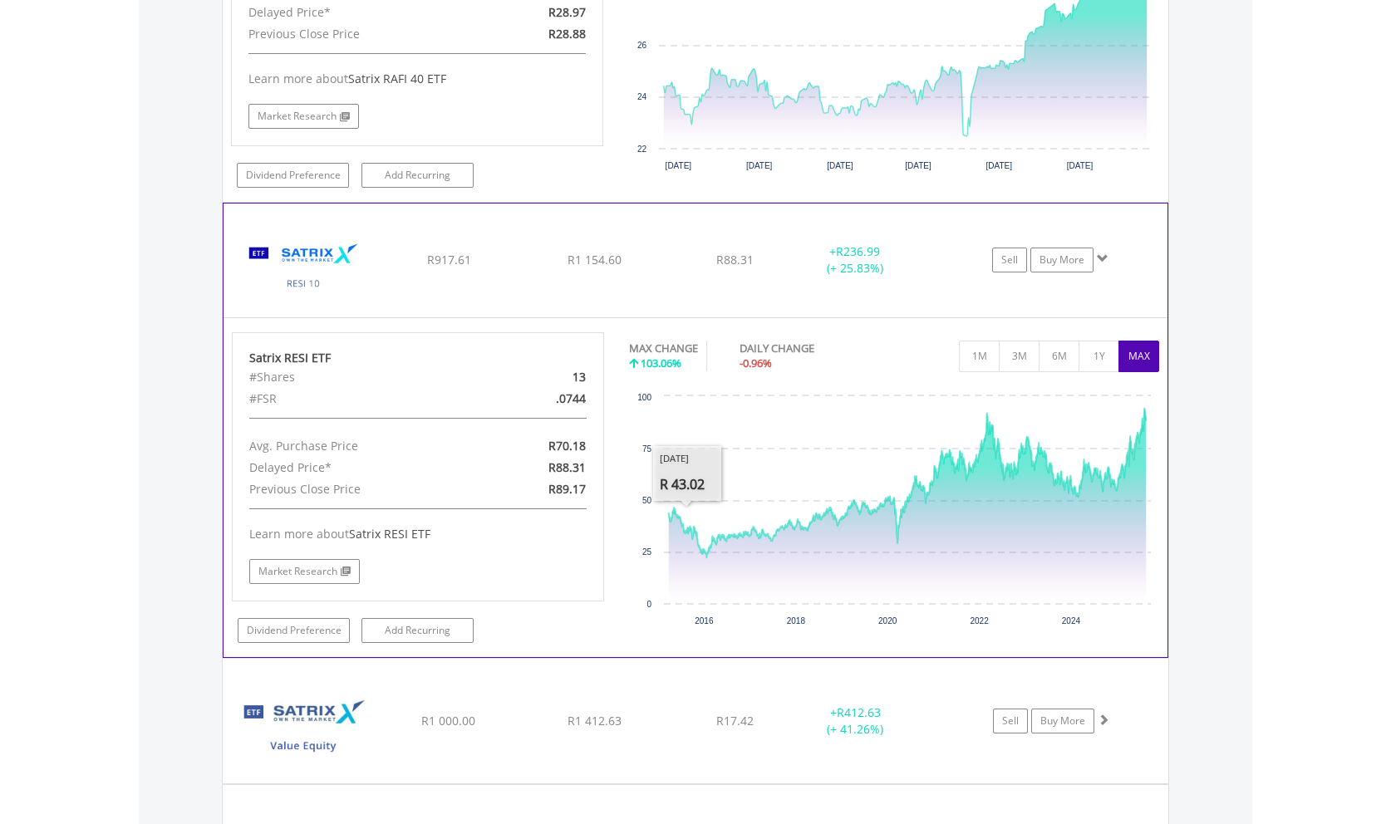
scroll to position [7993, 0]
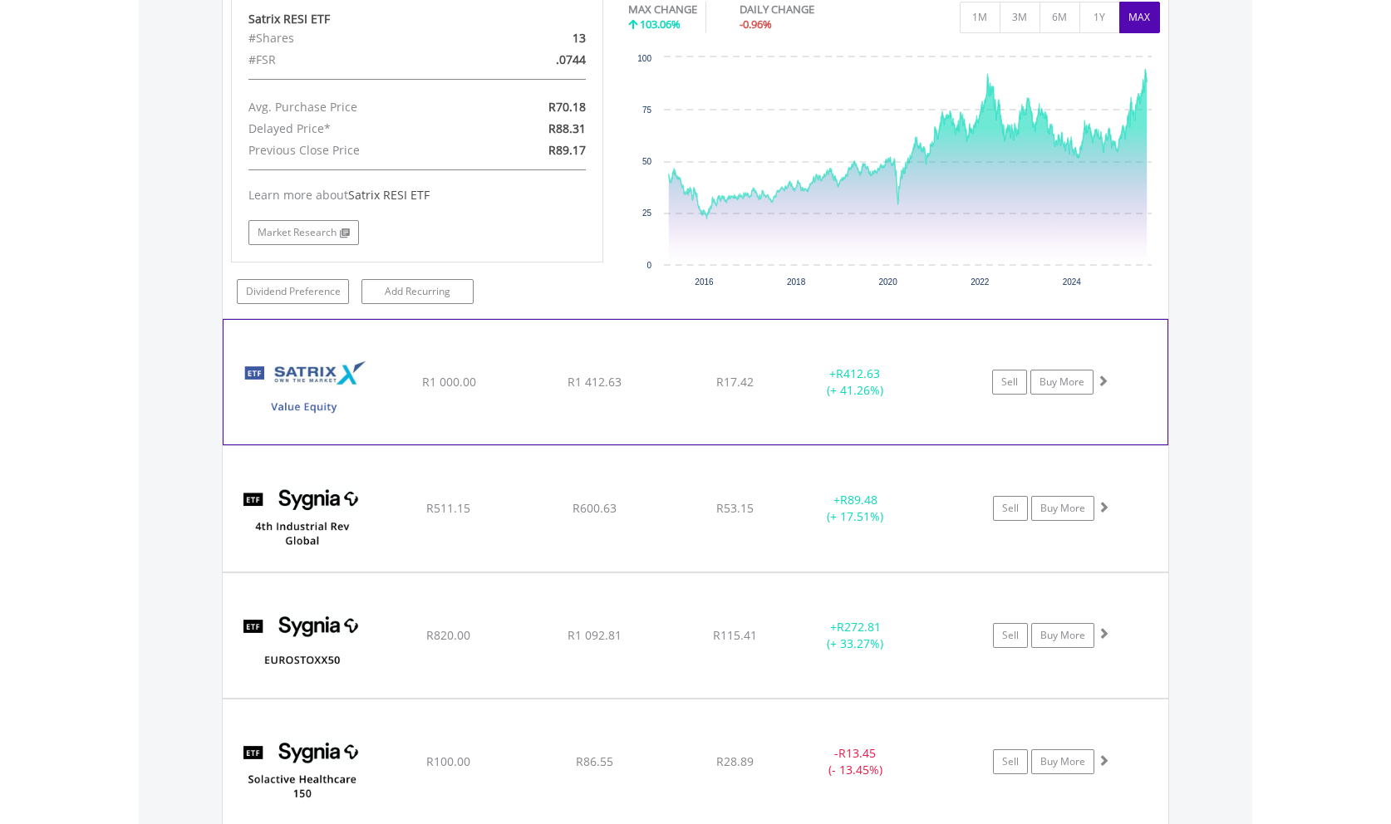
click at [1100, 375] on span at bounding box center [1103, 381] width 12 height 12
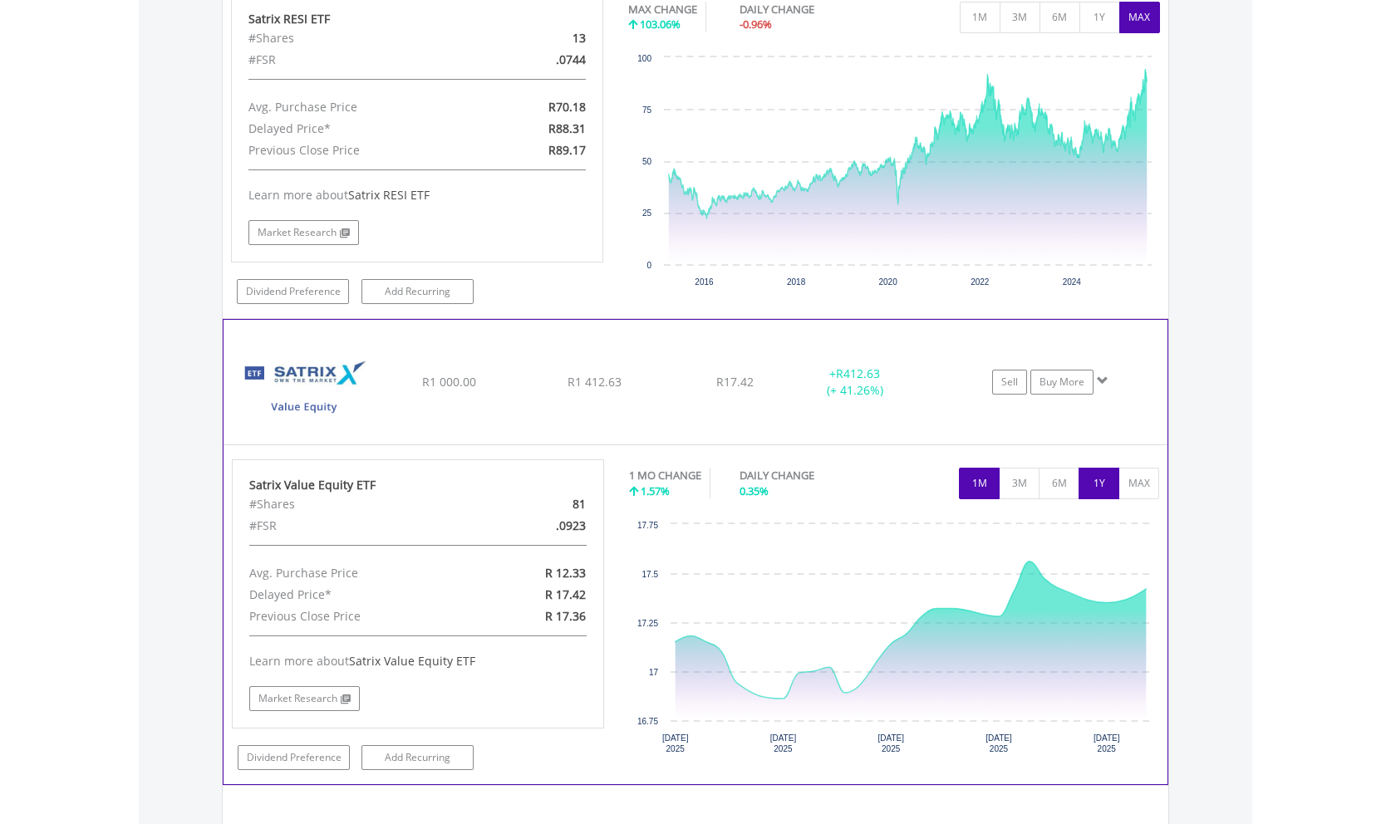
click at [1107, 468] on button "1Y" at bounding box center [1098, 484] width 41 height 32
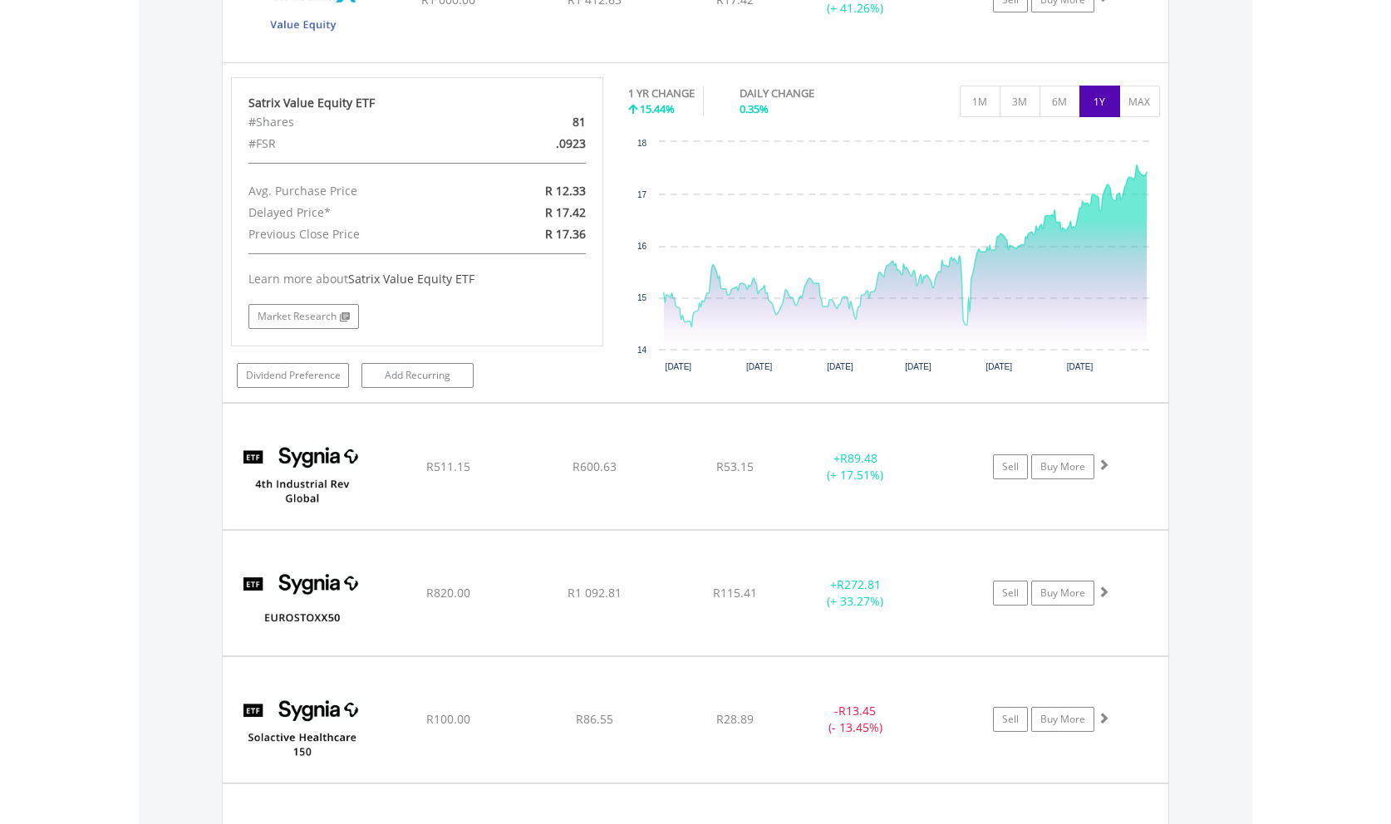
scroll to position [8417, 0]
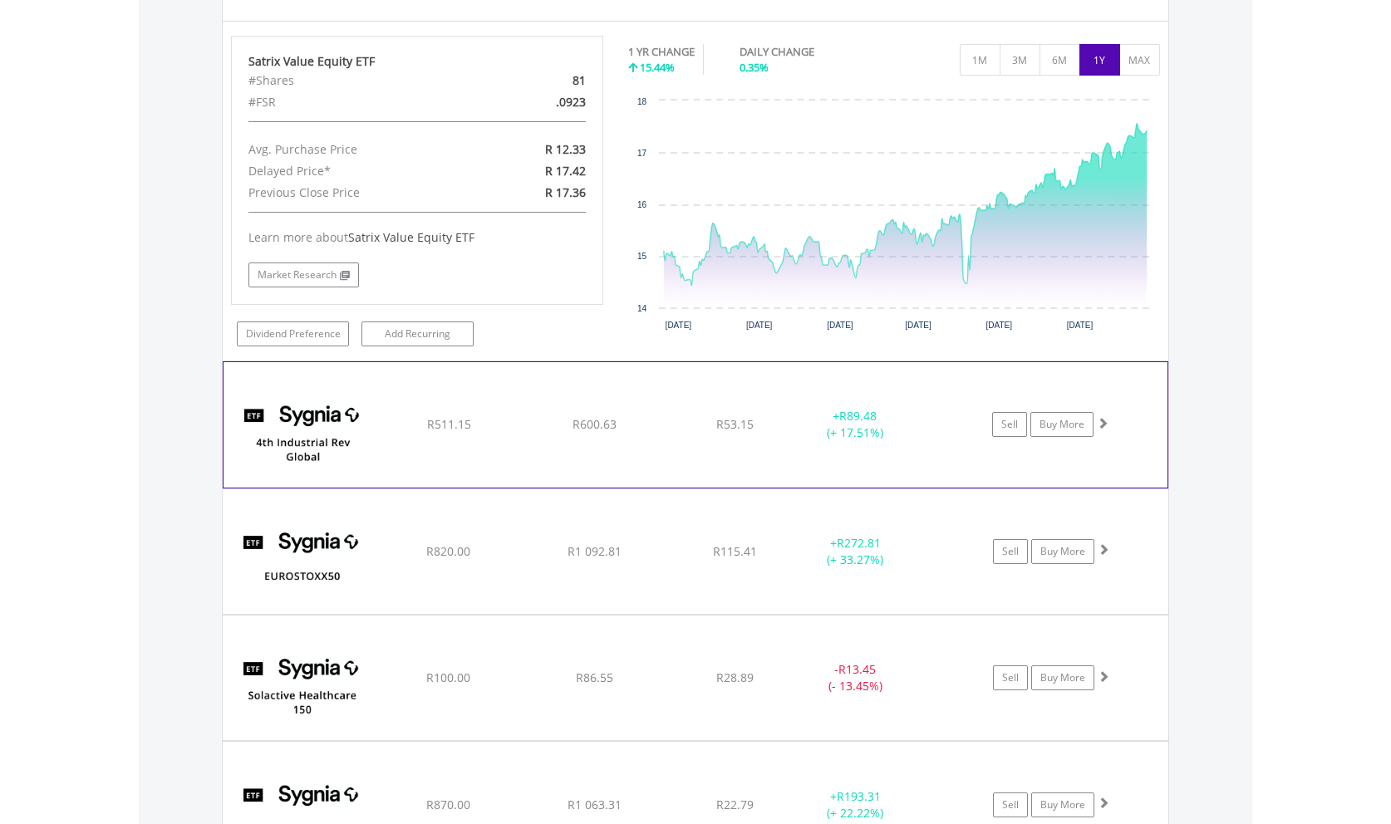
click at [1101, 417] on span at bounding box center [1103, 423] width 12 height 12
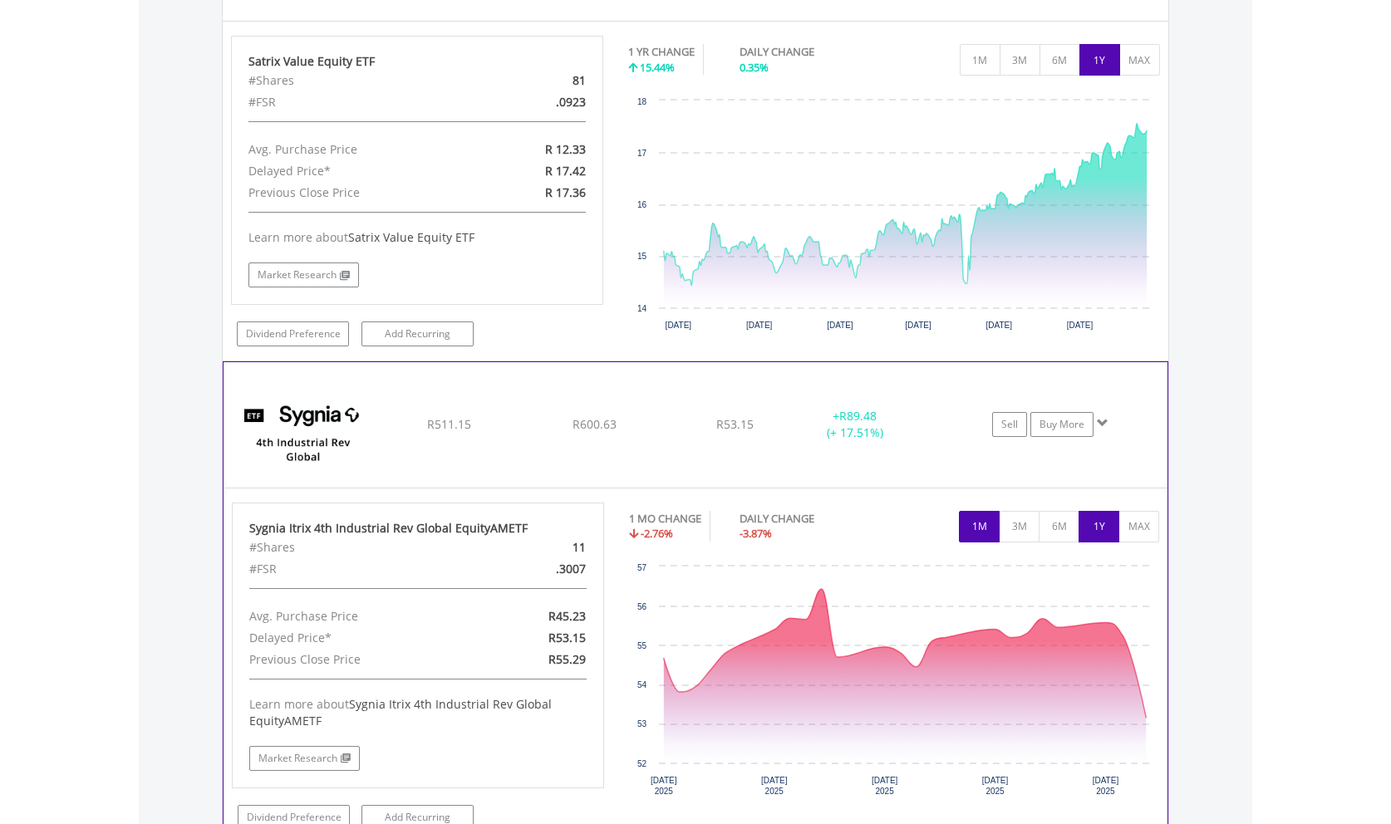
click at [1103, 511] on button "1Y" at bounding box center [1098, 527] width 41 height 32
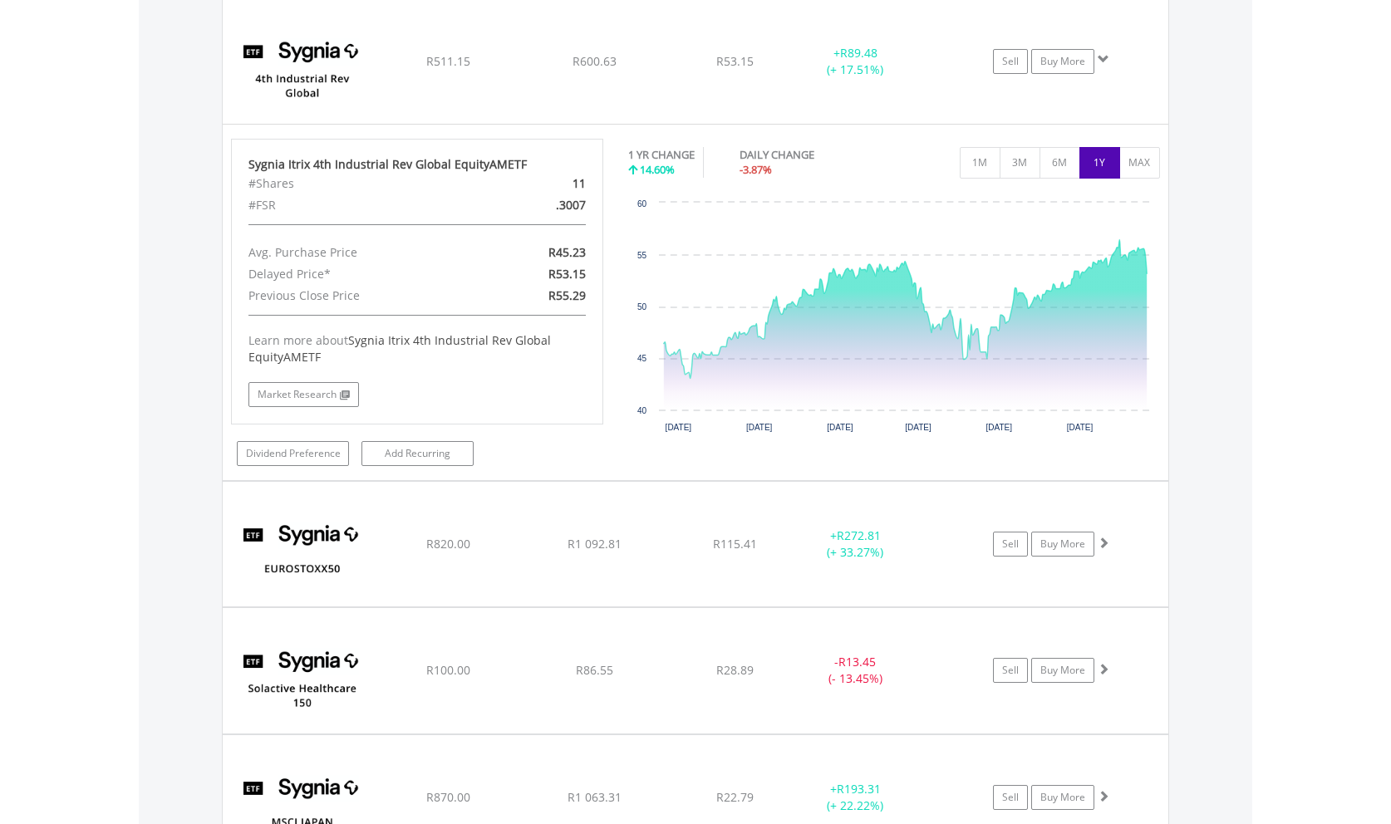
scroll to position [8840, 0]
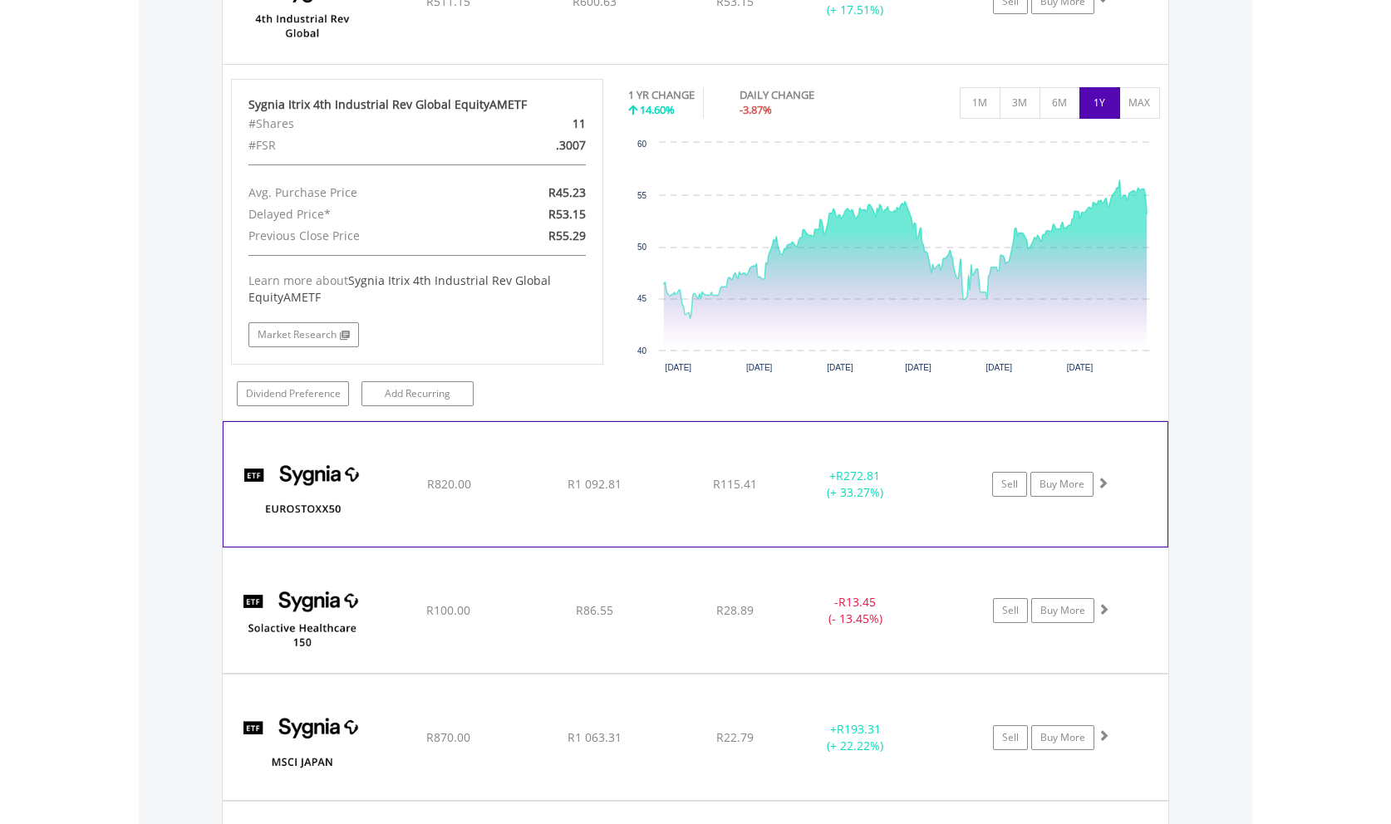
click at [1099, 477] on span at bounding box center [1103, 483] width 12 height 12
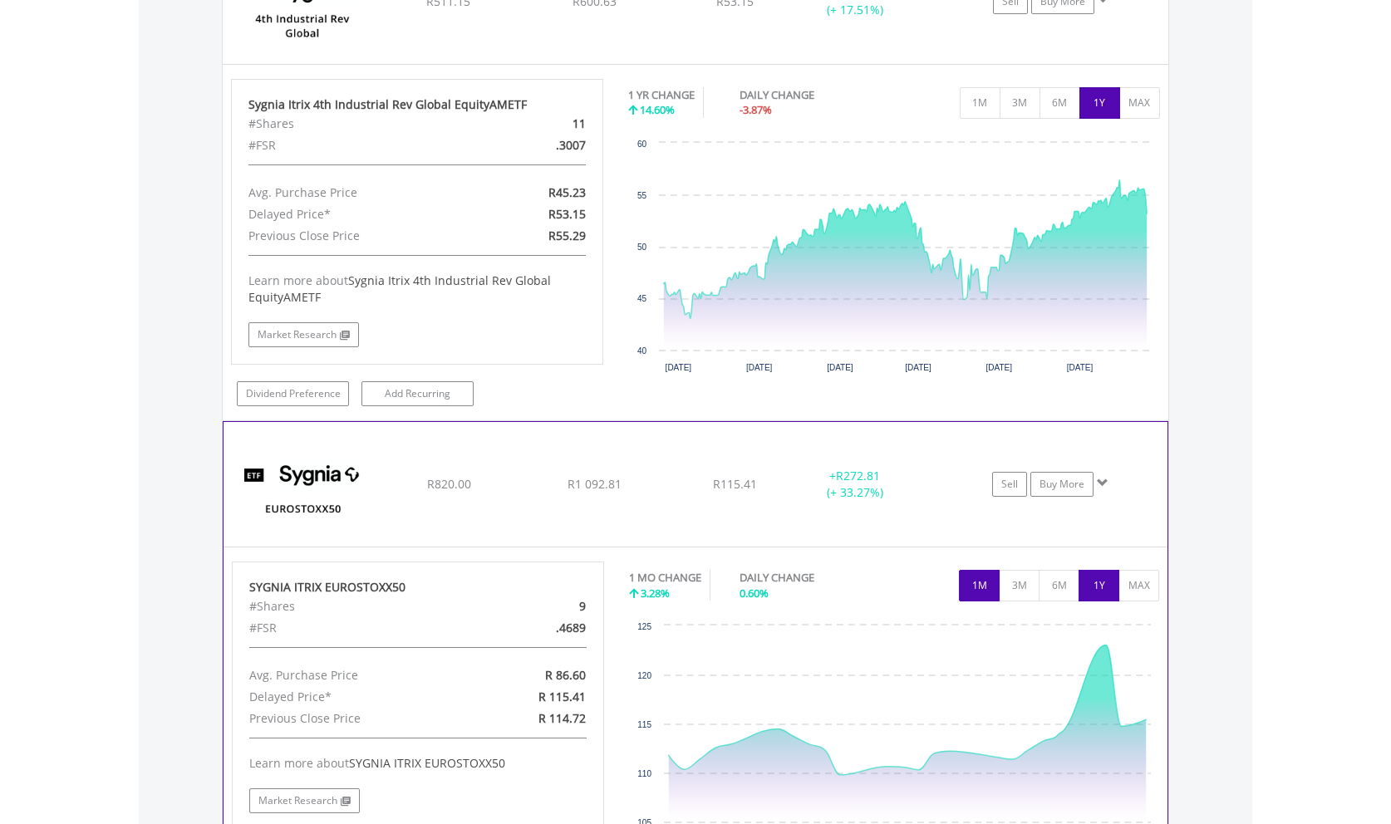
click at [1104, 570] on button "1Y" at bounding box center [1098, 586] width 41 height 32
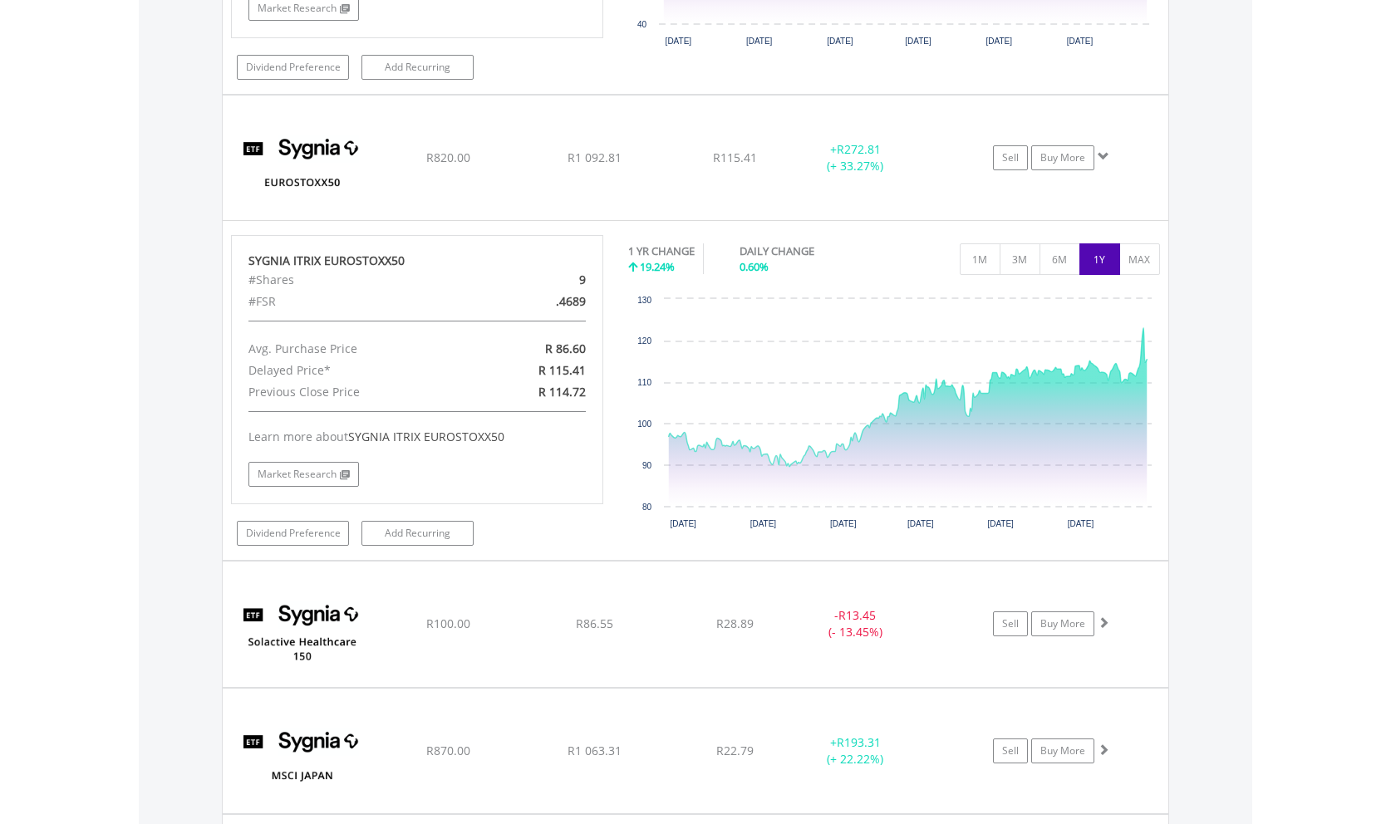
scroll to position [9264, 0]
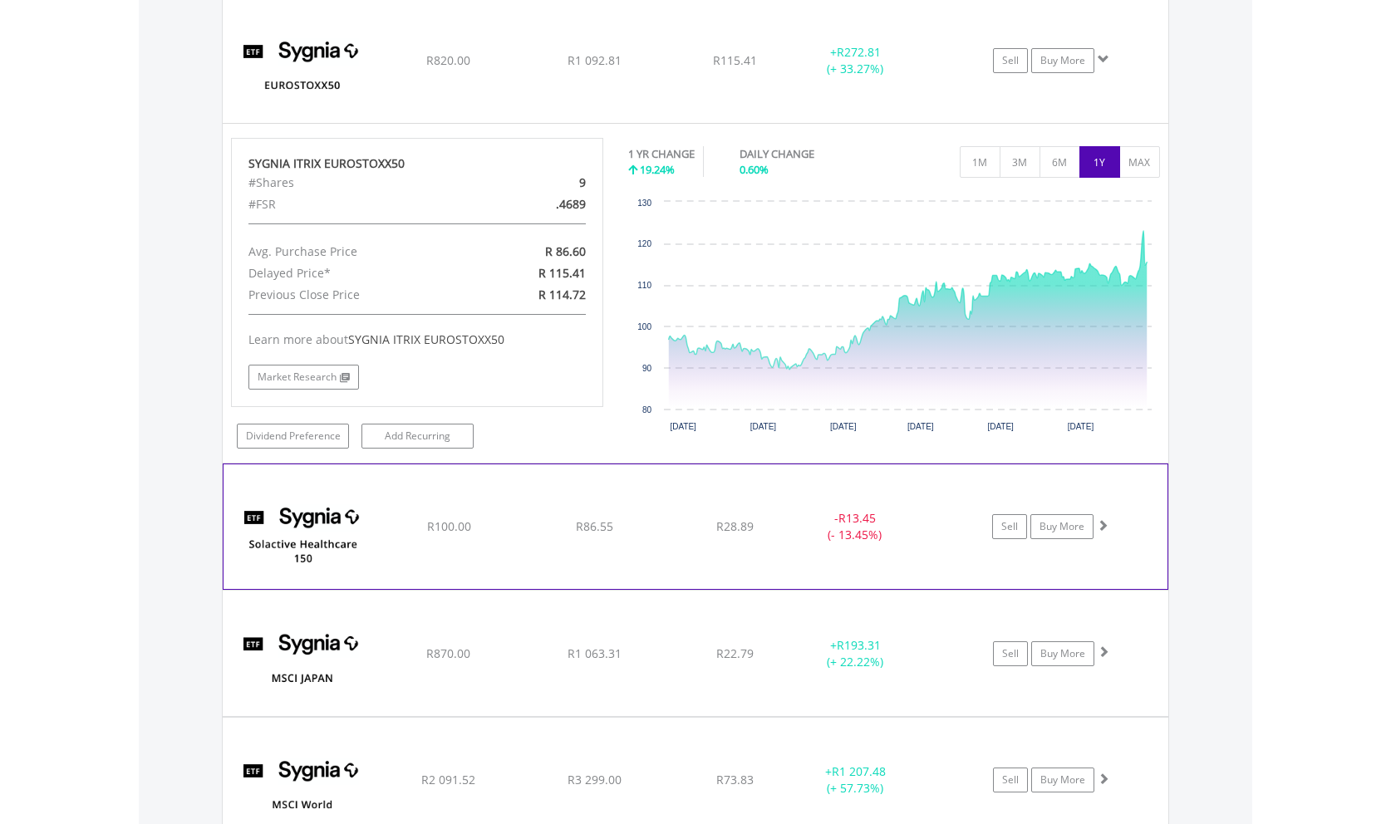
click at [1098, 519] on span at bounding box center [1103, 525] width 12 height 12
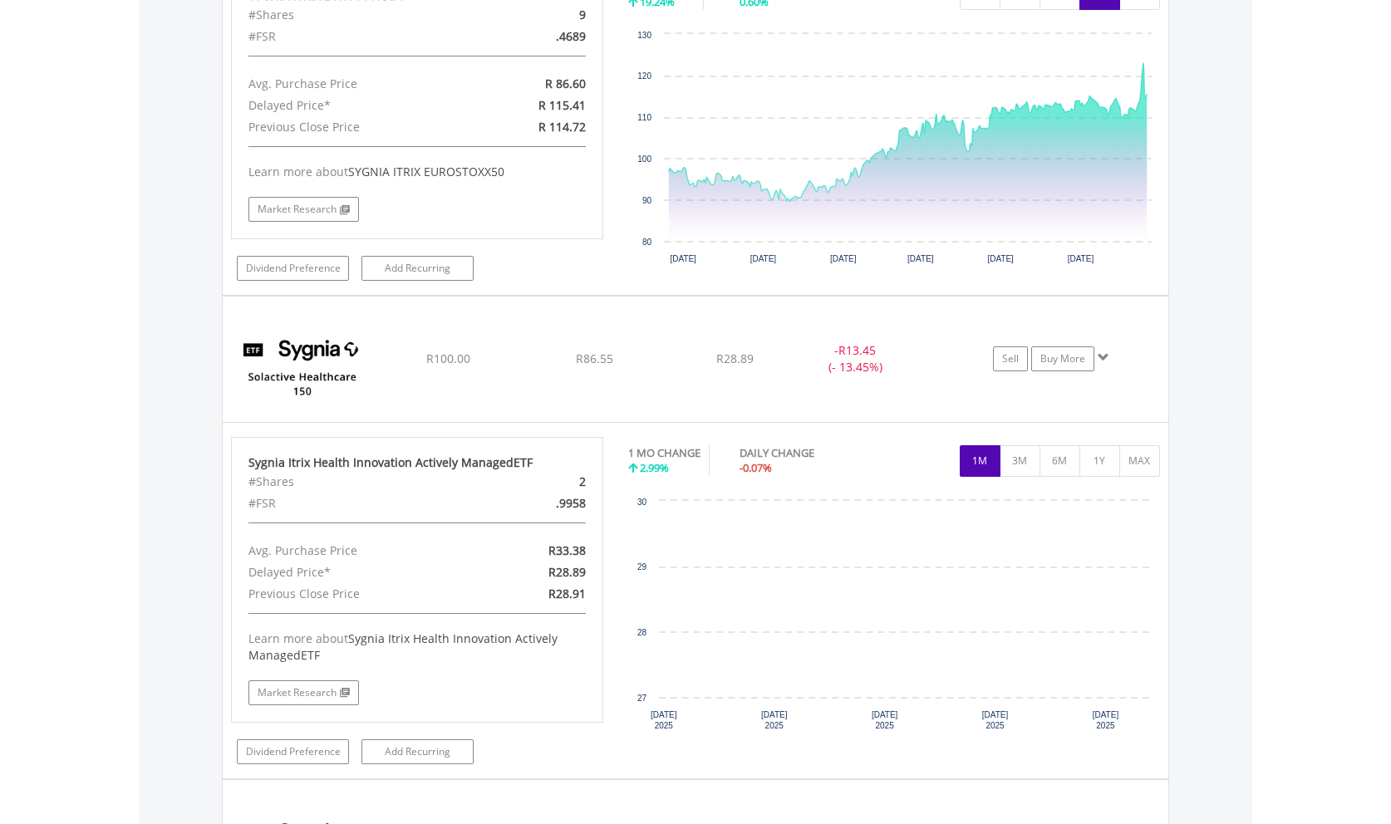
scroll to position [9434, 0]
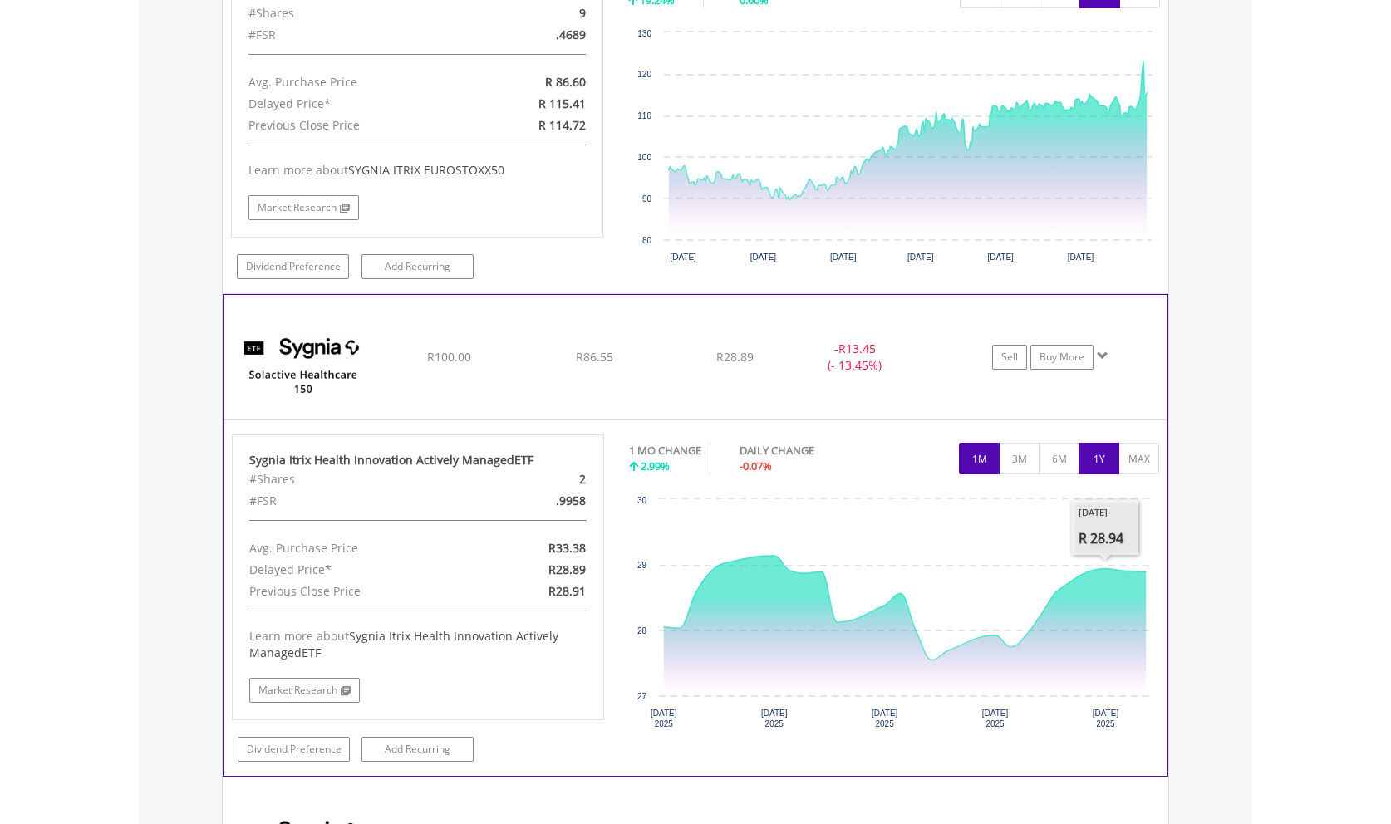
click at [1098, 443] on button "1Y" at bounding box center [1098, 459] width 41 height 32
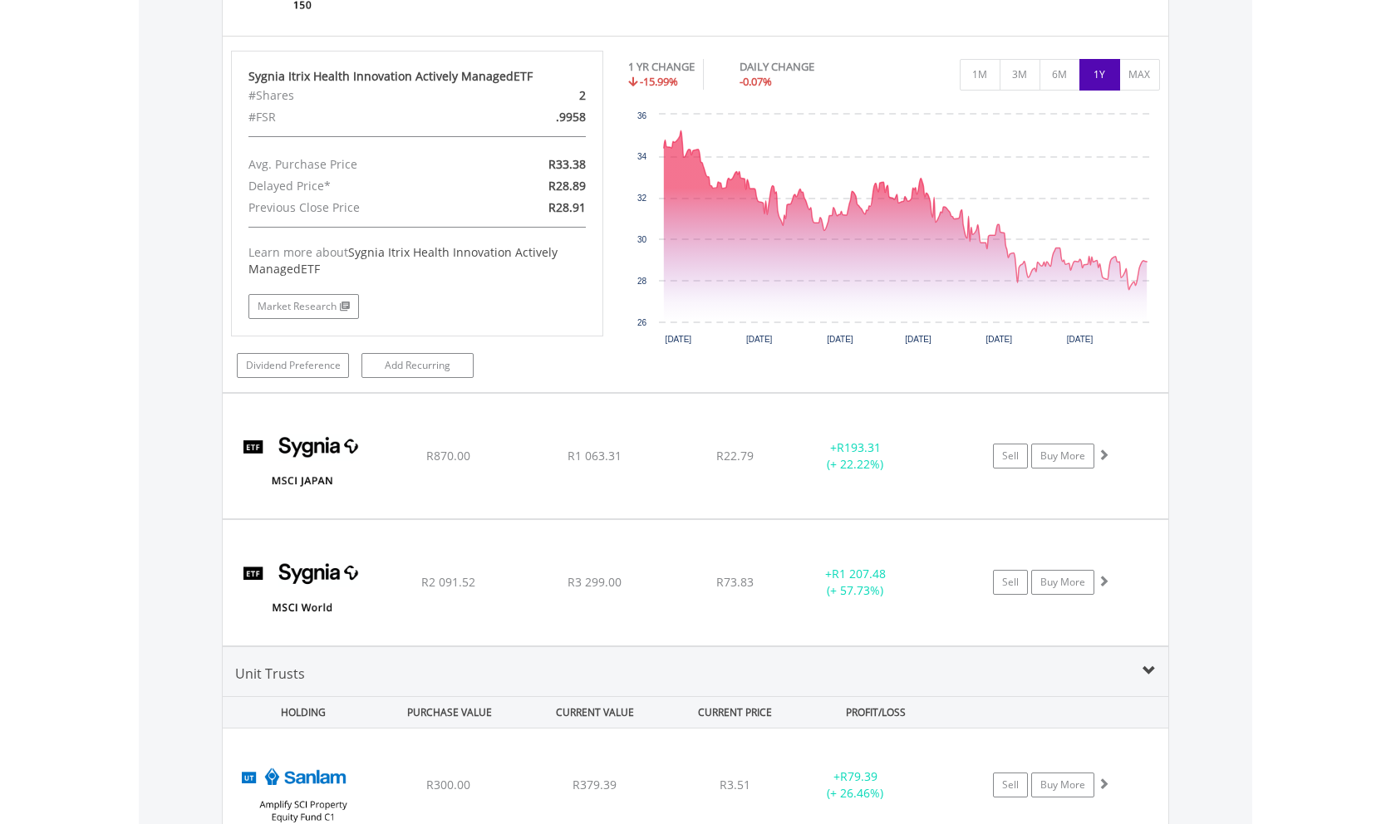
scroll to position [9857, 0]
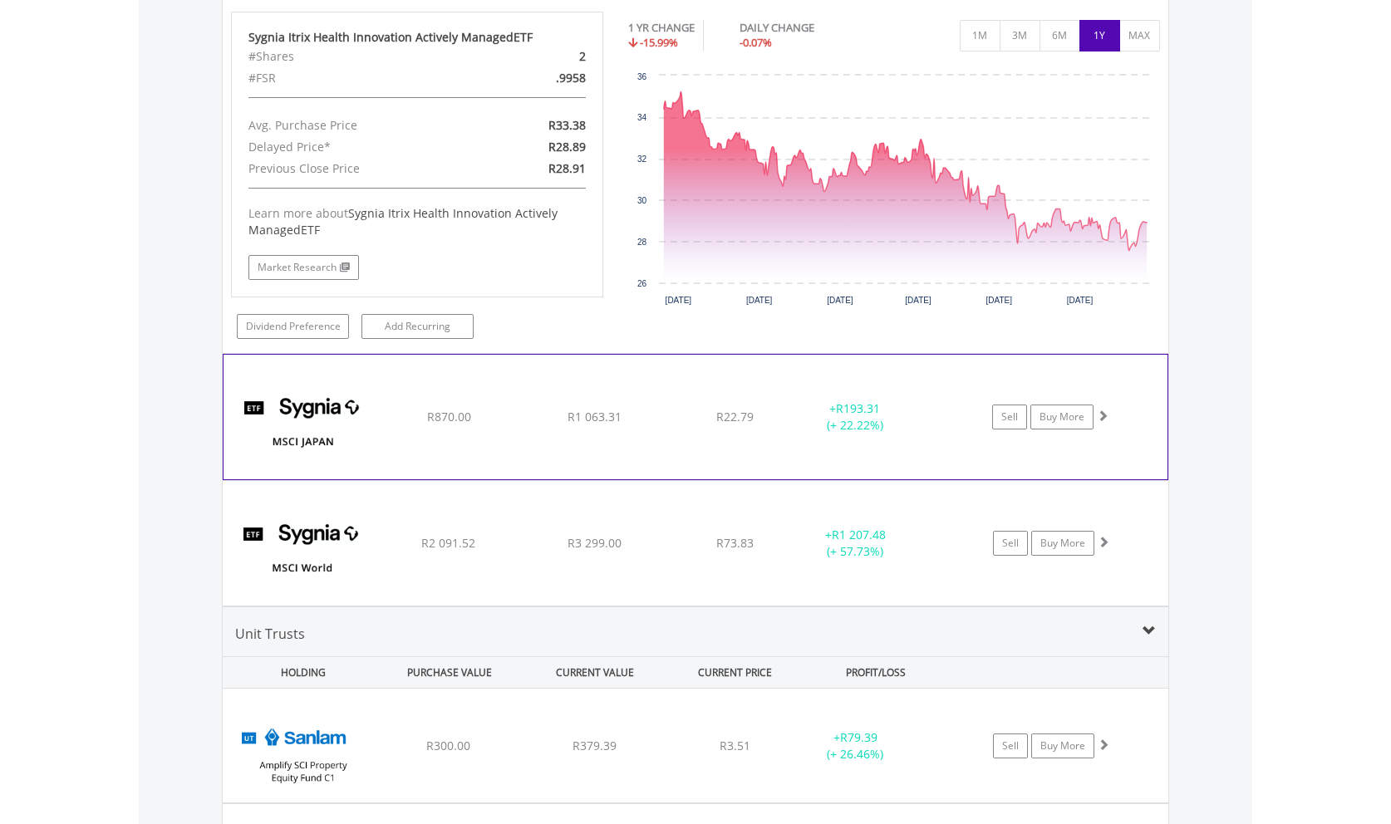
click at [1105, 410] on span at bounding box center [1103, 416] width 12 height 12
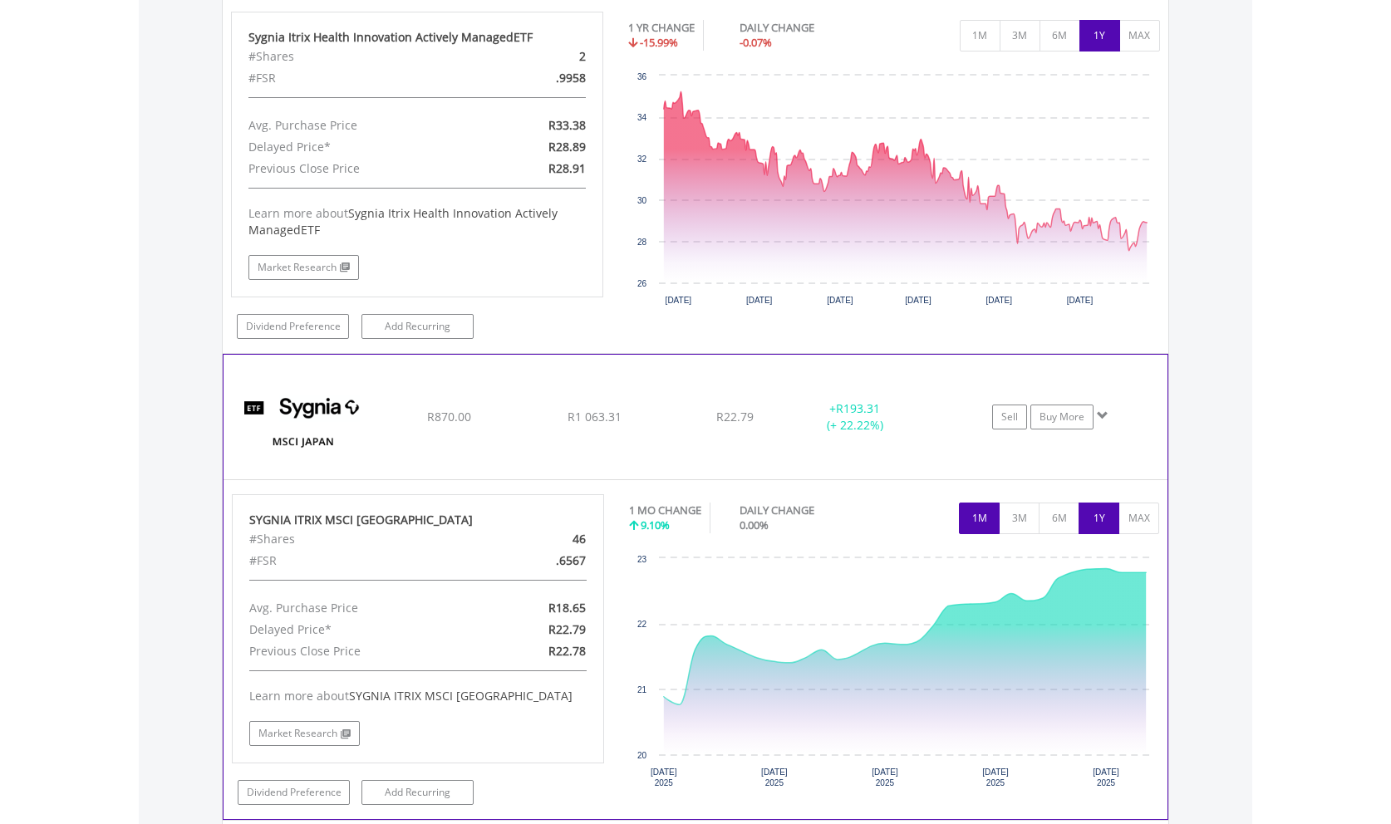
click at [1100, 503] on button "1Y" at bounding box center [1098, 519] width 41 height 32
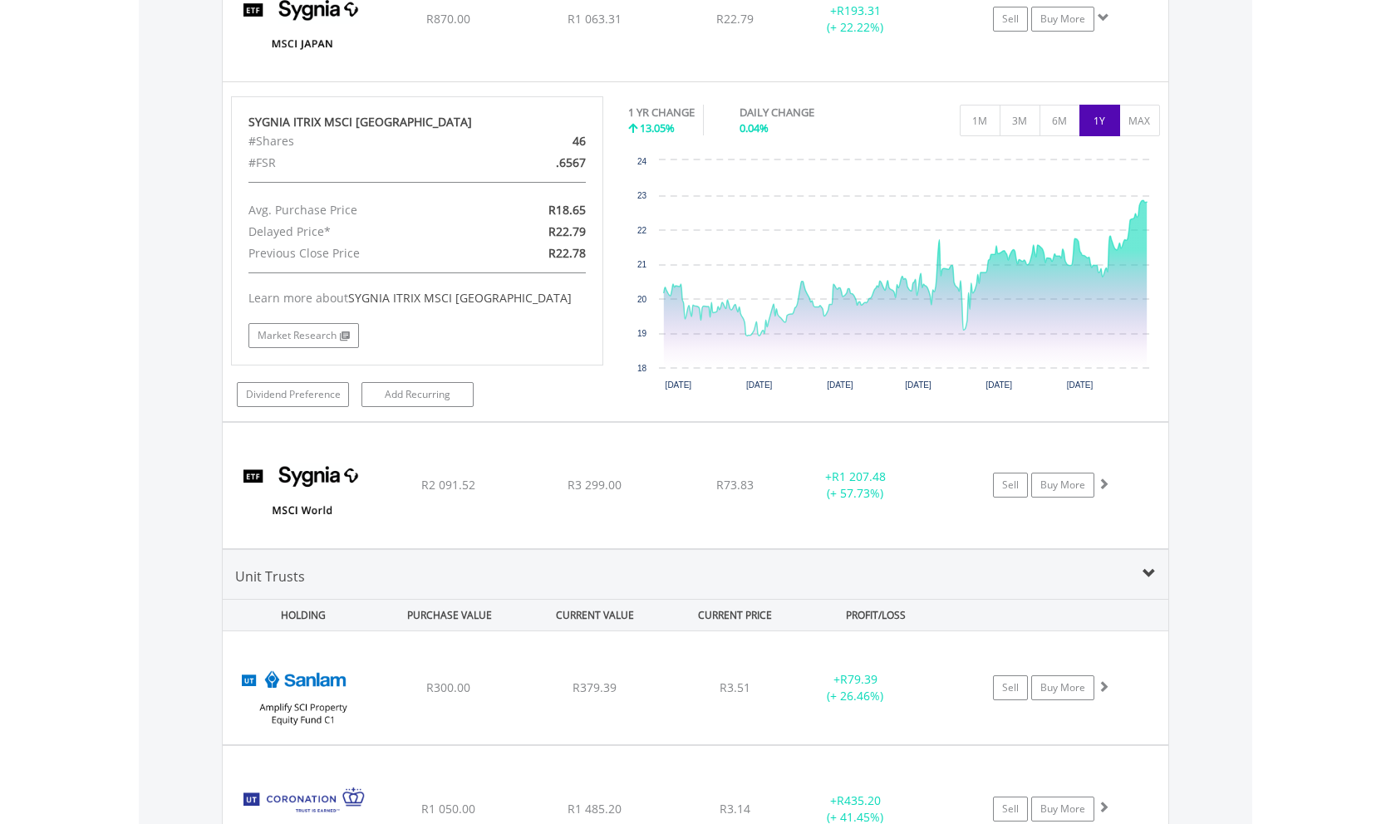
scroll to position [10281, 0]
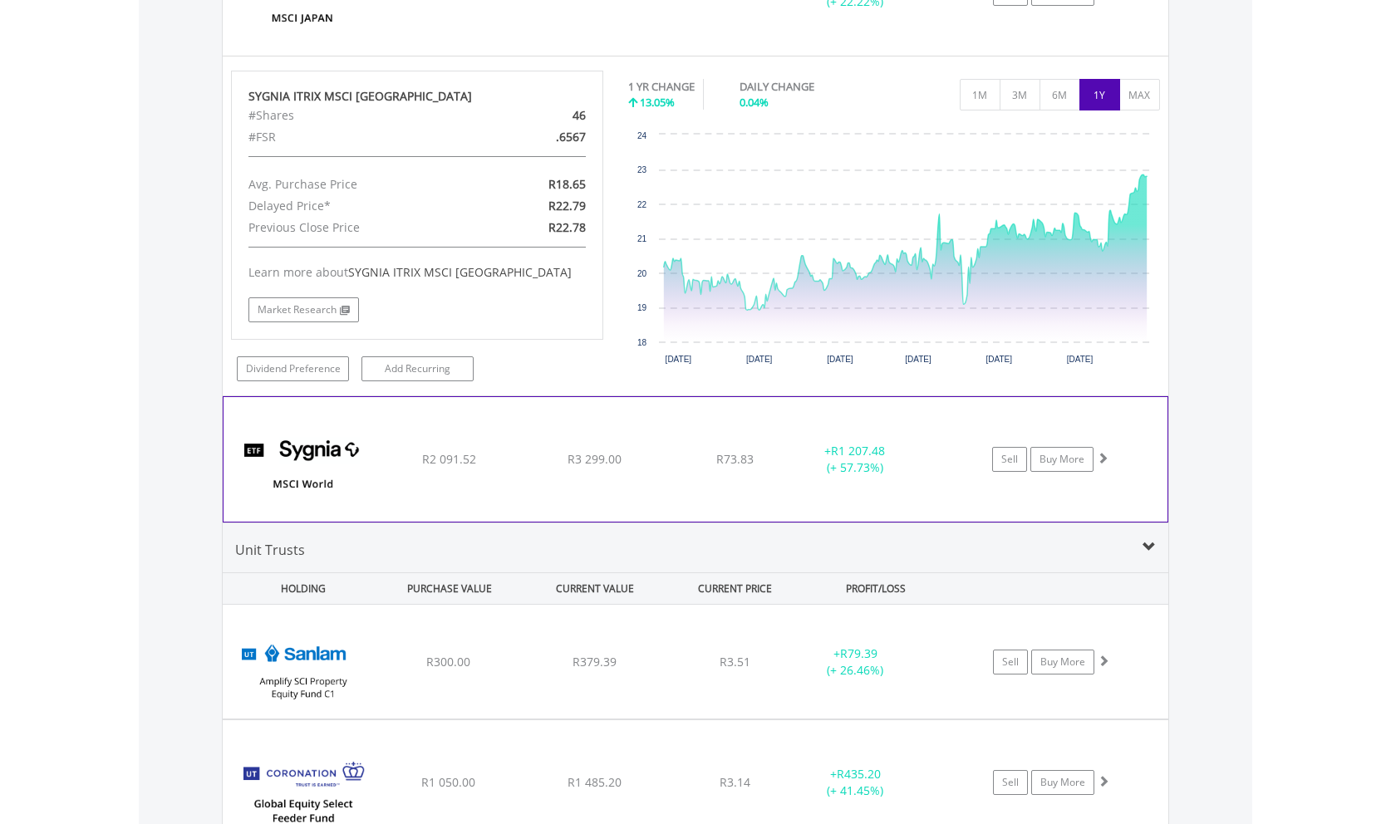
click at [1105, 452] on span at bounding box center [1103, 458] width 12 height 12
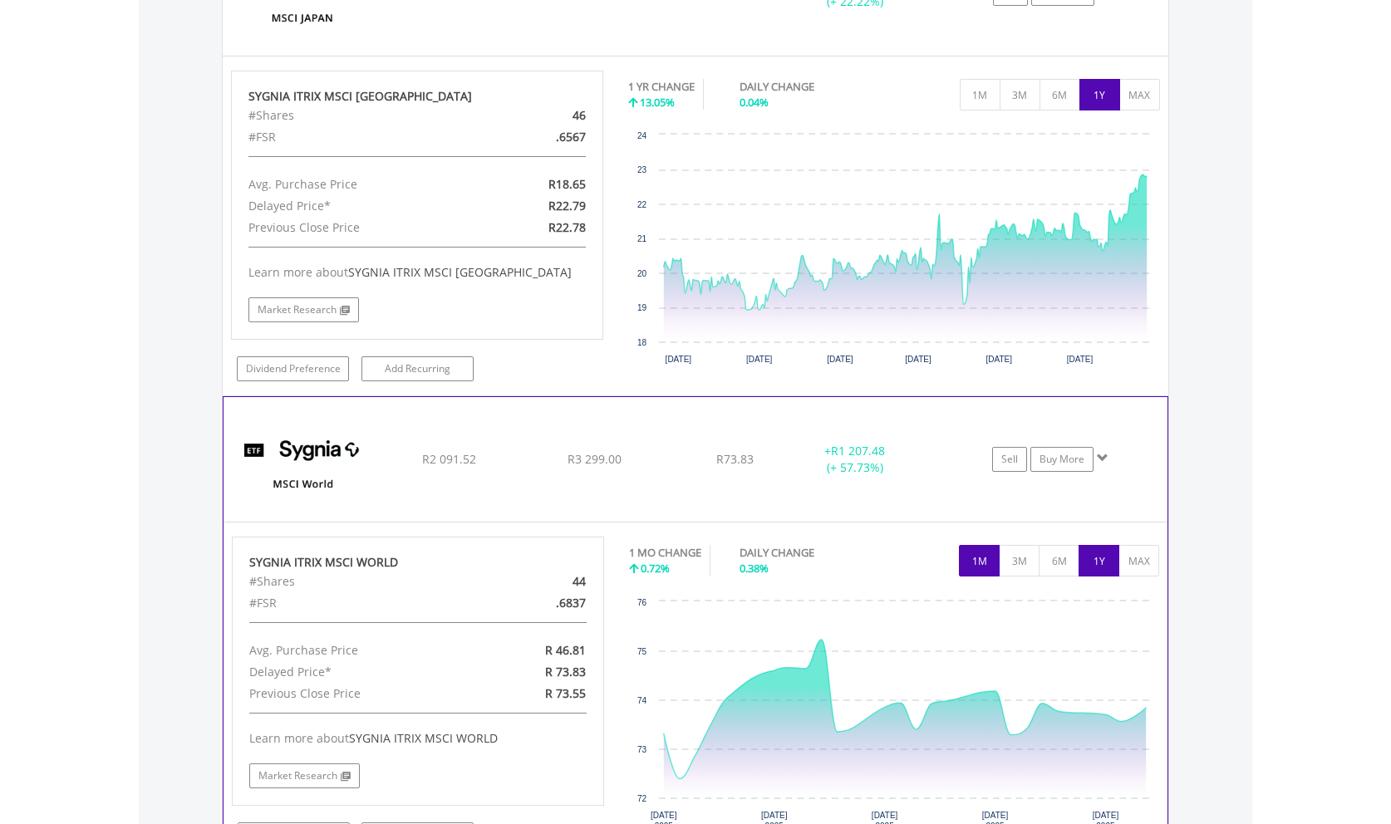
click at [1096, 545] on button "1Y" at bounding box center [1098, 561] width 41 height 32
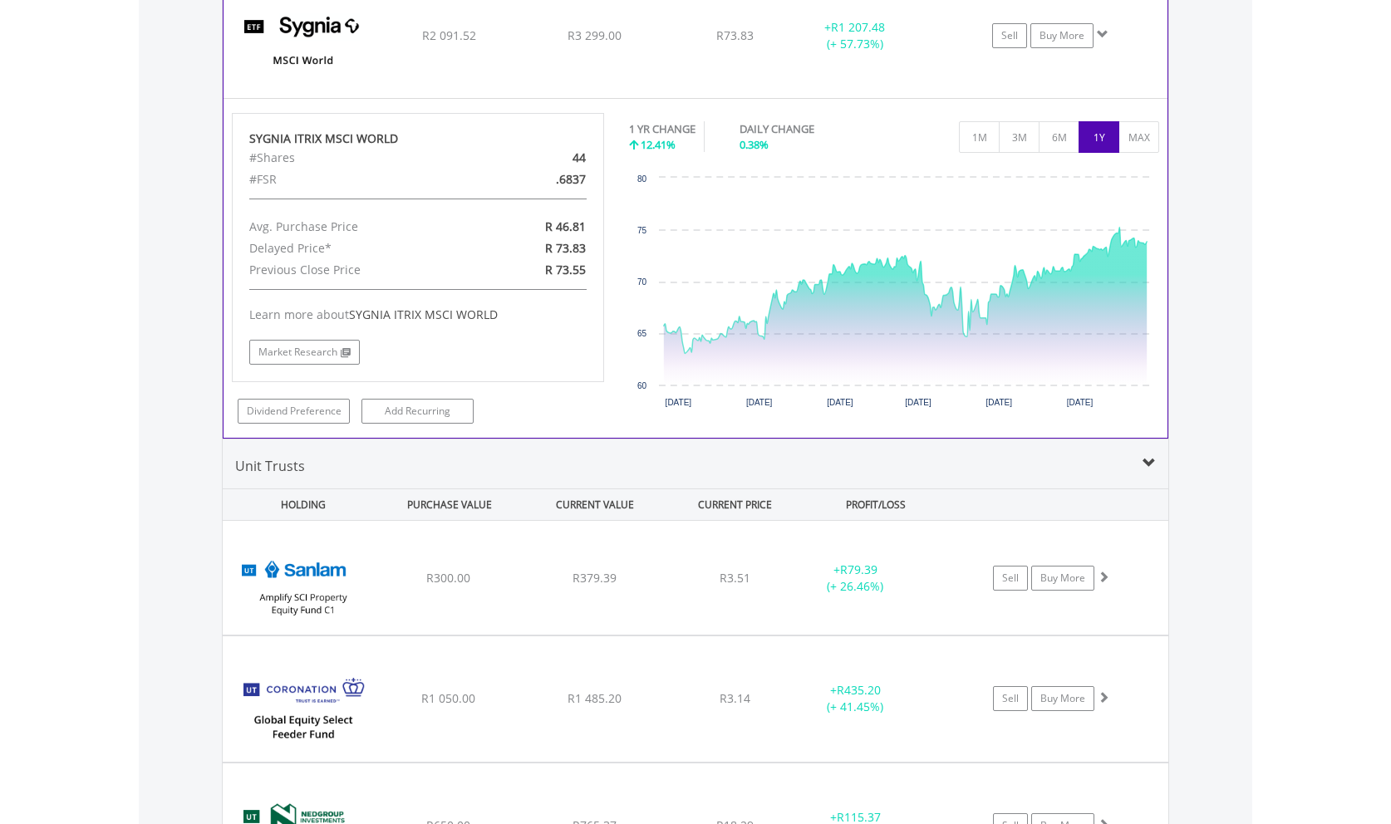
scroll to position [10790, 0]
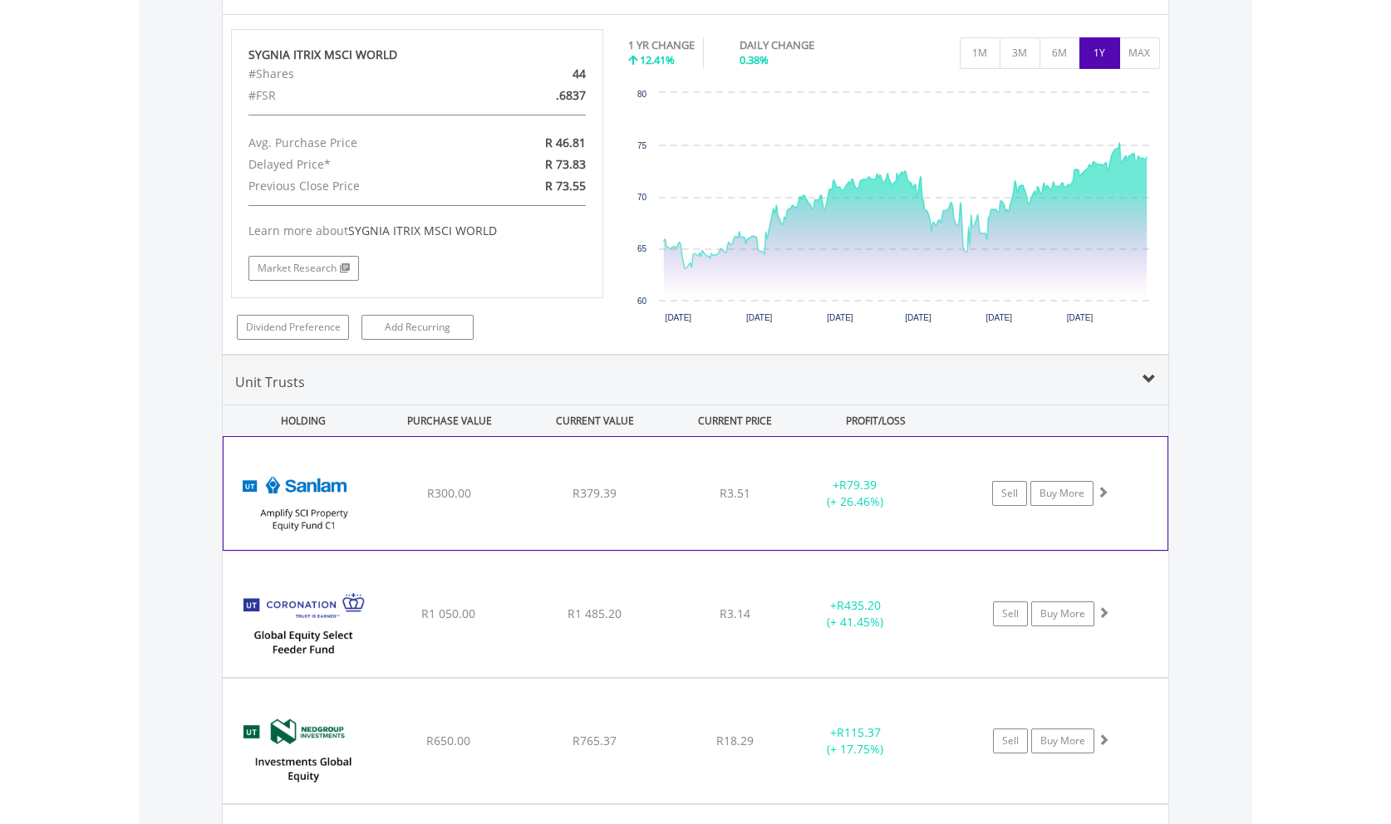
click at [1103, 486] on span at bounding box center [1103, 492] width 12 height 12
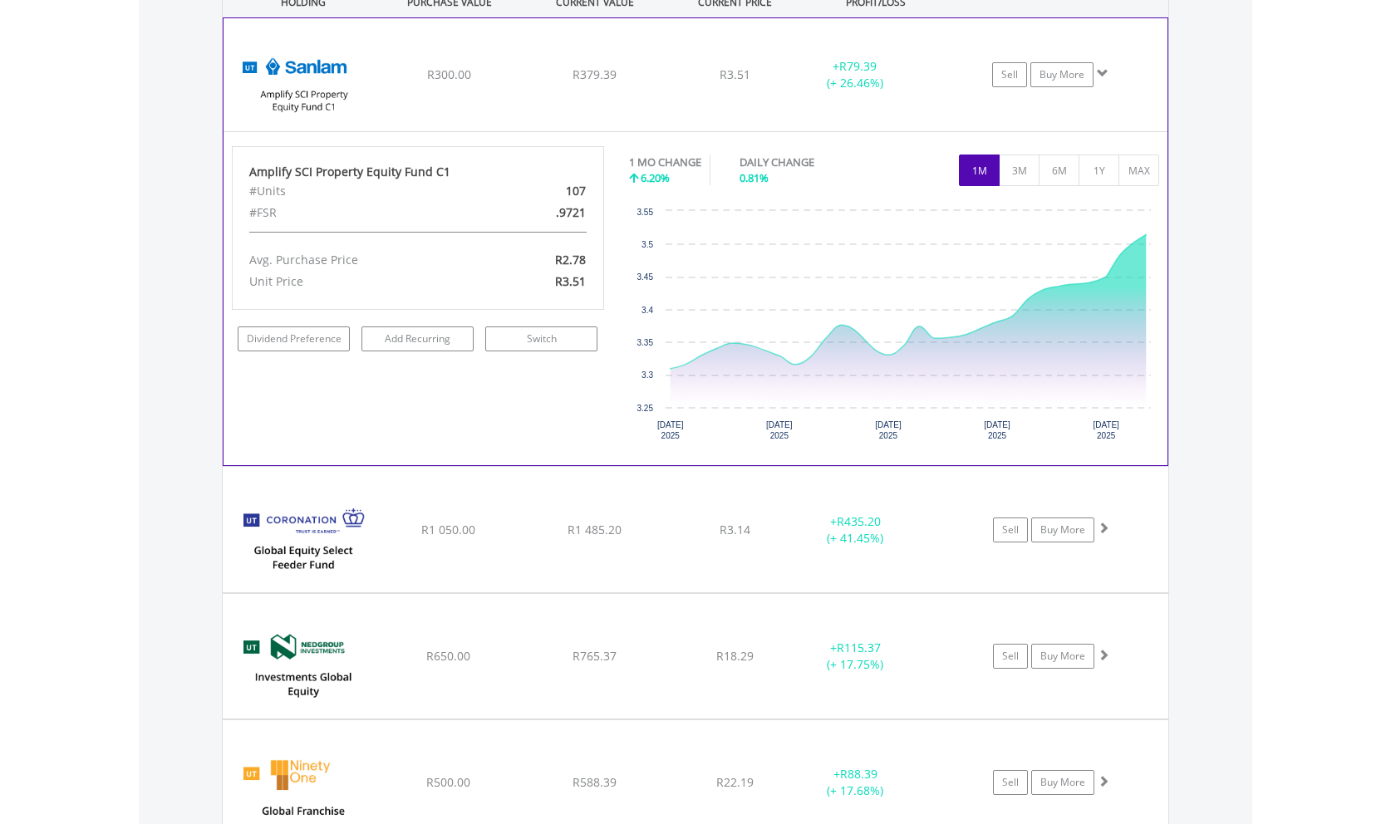
scroll to position [11213, 0]
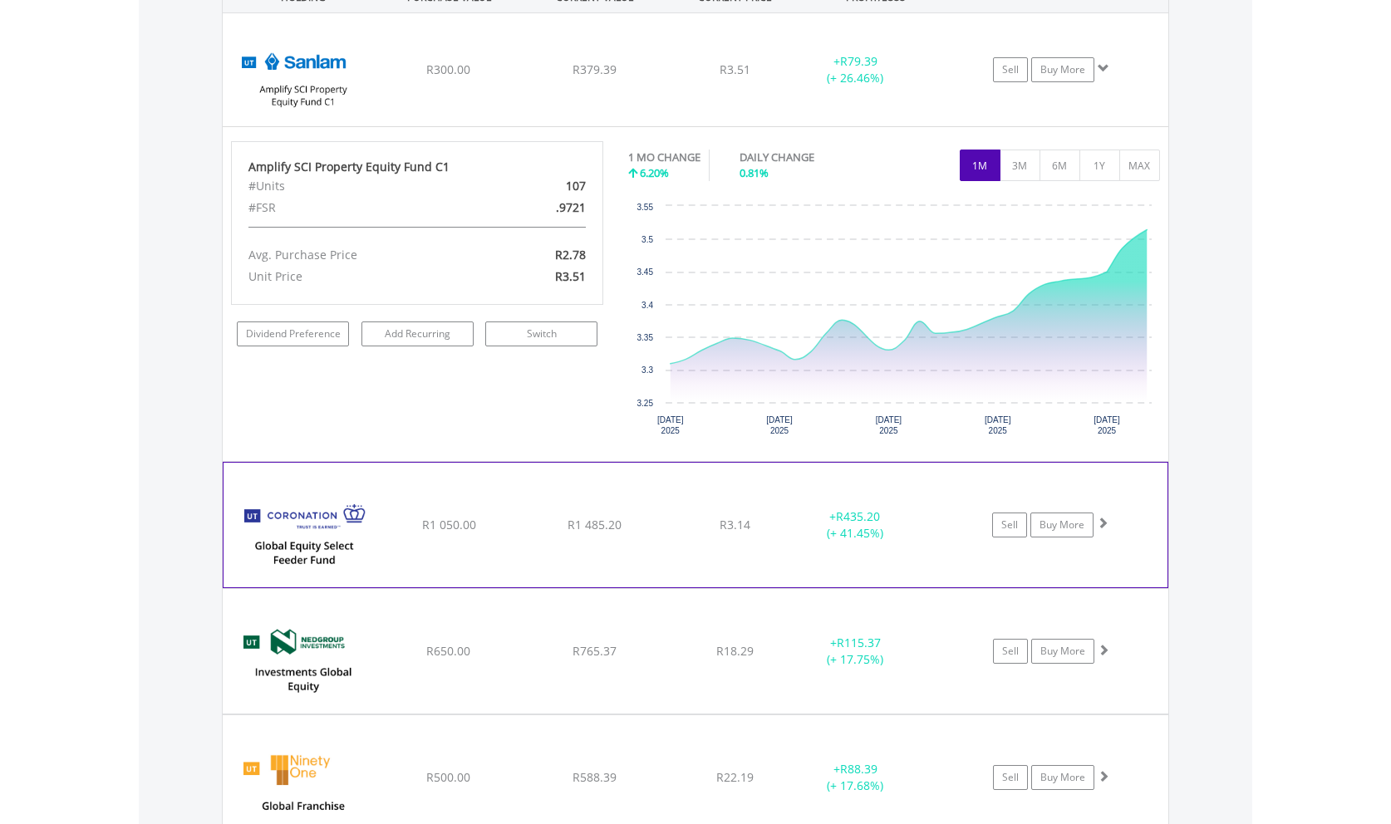
click at [1104, 77] on div at bounding box center [1104, 69] width 12 height 17
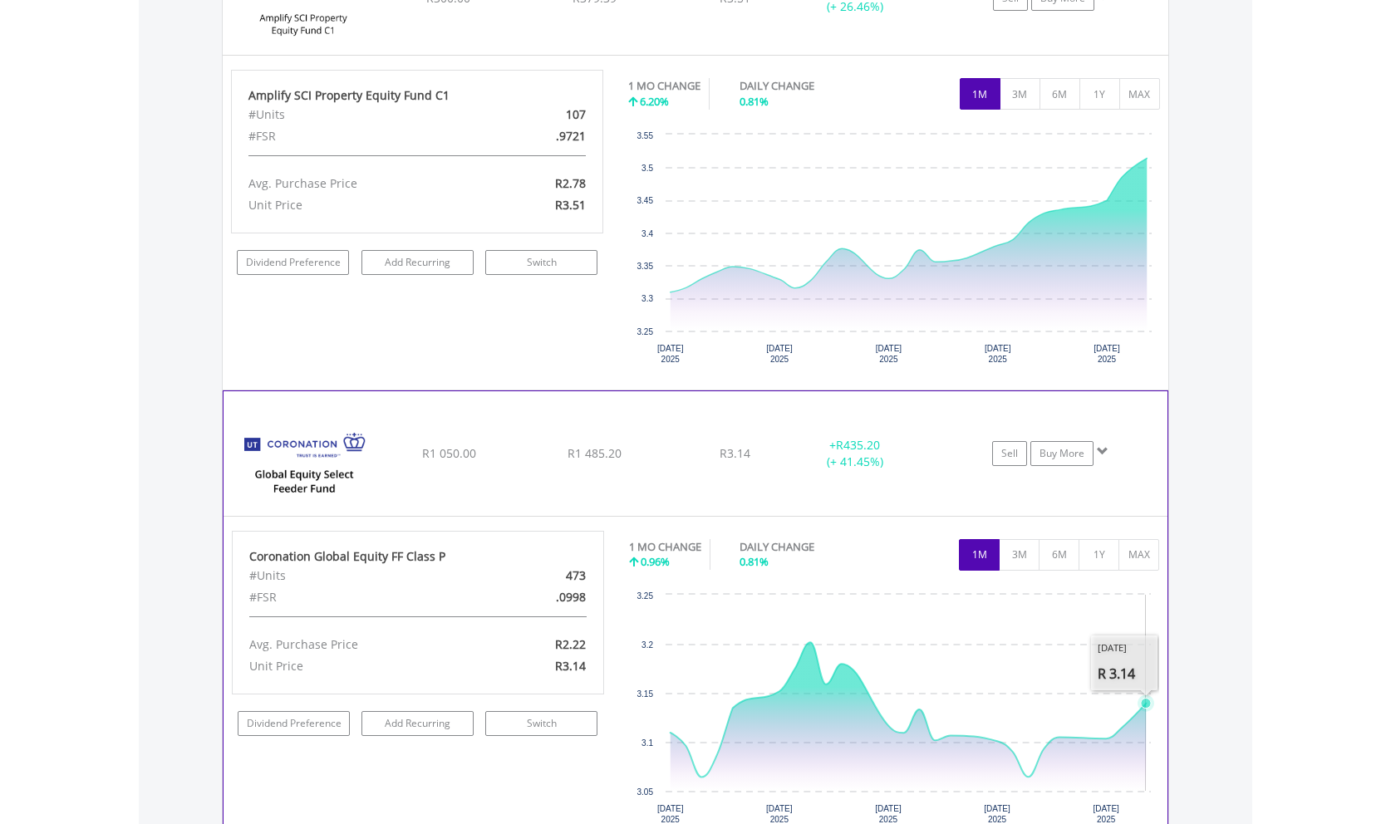
scroll to position [11552, 0]
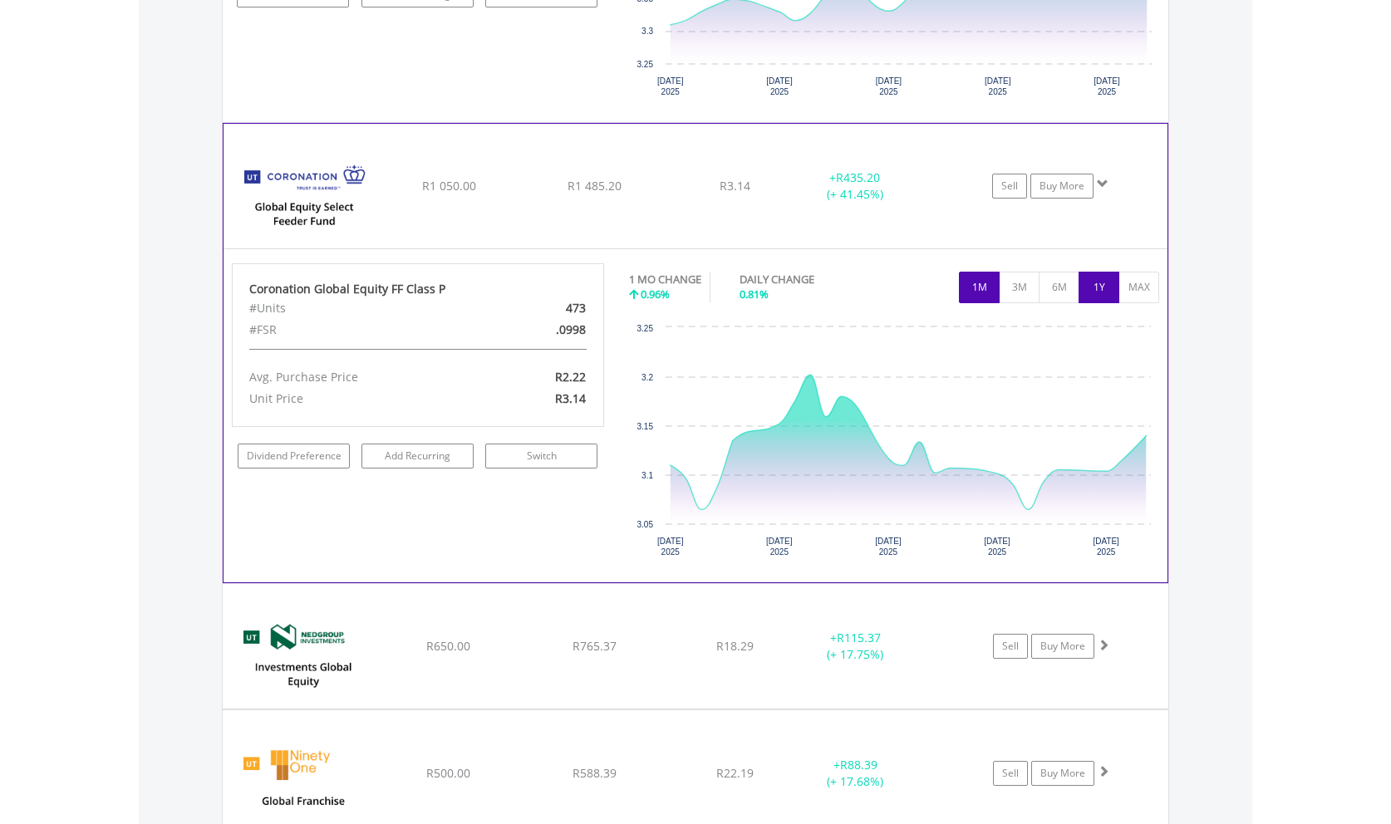
click at [1099, 272] on button "1Y" at bounding box center [1098, 288] width 41 height 32
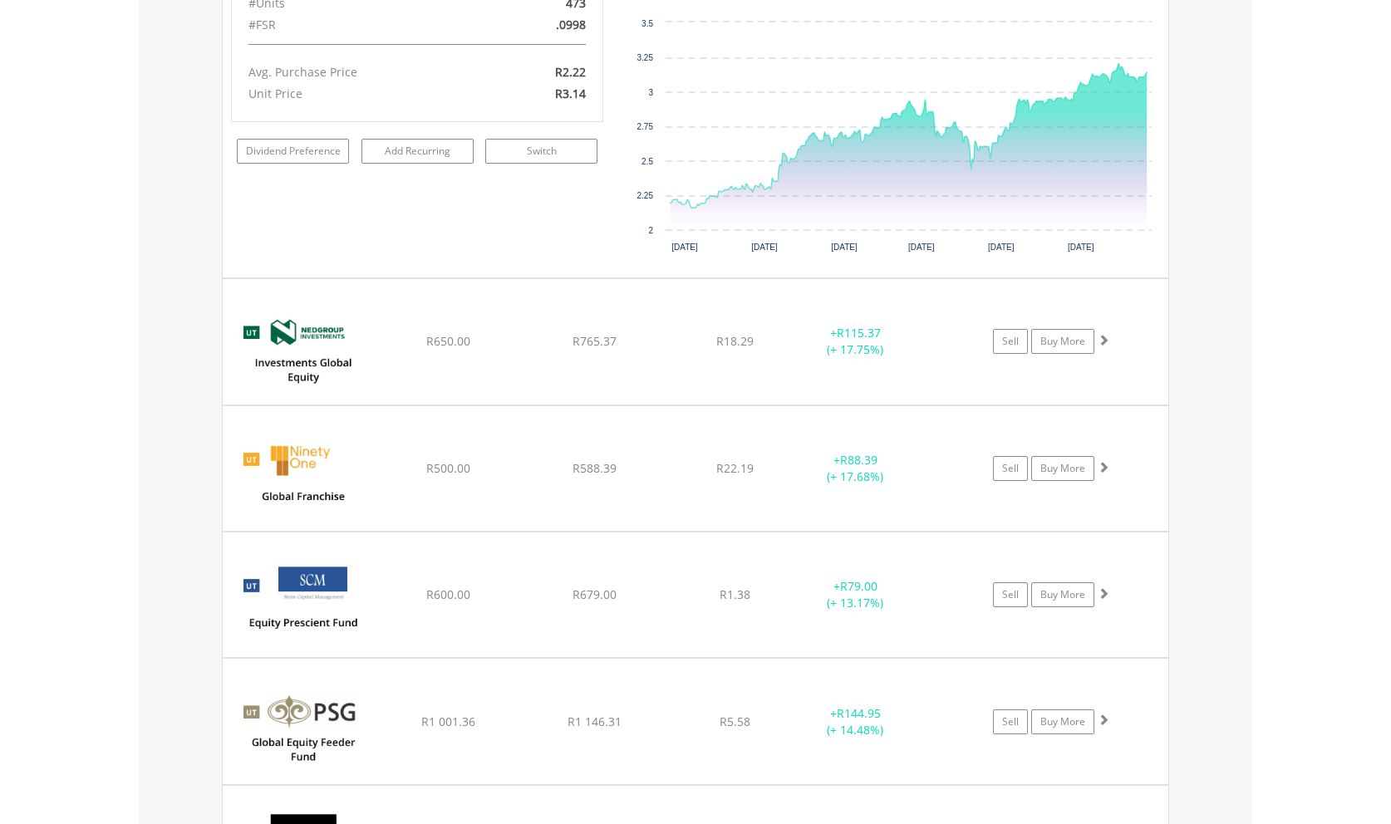
scroll to position [11891, 0]
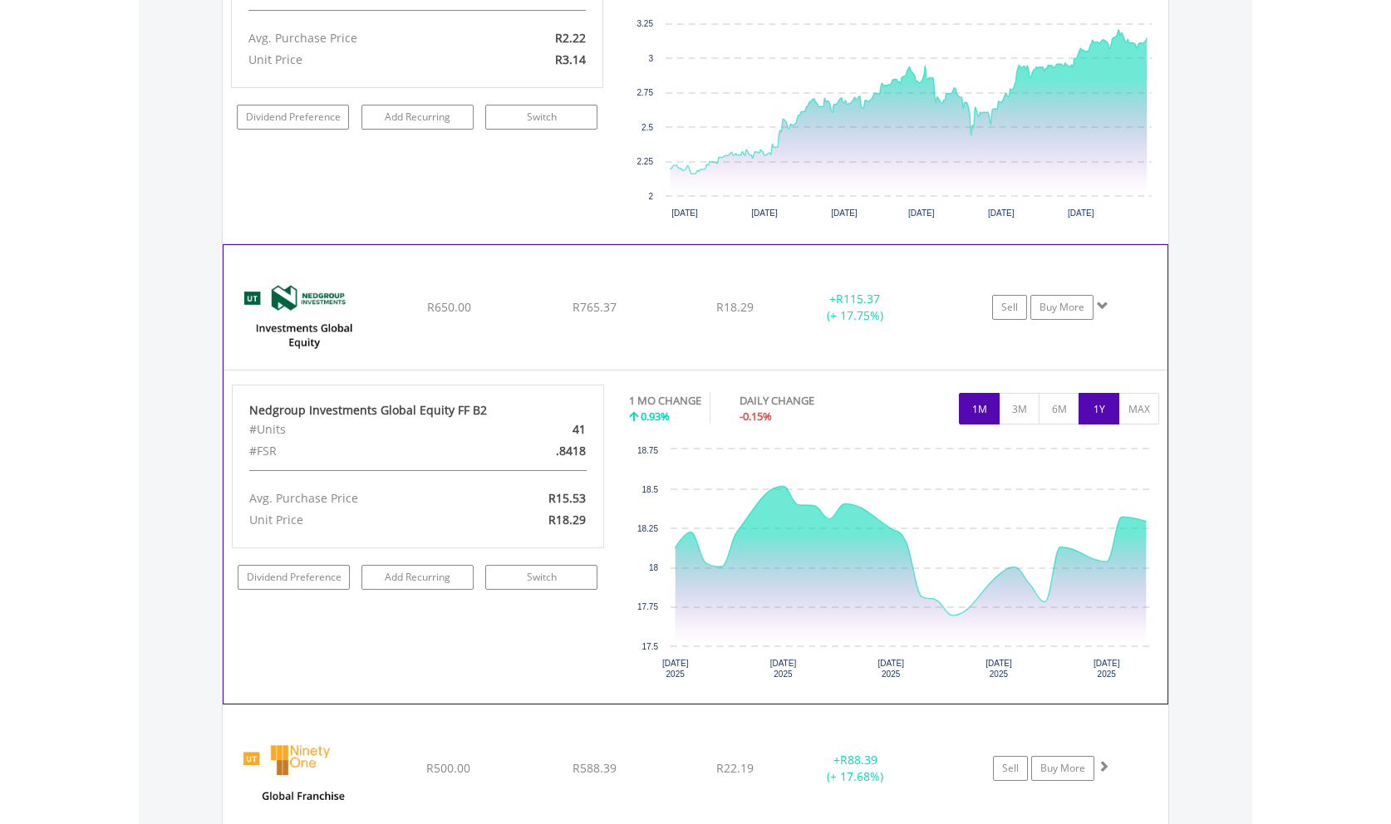
click at [1088, 393] on button "1Y" at bounding box center [1098, 409] width 41 height 32
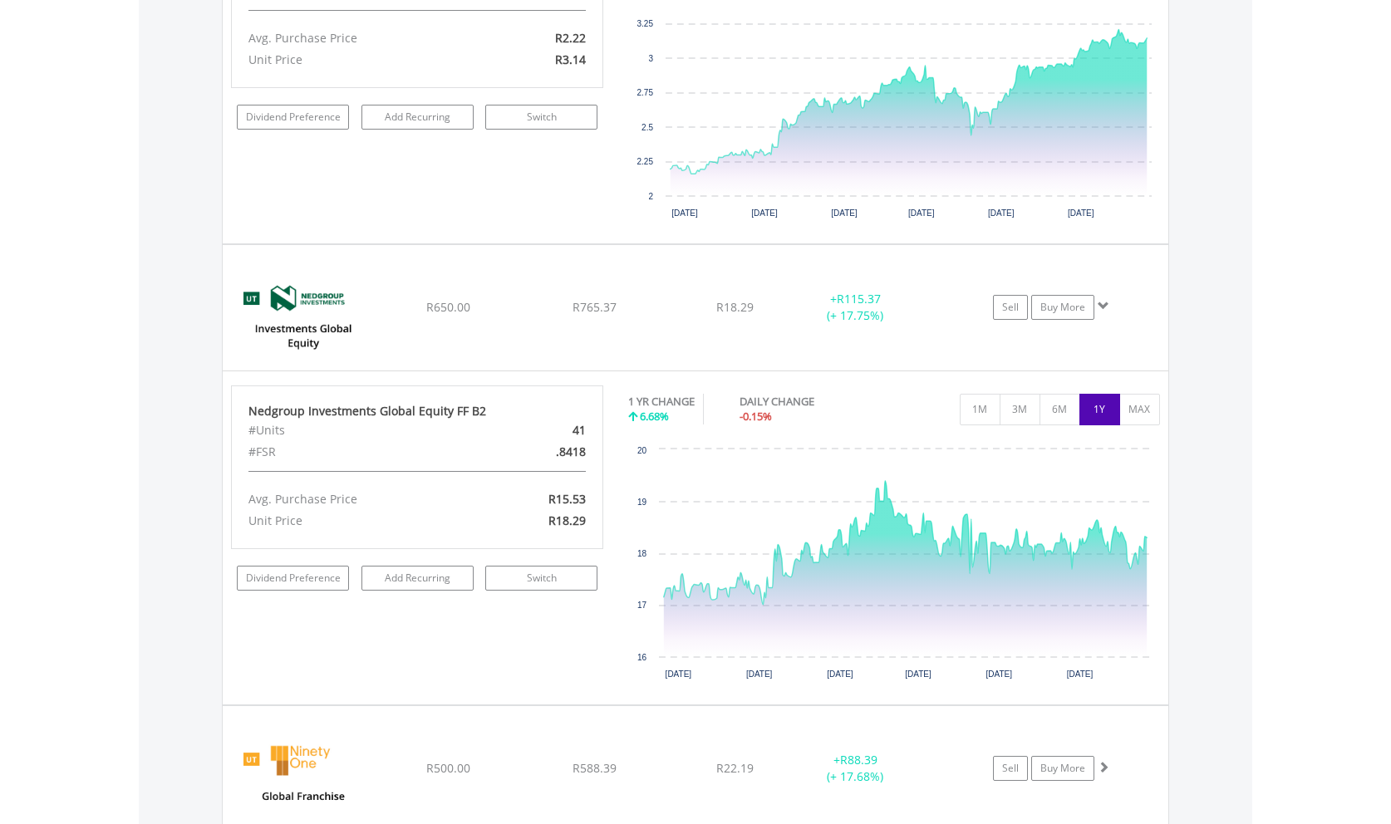
scroll to position [12230, 0]
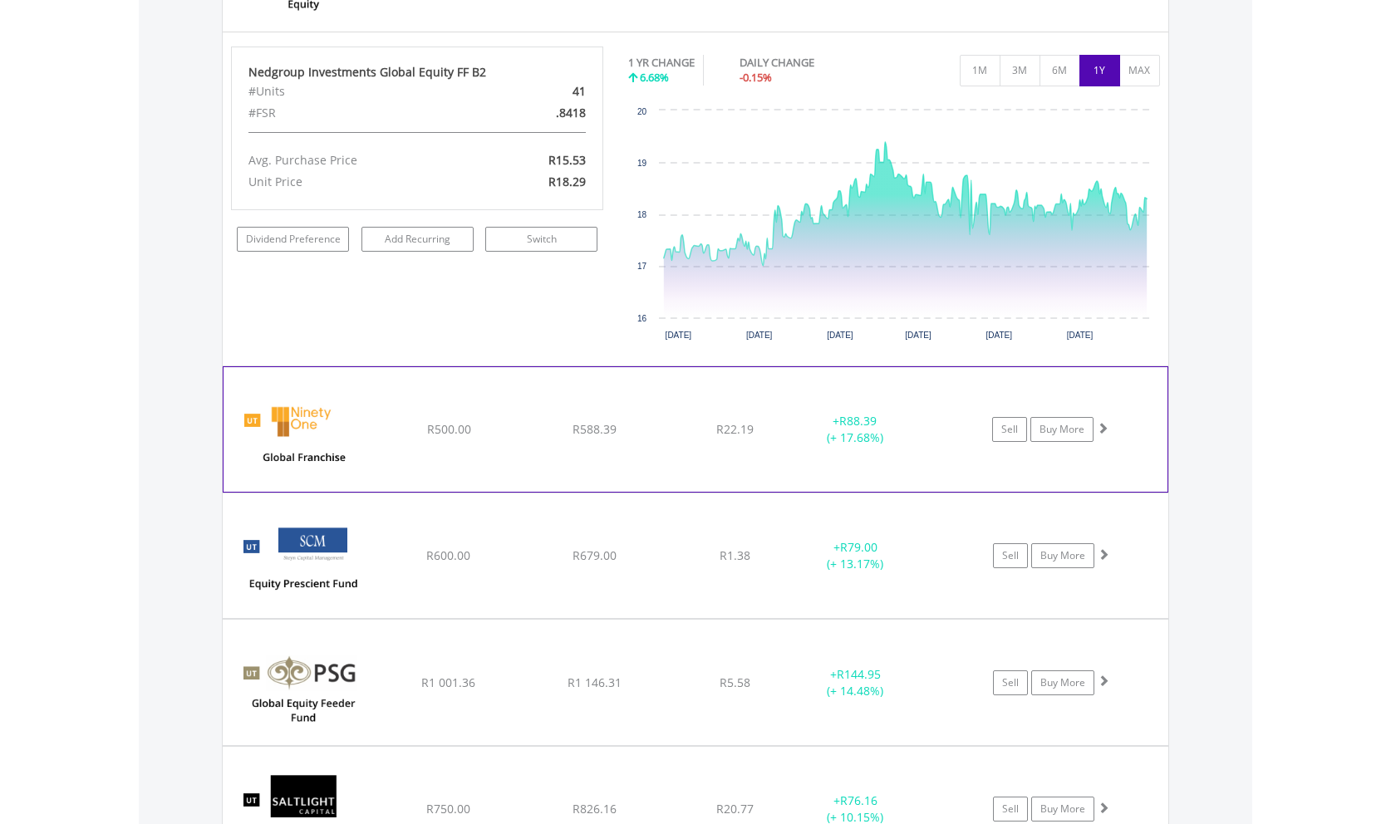
click at [1097, 422] on span at bounding box center [1103, 428] width 12 height 12
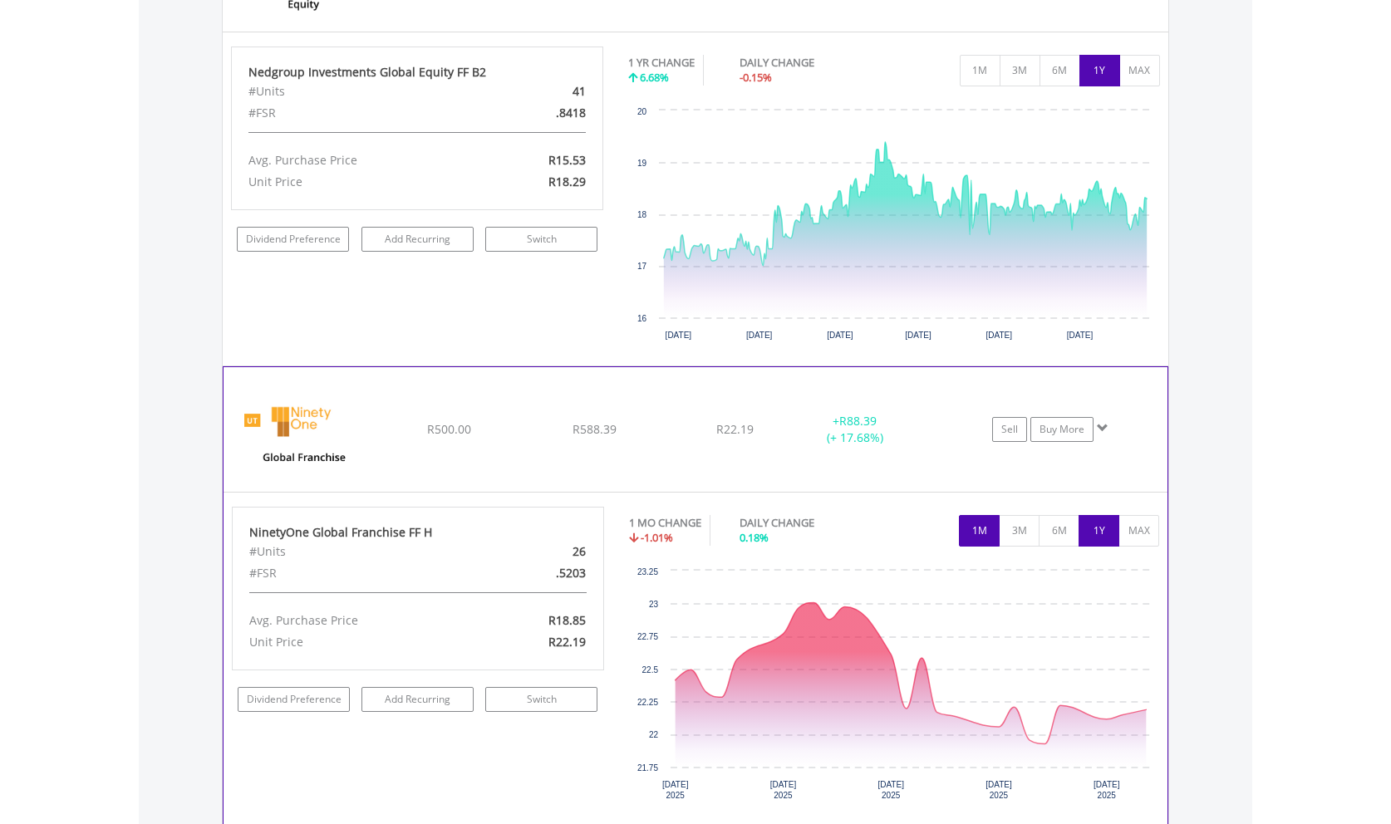
click at [1093, 515] on button "1Y" at bounding box center [1098, 531] width 41 height 32
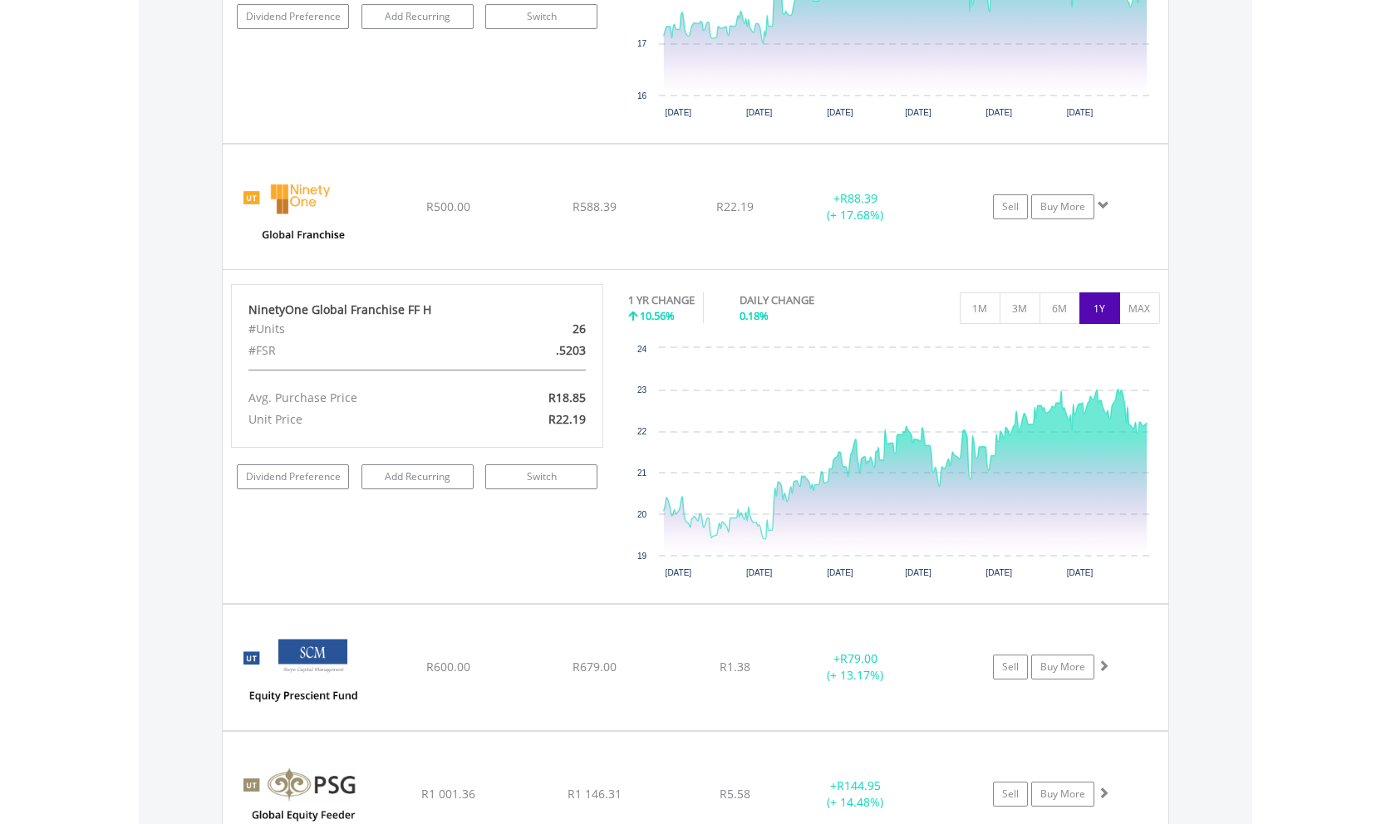
scroll to position [12569, 0]
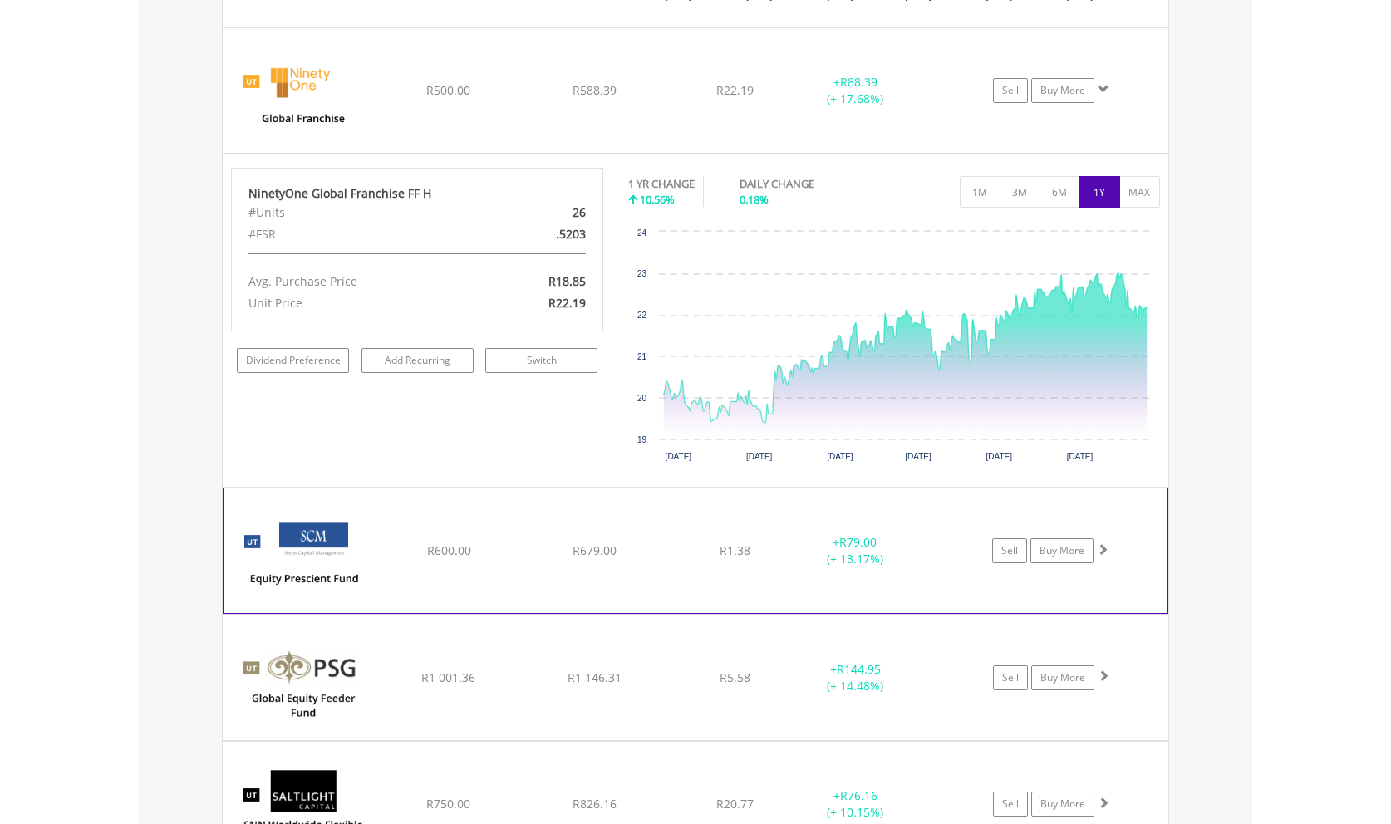
click at [1104, 543] on span at bounding box center [1103, 549] width 12 height 12
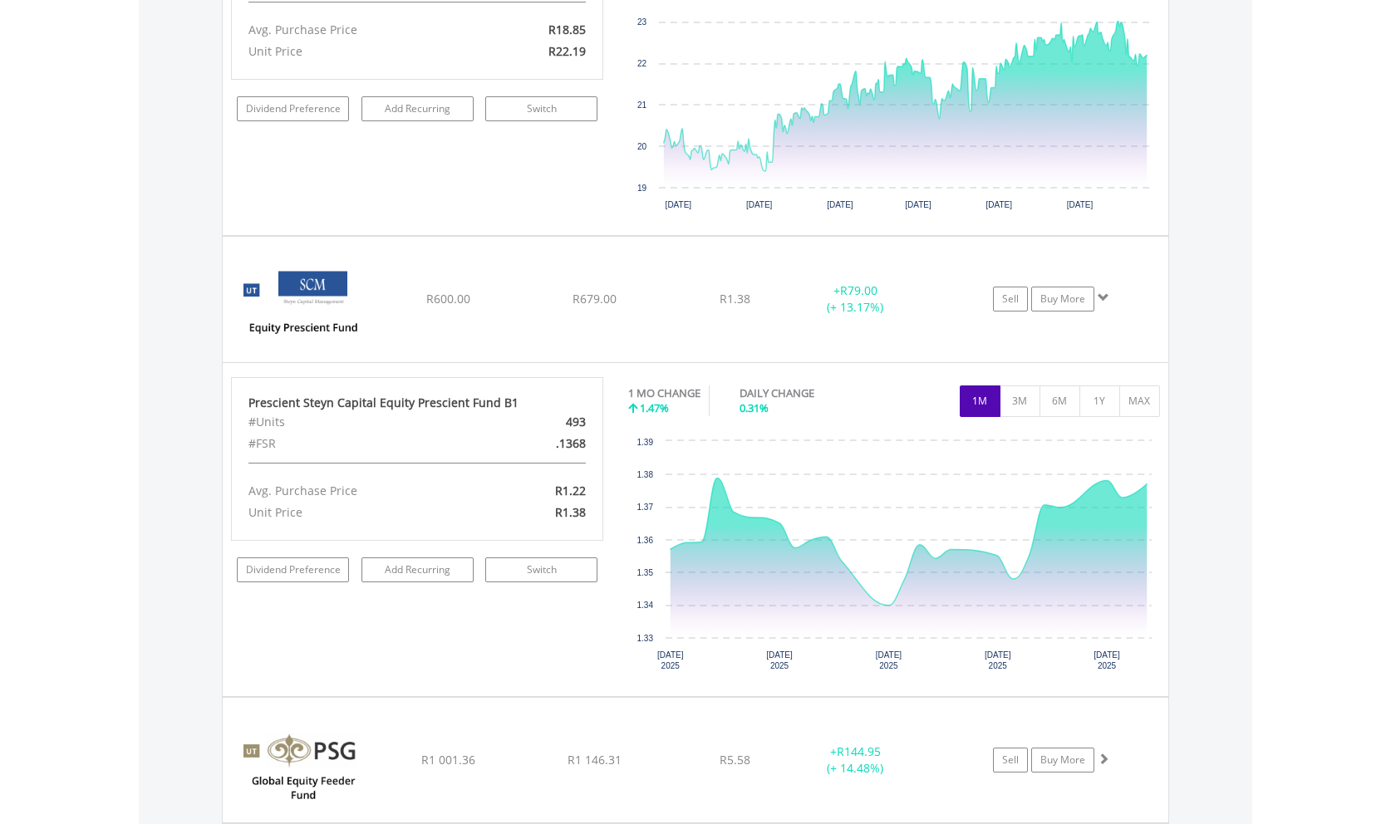
scroll to position [12823, 0]
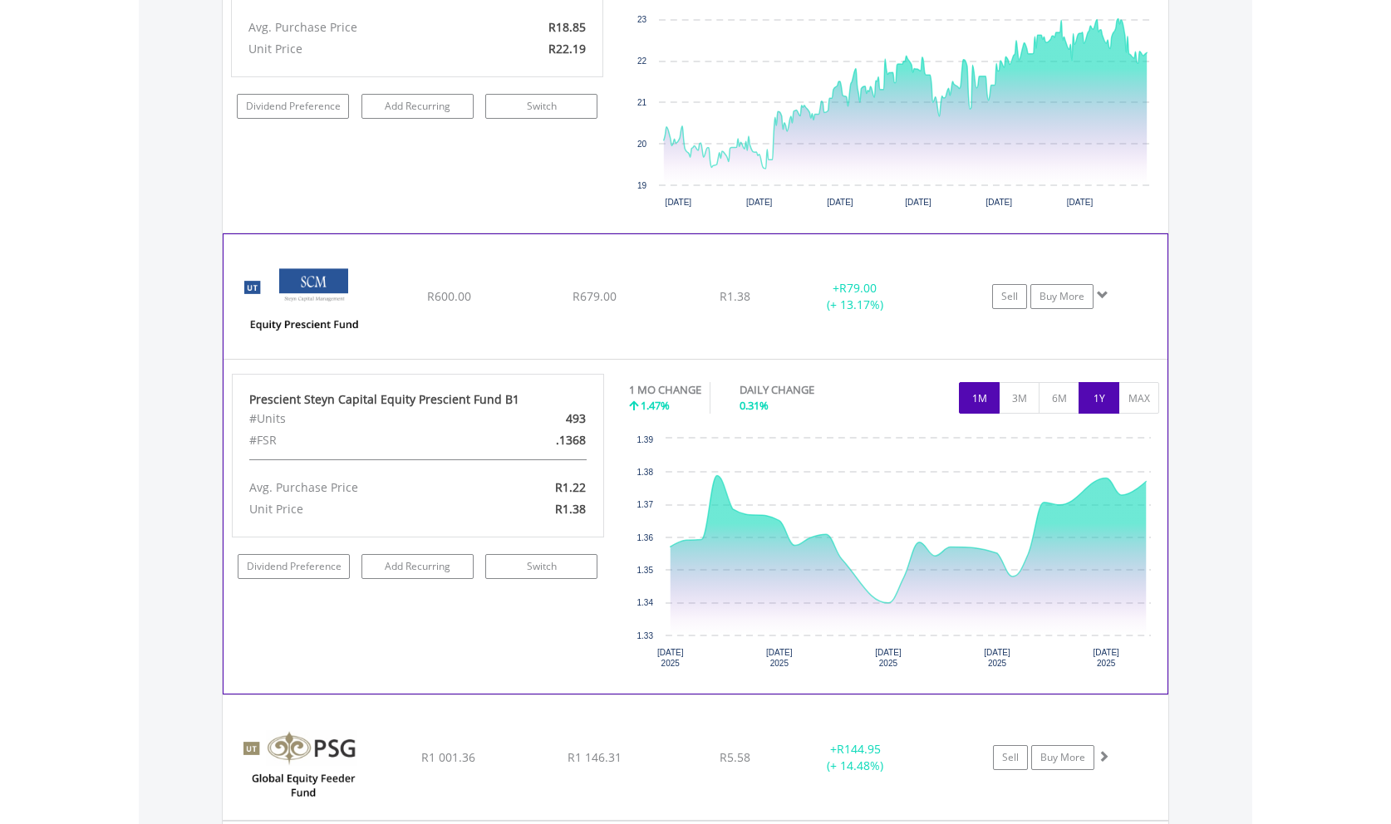
click at [1094, 386] on button "1Y" at bounding box center [1098, 398] width 41 height 32
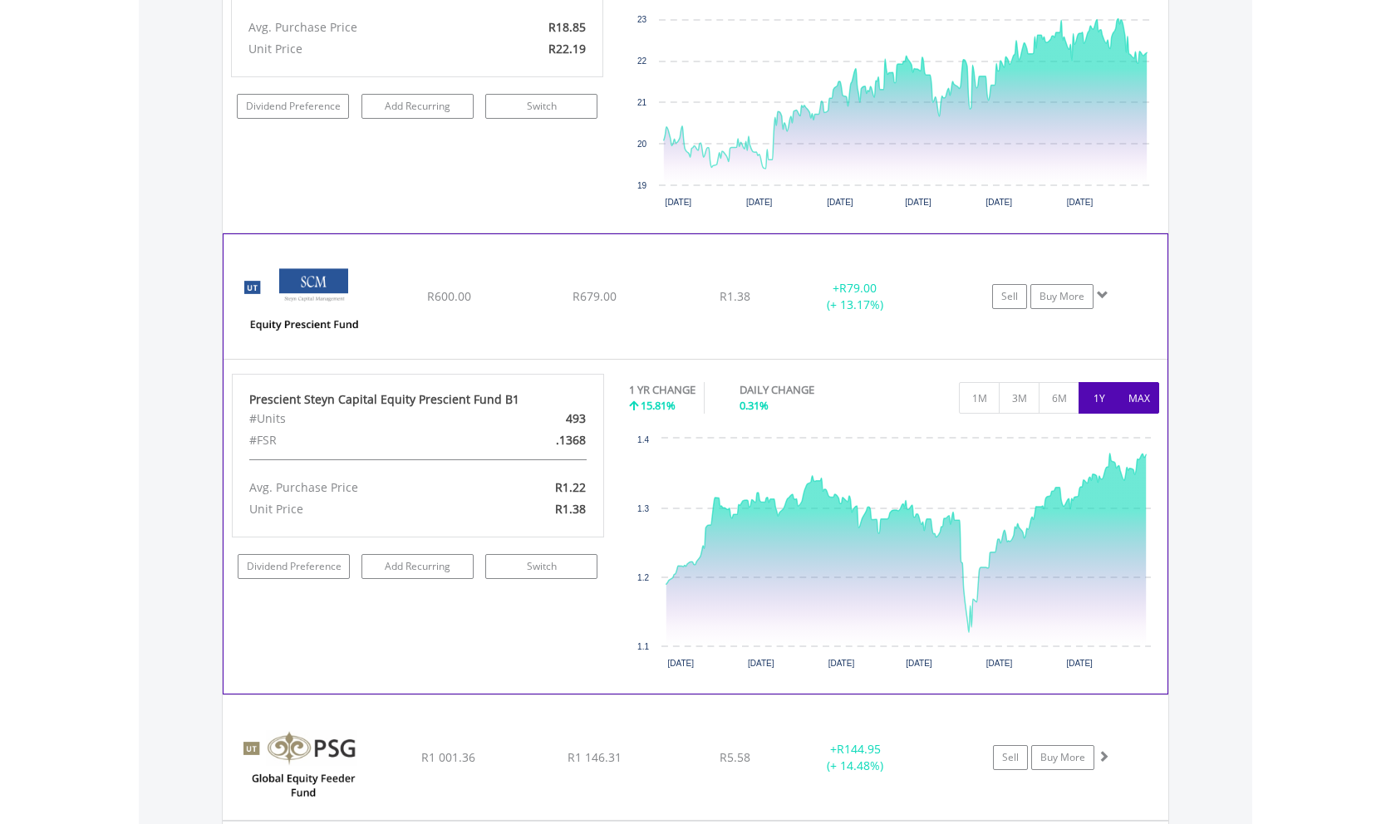
click at [1142, 385] on button "MAX" at bounding box center [1138, 398] width 41 height 32
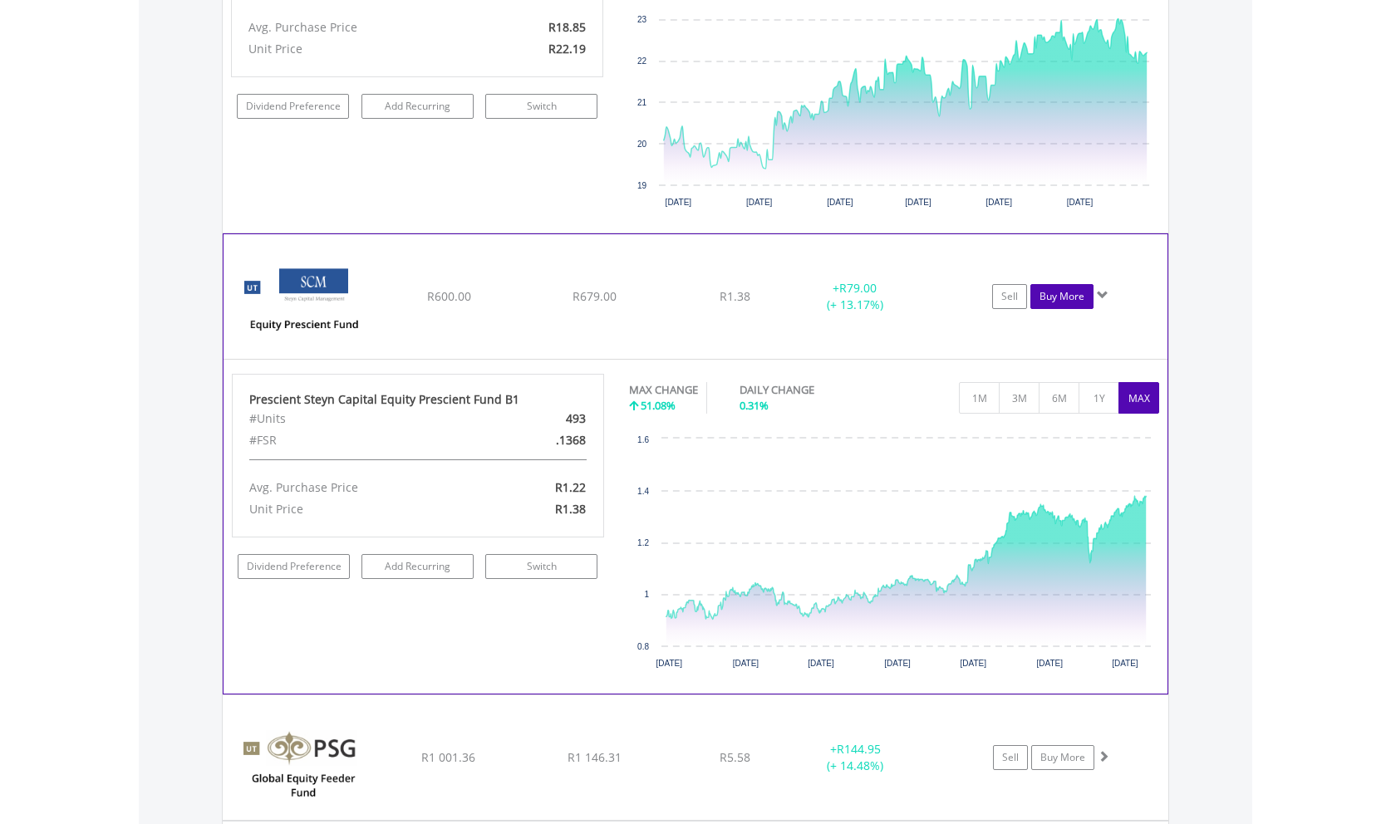
click at [1066, 284] on link "Buy More" at bounding box center [1061, 296] width 63 height 25
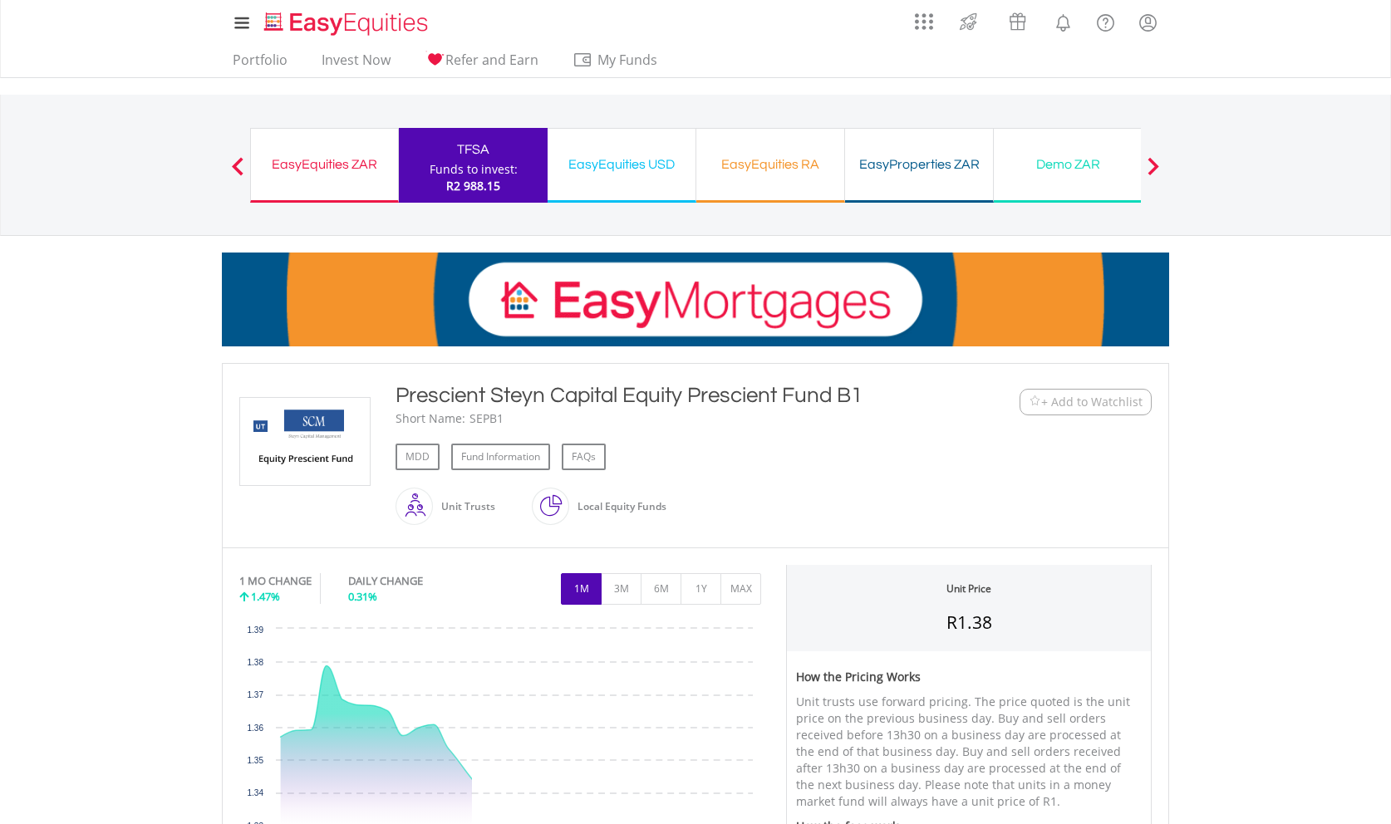
scroll to position [678, 0]
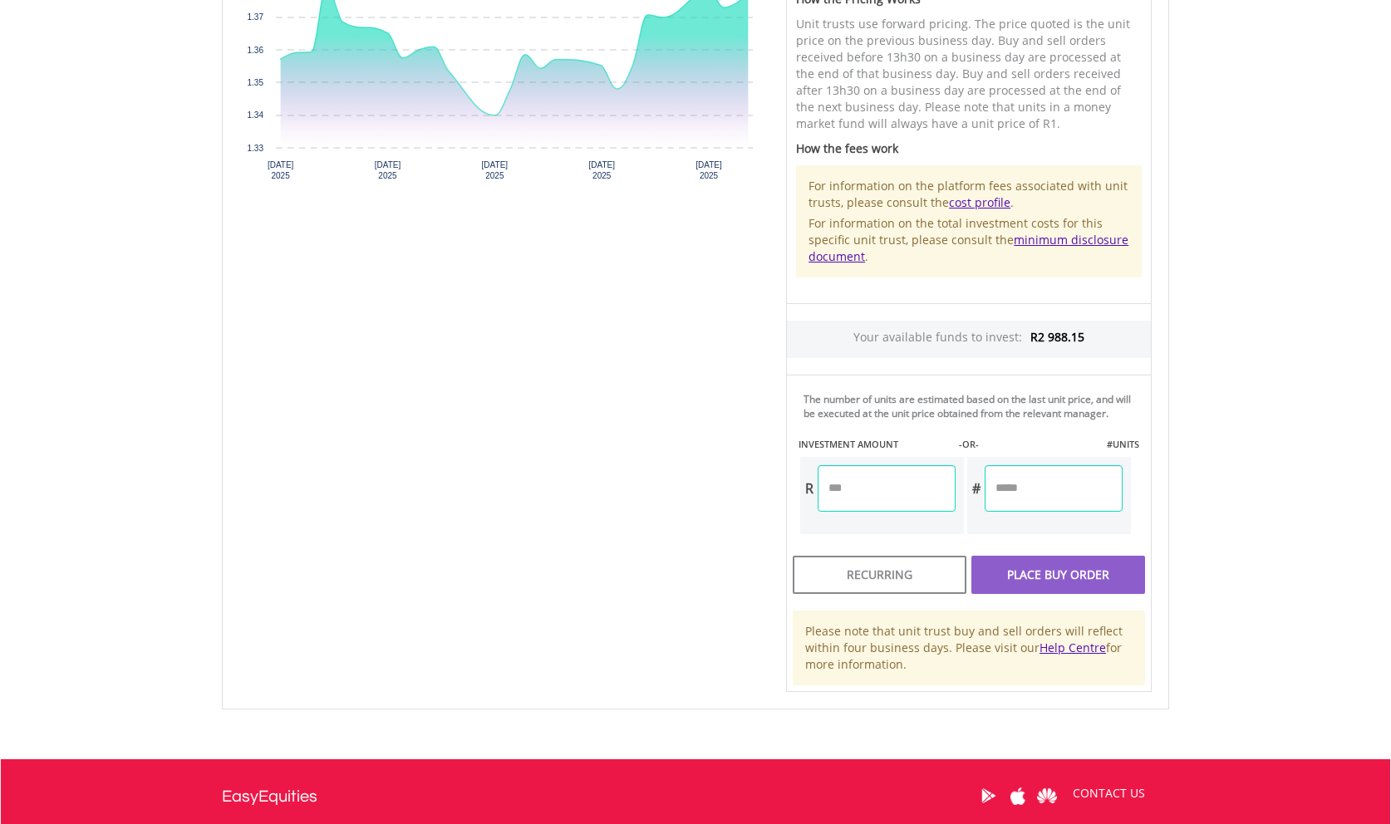
click at [864, 490] on input "number" at bounding box center [887, 488] width 138 height 47
click at [1098, 499] on input "number" at bounding box center [1054, 488] width 138 height 47
type input "******"
type input "********"
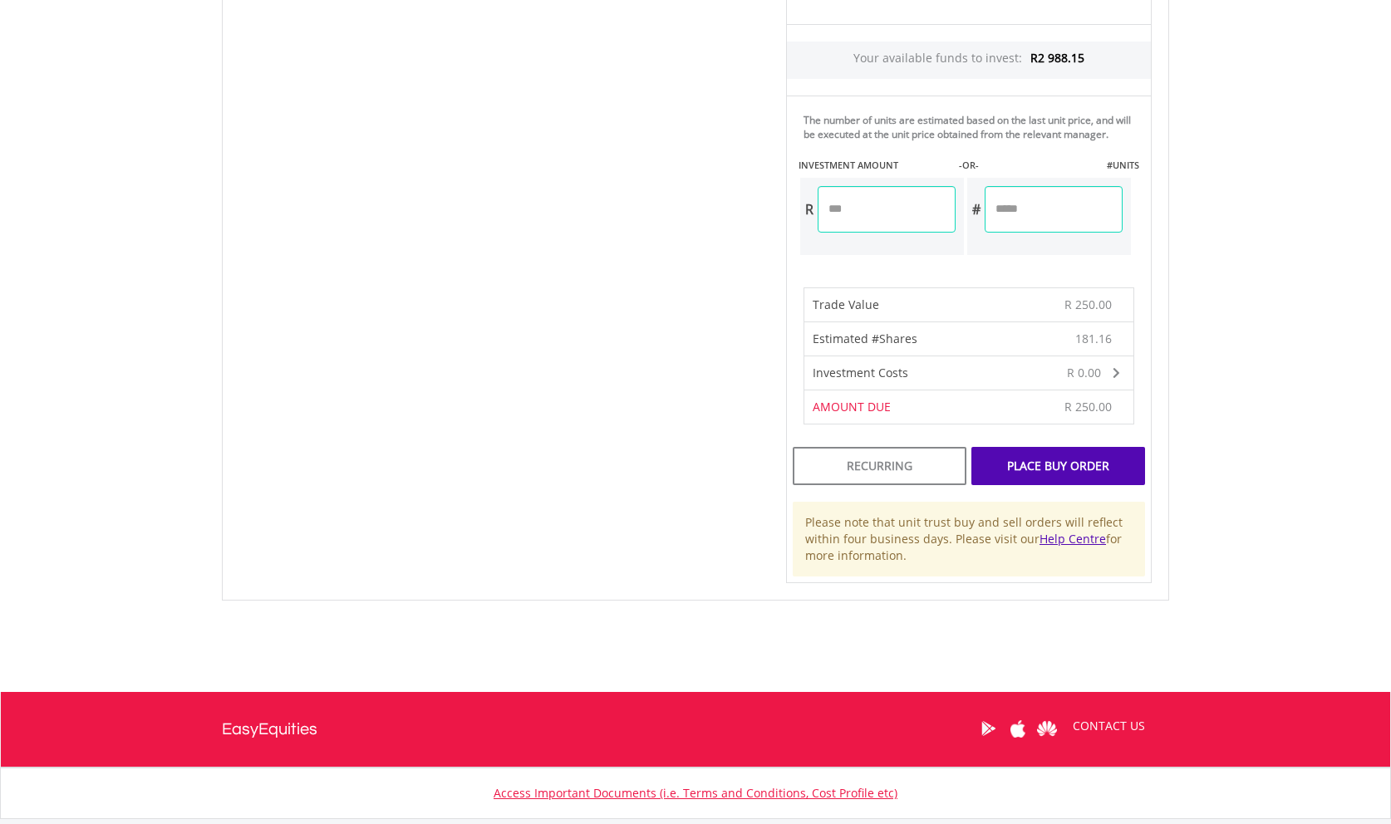
scroll to position [1017, 0]
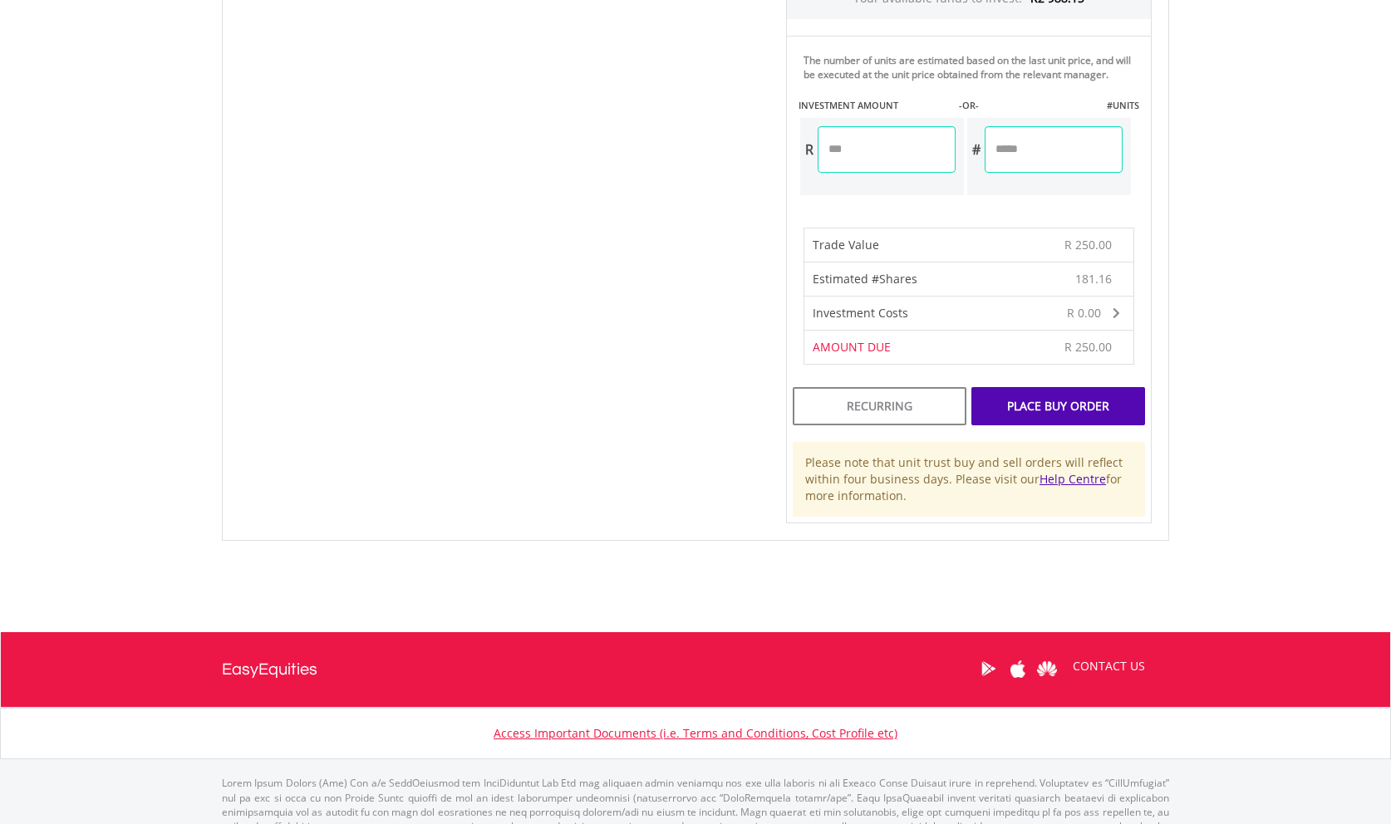
click at [1100, 417] on div "Place Buy Order" at bounding box center [1058, 406] width 174 height 38
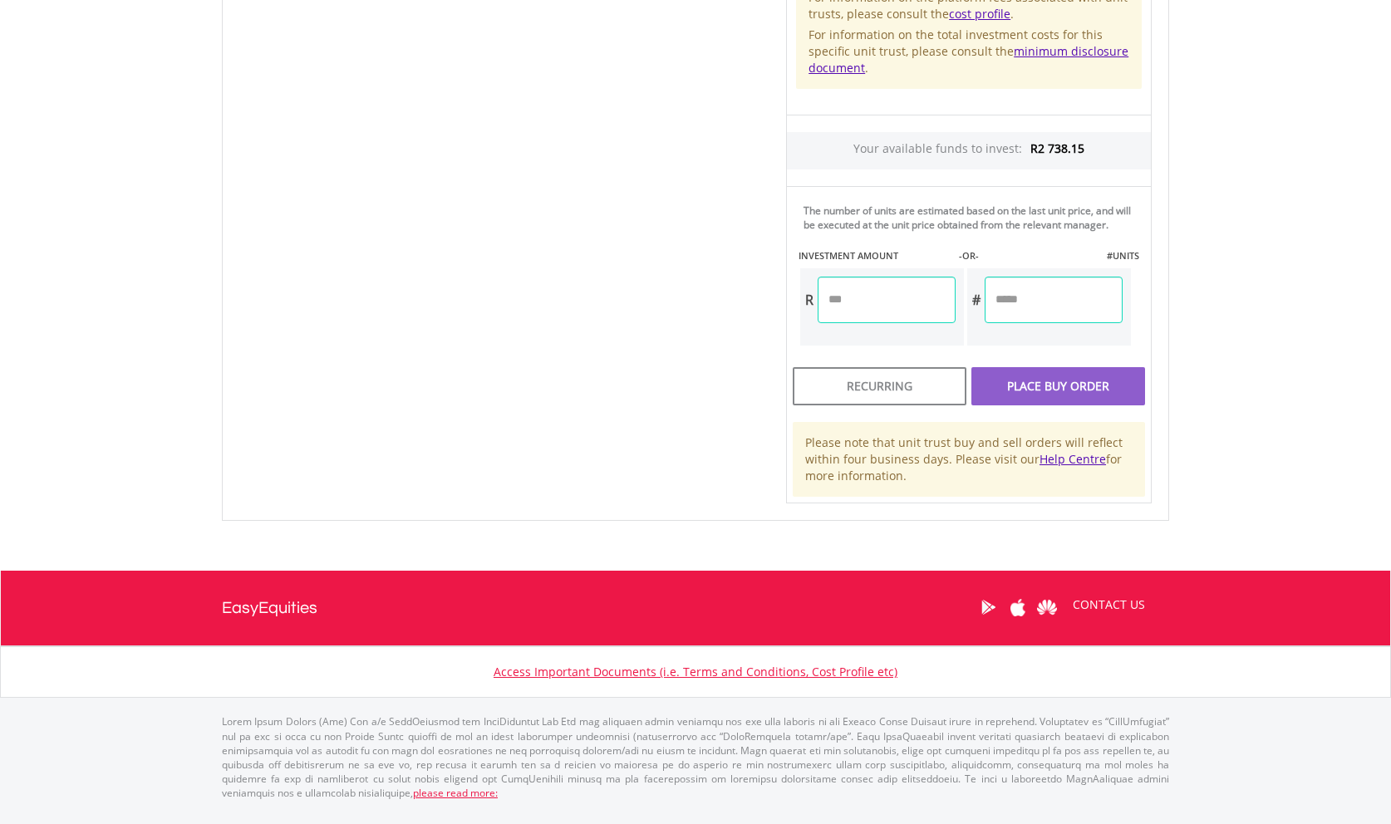
scroll to position [867, 0]
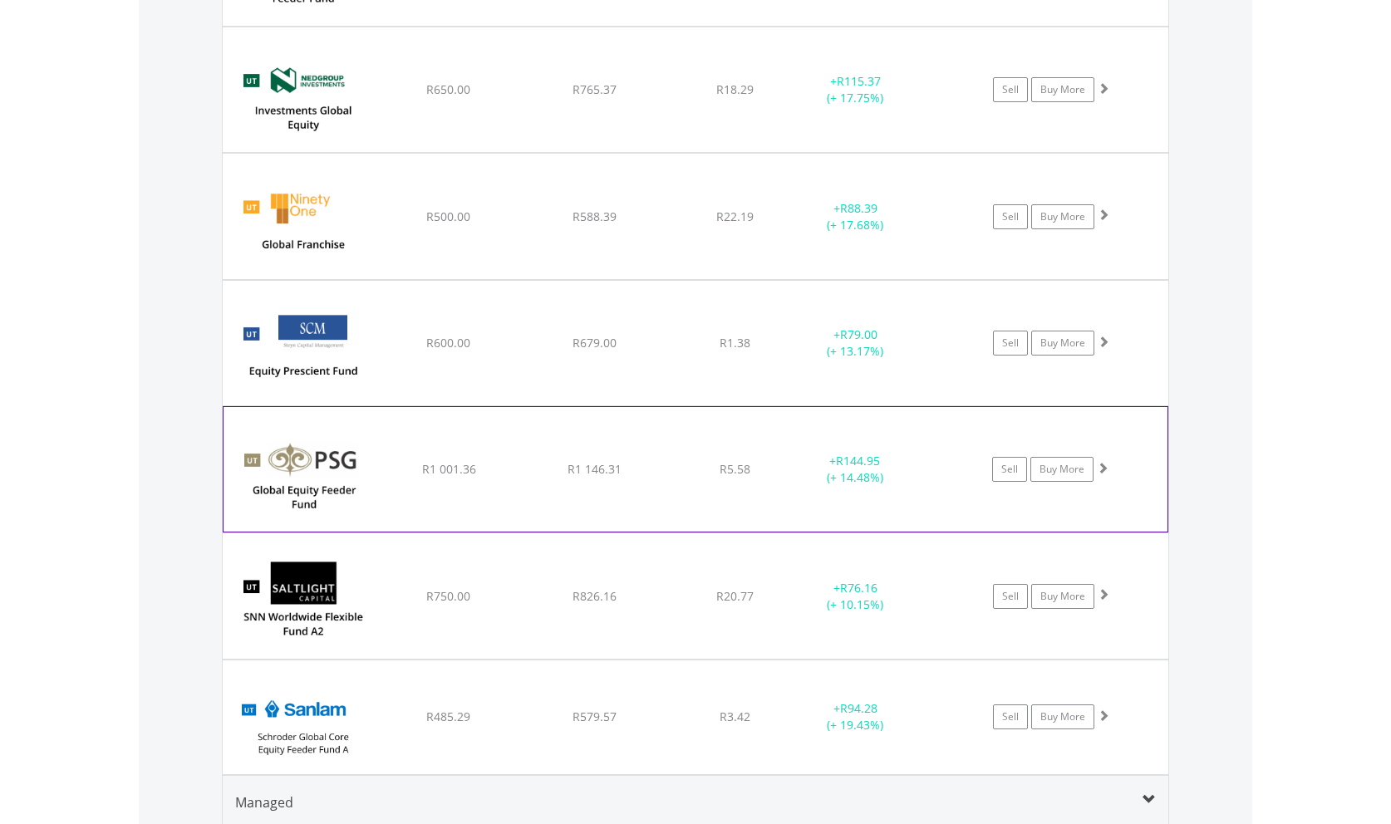
scroll to position [4179, 0]
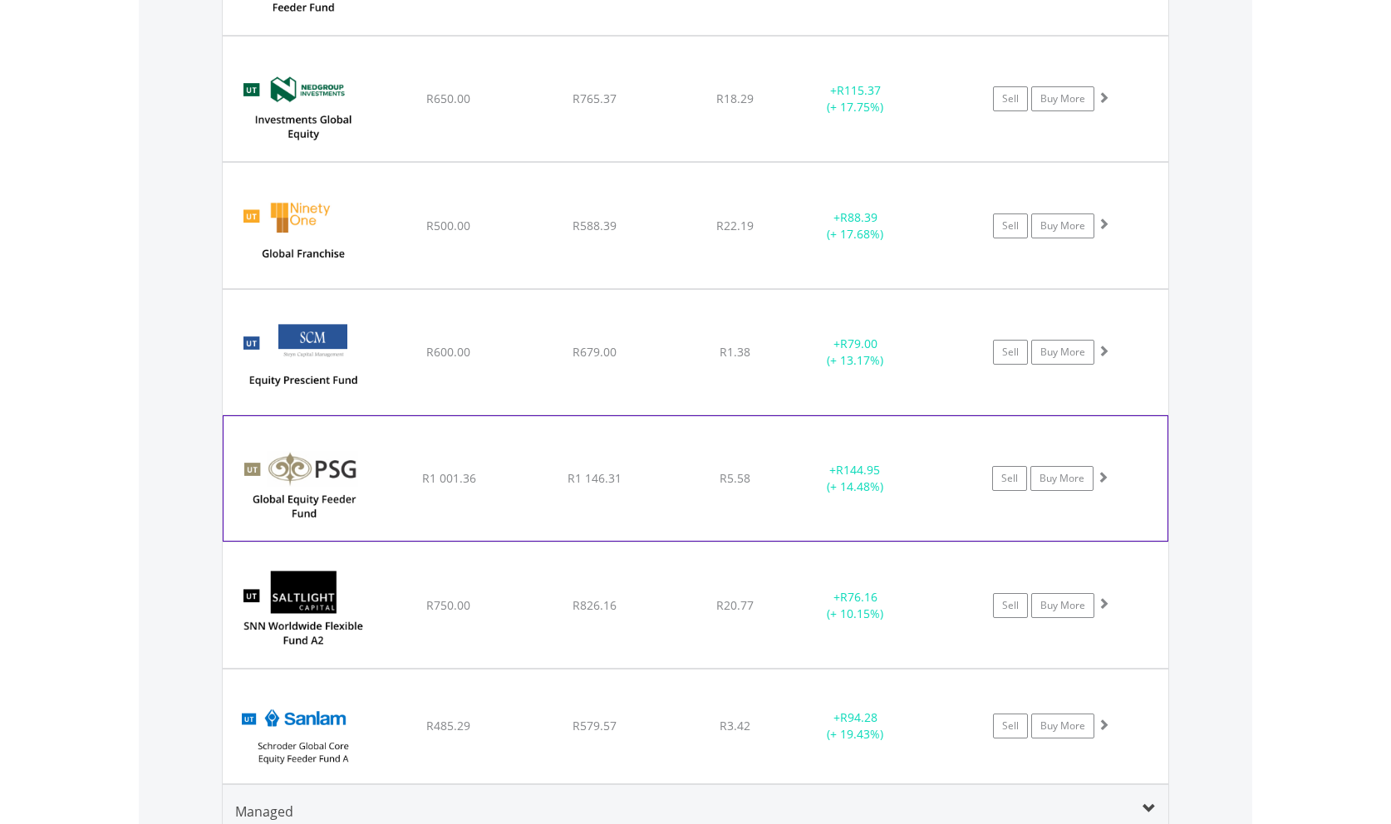
click at [1104, 477] on span at bounding box center [1103, 477] width 12 height 12
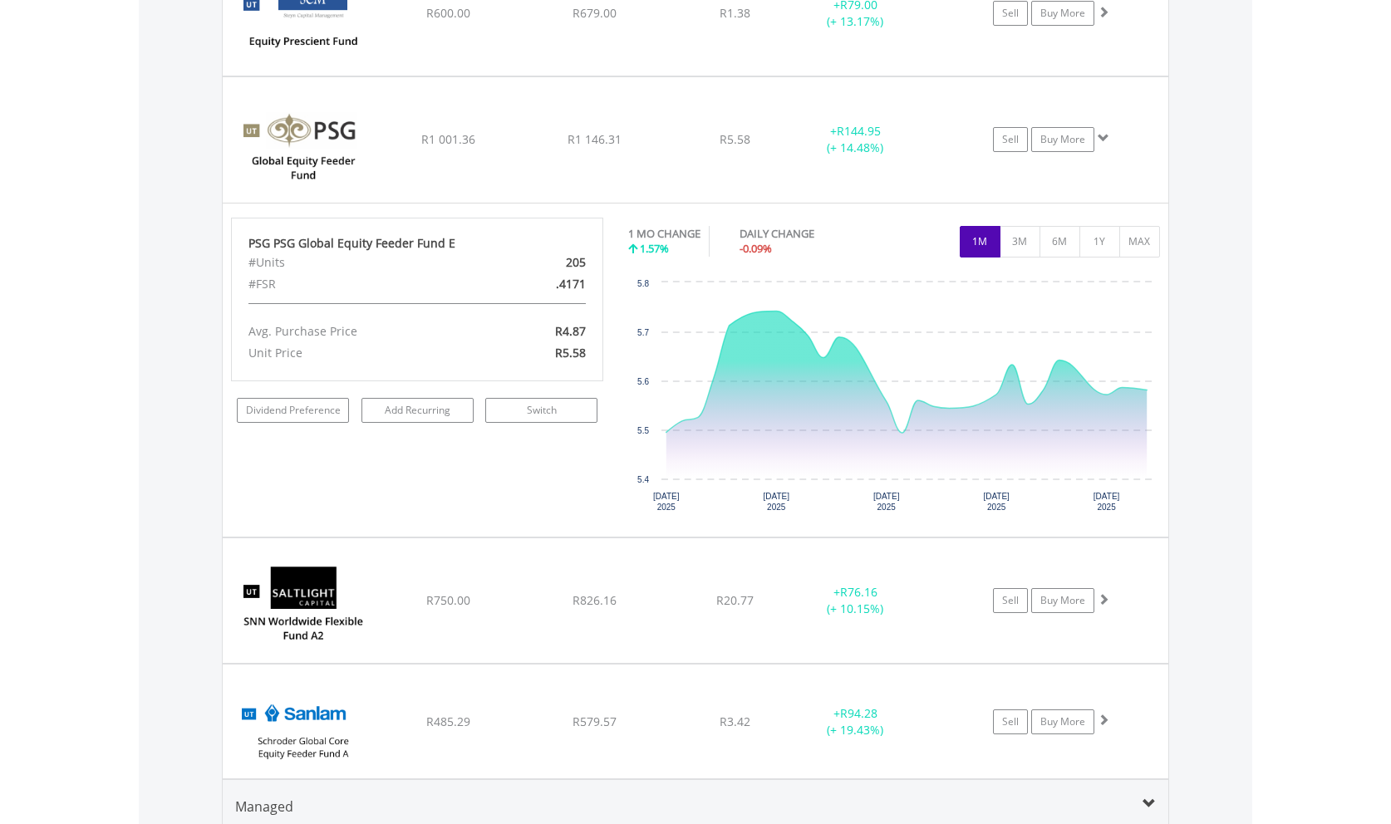
scroll to position [4688, 0]
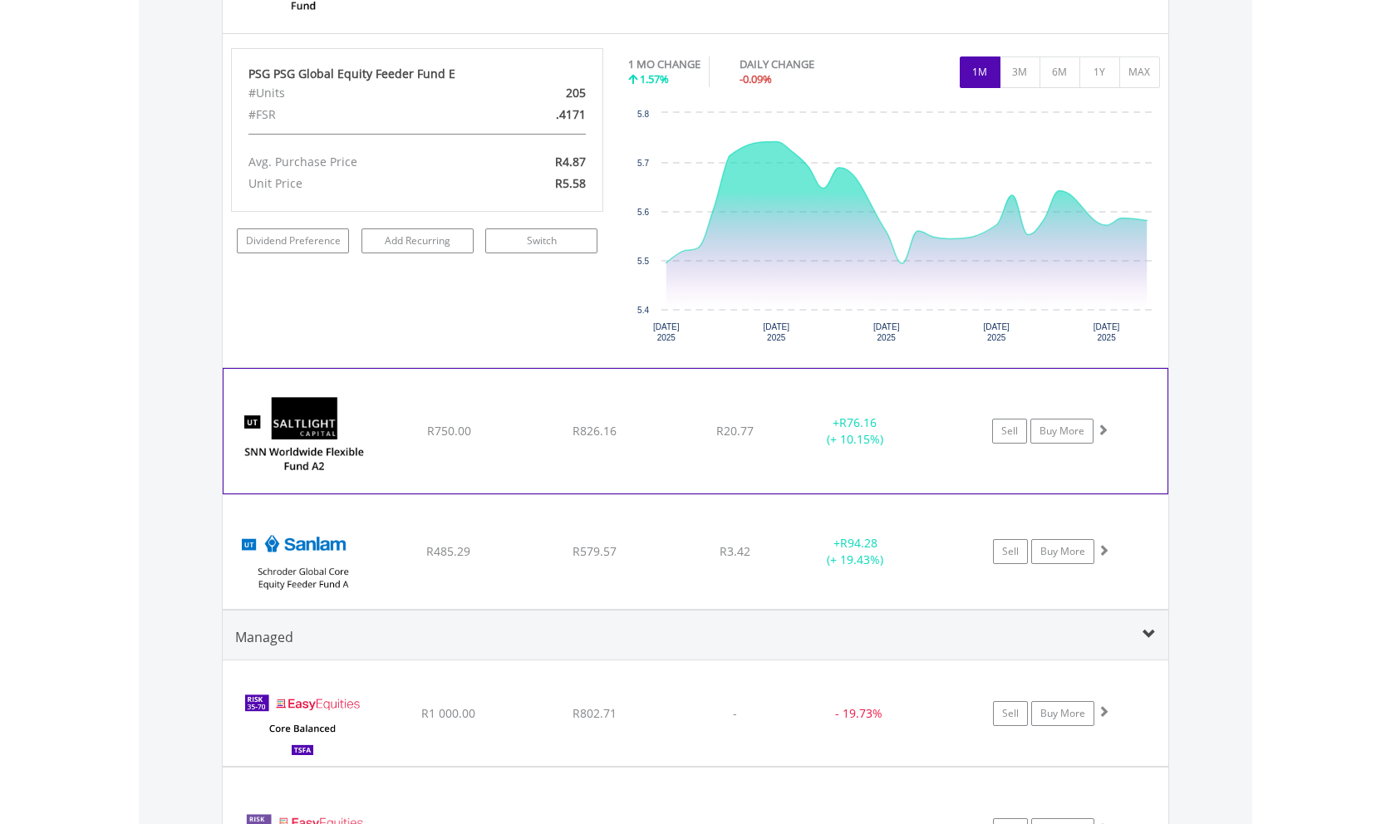
click at [1100, 430] on span at bounding box center [1103, 430] width 12 height 12
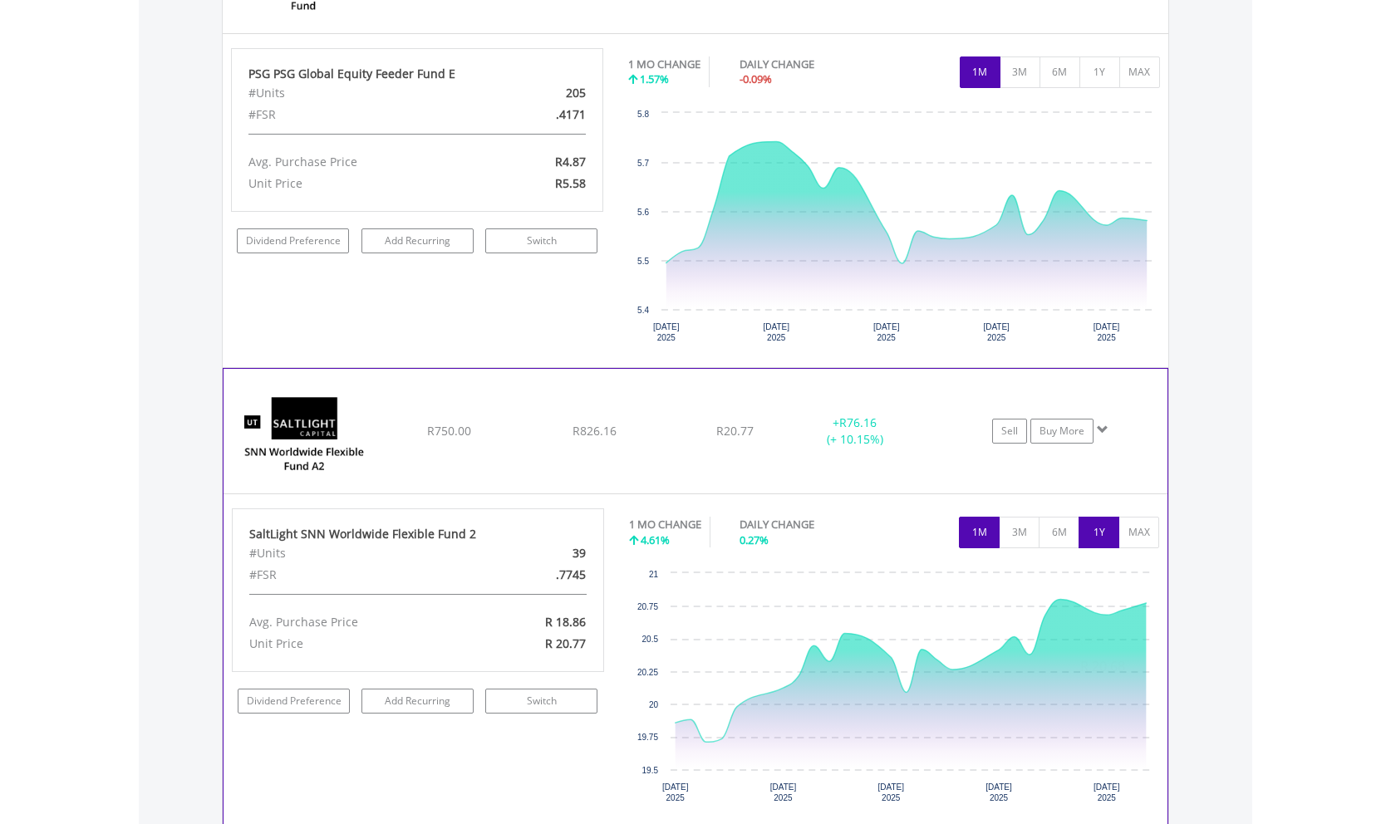
click at [1099, 537] on button "1Y" at bounding box center [1098, 533] width 41 height 32
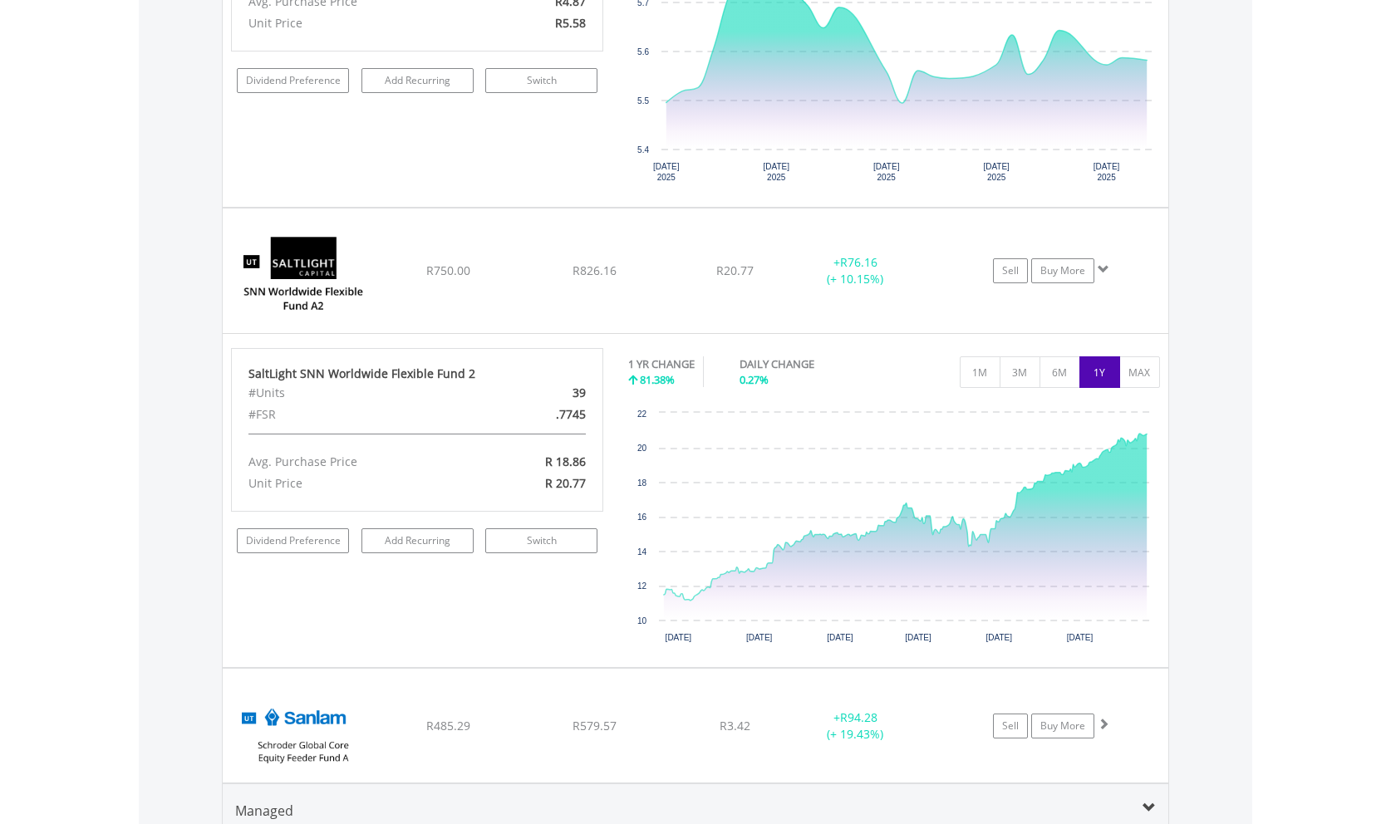
scroll to position [5111, 0]
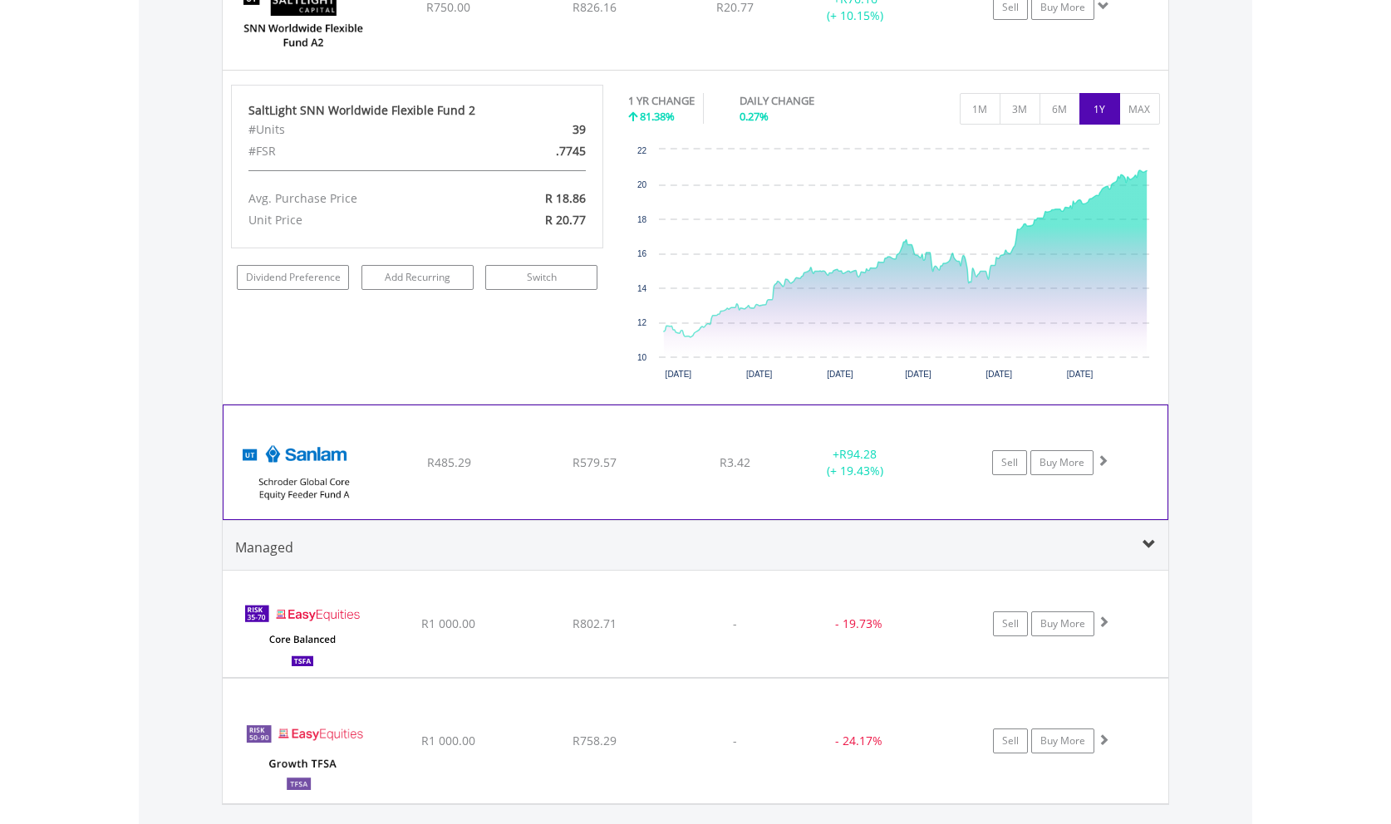
click at [1101, 457] on span at bounding box center [1103, 460] width 12 height 12
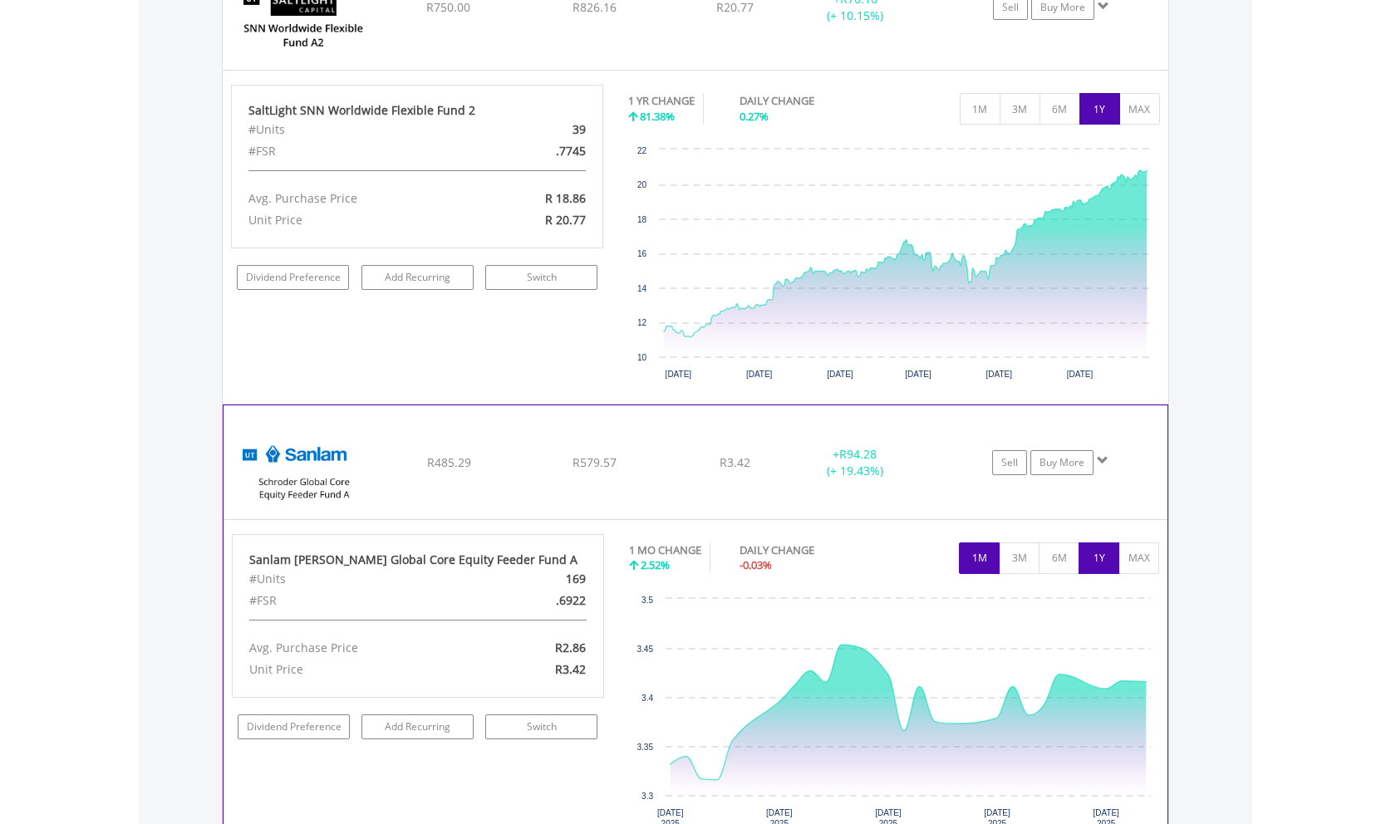
click at [1108, 556] on button "1Y" at bounding box center [1098, 559] width 41 height 32
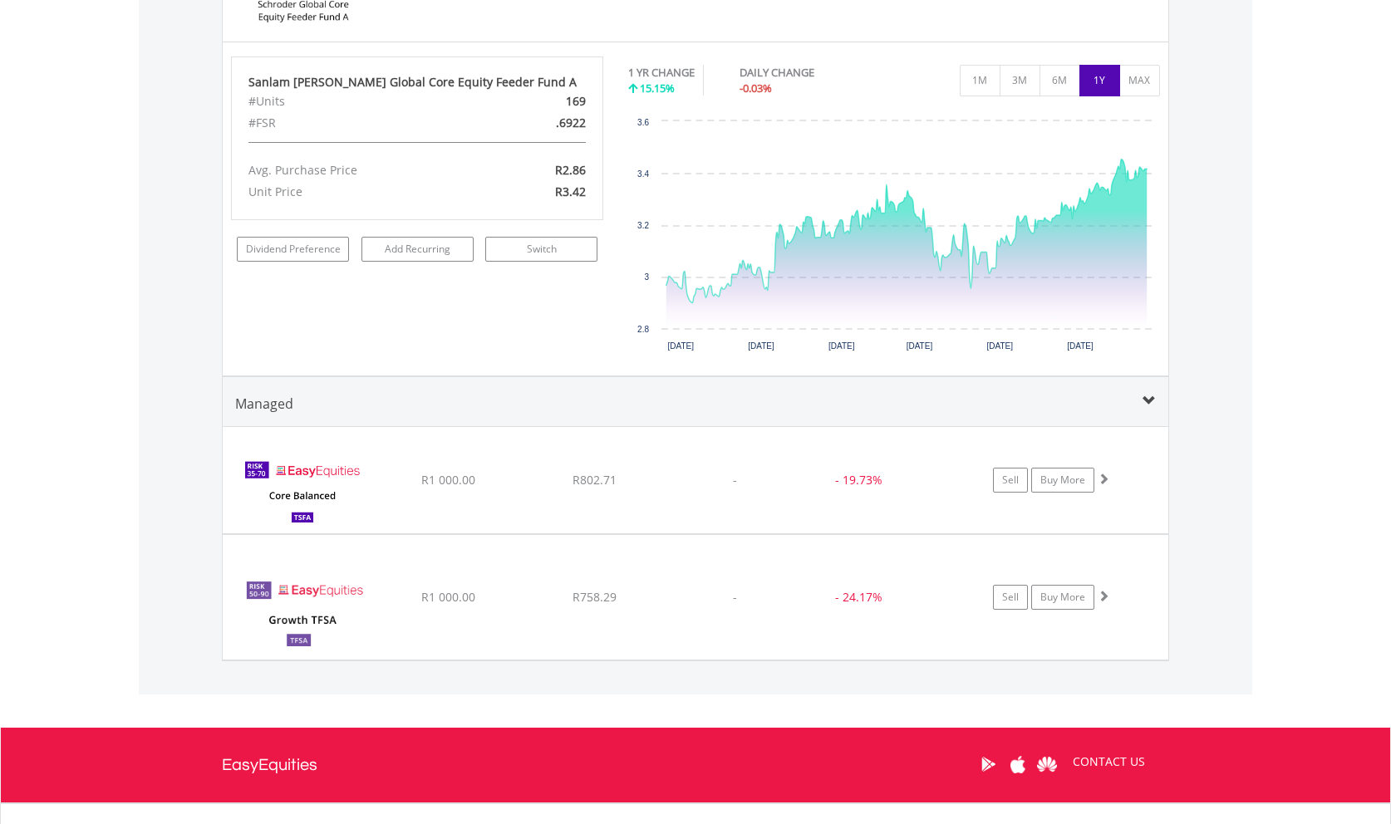
scroll to position [5620, 0]
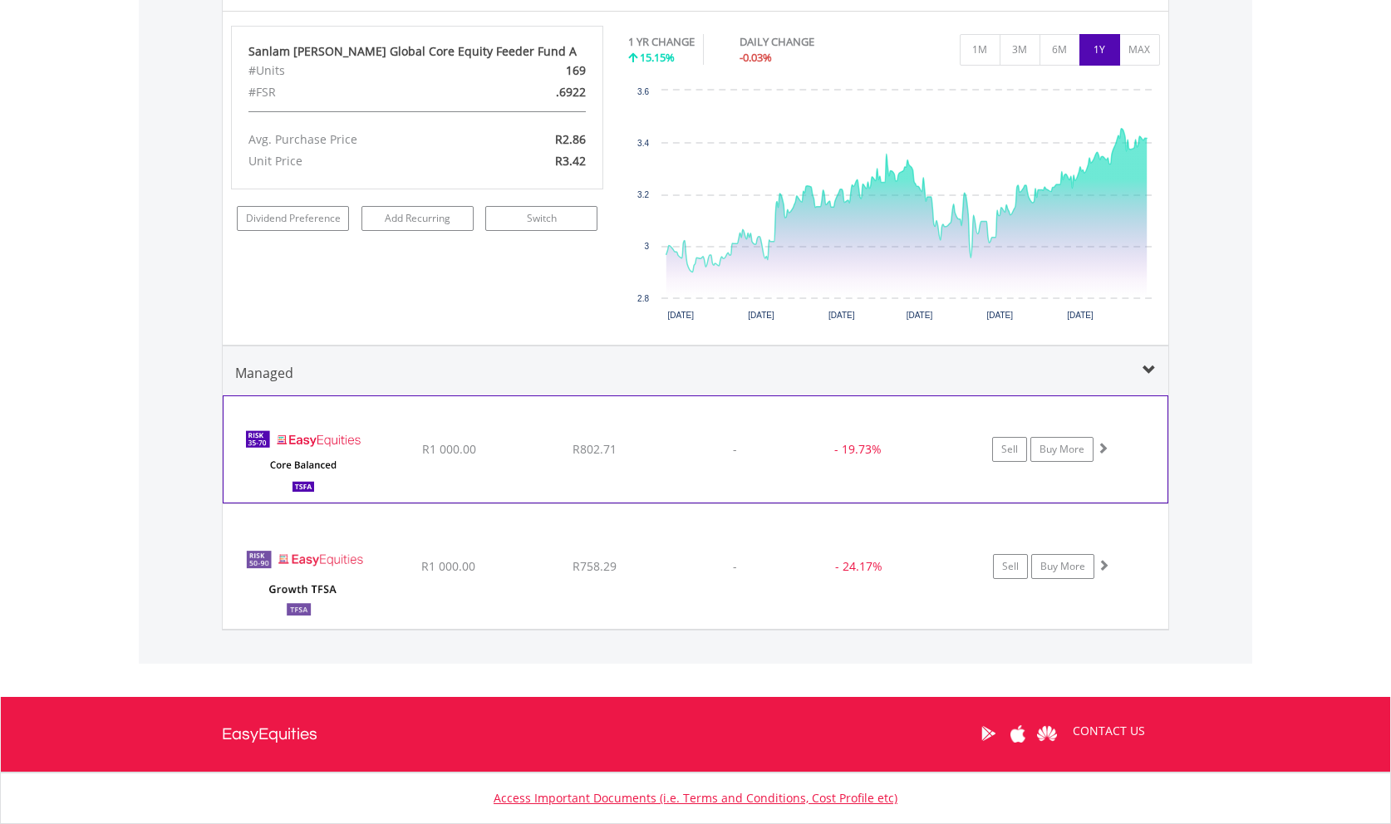
click at [1099, 451] on span at bounding box center [1103, 448] width 12 height 12
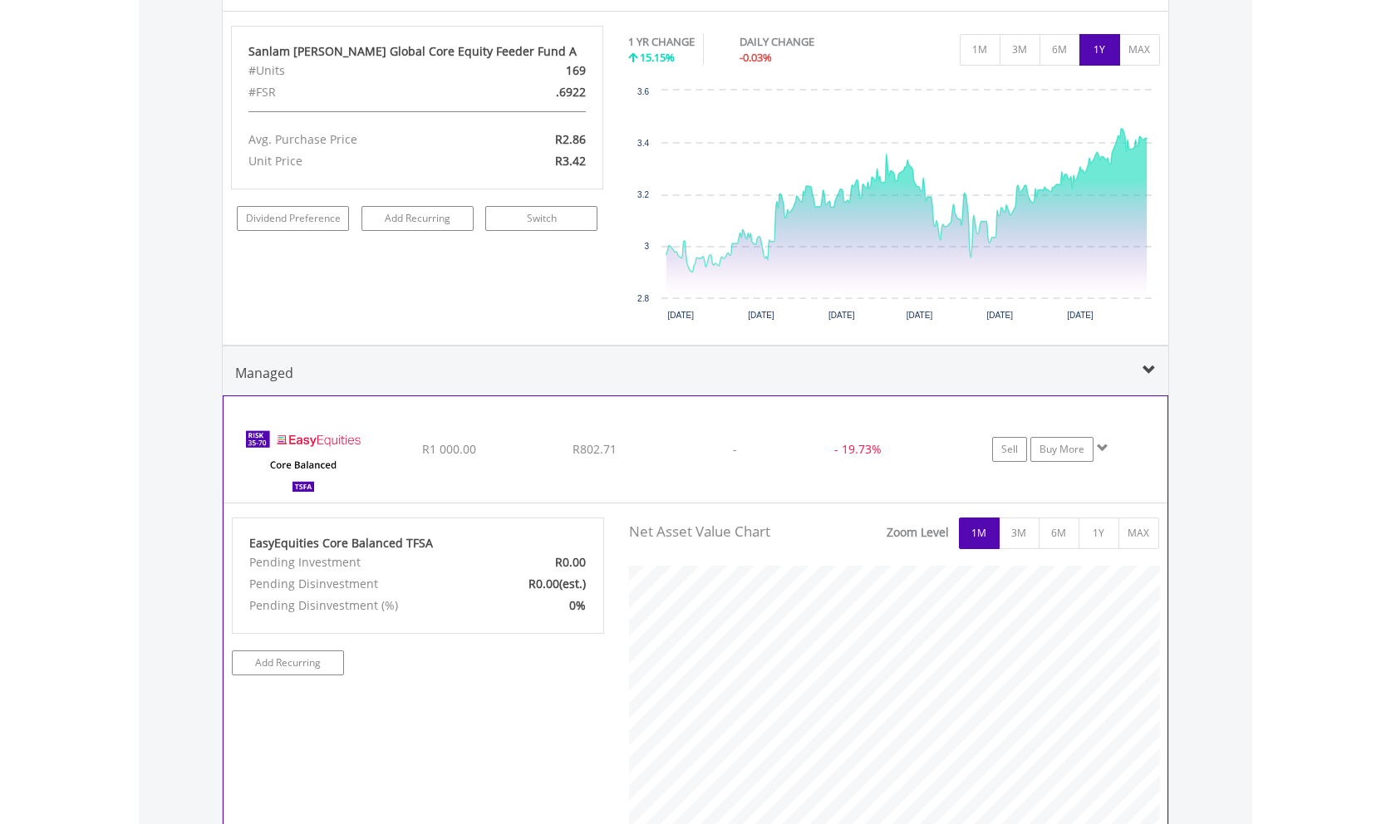
scroll to position [338, 556]
click at [1098, 532] on button "1Y" at bounding box center [1098, 534] width 41 height 32
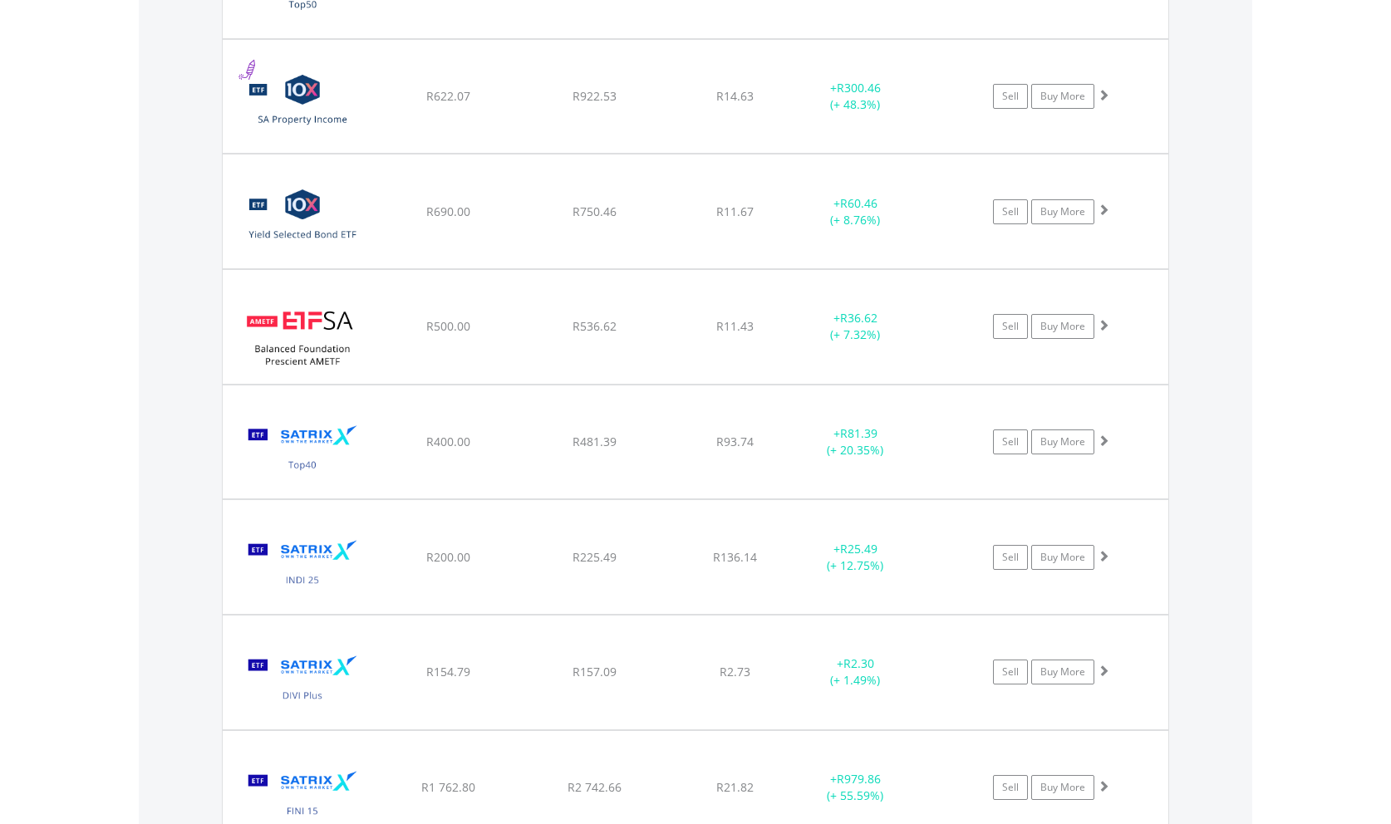
scroll to position [0, 0]
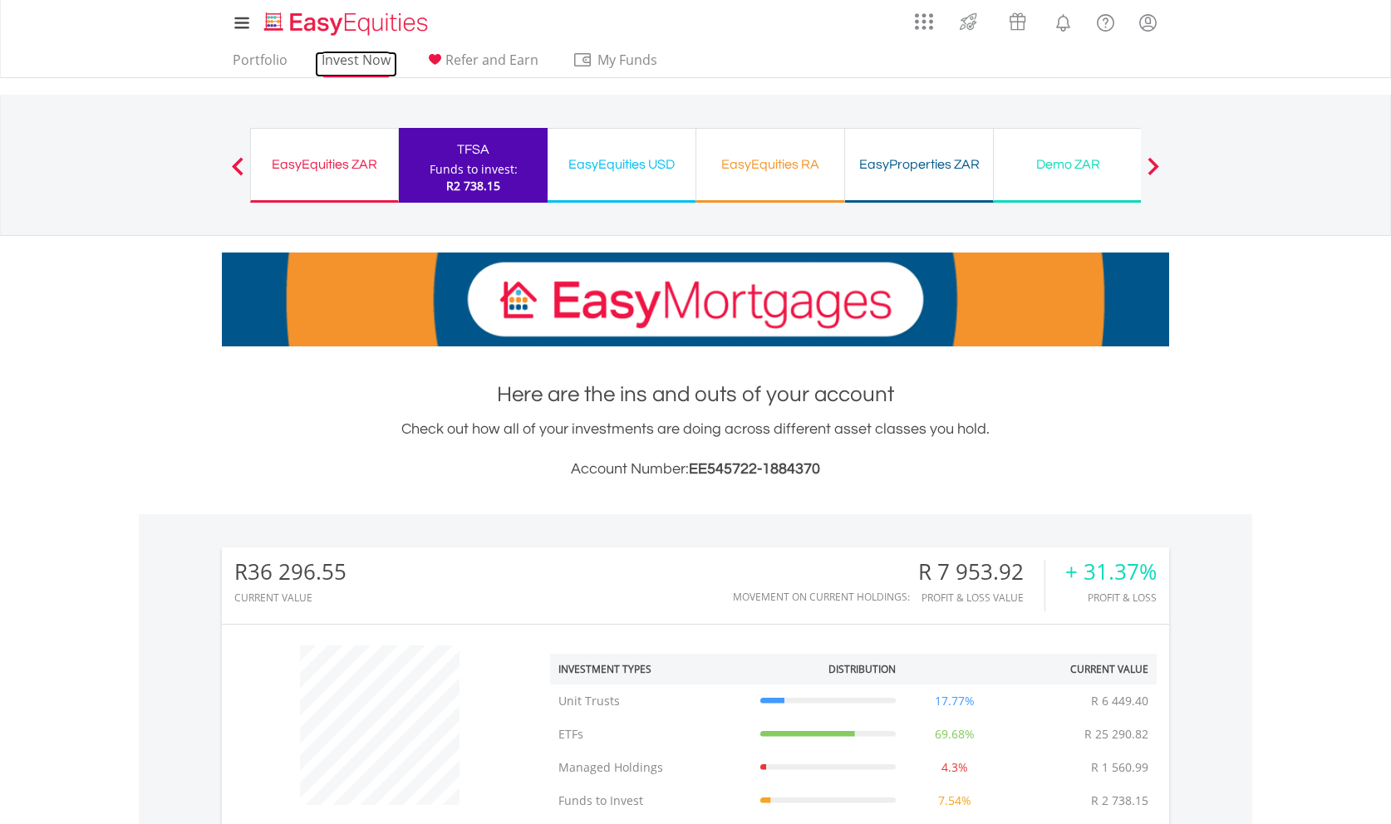
click at [350, 56] on link "Invest Now" at bounding box center [356, 65] width 82 height 26
